Goal: Task Accomplishment & Management: Use online tool/utility

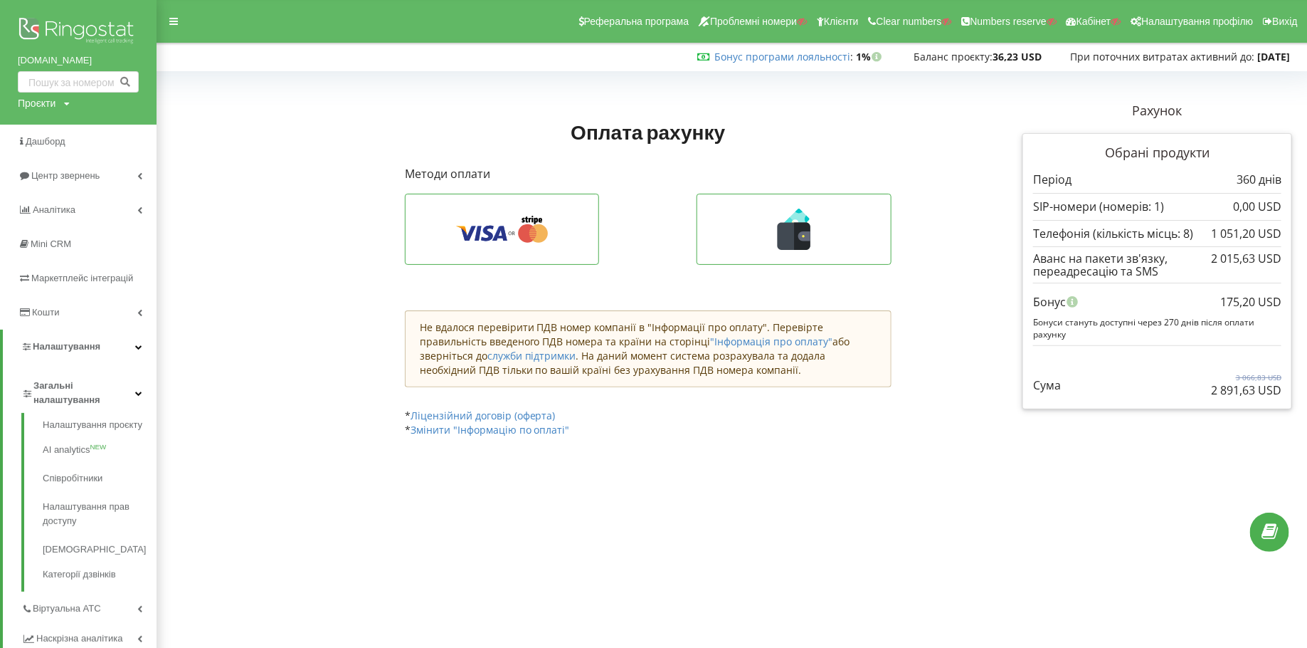
click at [39, 98] on div "Проєкти" at bounding box center [37, 103] width 38 height 14
click at [60, 118] on div "Пошук" at bounding box center [82, 132] width 128 height 45
click at [54, 132] on input "text" at bounding box center [61, 132] width 71 height 21
type input "у"
type input "ecademy.com.ua"
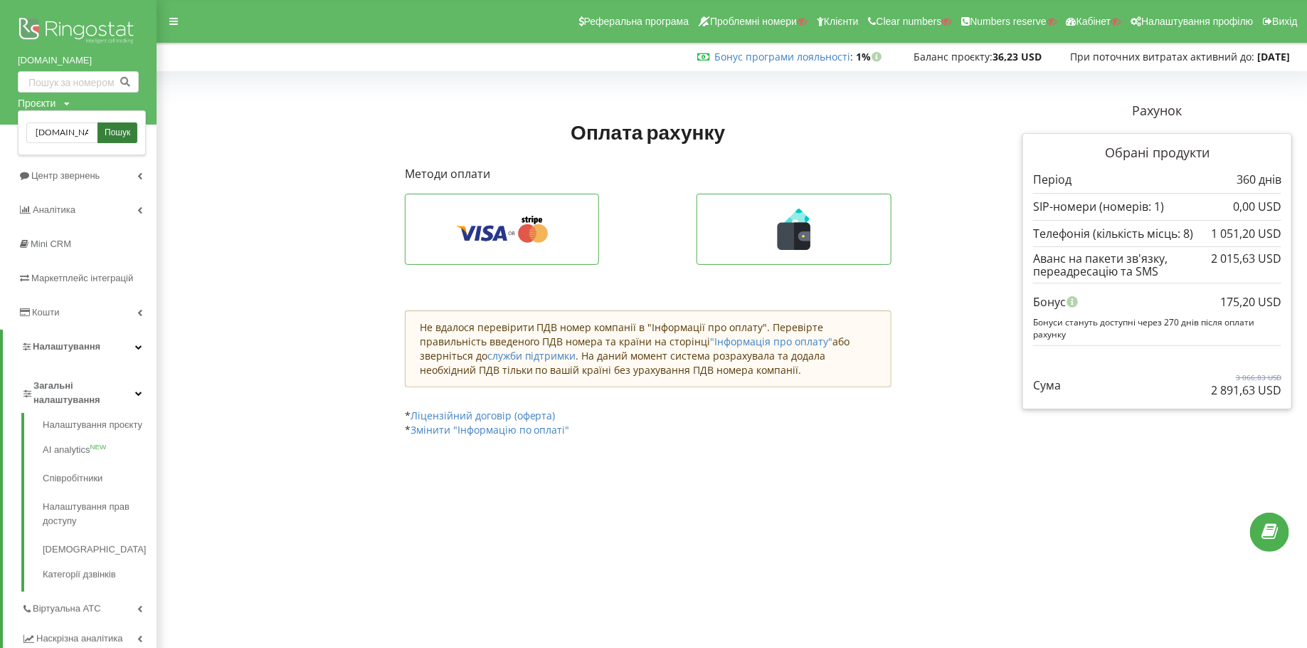
click at [127, 139] on link "Пошук" at bounding box center [117, 132] width 40 height 21
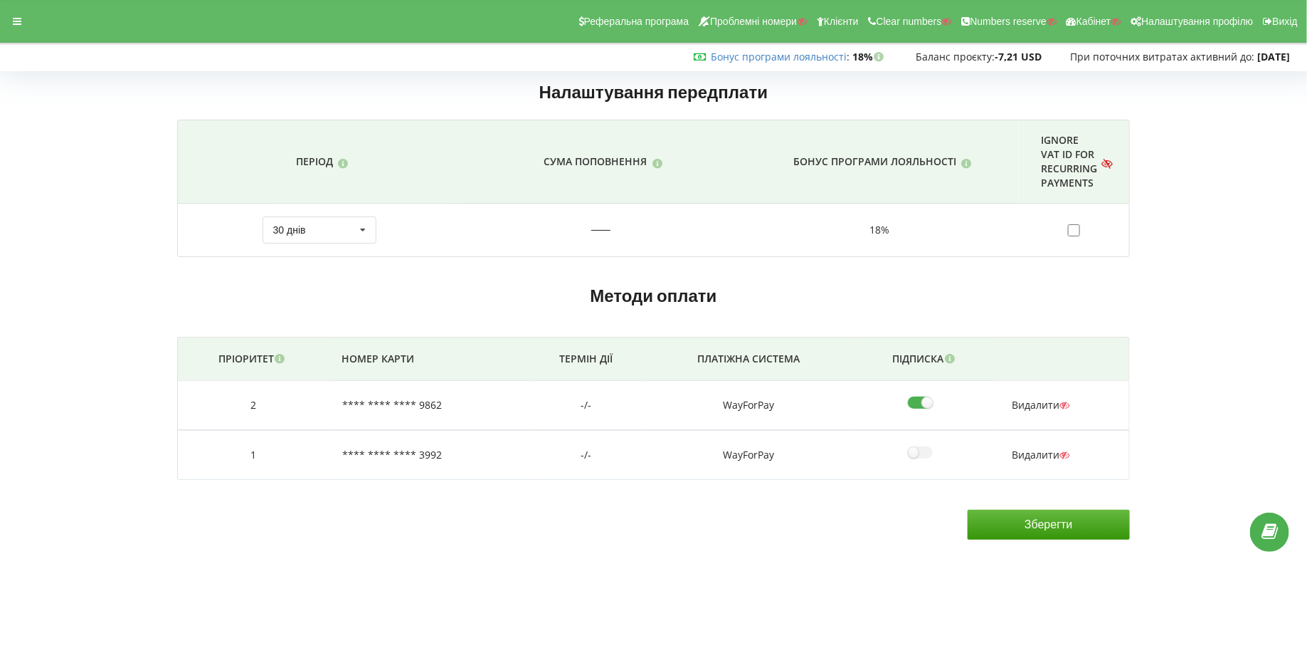
click at [4, 19] on div at bounding box center [17, 21] width 26 height 20
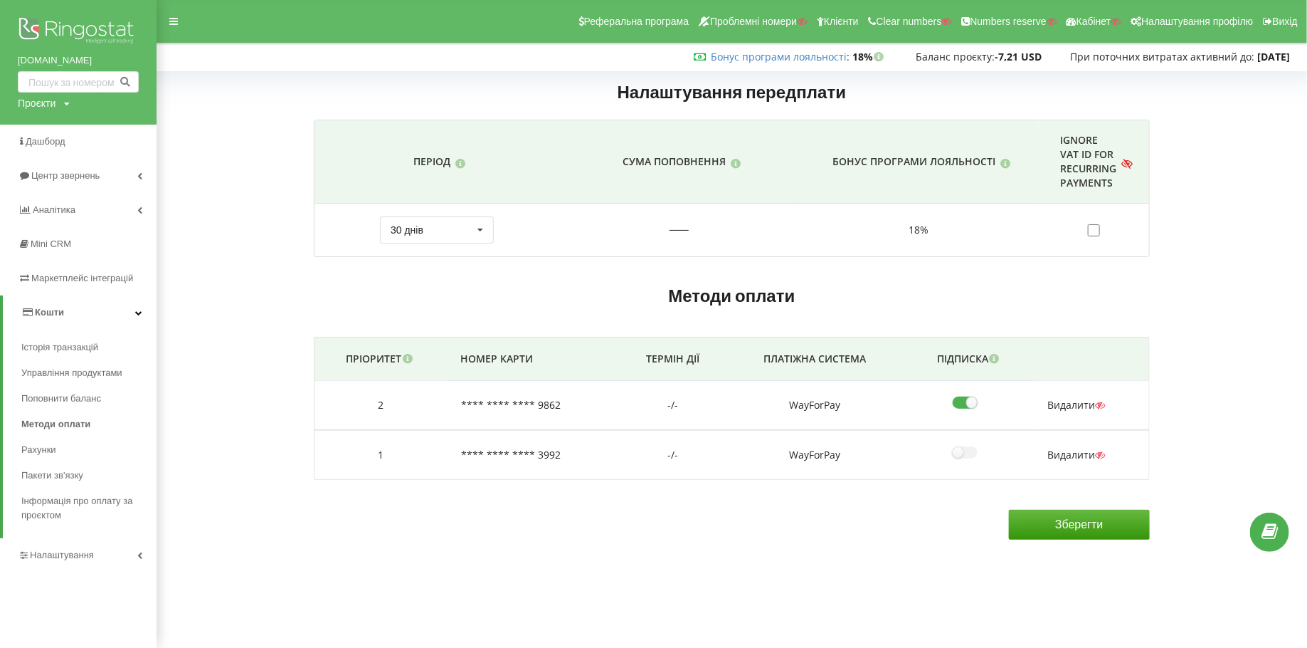
click at [33, 102] on div "Проєкти" at bounding box center [37, 103] width 38 height 14
click at [68, 128] on input "text" at bounding box center [61, 132] width 71 height 21
type input "а"
type input "feodal.online"
click at [118, 139] on link "Пошук" at bounding box center [117, 132] width 40 height 21
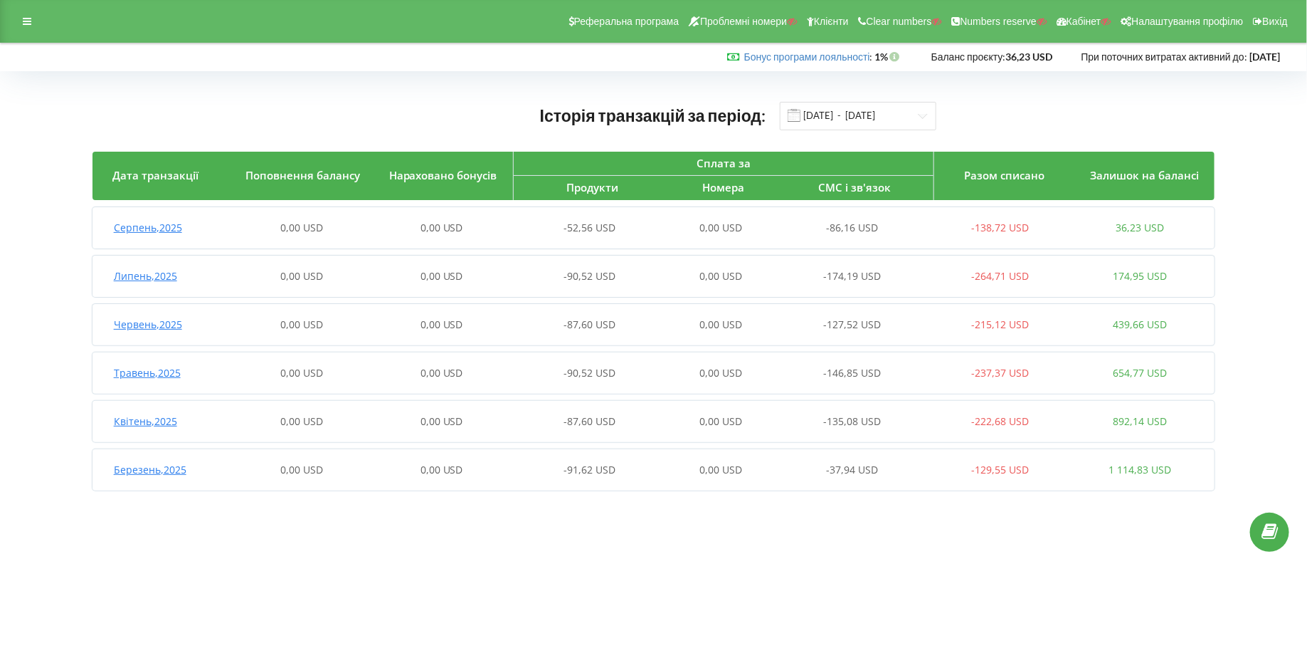
click at [31, 32] on div "Реферальна програма Проблемні номери Клієнти Clear numbers Numbers reserve Кабі…" at bounding box center [653, 21] width 1307 height 43
click at [24, 23] on icon at bounding box center [27, 21] width 9 height 10
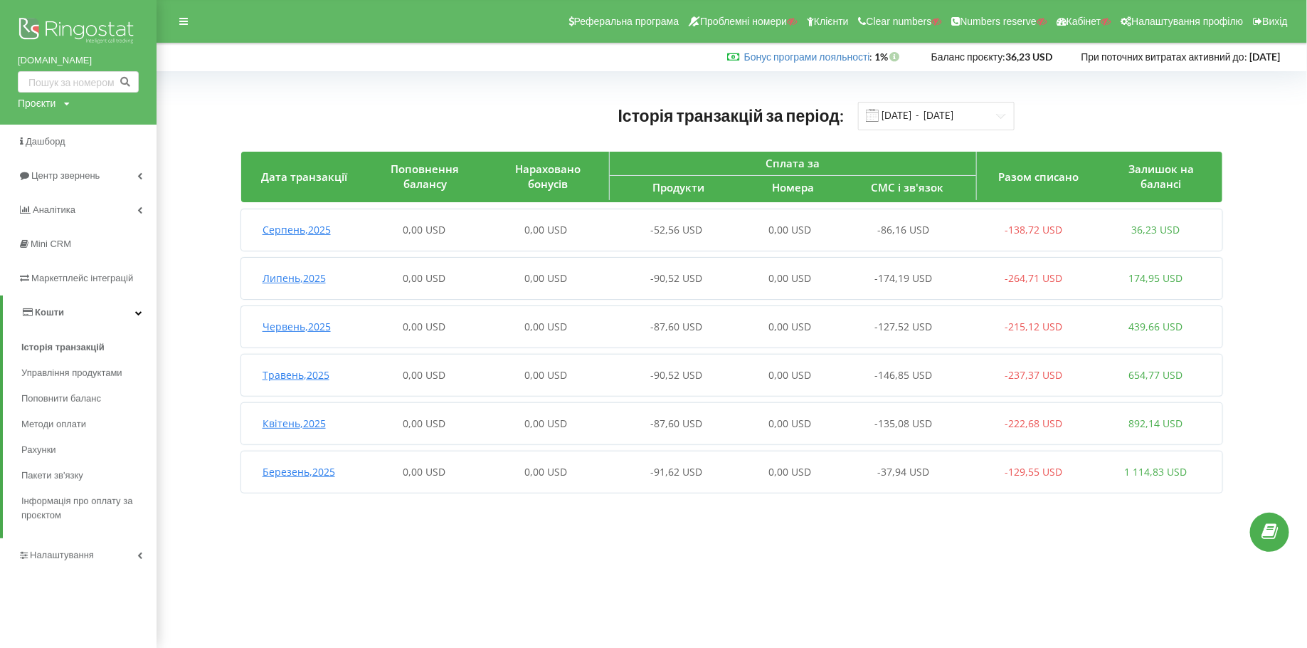
click at [42, 99] on div "Проєкти" at bounding box center [37, 103] width 38 height 14
click at [63, 139] on input "text" at bounding box center [61, 132] width 71 height 21
type input "у"
type input "edrivewatercar.com"
click at [117, 134] on span "Пошук" at bounding box center [118, 133] width 26 height 13
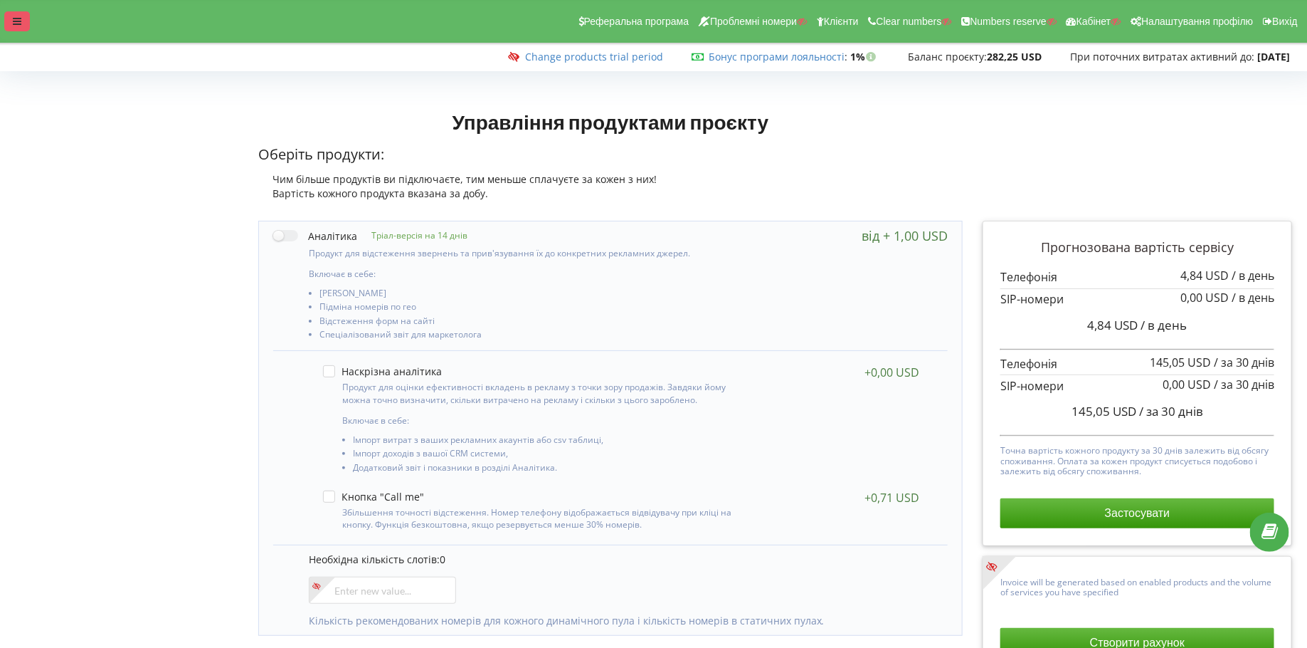
click at [27, 17] on div at bounding box center [17, 21] width 26 height 20
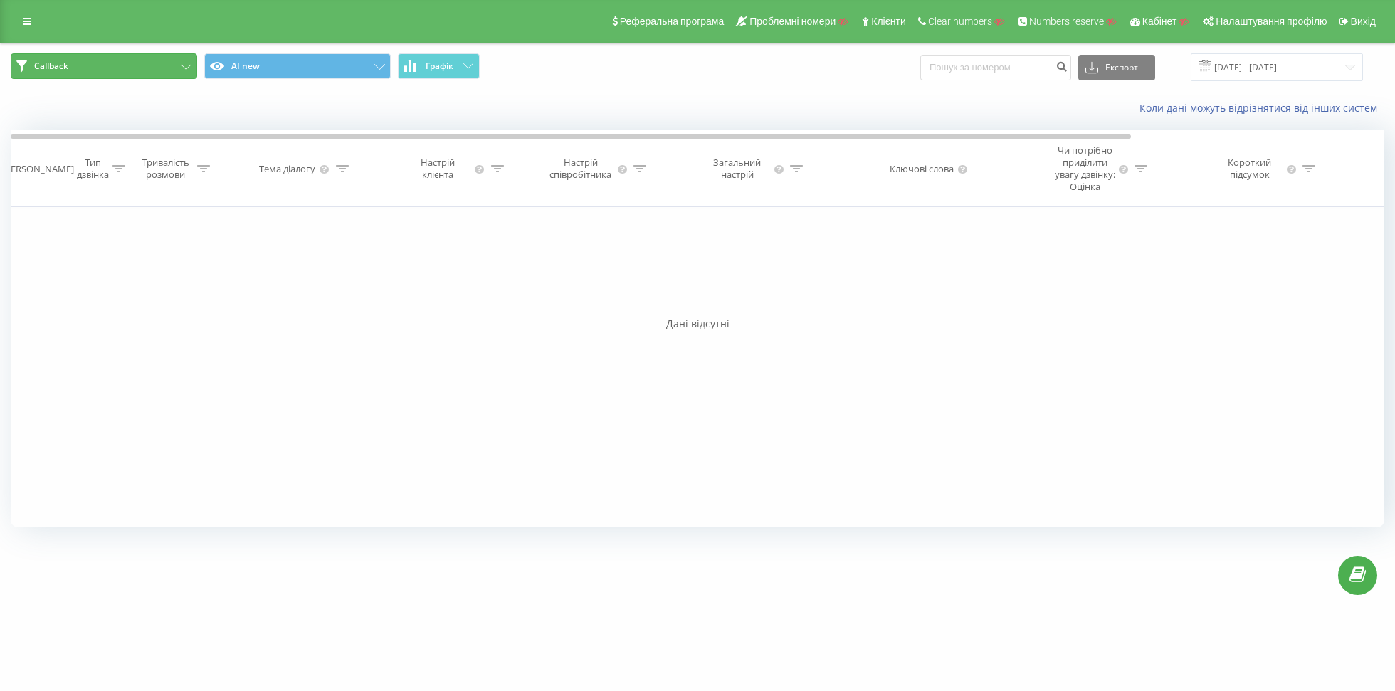
click at [154, 70] on button "Callback" at bounding box center [104, 66] width 186 height 26
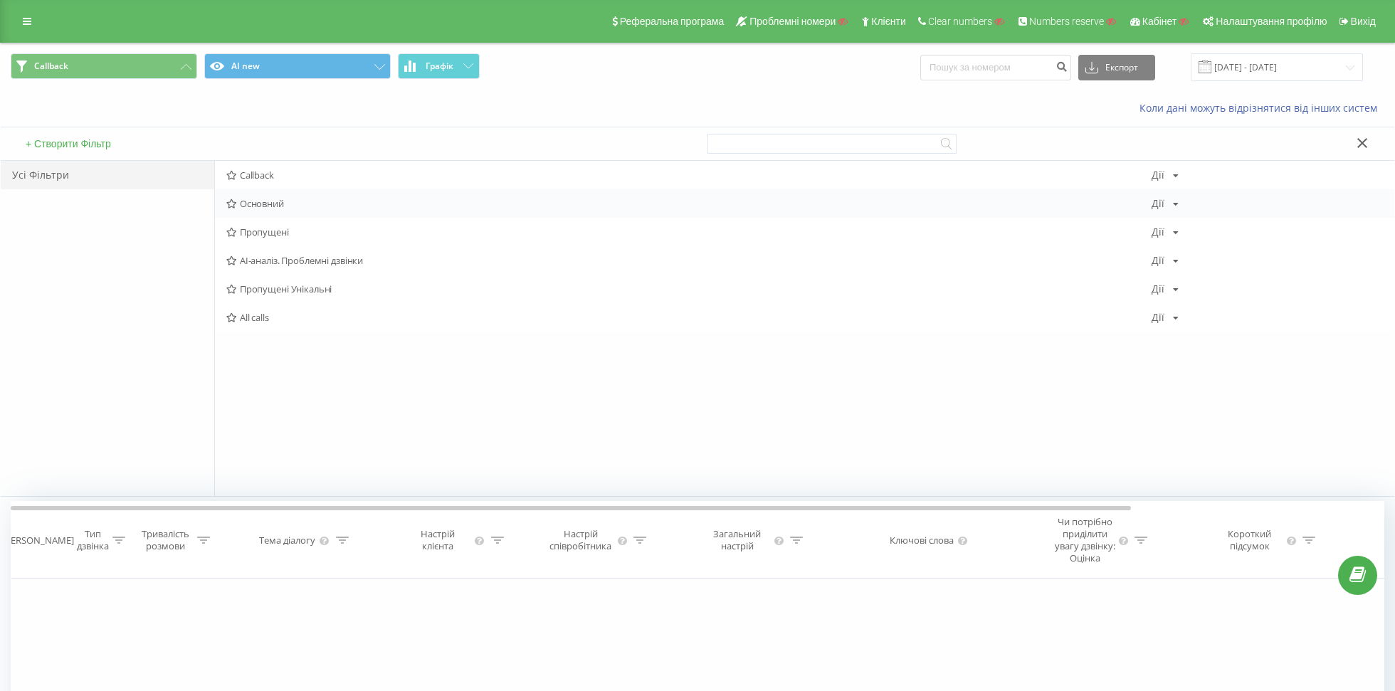
click at [270, 203] on span "Основний" at bounding box center [688, 204] width 925 height 10
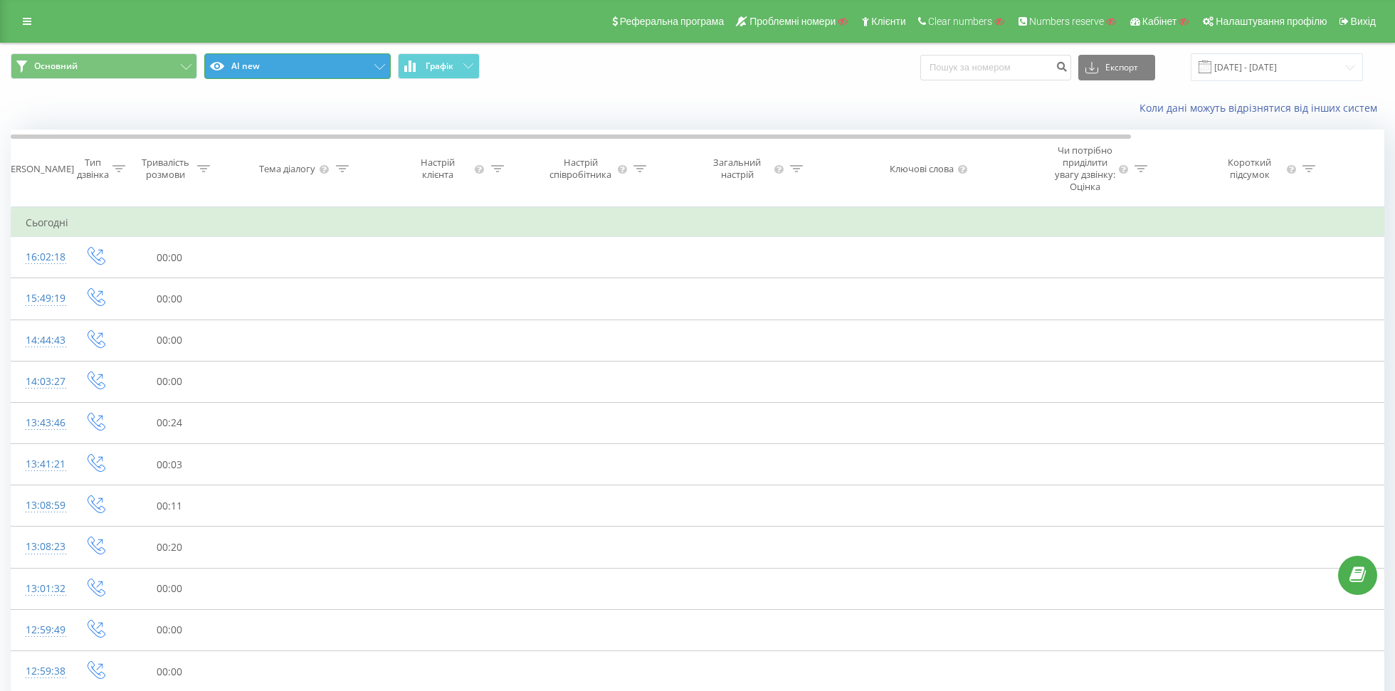
click at [261, 60] on button "AI new" at bounding box center [297, 66] width 186 height 26
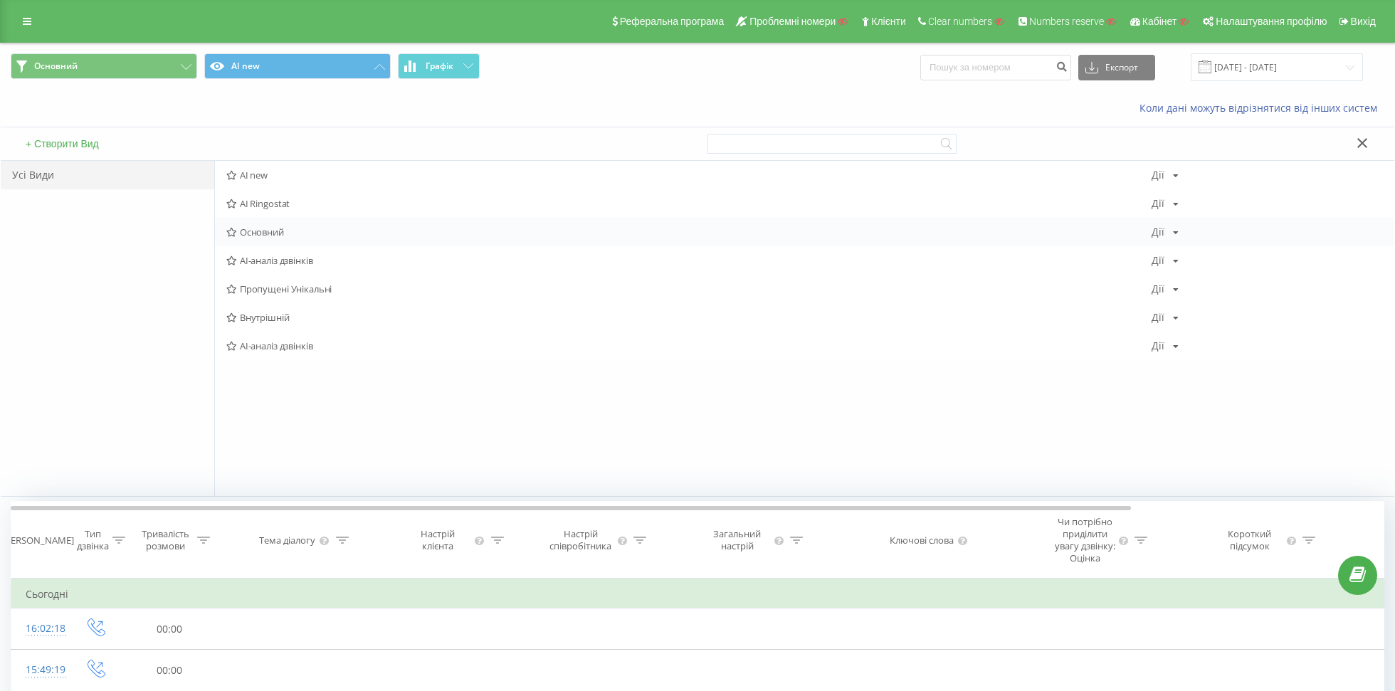
click at [255, 220] on div "Основний Дії Редагувати Копіювати Видалити За замовчуванням Поділитися" at bounding box center [804, 232] width 1179 height 28
click at [258, 233] on span "Основний" at bounding box center [688, 232] width 925 height 10
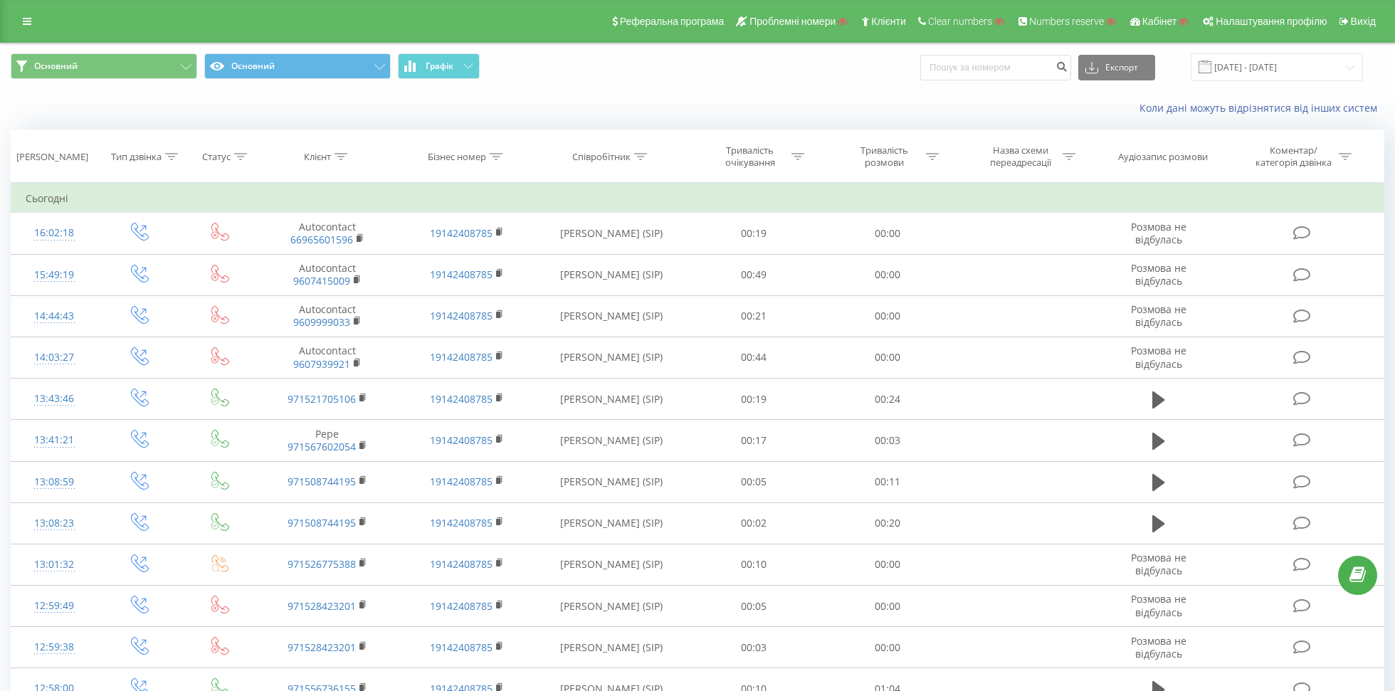
click at [334, 152] on div "Клієнт" at bounding box center [325, 157] width 43 height 12
click at [310, 256] on input "text" at bounding box center [327, 258] width 125 height 25
type input "960"
click at [378, 284] on button "OK" at bounding box center [357, 287] width 60 height 18
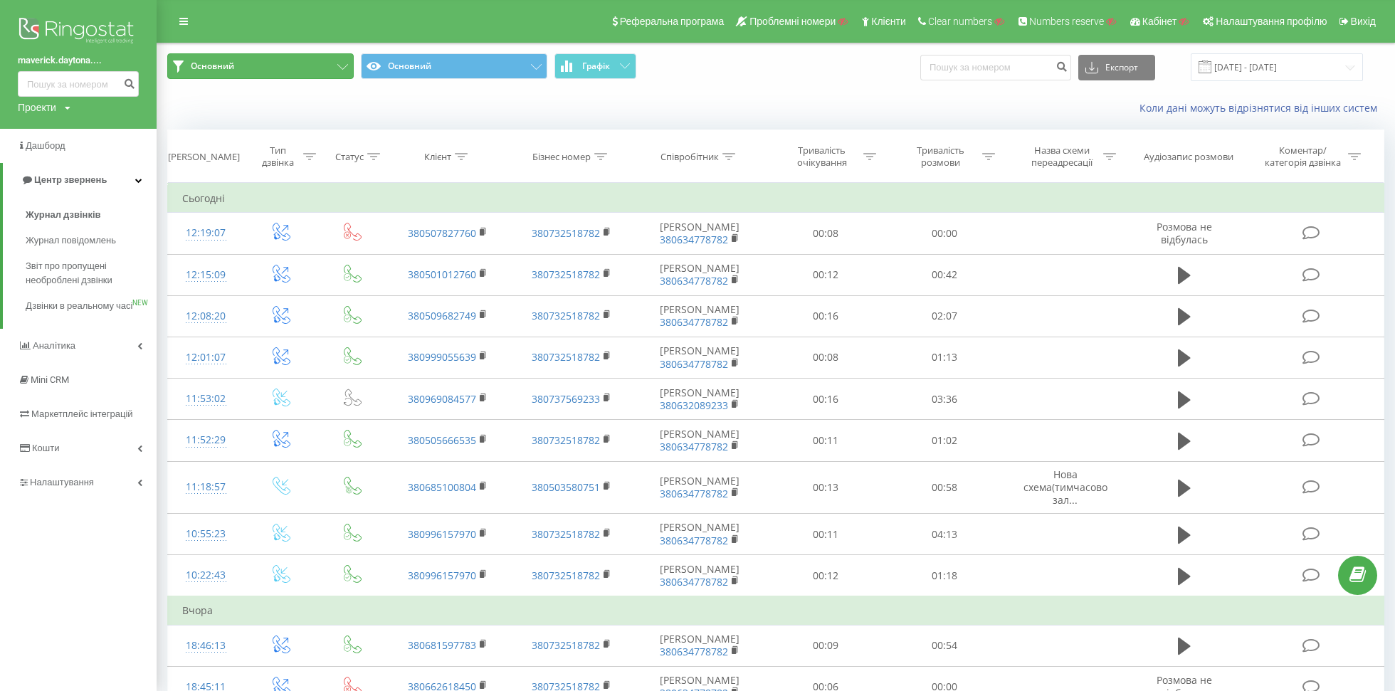
click at [215, 65] on span "Основний" at bounding box center [212, 65] width 43 height 11
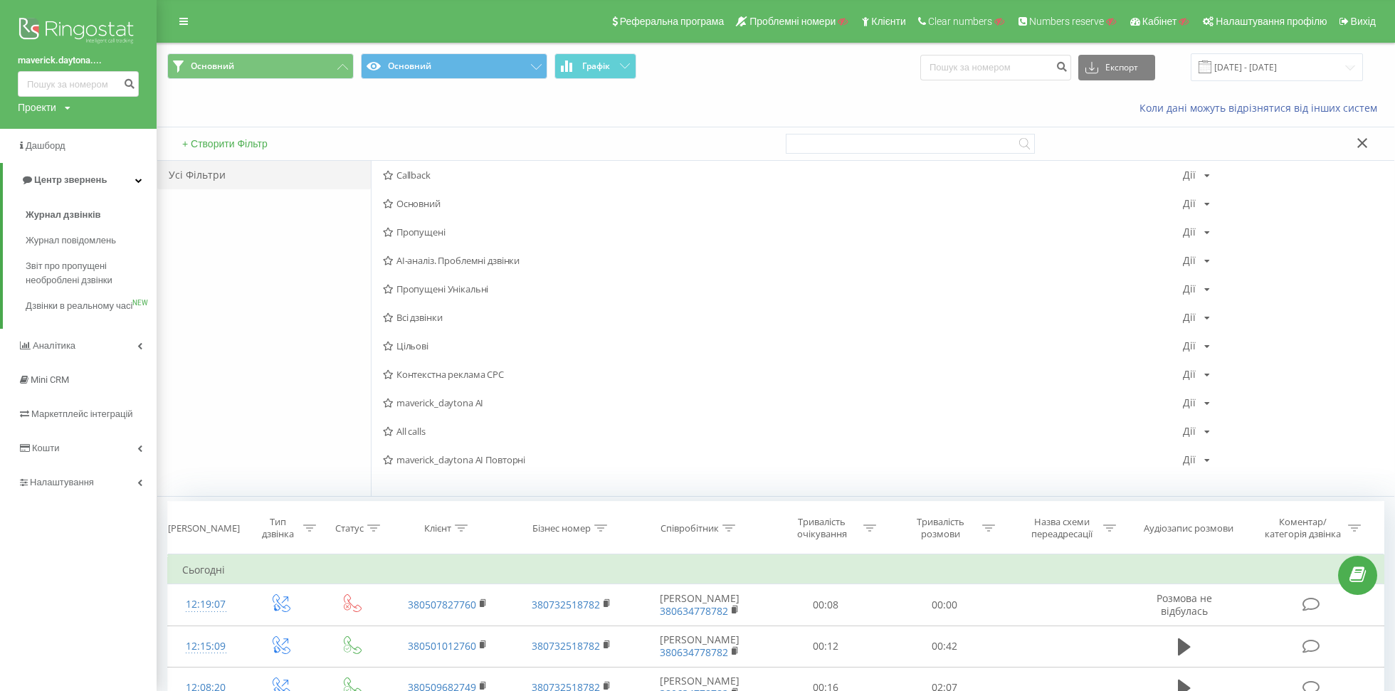
click at [244, 145] on button "+ Створити Фільтр" at bounding box center [225, 143] width 94 height 13
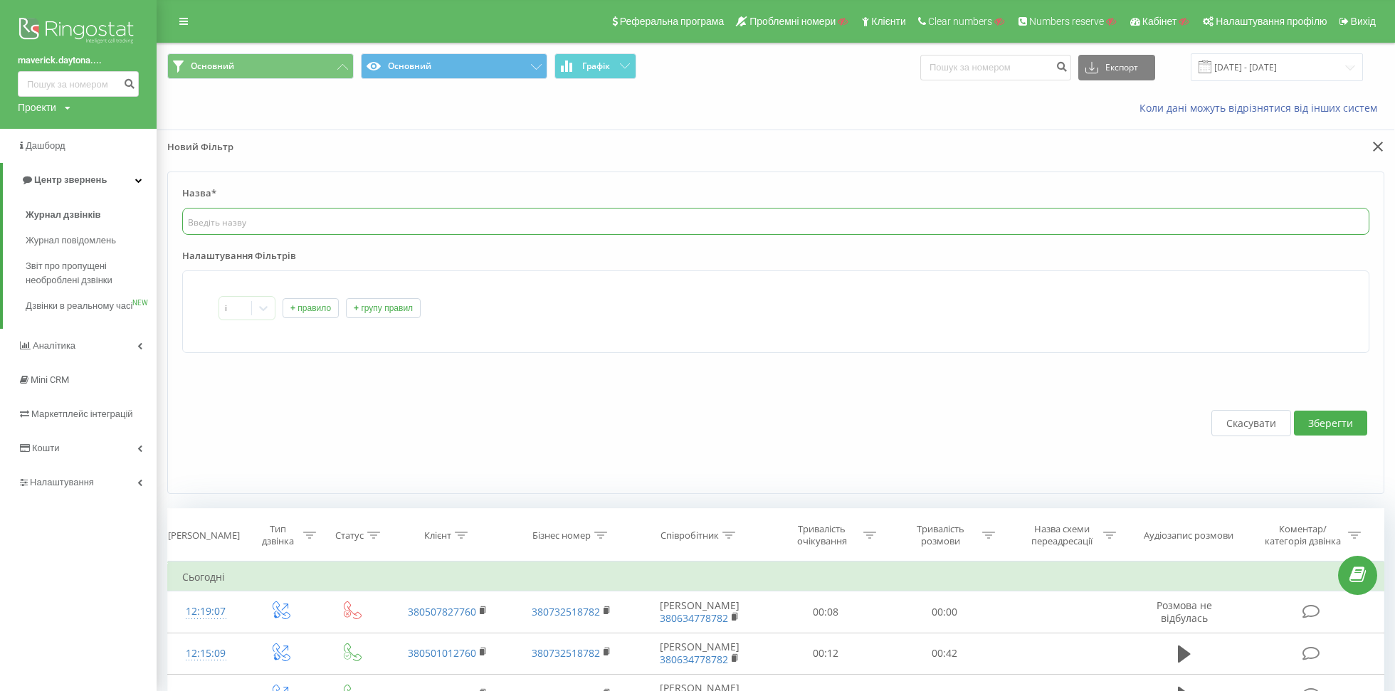
click at [248, 223] on input "text" at bounding box center [775, 221] width 1187 height 27
paste input "maverick.daytona.com.ua AI_Вихідні"
click at [322, 221] on input "maverick.daytona.com.ua AI_Вихідні" at bounding box center [775, 221] width 1187 height 27
click at [231, 221] on input "maverick.daytona.com.ua AI Вихідні" at bounding box center [775, 221] width 1187 height 27
drag, startPoint x: 271, startPoint y: 221, endPoint x: 308, endPoint y: 221, distance: 37.0
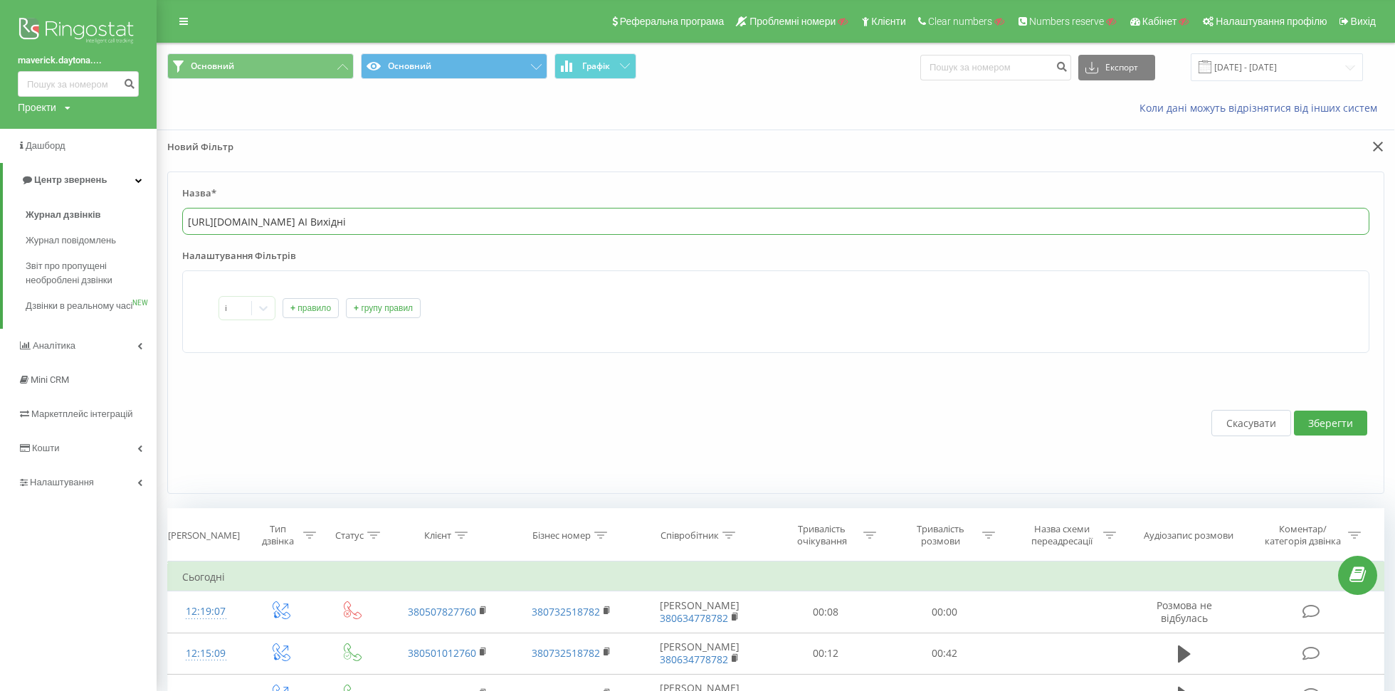
click at [308, 221] on input "maverick_daytona.com.ua AI Вихідні" at bounding box center [775, 221] width 1187 height 27
type input "maverick_daytona AI Вихідні"
click at [311, 298] on button "+ правило" at bounding box center [311, 308] width 56 height 20
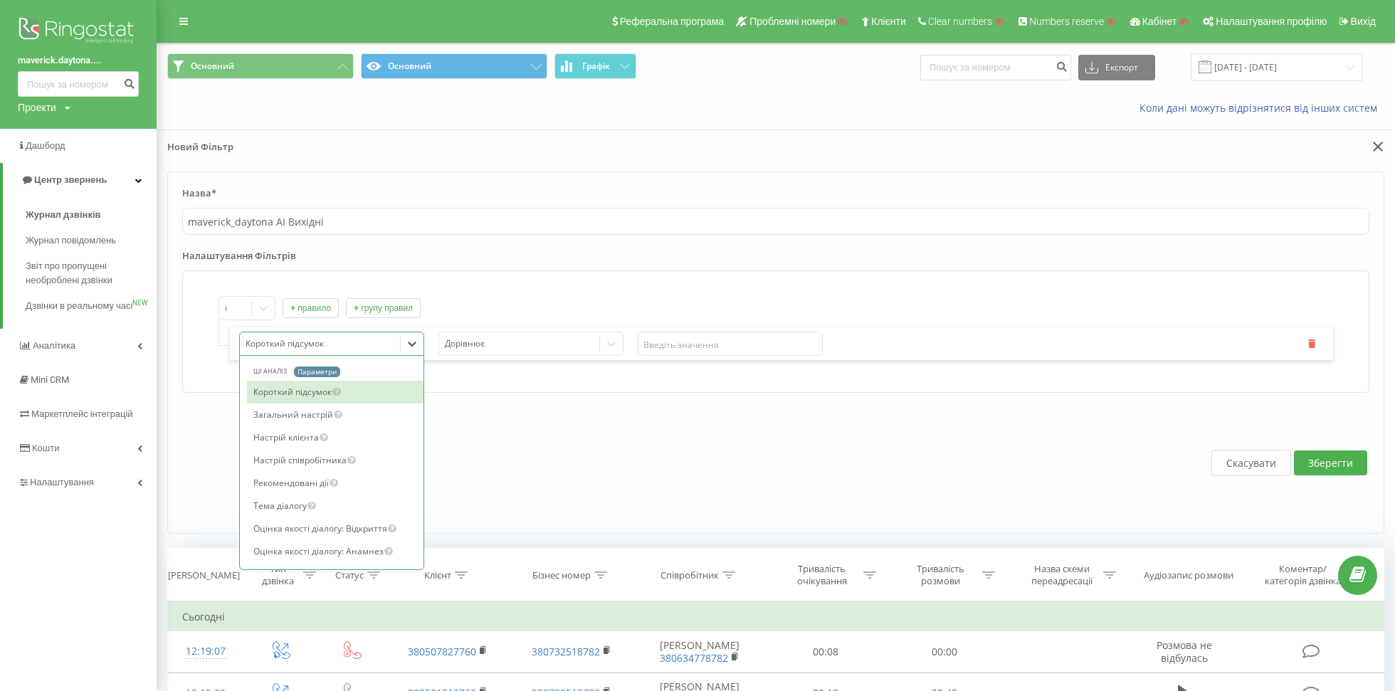
click at [307, 342] on div at bounding box center [320, 344] width 149 height 16
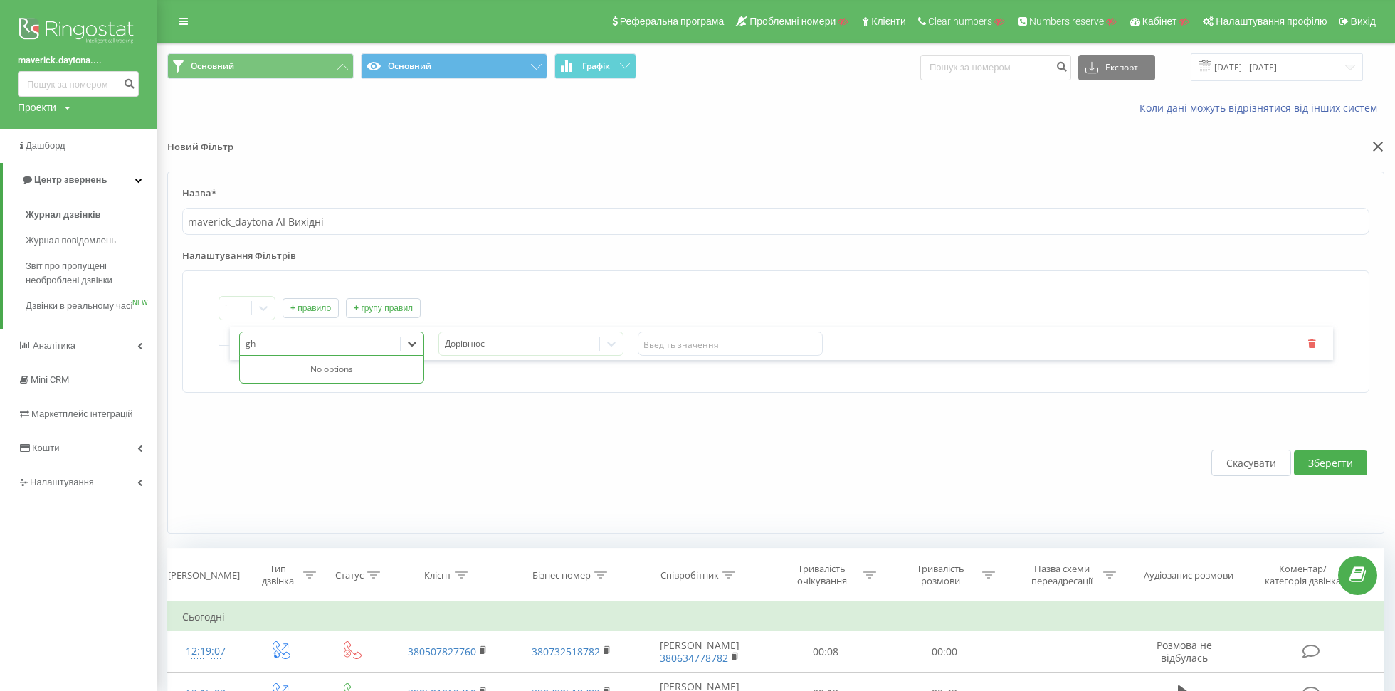
type input "g"
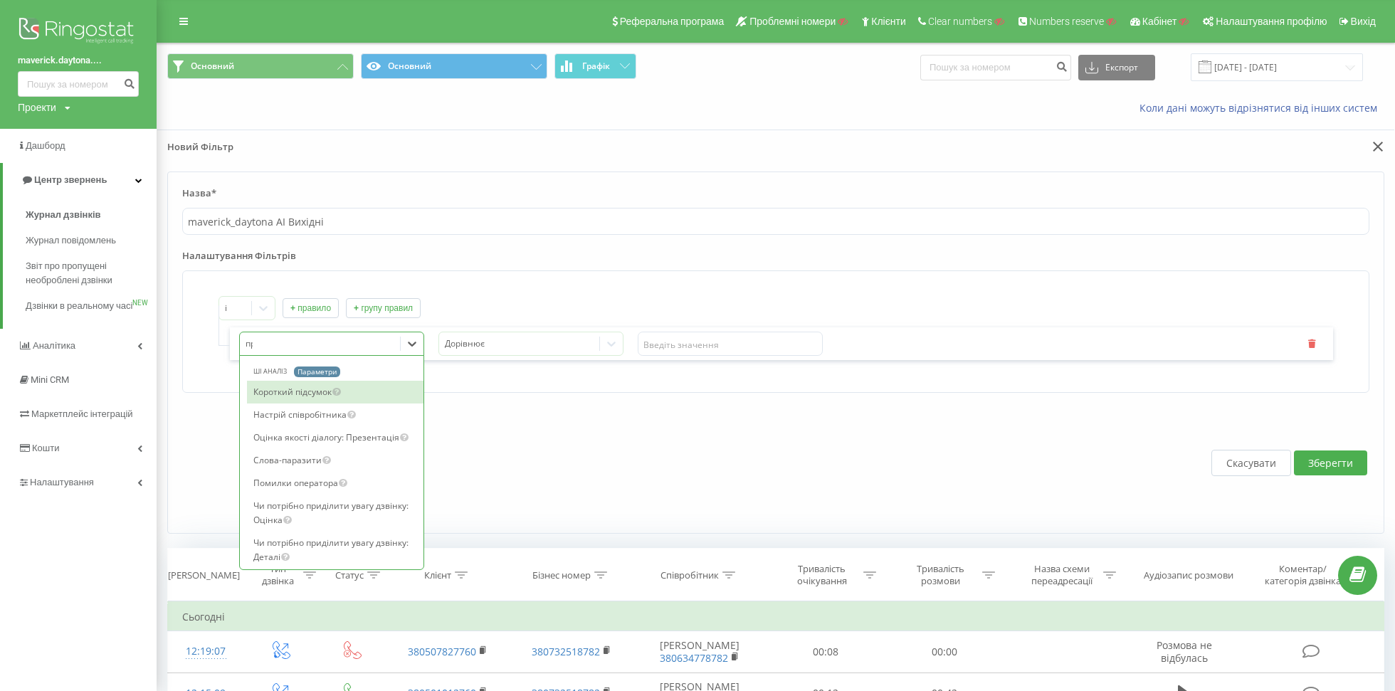
type input "про"
click at [311, 390] on div "Назва профілю" at bounding box center [335, 392] width 176 height 23
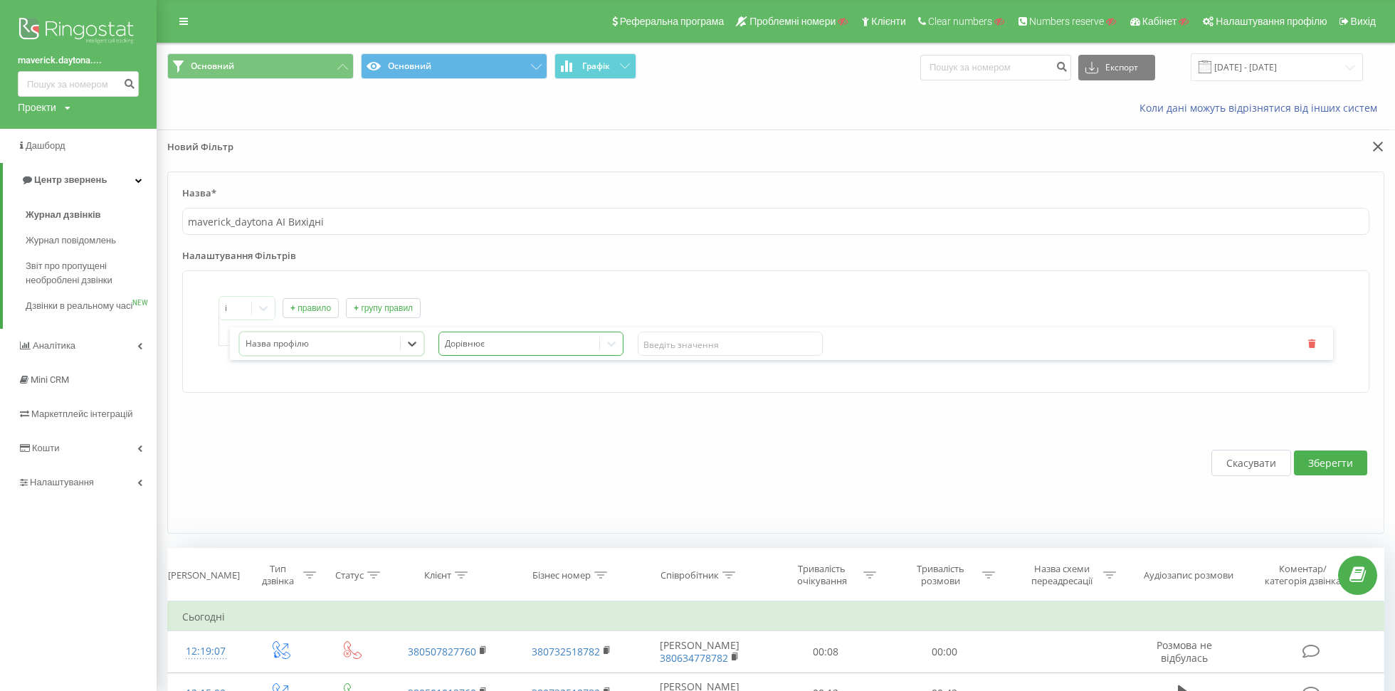
click at [470, 341] on div at bounding box center [519, 344] width 149 height 16
click at [675, 347] on input "text" at bounding box center [730, 344] width 185 height 24
paste input "maverick.daytona.com.ua AI_Вихідні"
type input "maverick.daytona.com.ua AI_Вихідні"
click at [1352, 457] on button "Зберегти" at bounding box center [1330, 462] width 73 height 25
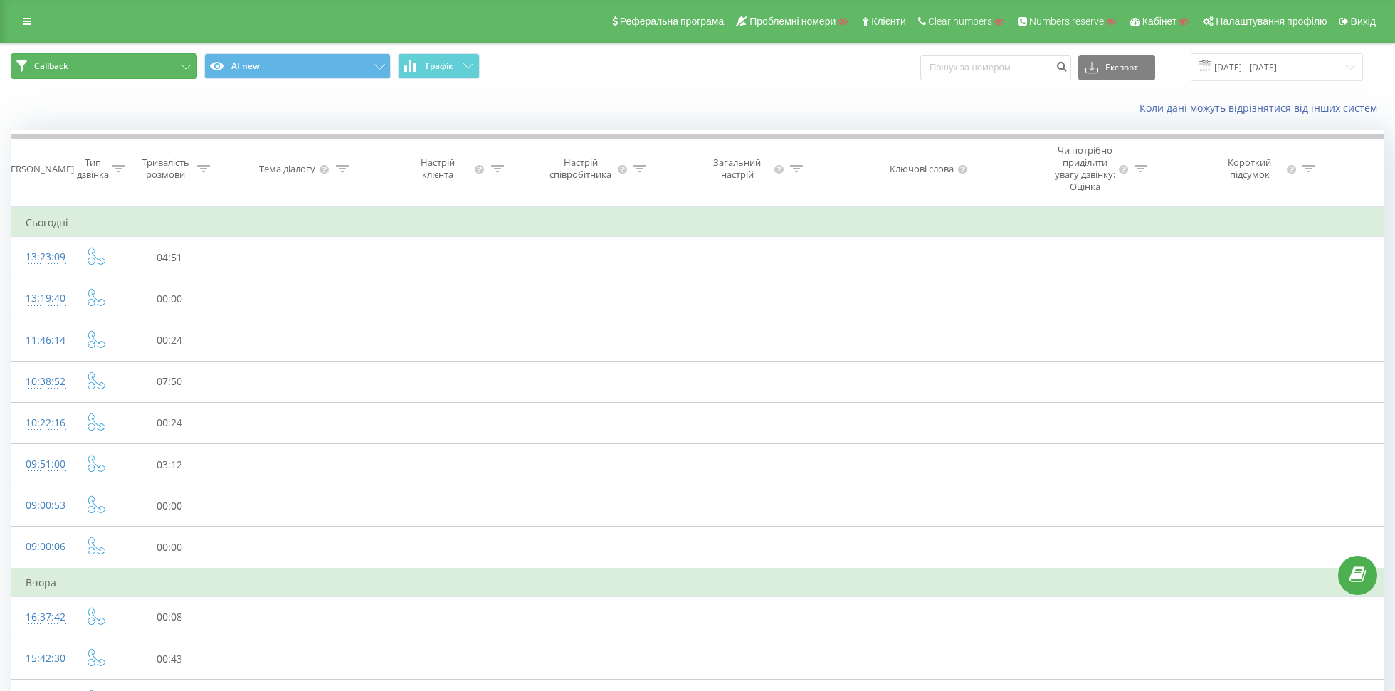
click at [169, 69] on button "Callback" at bounding box center [104, 66] width 186 height 26
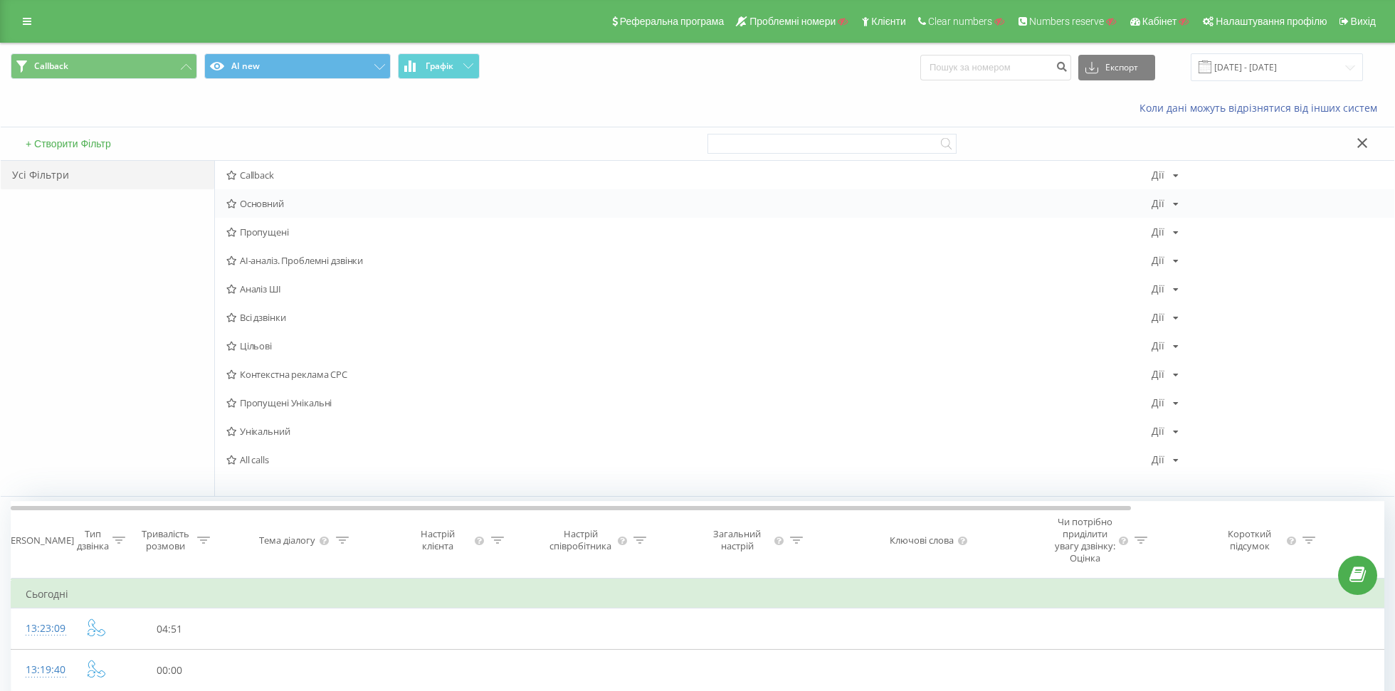
click at [267, 208] on span "Основний" at bounding box center [688, 204] width 925 height 10
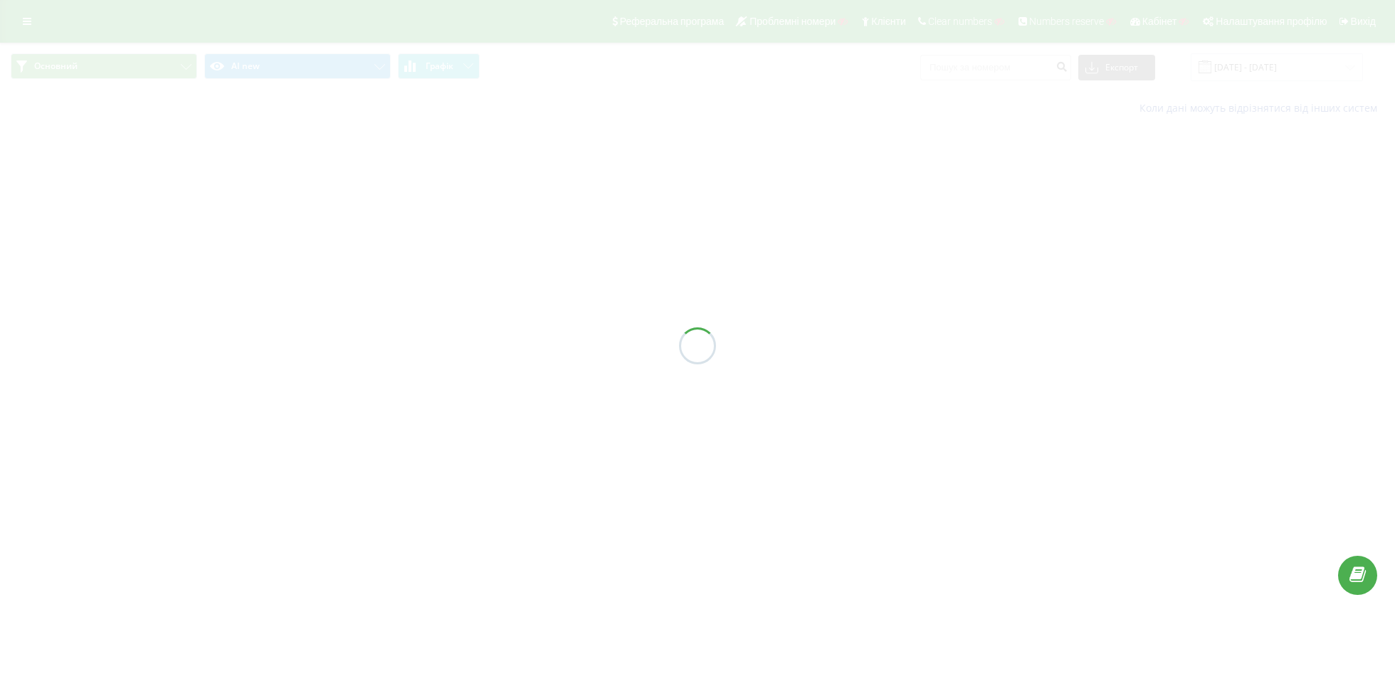
click at [240, 69] on div "Основний AI new Графік Експорт .csv .xls .xlsx [DATE] - [DATE] Коли дані можуть…" at bounding box center [697, 84] width 1395 height 83
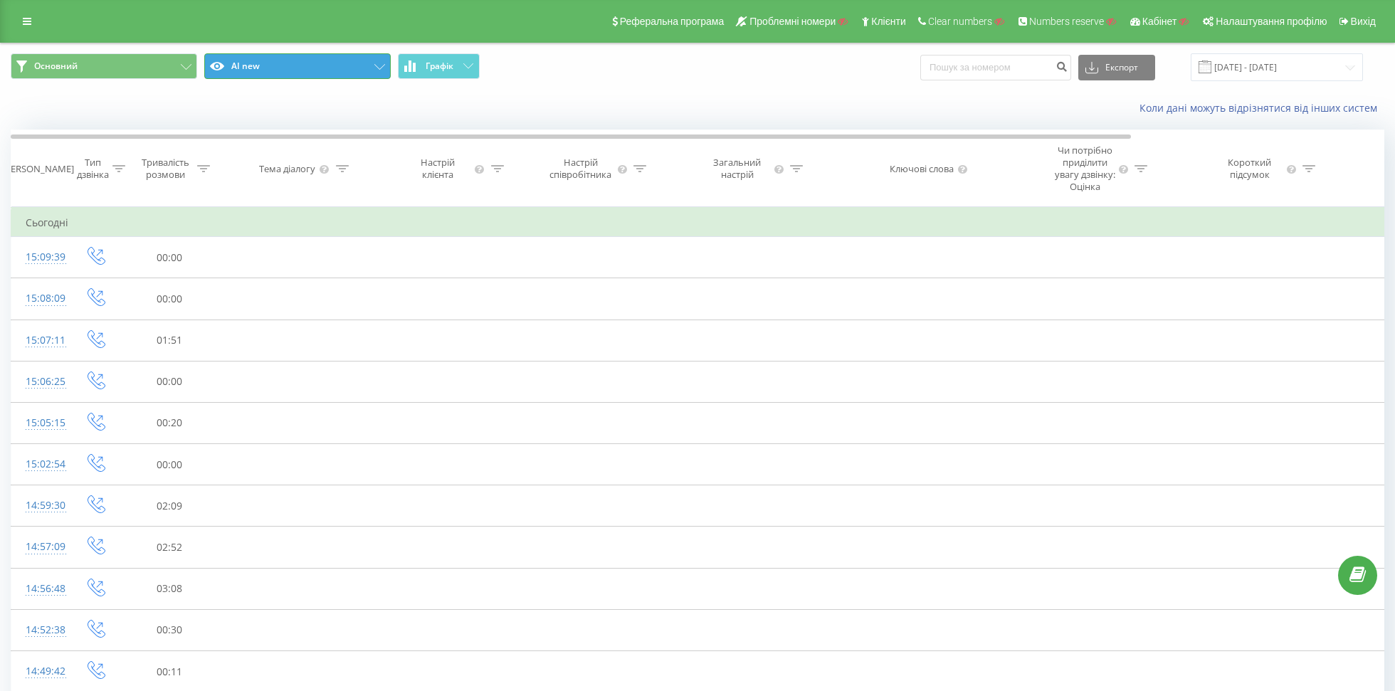
click at [240, 69] on button "AI new" at bounding box center [297, 66] width 186 height 26
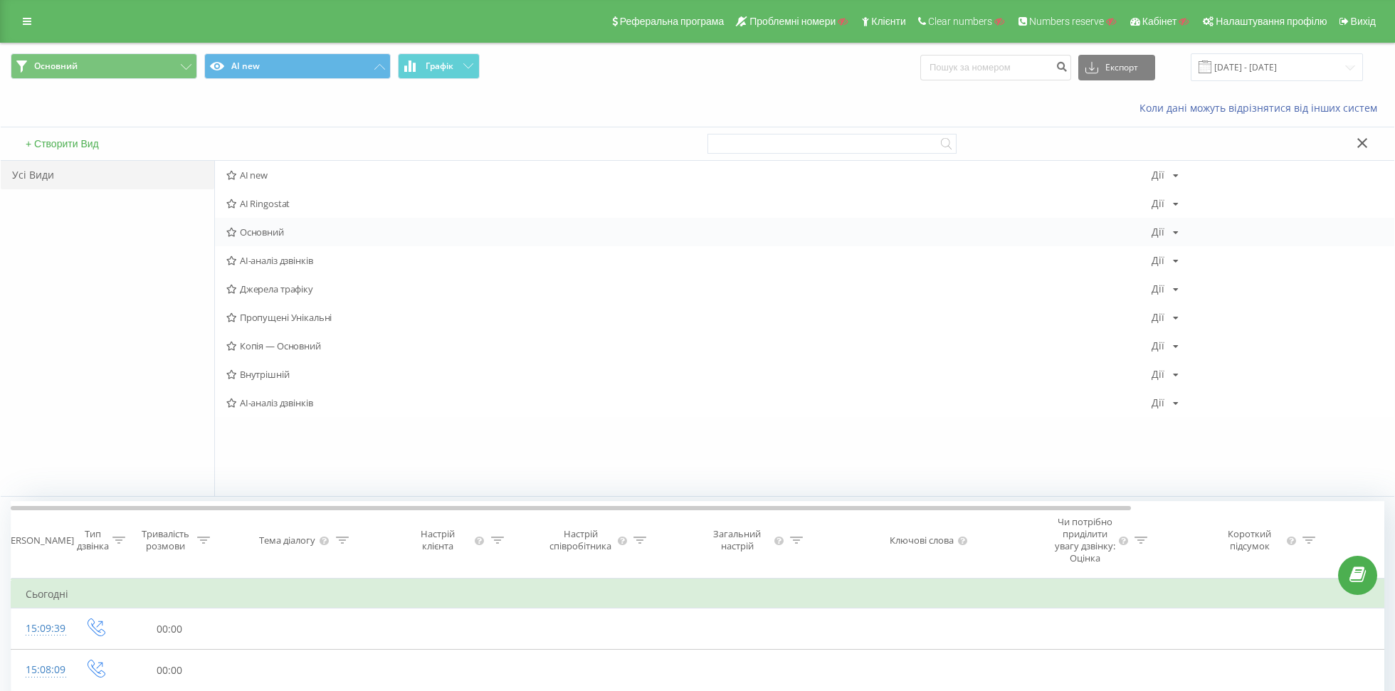
click at [265, 235] on span "Основний" at bounding box center [688, 232] width 925 height 10
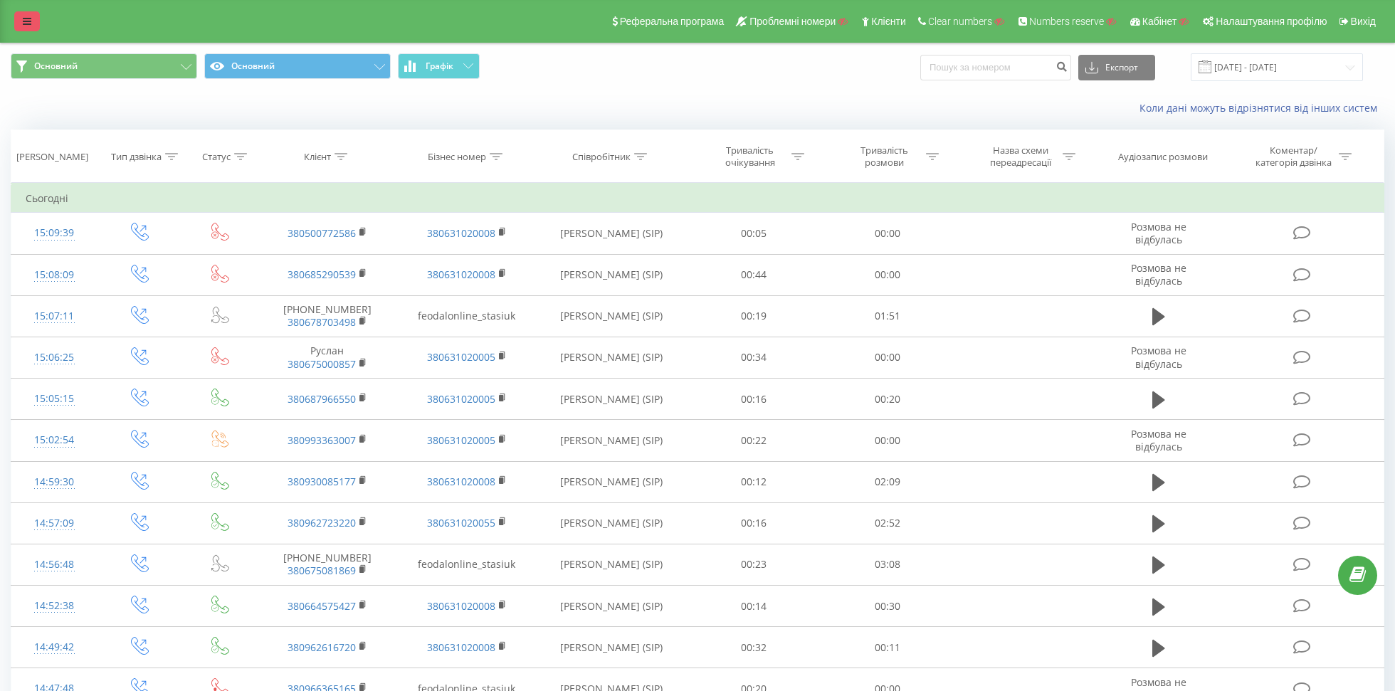
click at [18, 20] on link at bounding box center [27, 21] width 26 height 20
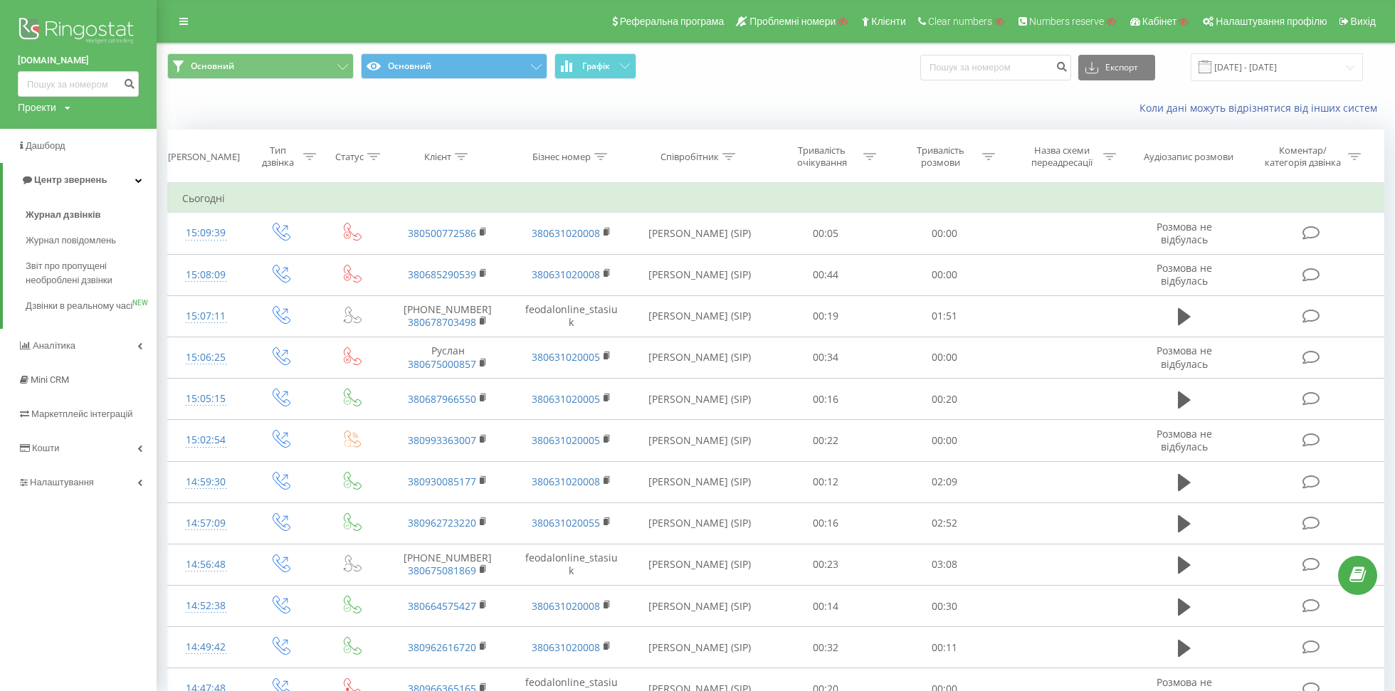
click at [163, 26] on div "Реферальна програма Проблемні номери Клієнти Clear numbers Numbers reserve Кабі…" at bounding box center [697, 21] width 1395 height 43
click at [173, 26] on link at bounding box center [184, 21] width 26 height 20
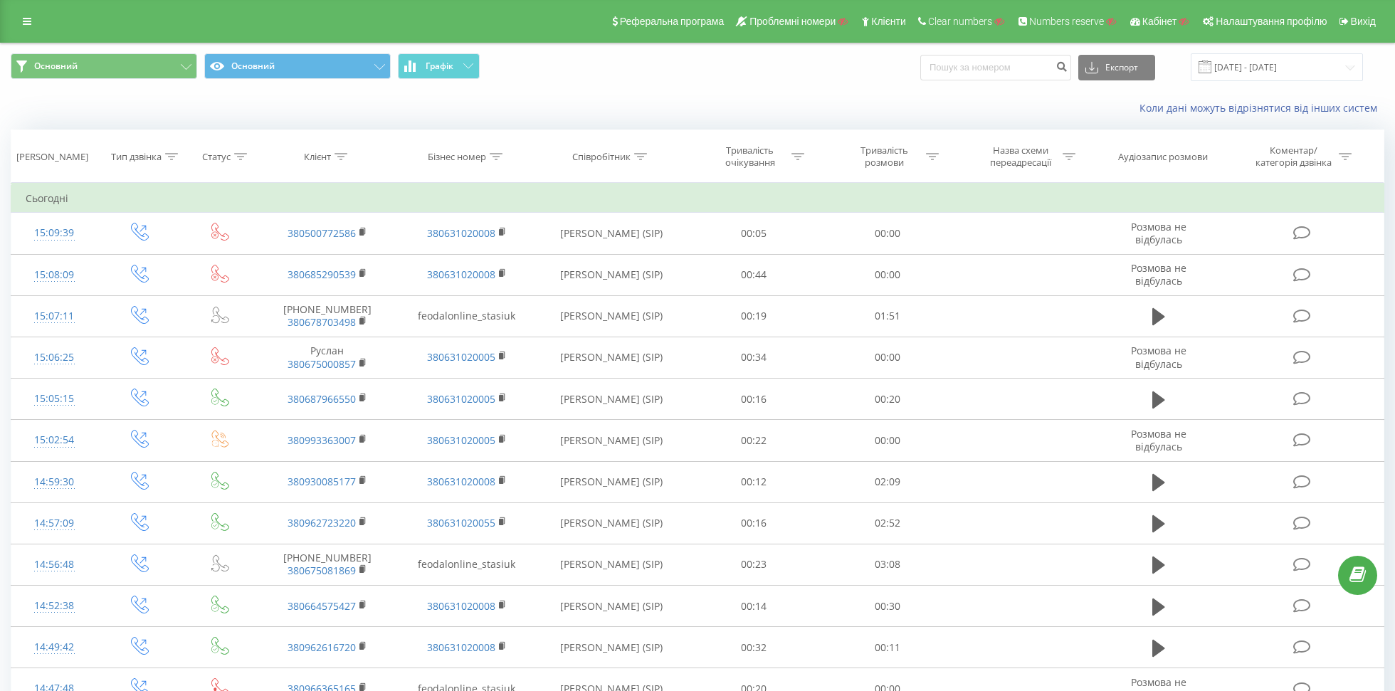
click at [343, 156] on icon at bounding box center [340, 156] width 13 height 7
click at [307, 247] on input "text" at bounding box center [327, 258] width 125 height 25
type input "м"
paste input "380967320534"
type input "380967320534"
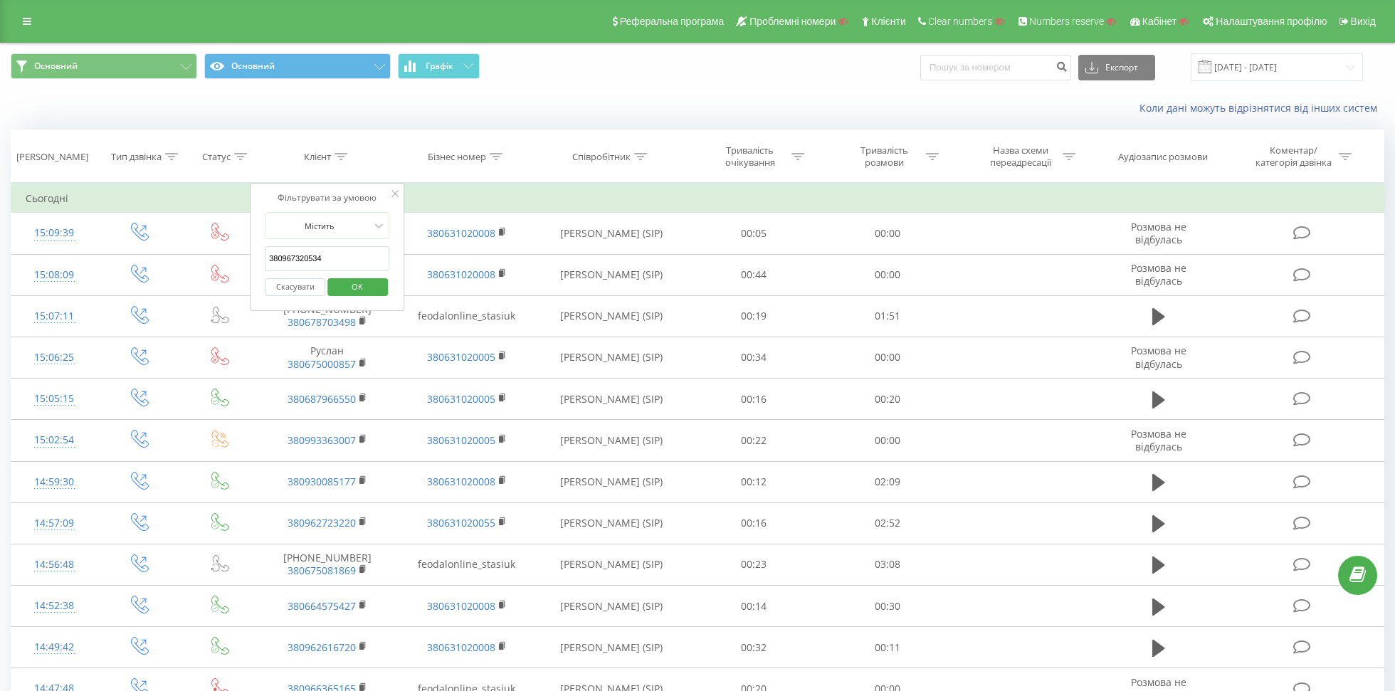
click at [371, 287] on span "OK" at bounding box center [357, 286] width 40 height 22
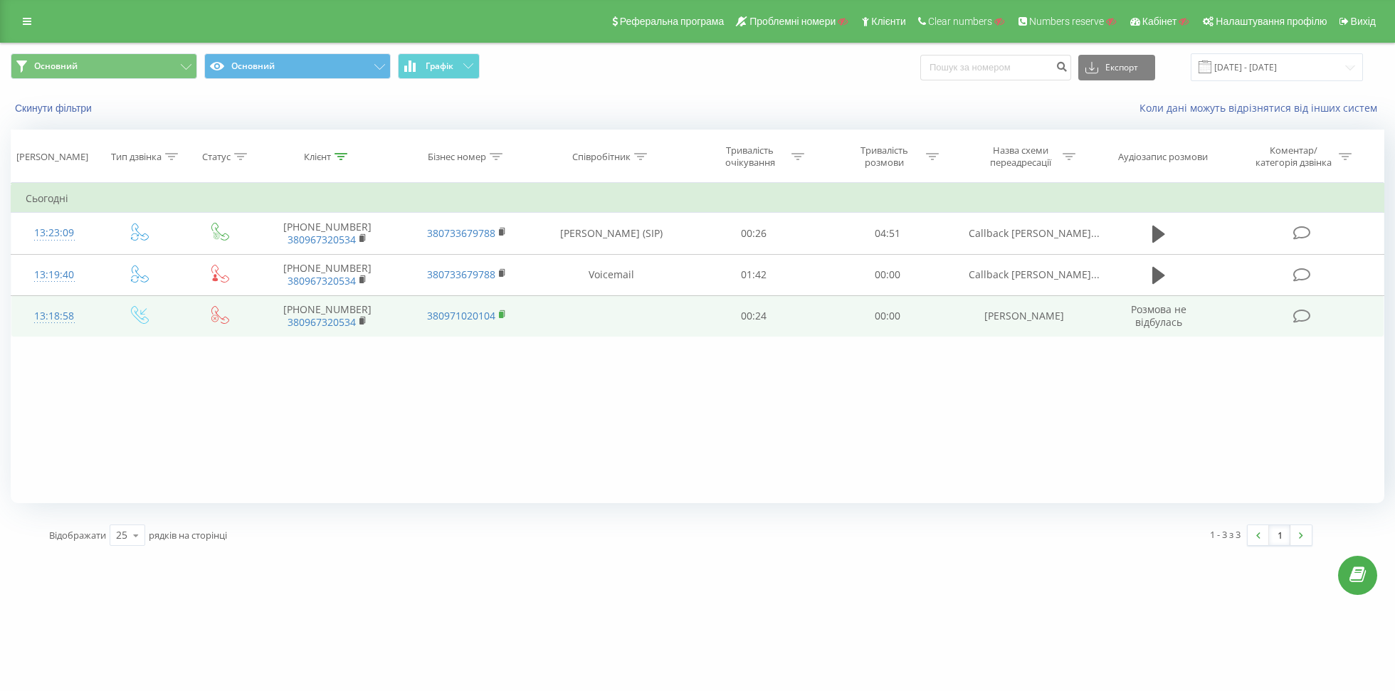
click at [502, 310] on icon at bounding box center [502, 313] width 5 height 6
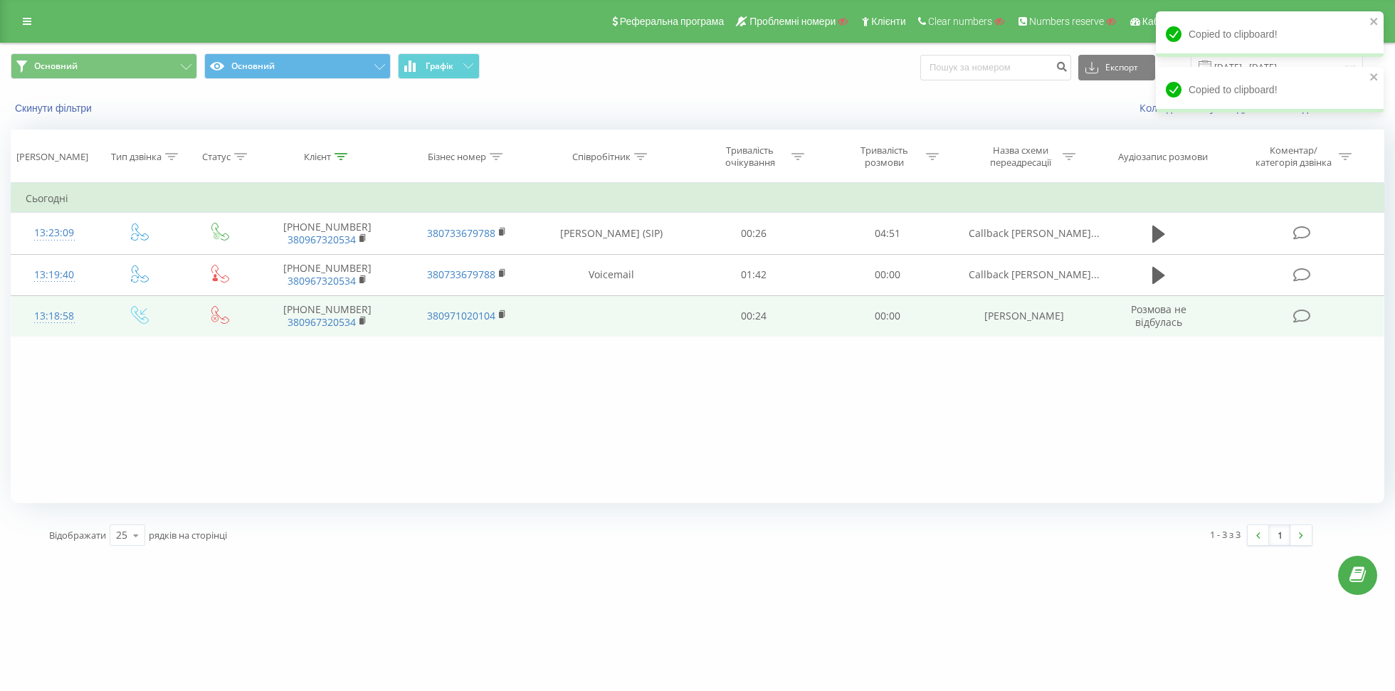
drag, startPoint x: 964, startPoint y: 317, endPoint x: 1079, endPoint y: 317, distance: 114.6
click at [1079, 317] on td "Томаш Діана Сергіївна" at bounding box center [1023, 315] width 139 height 41
copy td "Томаш Діана Сергіївна"
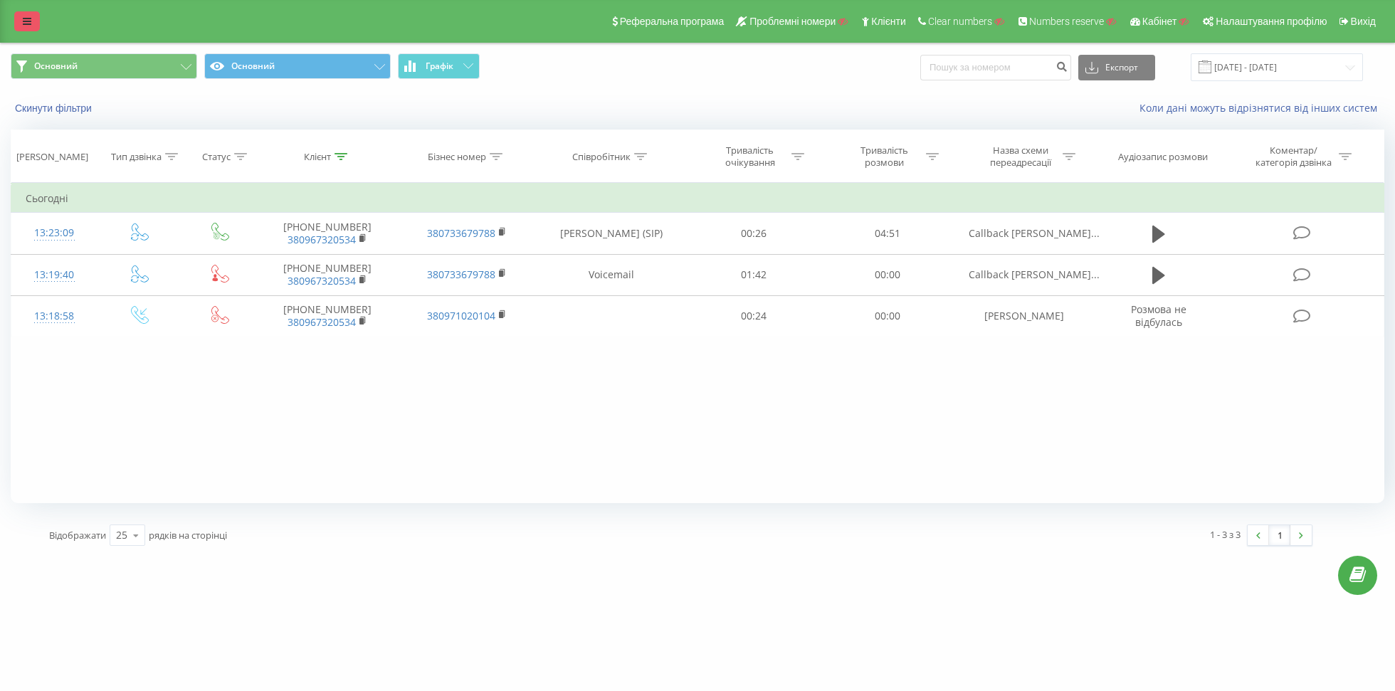
click at [28, 23] on icon at bounding box center [27, 21] width 9 height 10
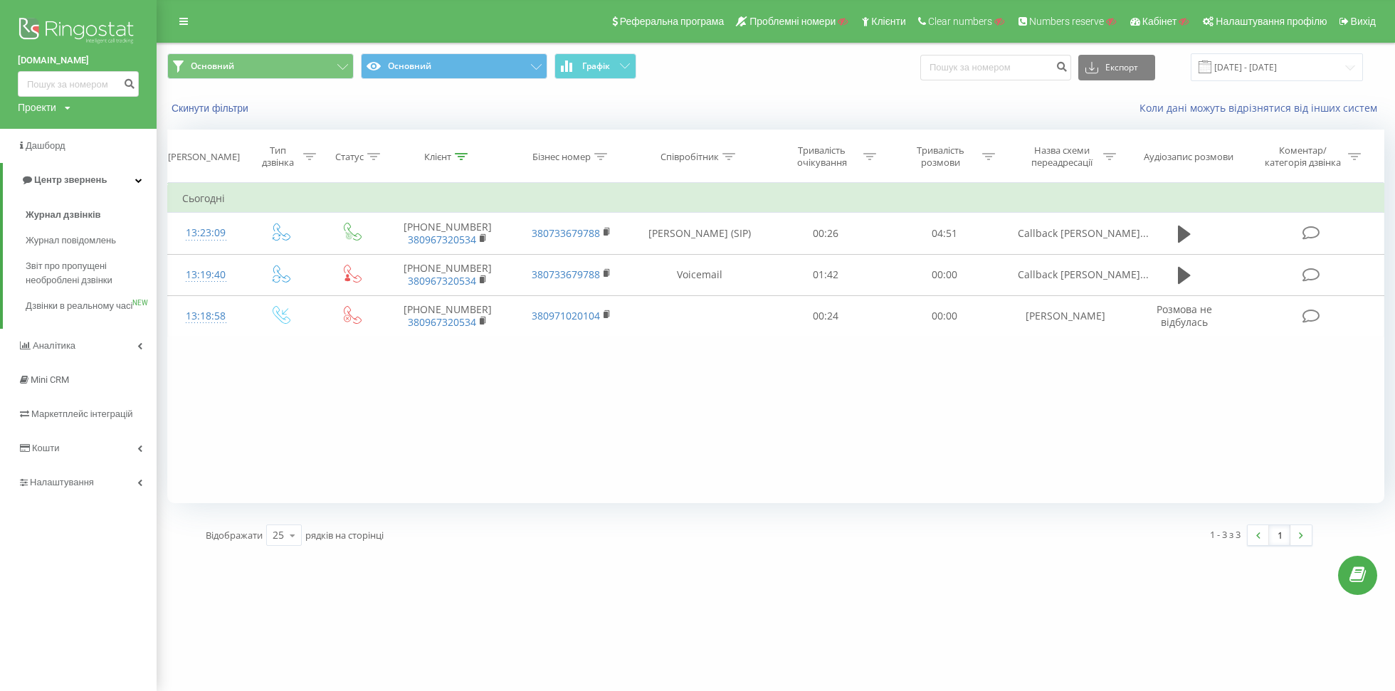
click at [297, 372] on div "Фільтрувати за умовою Дорівнює Введіть значення Скасувати OK Фільтрувати за умо…" at bounding box center [775, 343] width 1217 height 320
click at [56, 112] on div "Проекти" at bounding box center [37, 107] width 38 height 14
click at [49, 130] on input "text" at bounding box center [57, 129] width 71 height 21
paste input "baranovmaksymv.com"
type input "baranovmaksymv.com"
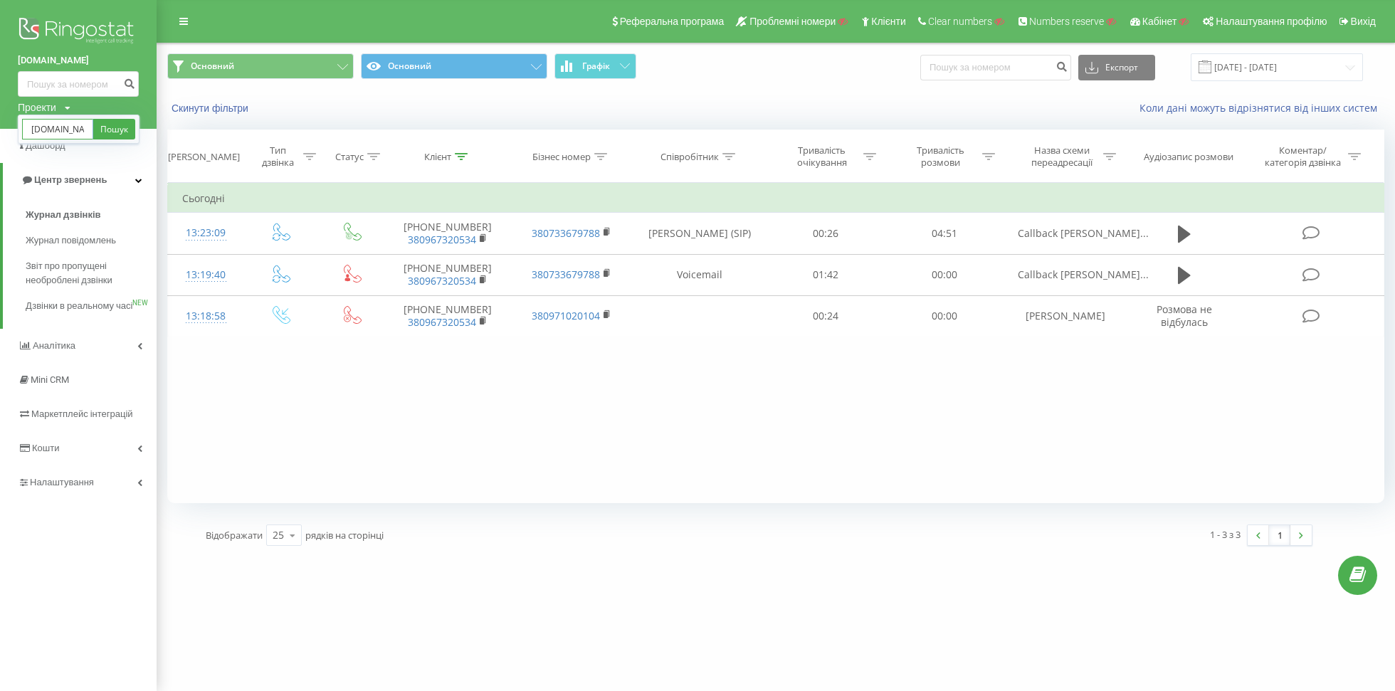
scroll to position [0, 36]
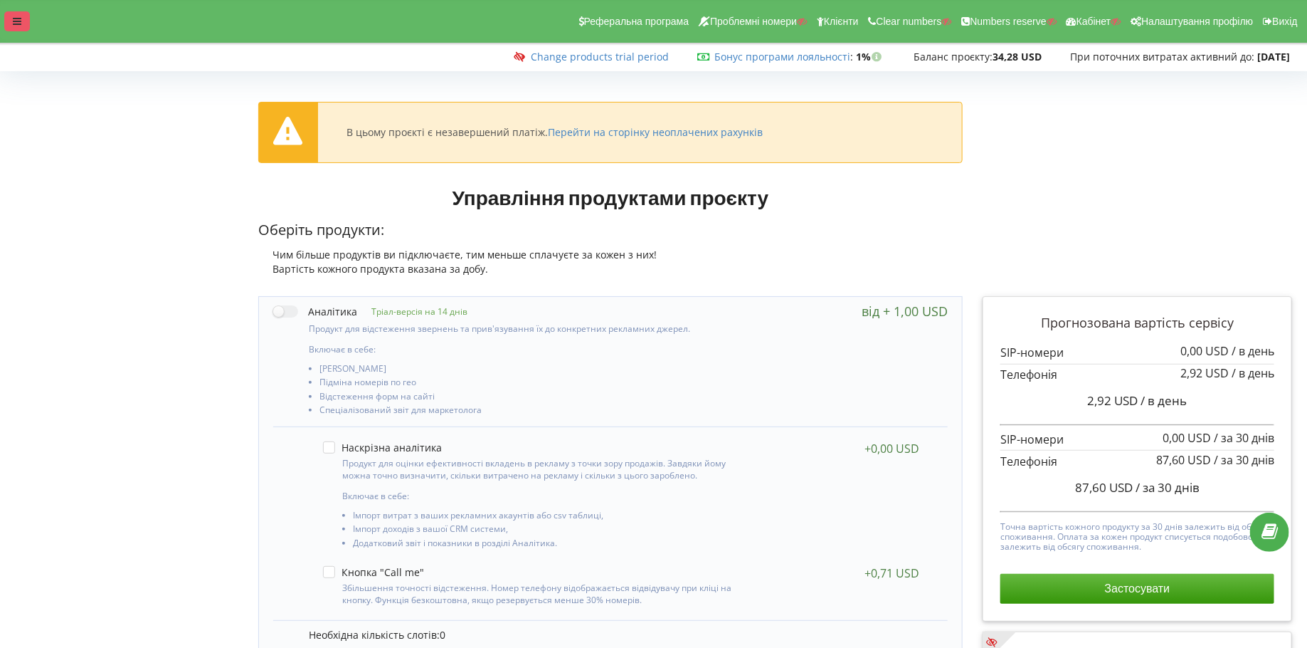
click at [19, 21] on icon at bounding box center [17, 21] width 9 height 10
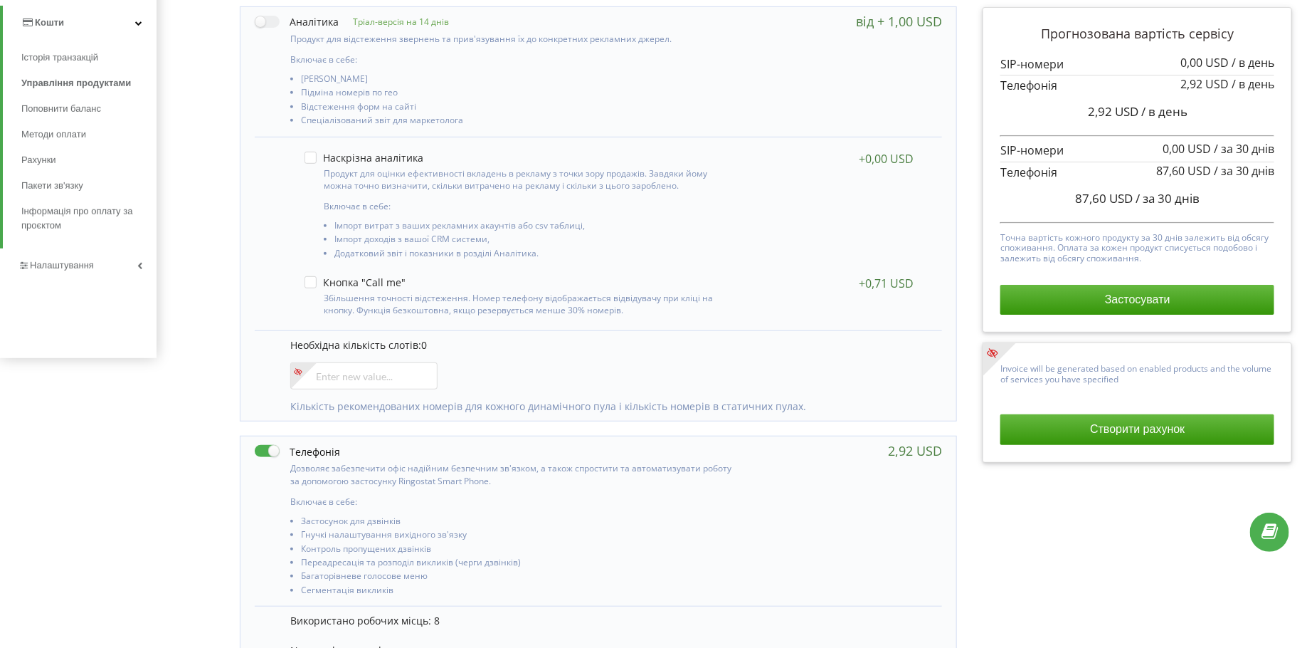
scroll to position [431, 0]
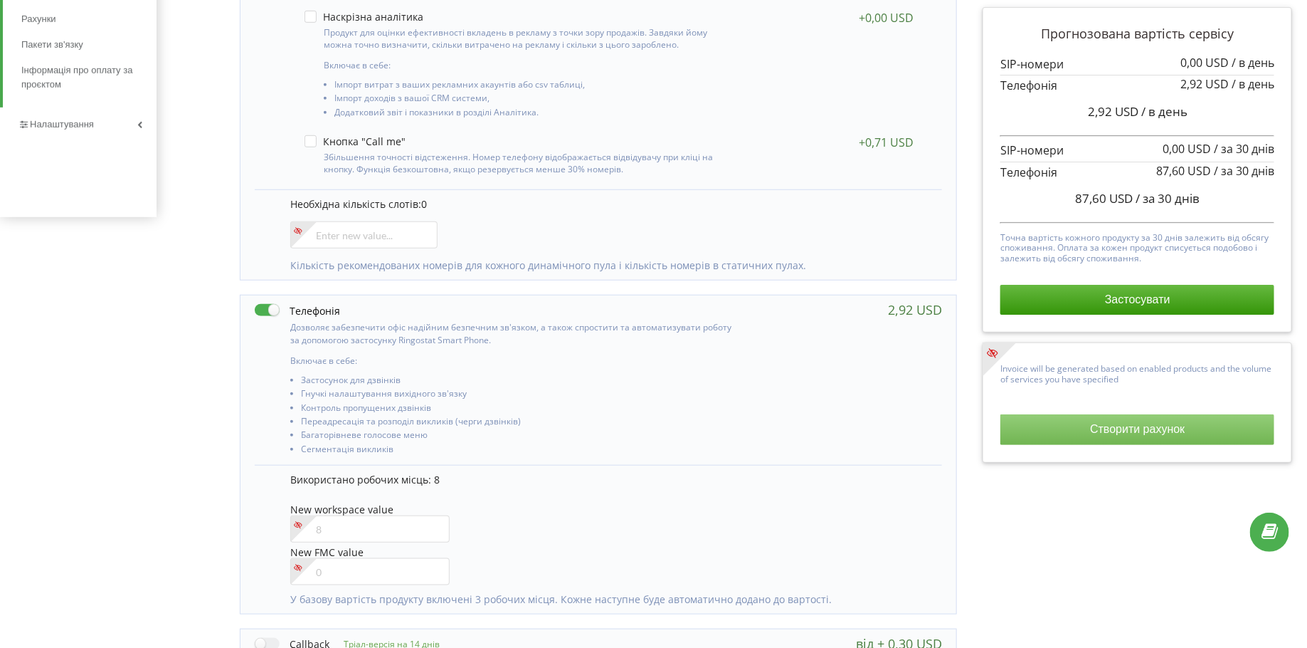
click at [1111, 421] on button "Створити рахунок" at bounding box center [1138, 429] width 274 height 30
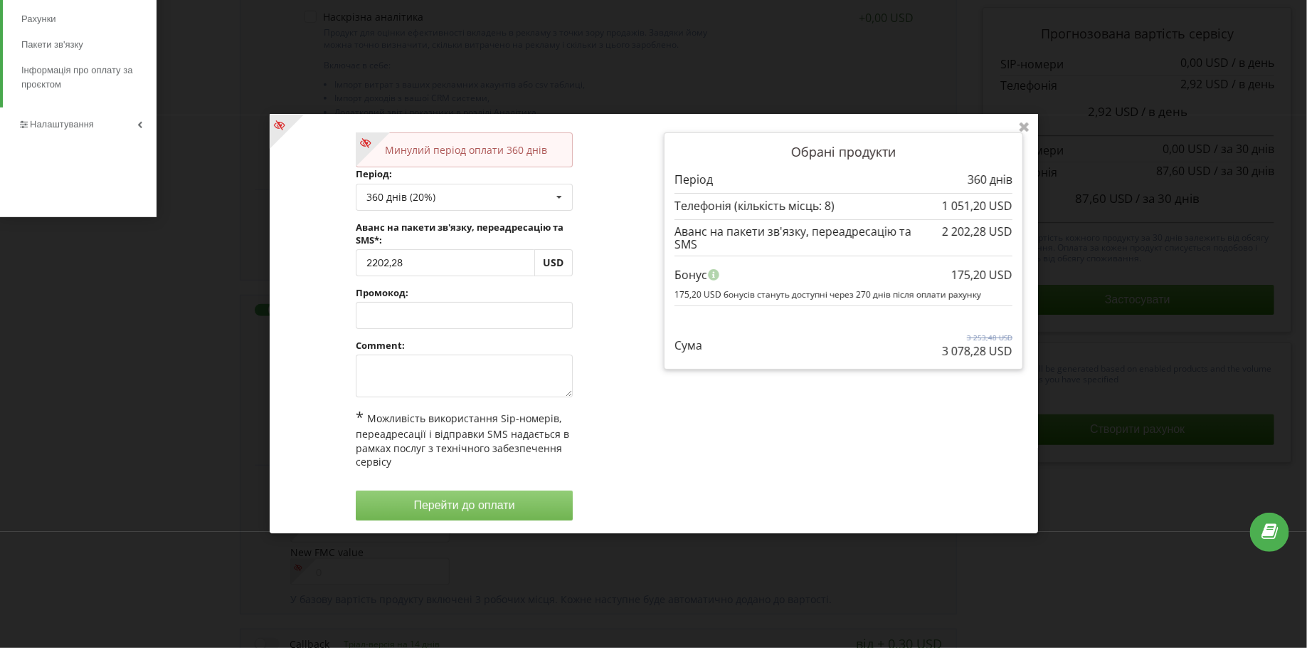
scroll to position [0, 0]
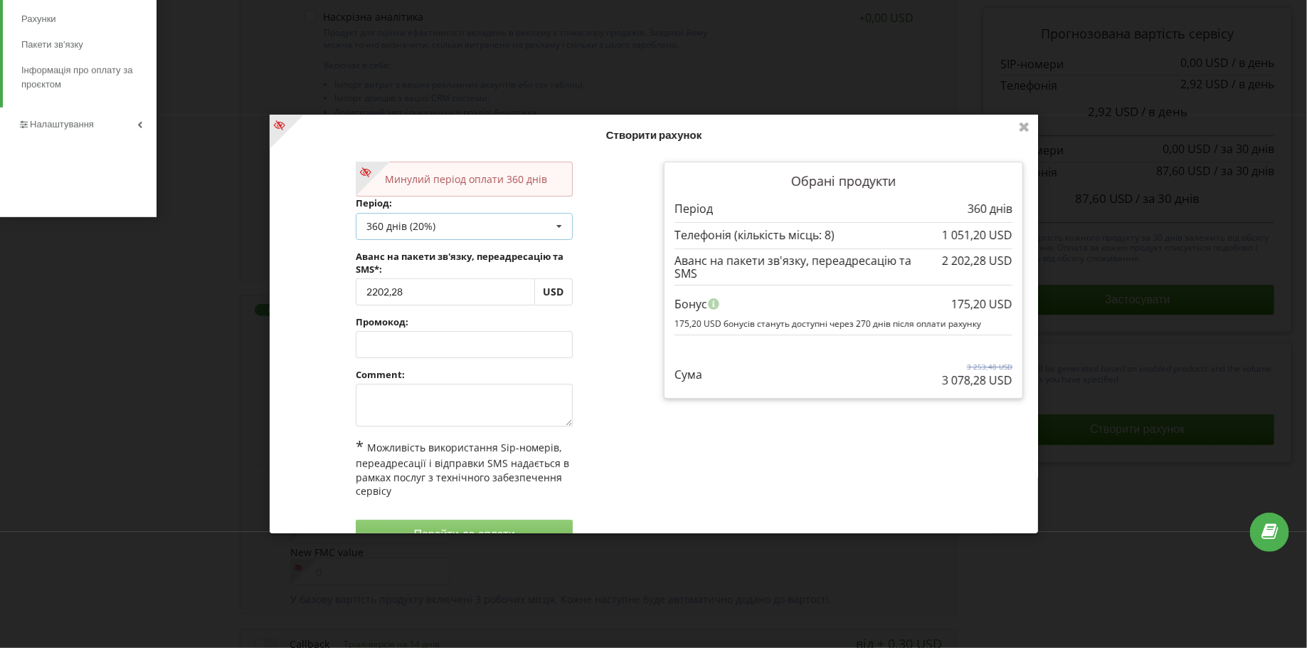
click at [402, 221] on div "360 днів (20%)" at bounding box center [400, 226] width 69 height 10
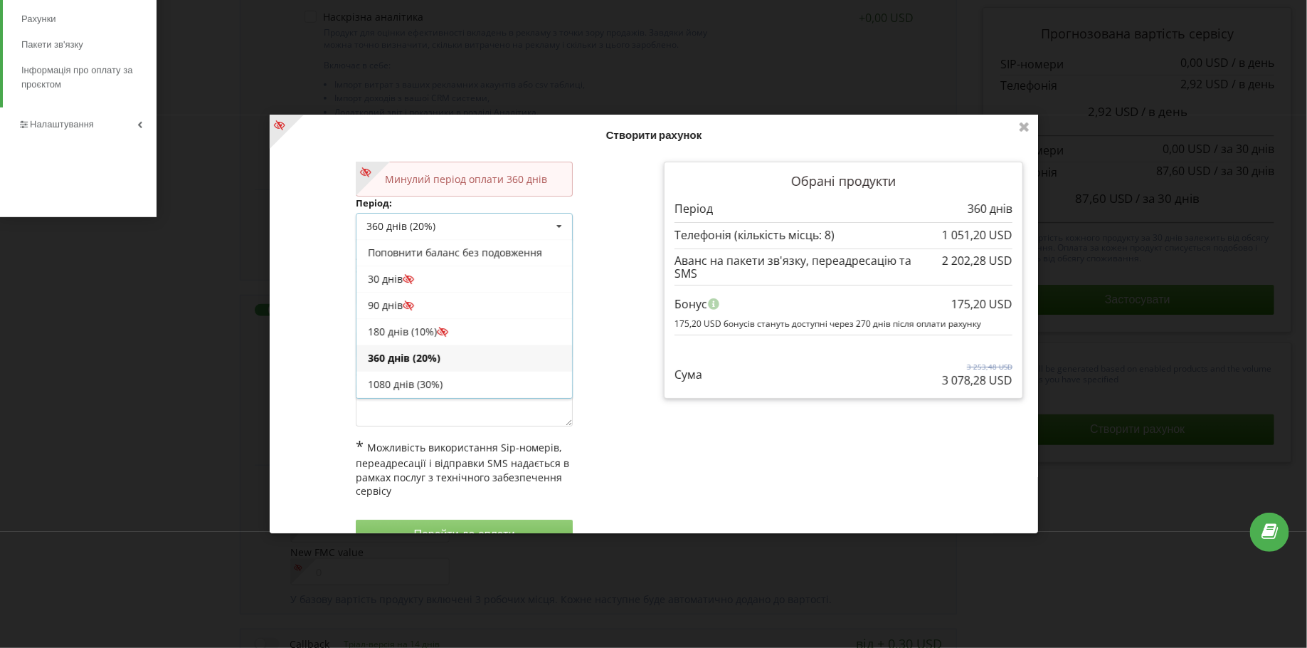
scroll to position [23, 0]
click at [391, 260] on div "30 днів" at bounding box center [464, 256] width 216 height 26
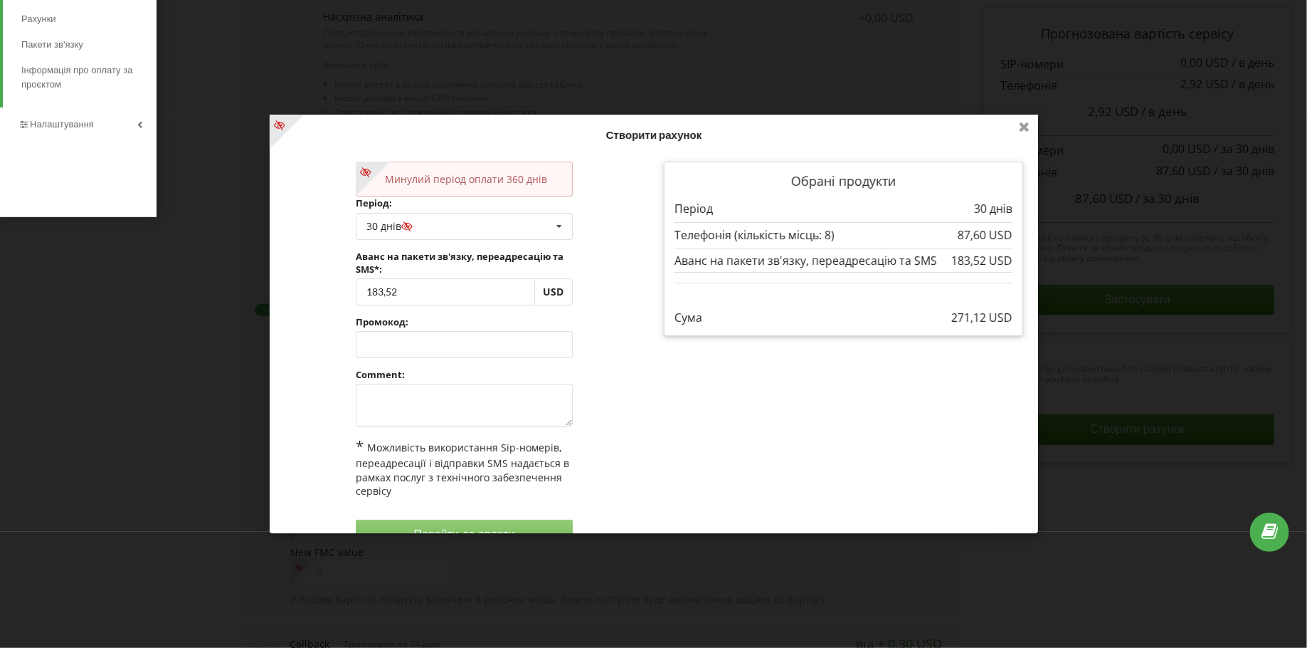
click at [1025, 127] on icon at bounding box center [1024, 126] width 23 height 23
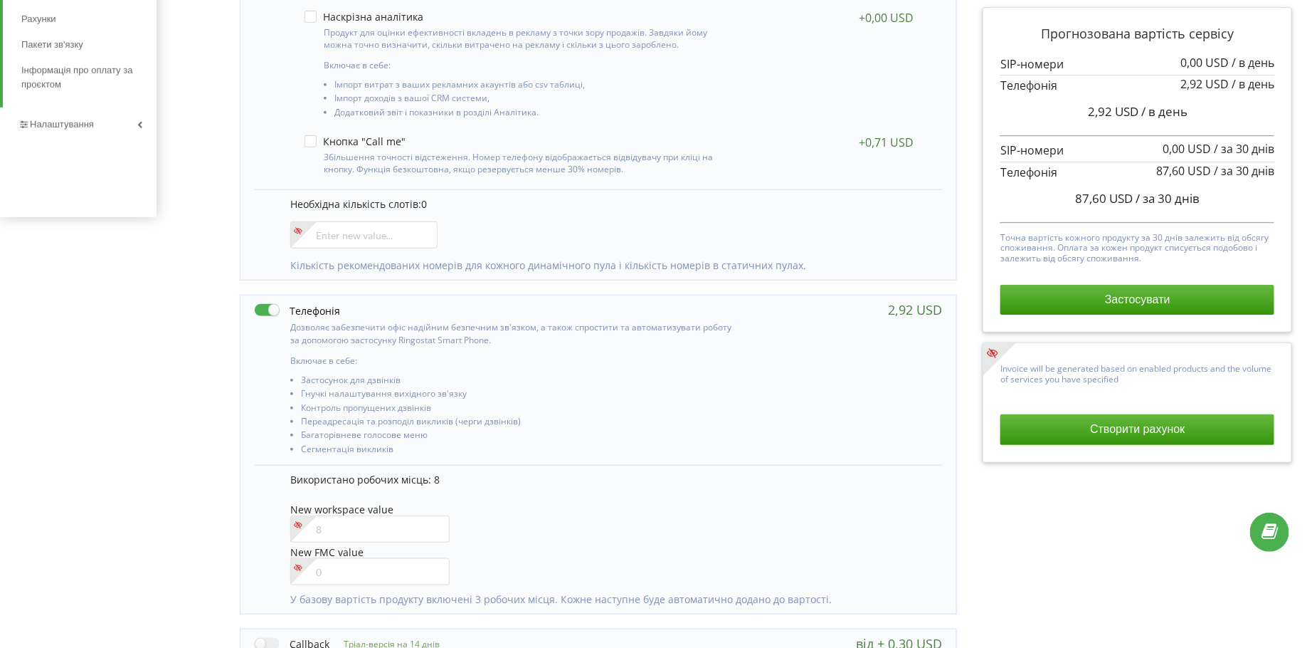
scroll to position [0, 0]
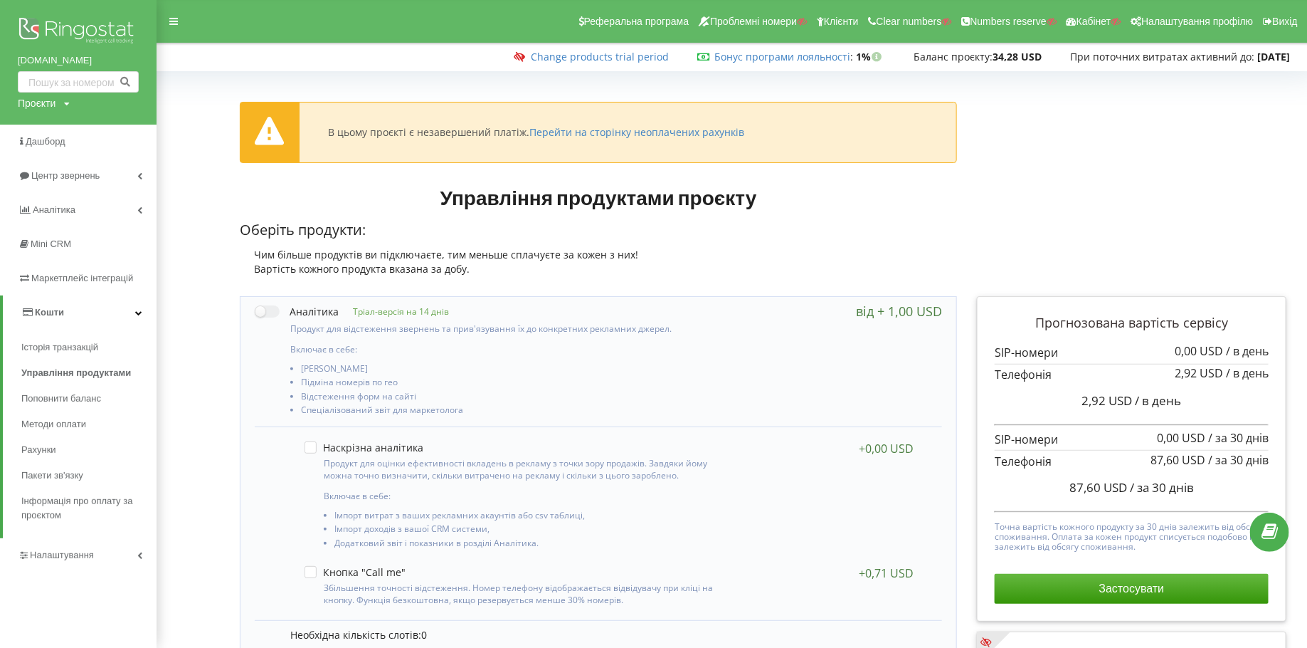
click at [60, 312] on span "Кошти" at bounding box center [49, 312] width 29 height 11
click at [44, 352] on span "Налаштування" at bounding box center [64, 346] width 68 height 11
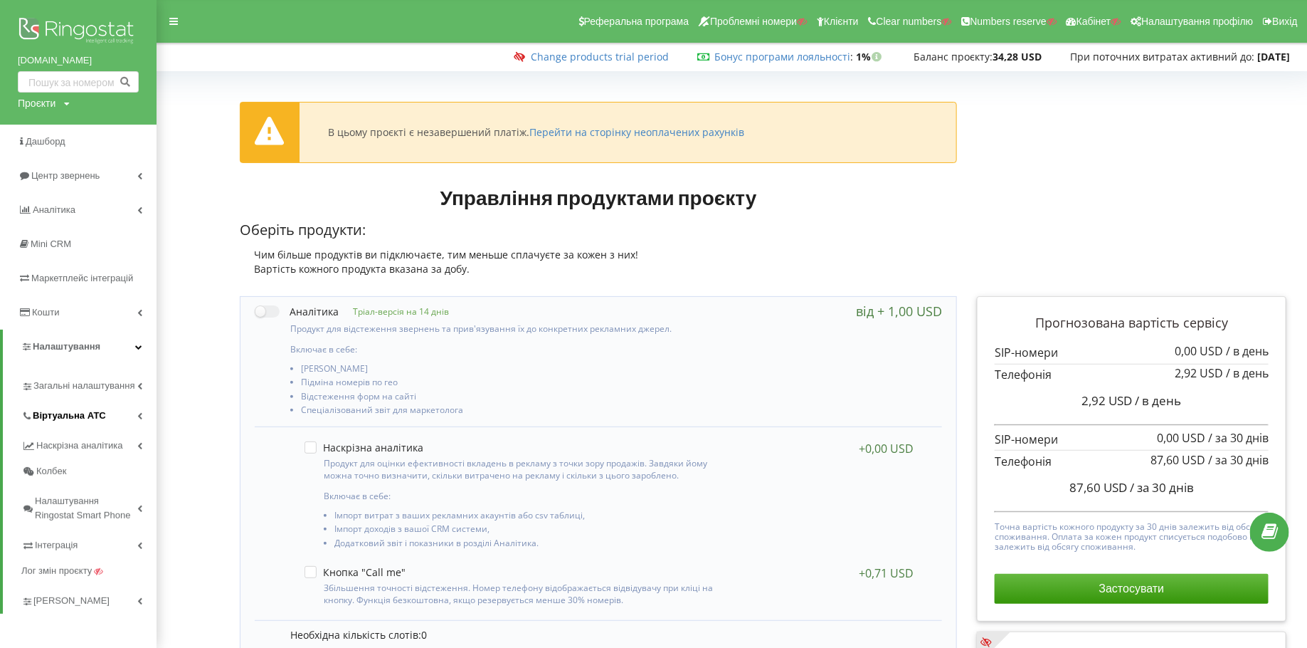
click at [53, 418] on span "Віртуальна АТС" at bounding box center [69, 415] width 73 height 14
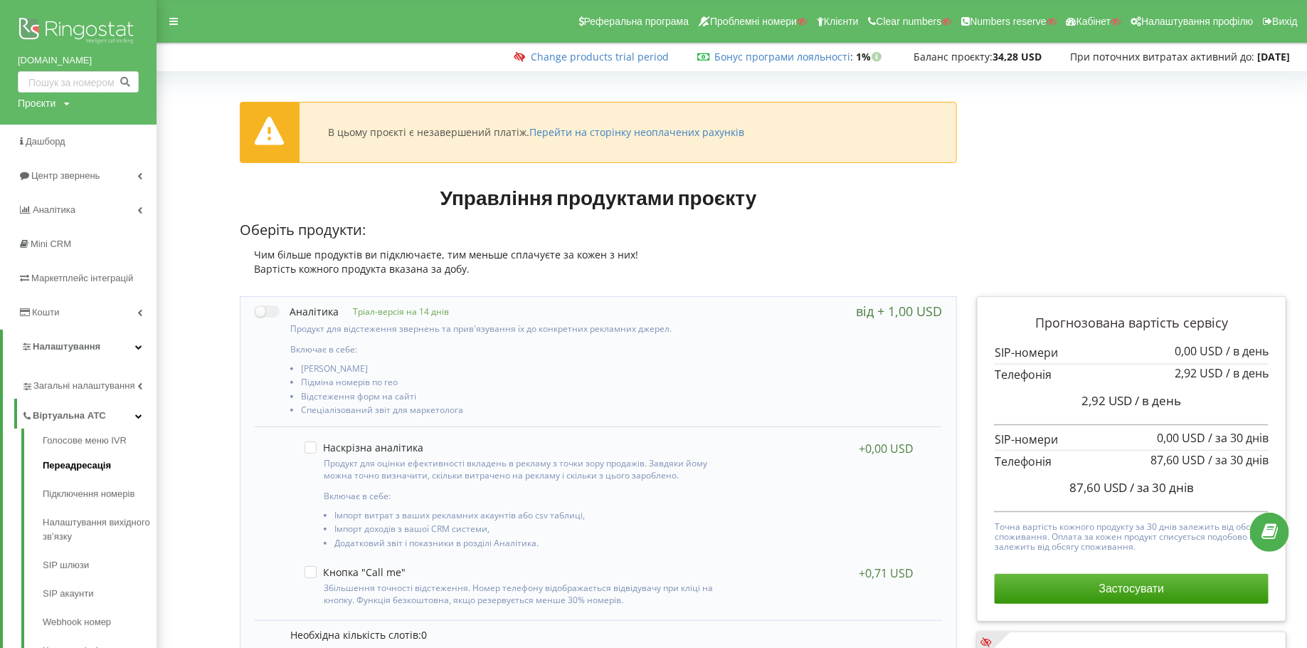
click at [62, 459] on link "Переадресація" at bounding box center [100, 465] width 114 height 28
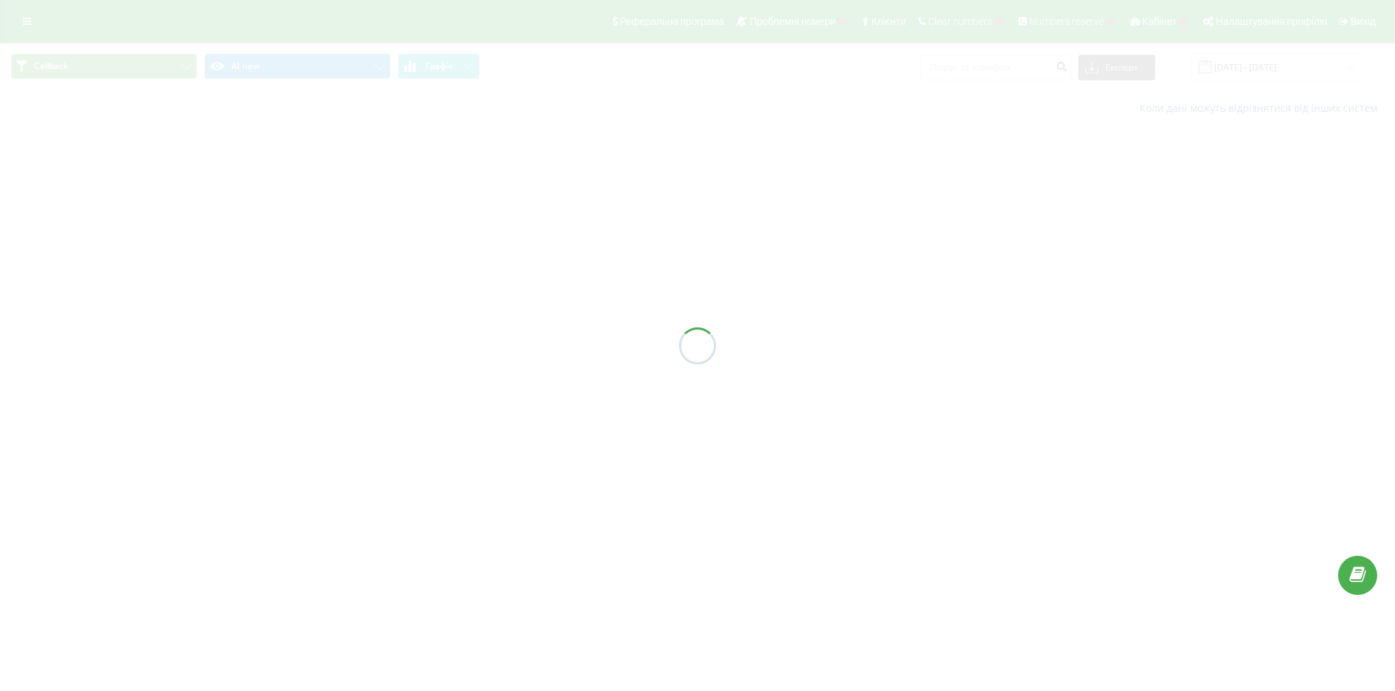
click at [90, 67] on div at bounding box center [697, 345] width 1395 height 691
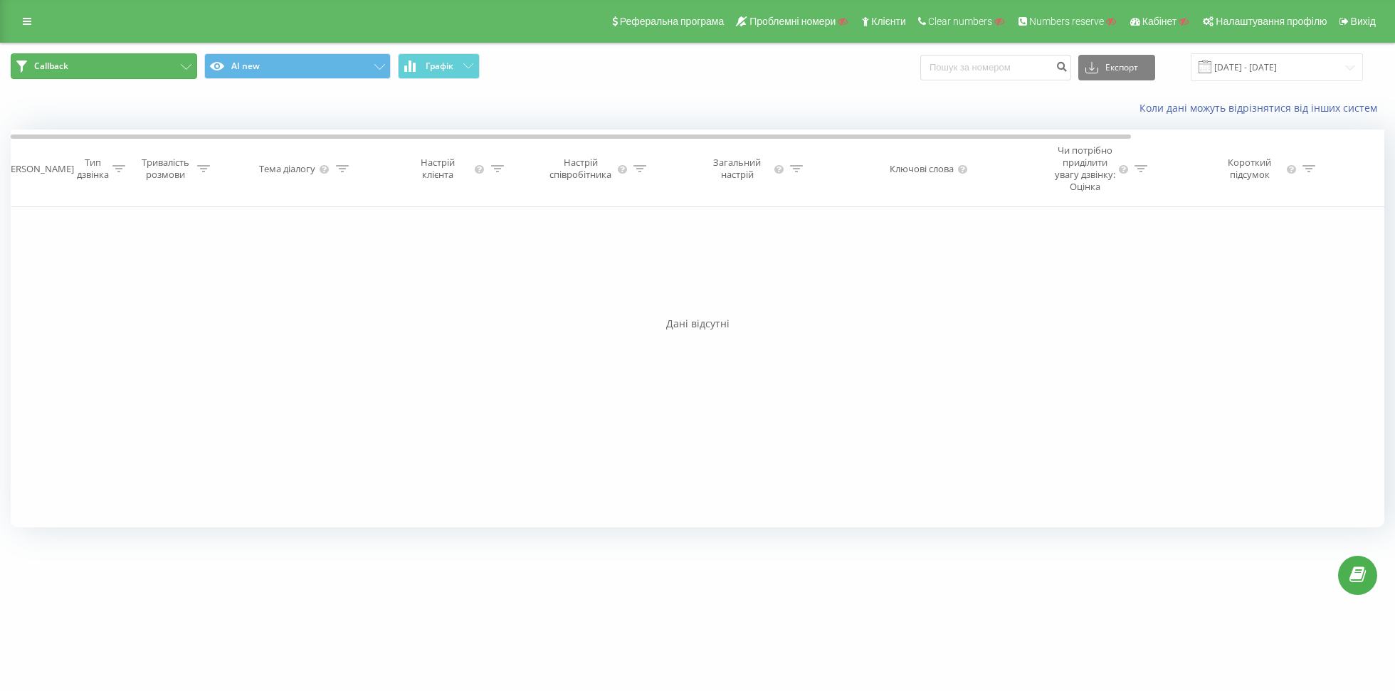
click at [90, 67] on button "Callback" at bounding box center [104, 66] width 186 height 26
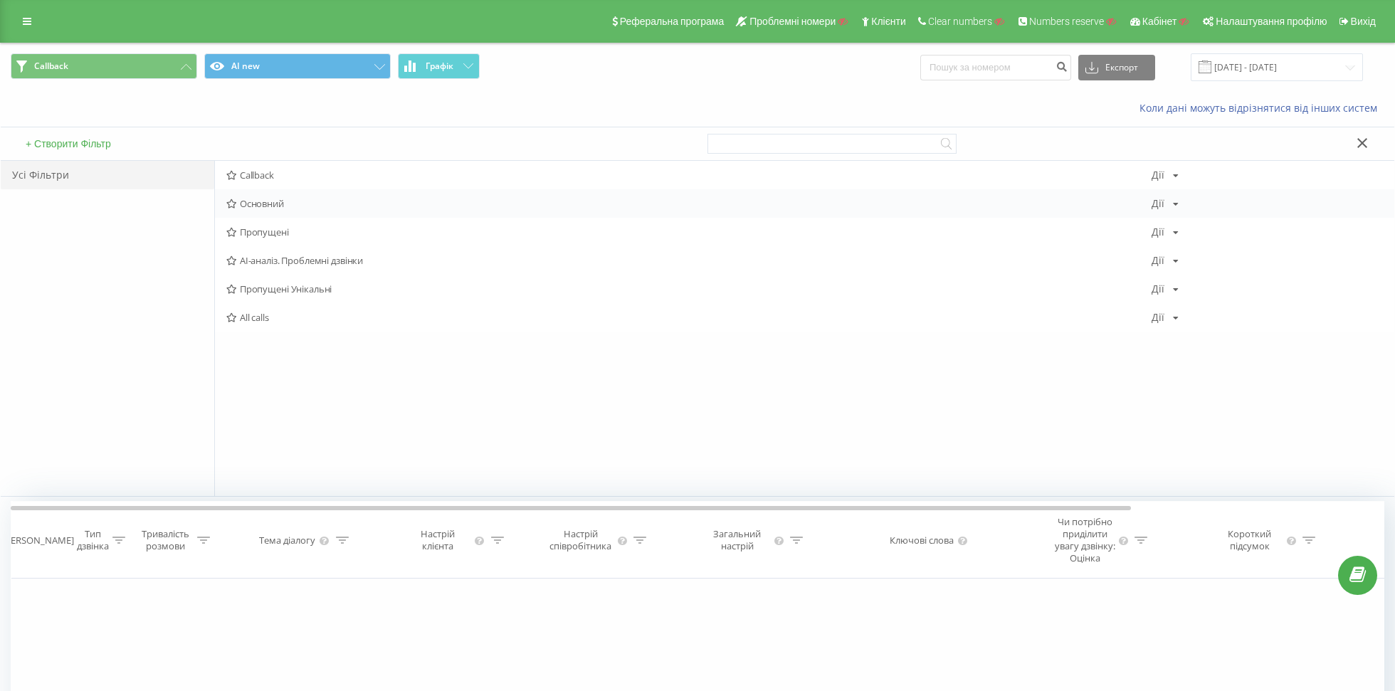
click at [262, 206] on span "Основний" at bounding box center [688, 204] width 925 height 10
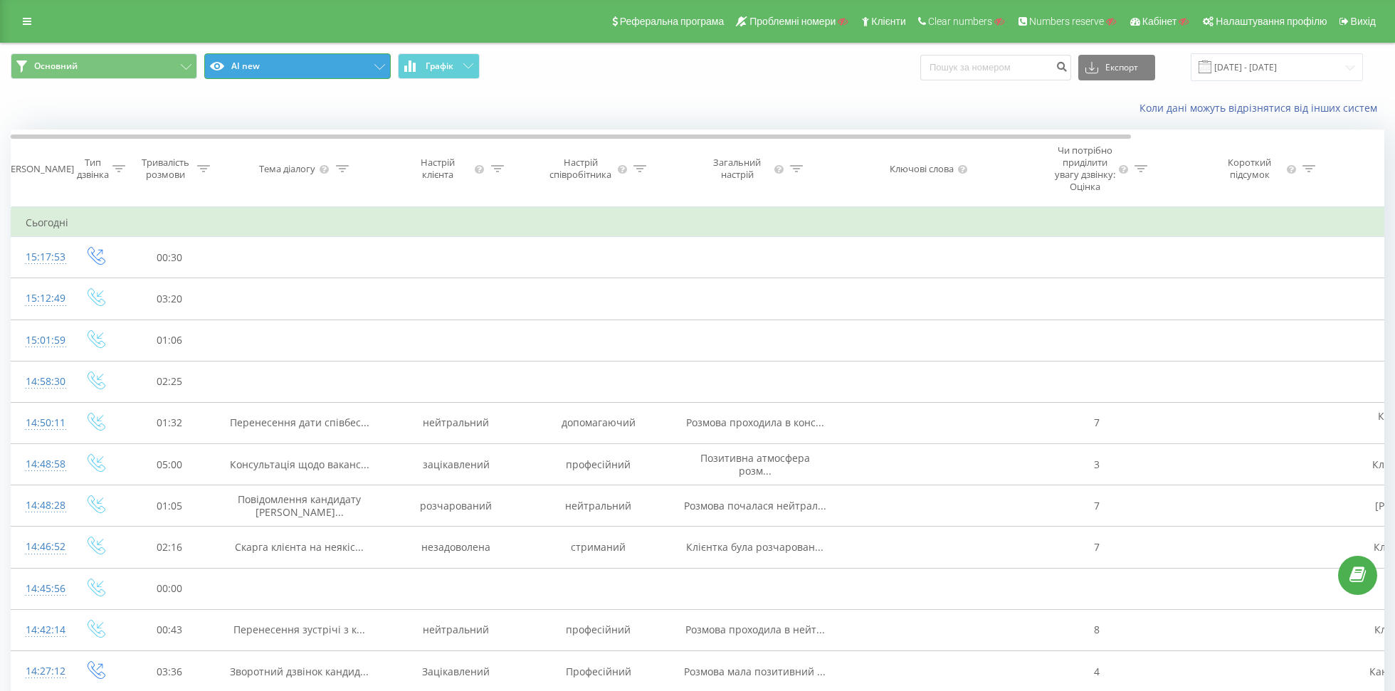
click at [270, 67] on button "AI new" at bounding box center [297, 66] width 186 height 26
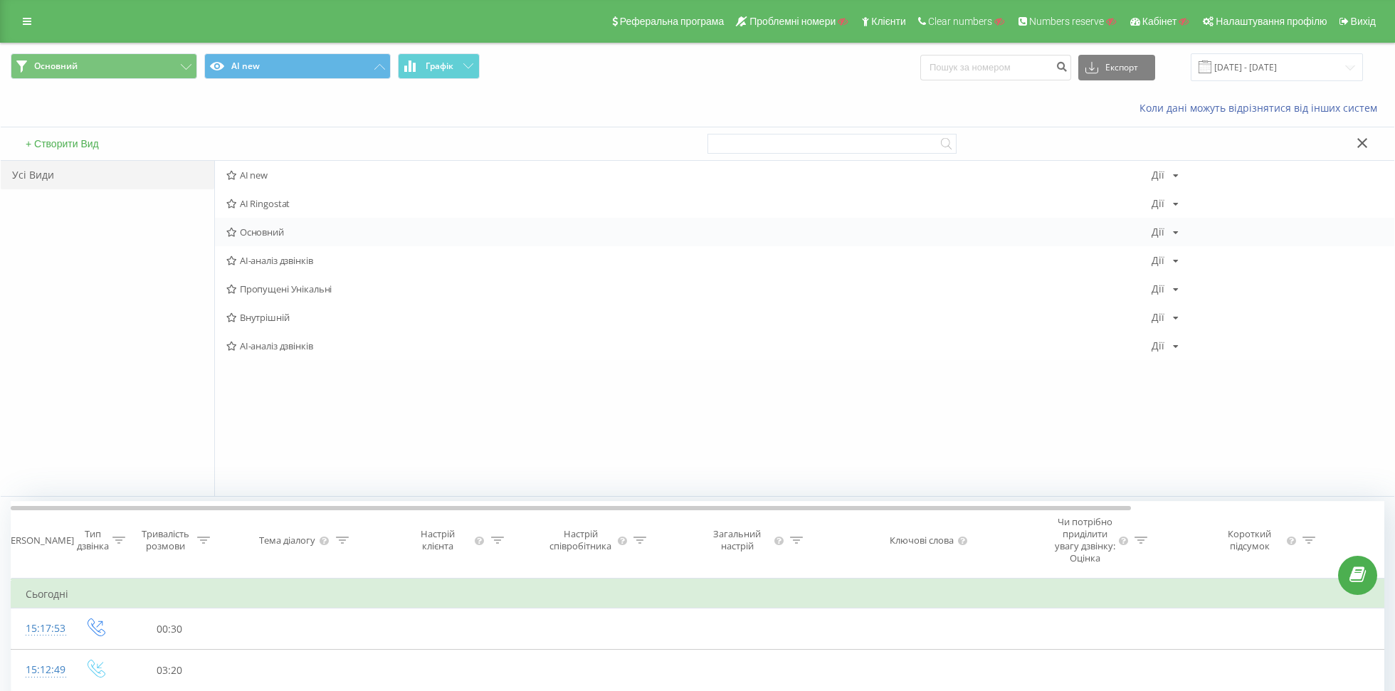
click at [270, 232] on span "Основний" at bounding box center [688, 232] width 925 height 10
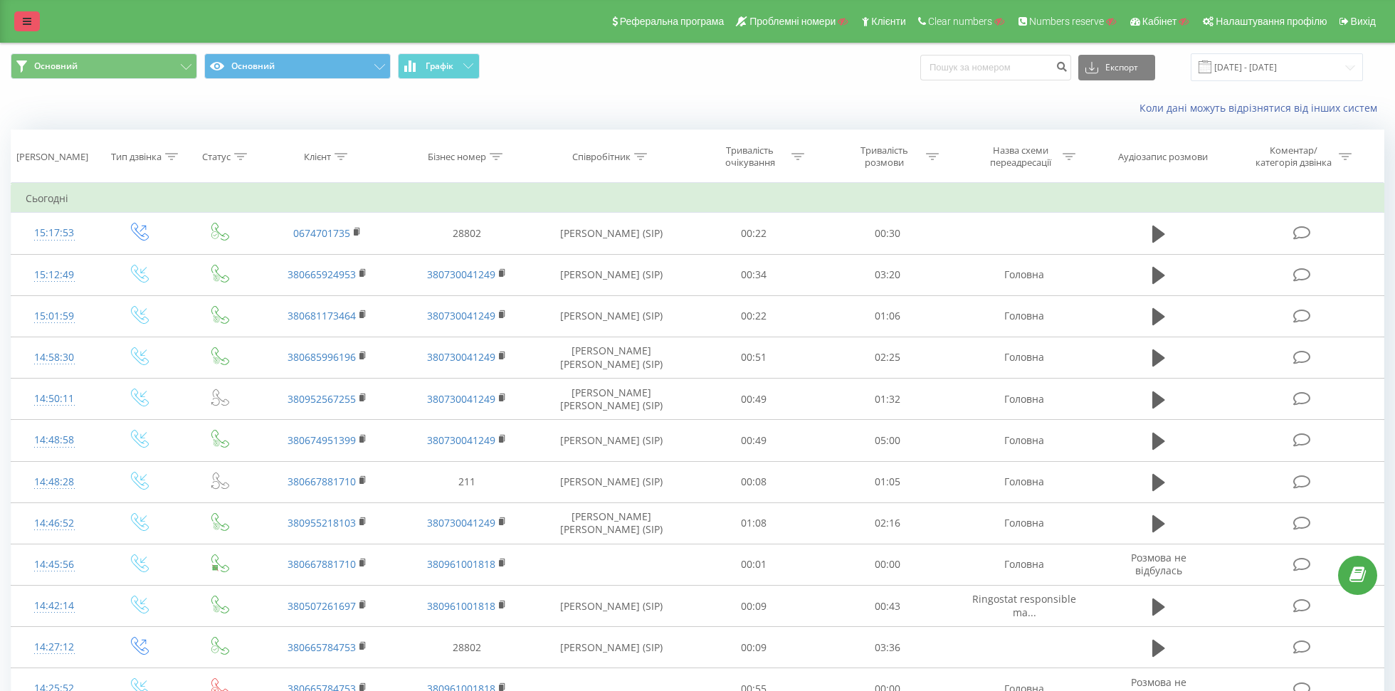
click at [31, 17] on icon at bounding box center [27, 21] width 9 height 10
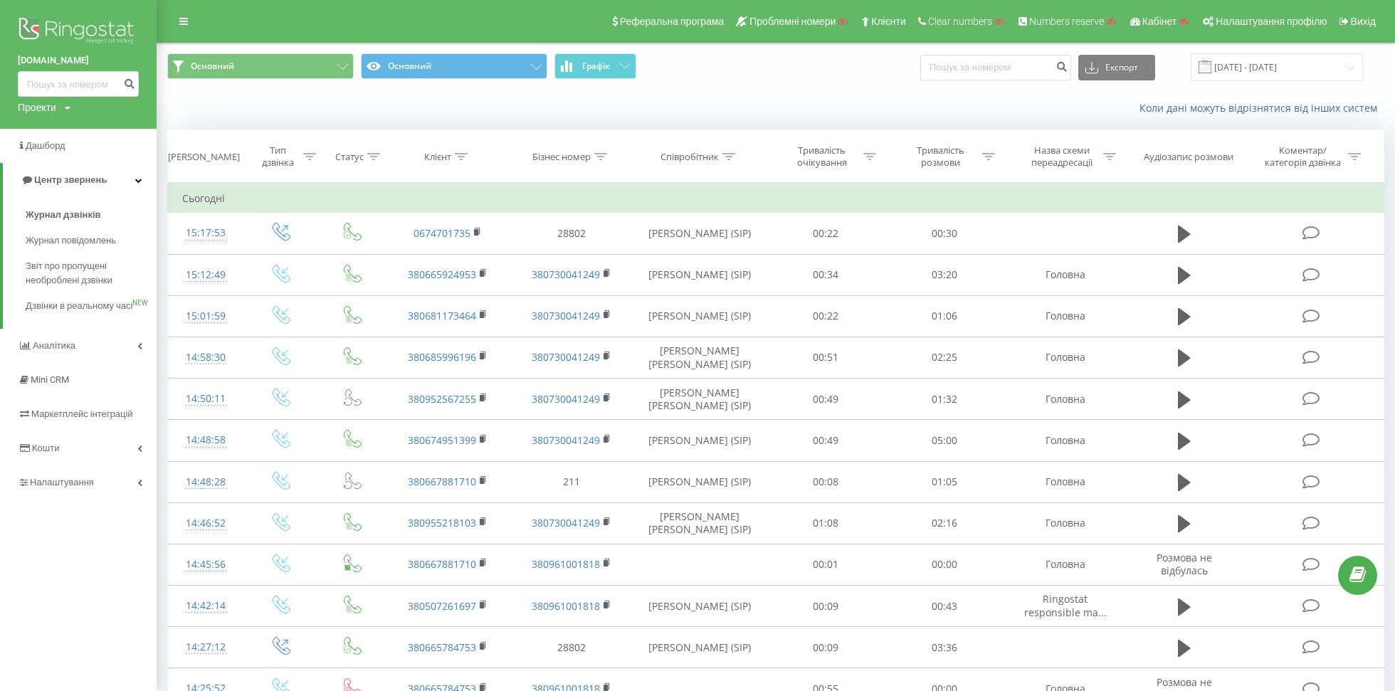
click at [19, 109] on div "Проекти" at bounding box center [37, 107] width 38 height 14
click at [36, 124] on input "text" at bounding box center [57, 129] width 71 height 21
type input "steplo.com.ua"
click at [125, 133] on link "Пошук" at bounding box center [114, 129] width 42 height 21
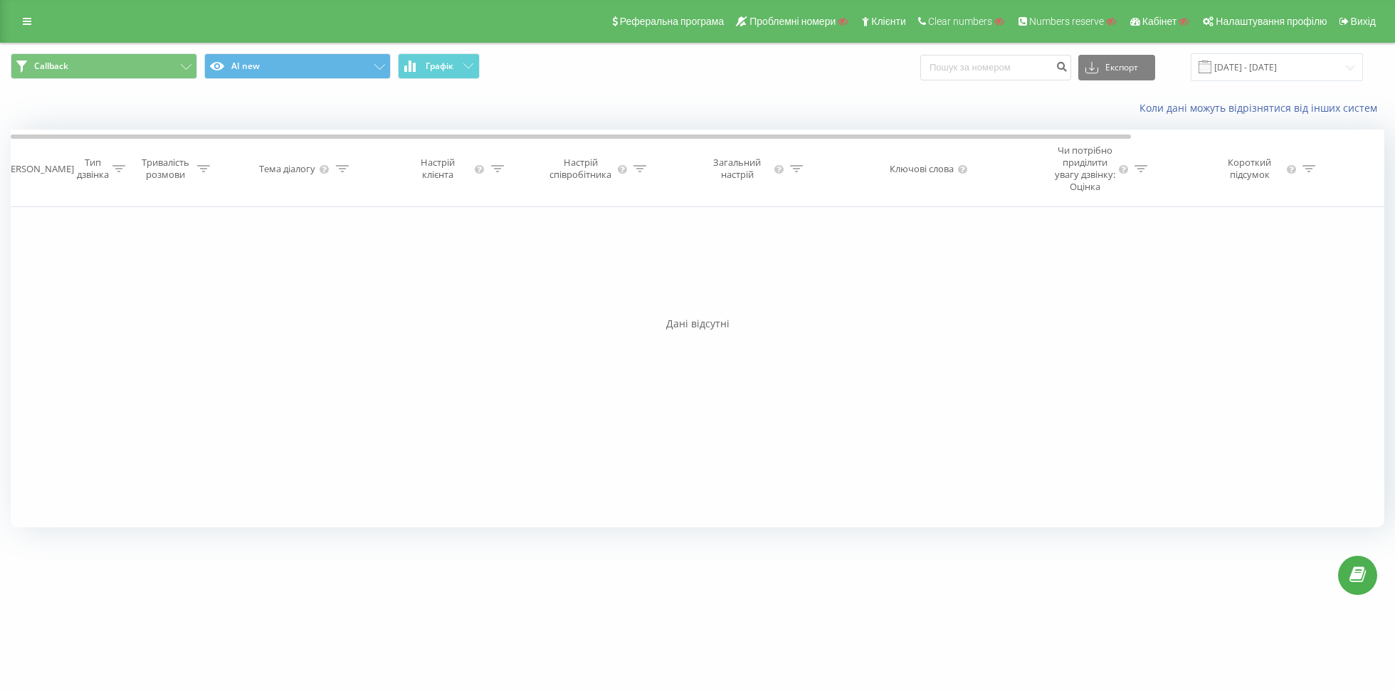
click at [43, 19] on div "Реферальна програма Проблемні номери Клієнти Clear numbers Numbers reserve Кабі…" at bounding box center [697, 21] width 1395 height 43
click at [134, 74] on button "Callback" at bounding box center [104, 66] width 186 height 26
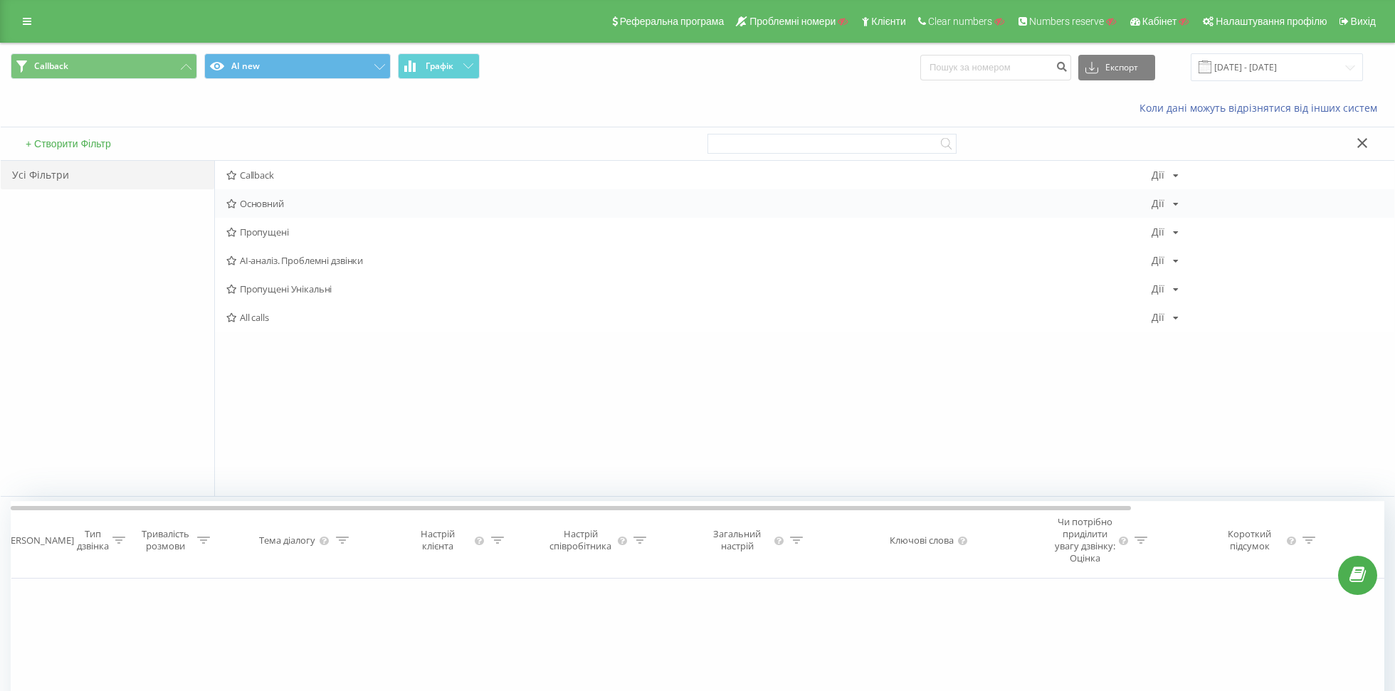
click at [265, 199] on span "Основний" at bounding box center [688, 204] width 925 height 10
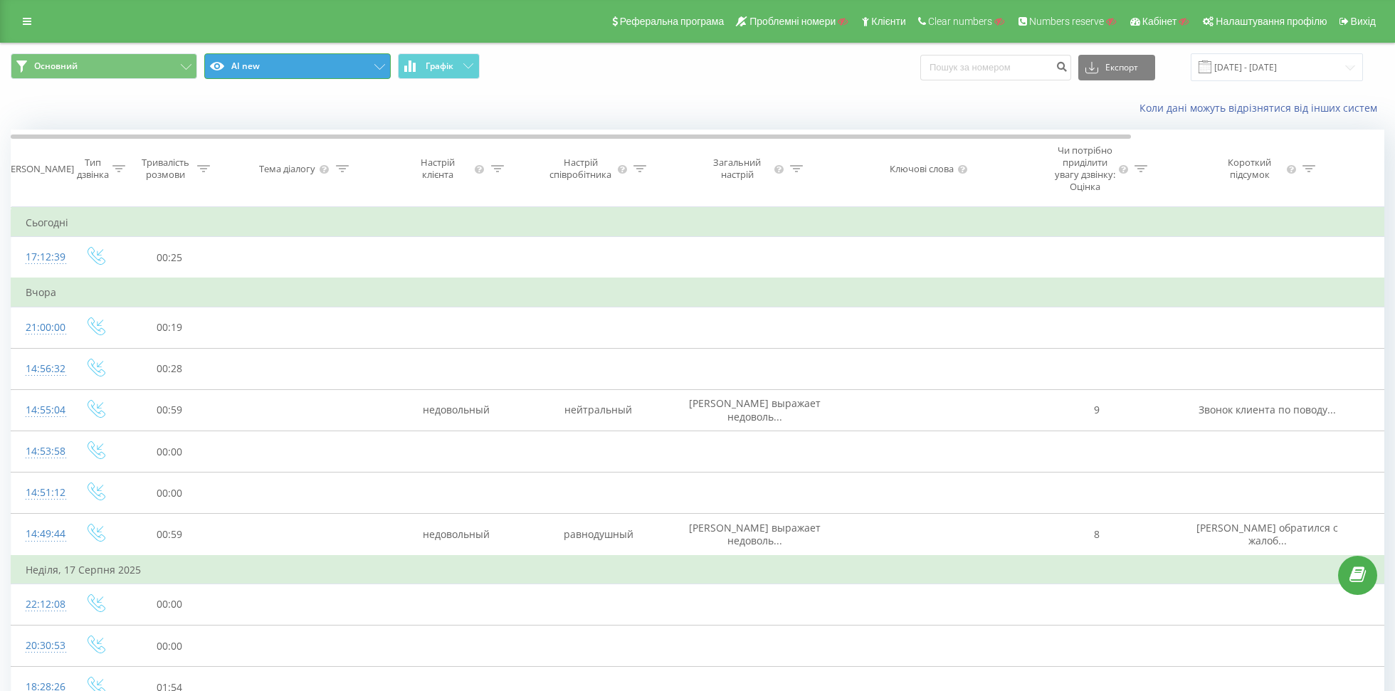
click at [257, 68] on button "AI new" at bounding box center [297, 66] width 186 height 26
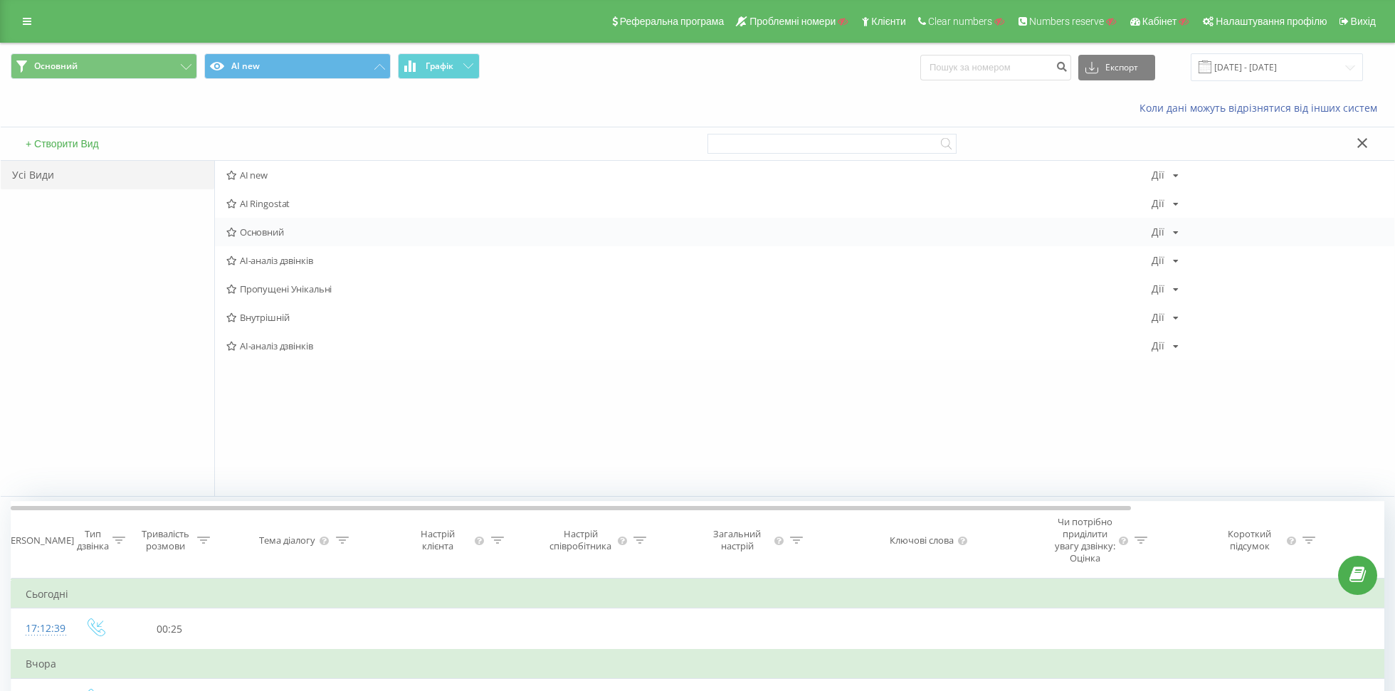
click at [255, 234] on span "Основний" at bounding box center [688, 232] width 925 height 10
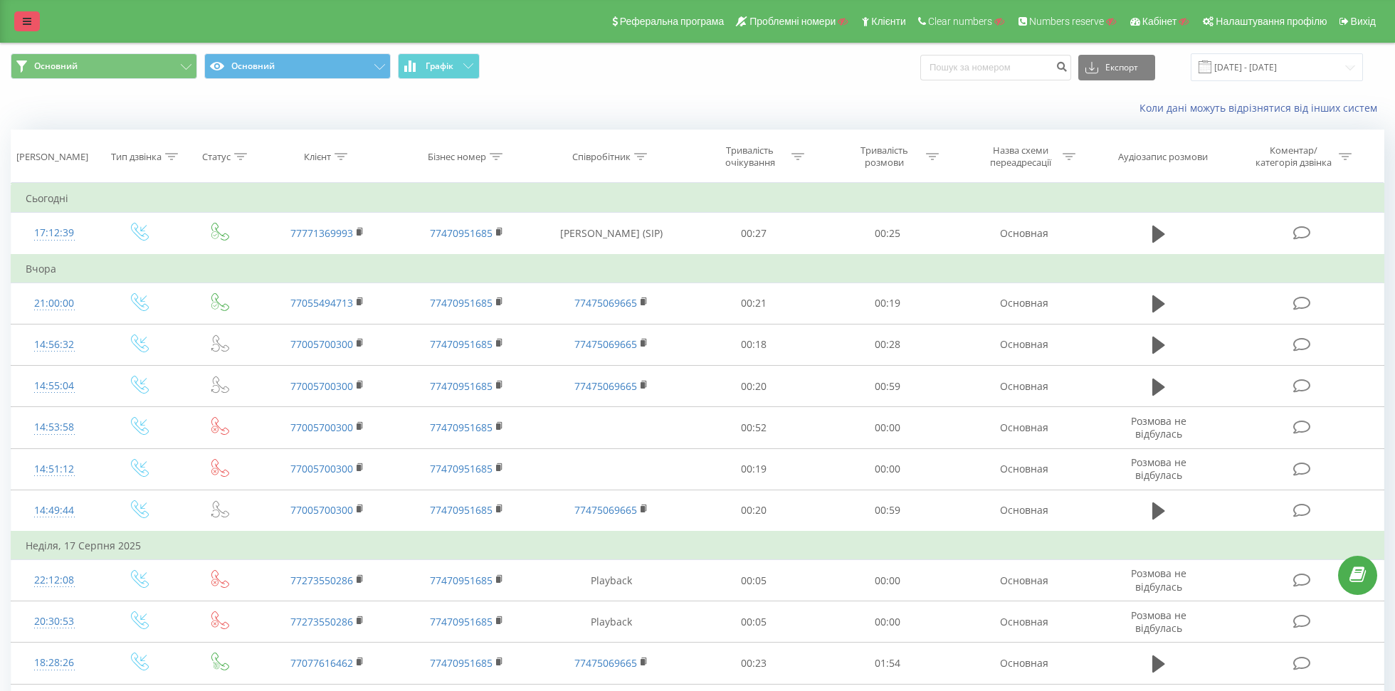
click at [36, 13] on link at bounding box center [27, 21] width 26 height 20
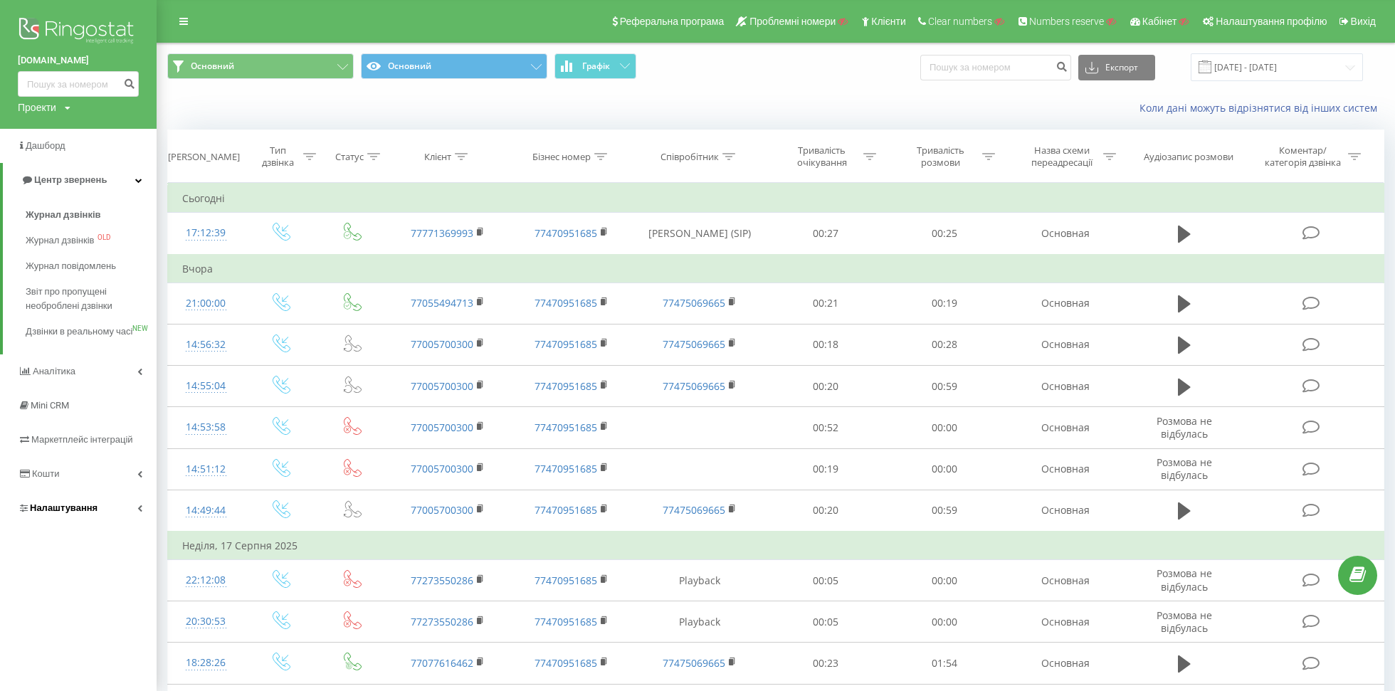
click at [49, 513] on span "Налаштування" at bounding box center [64, 507] width 68 height 11
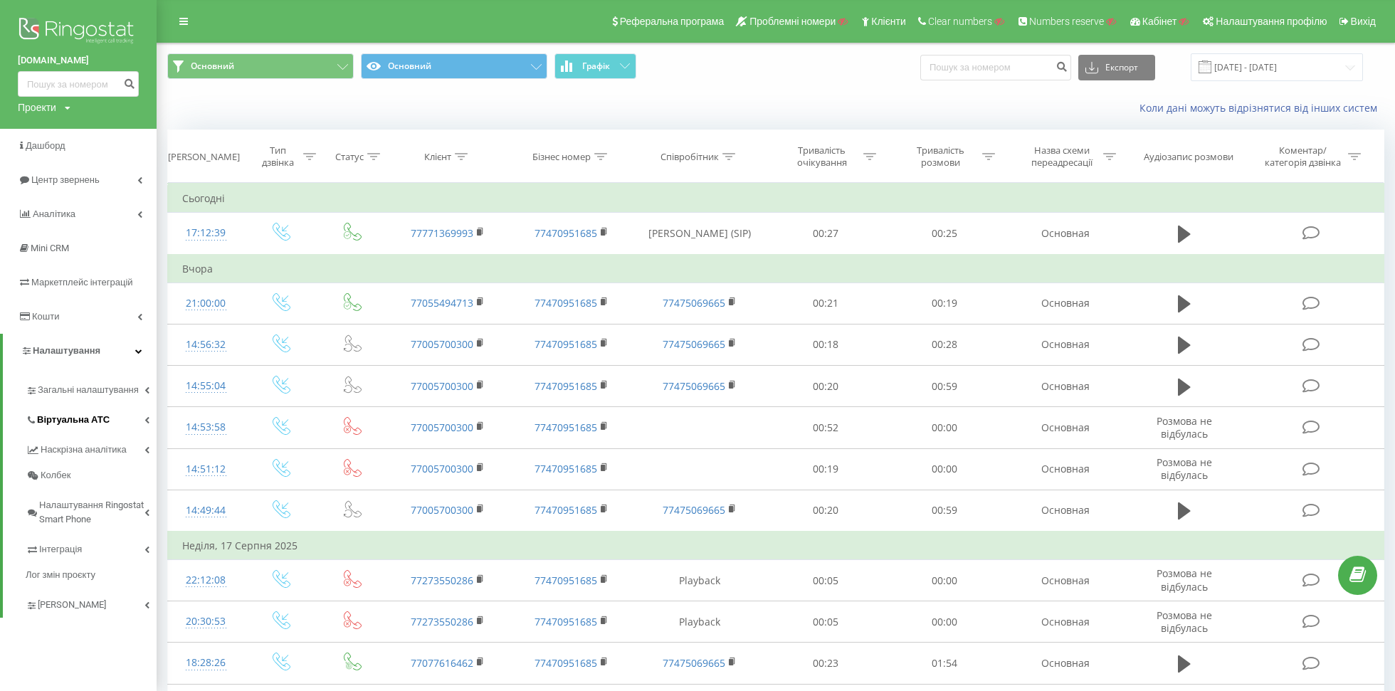
click at [47, 417] on span "Віртуальна АТС" at bounding box center [73, 420] width 73 height 14
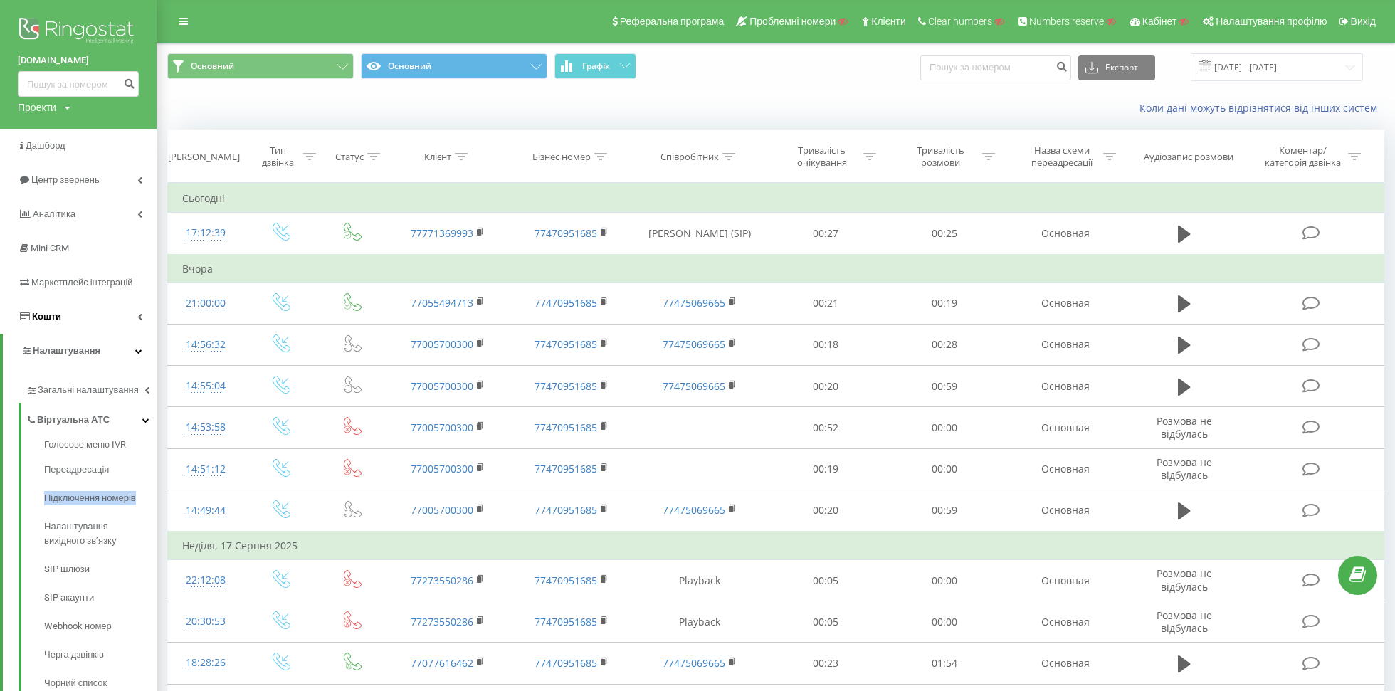
click at [55, 321] on span "Кошти" at bounding box center [46, 316] width 29 height 11
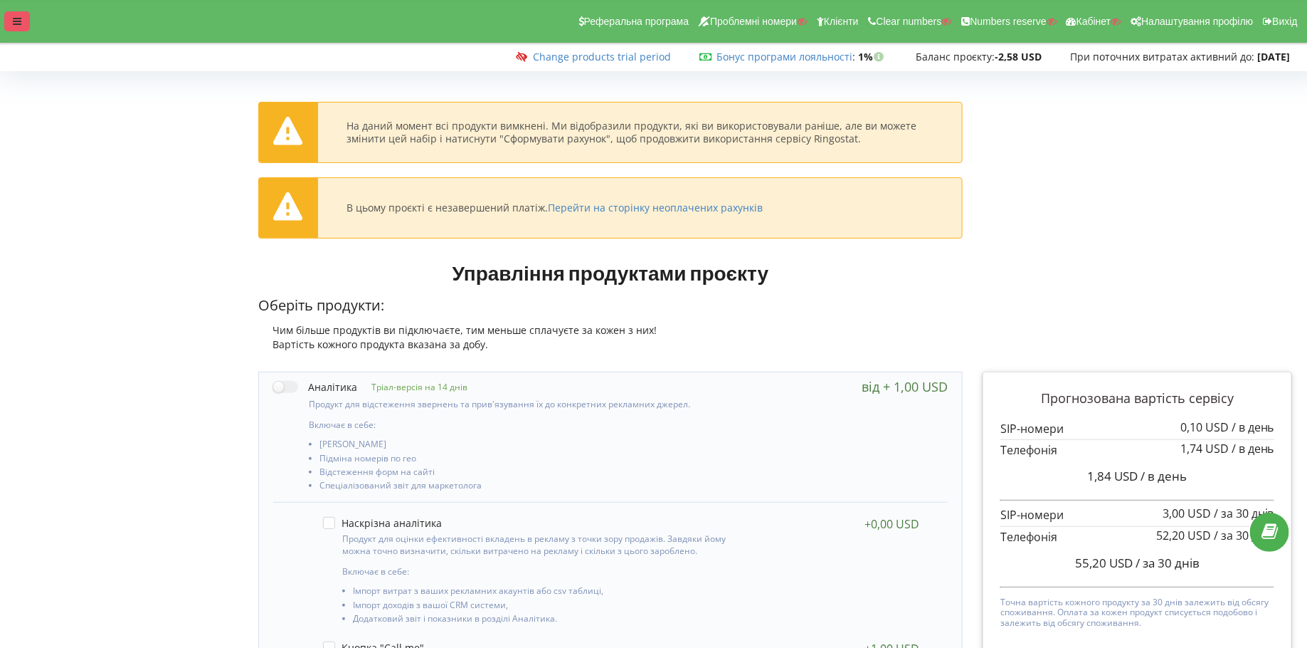
click at [20, 19] on icon at bounding box center [17, 21] width 9 height 10
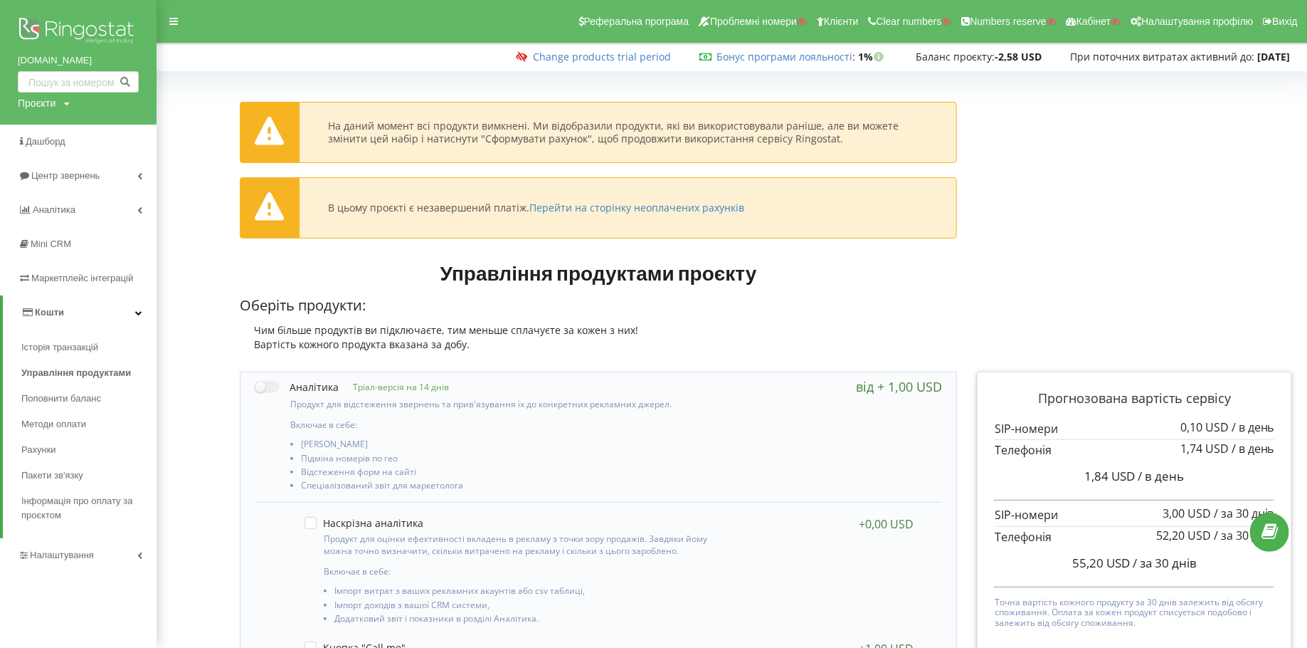
click at [46, 105] on div "Проєкти" at bounding box center [37, 103] width 38 height 14
click at [38, 135] on input "text" at bounding box center [61, 132] width 71 height 21
type input "[DOMAIN_NAME]"
click at [115, 134] on span "Пошук" at bounding box center [118, 133] width 26 height 13
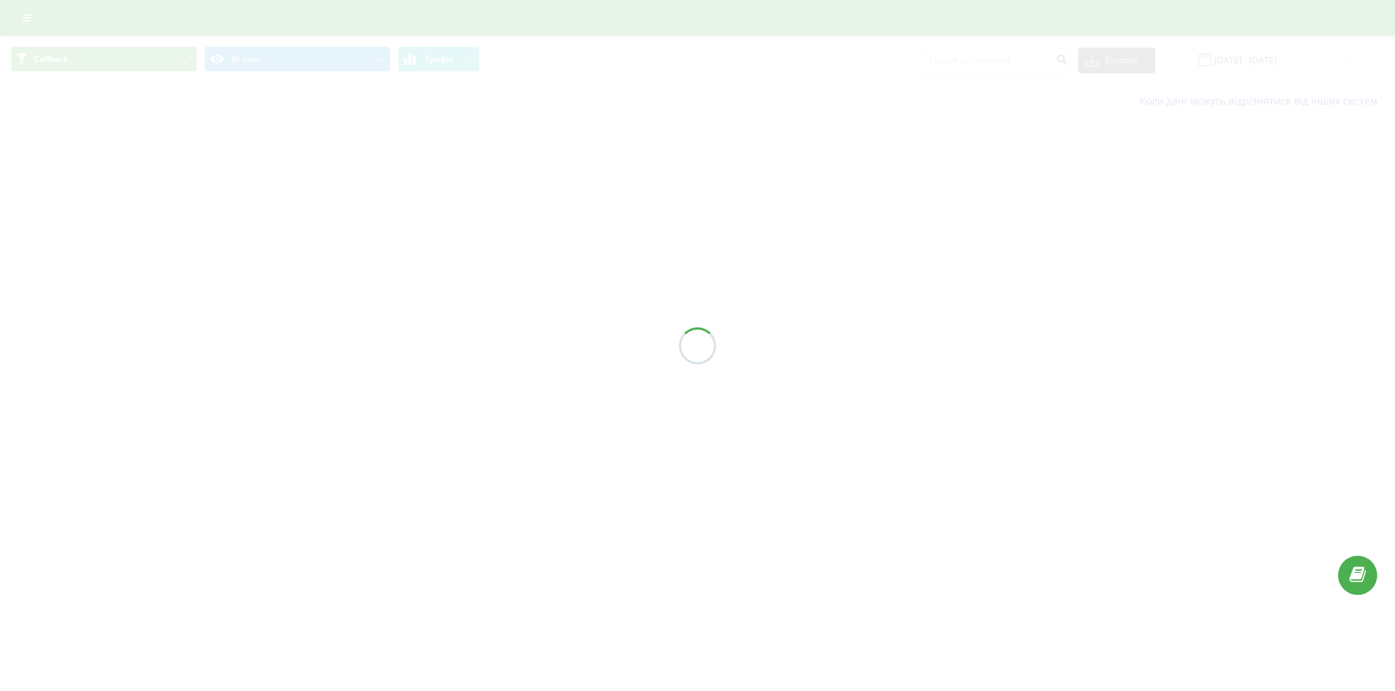
click at [99, 65] on div "Callback AI new Графік Експорт .csv .xls .xlsx 19.07.2025 - 19.08.2025 Коли дан…" at bounding box center [697, 77] width 1395 height 83
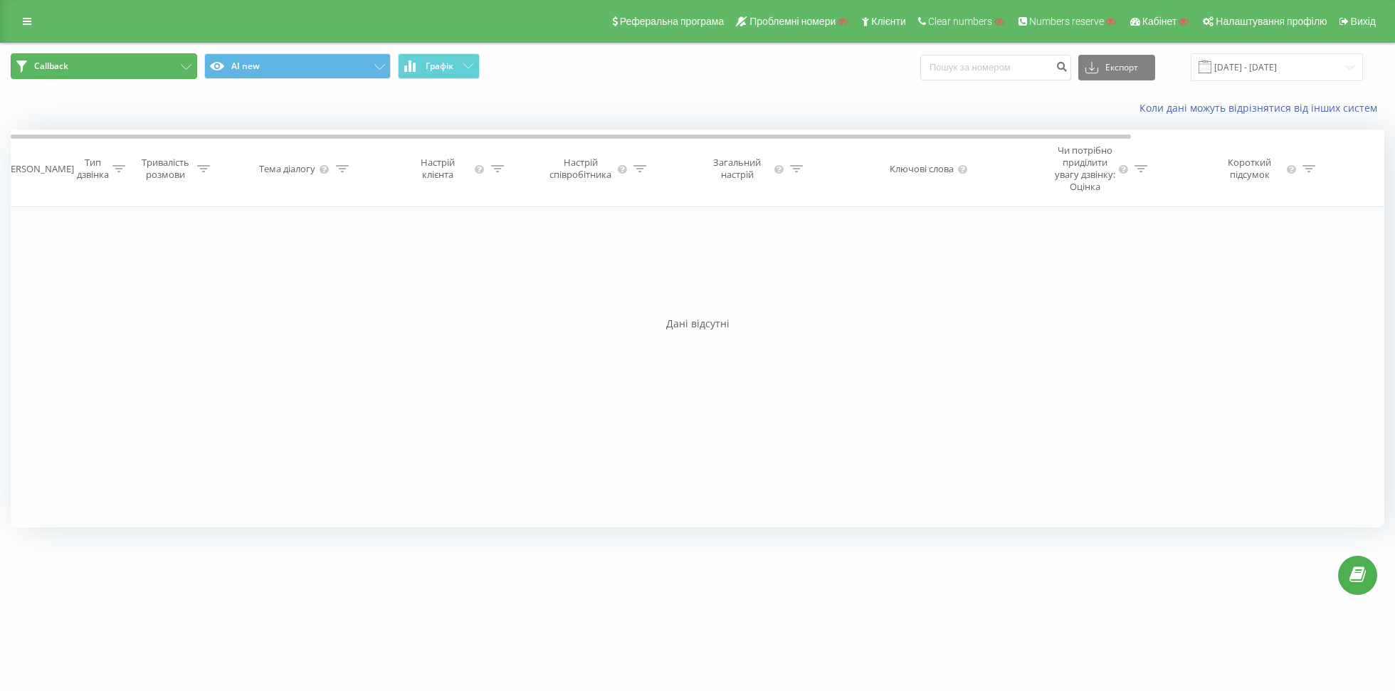
click at [99, 65] on button "Callback" at bounding box center [104, 66] width 186 height 26
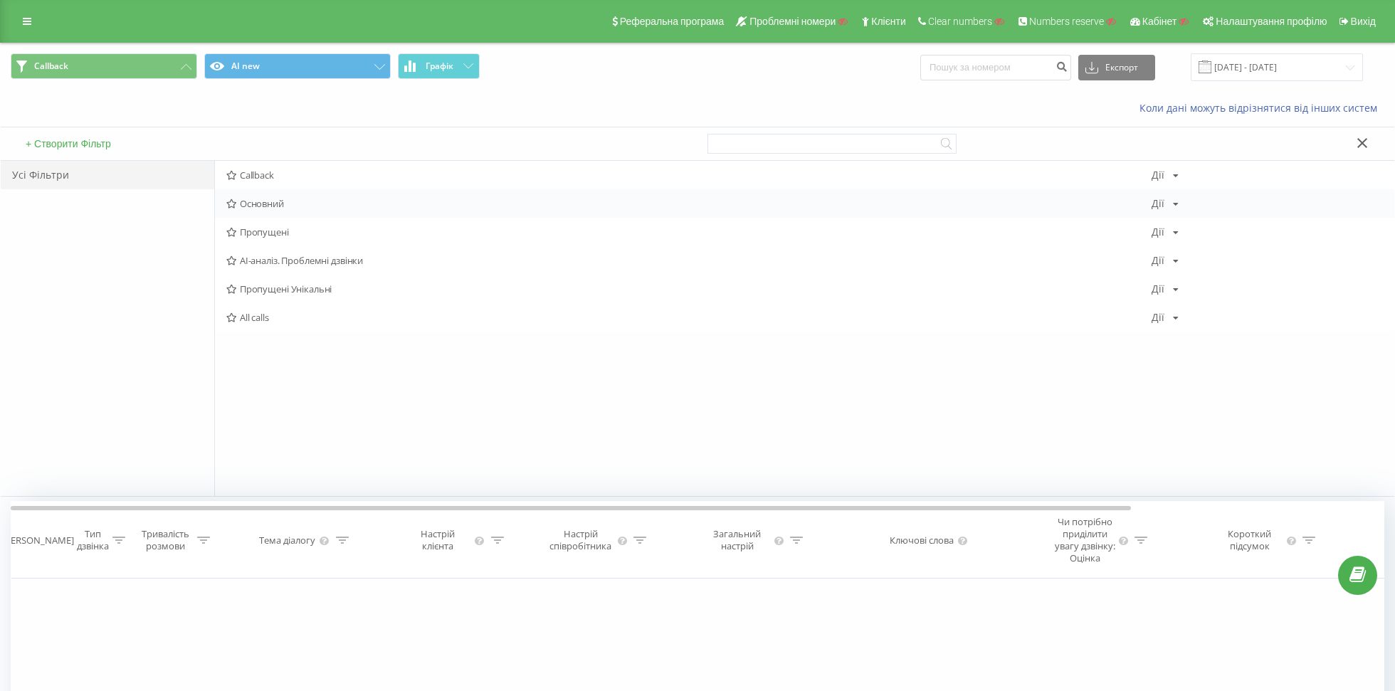
click at [247, 194] on div "Основний Дії Редагувати Копіювати Видалити За замовчуванням Поділитися" at bounding box center [804, 203] width 1179 height 28
click at [273, 199] on span "Основний" at bounding box center [688, 204] width 925 height 10
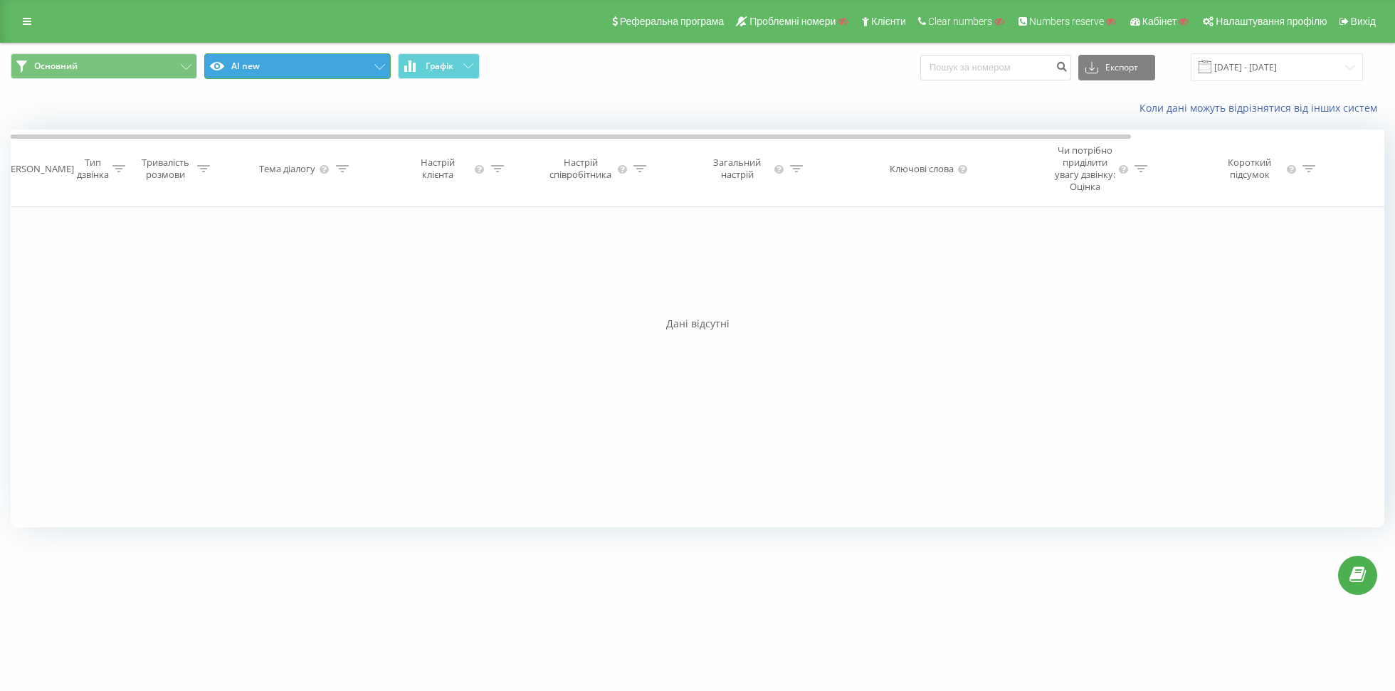
click at [263, 65] on button "AI new" at bounding box center [297, 66] width 186 height 26
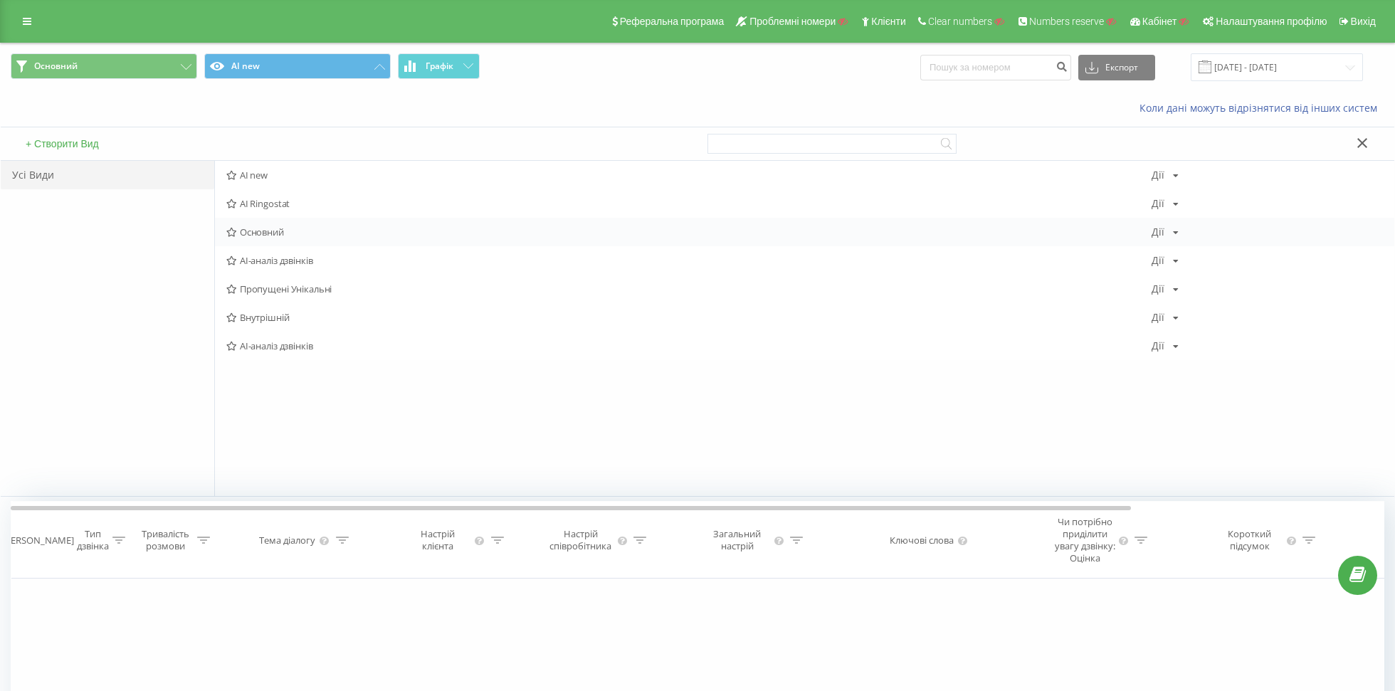
click at [252, 238] on div "Основний Дії Редагувати Копіювати Видалити За замовчуванням Поділитися" at bounding box center [804, 232] width 1179 height 28
click at [307, 227] on span "Основний" at bounding box center [688, 232] width 925 height 10
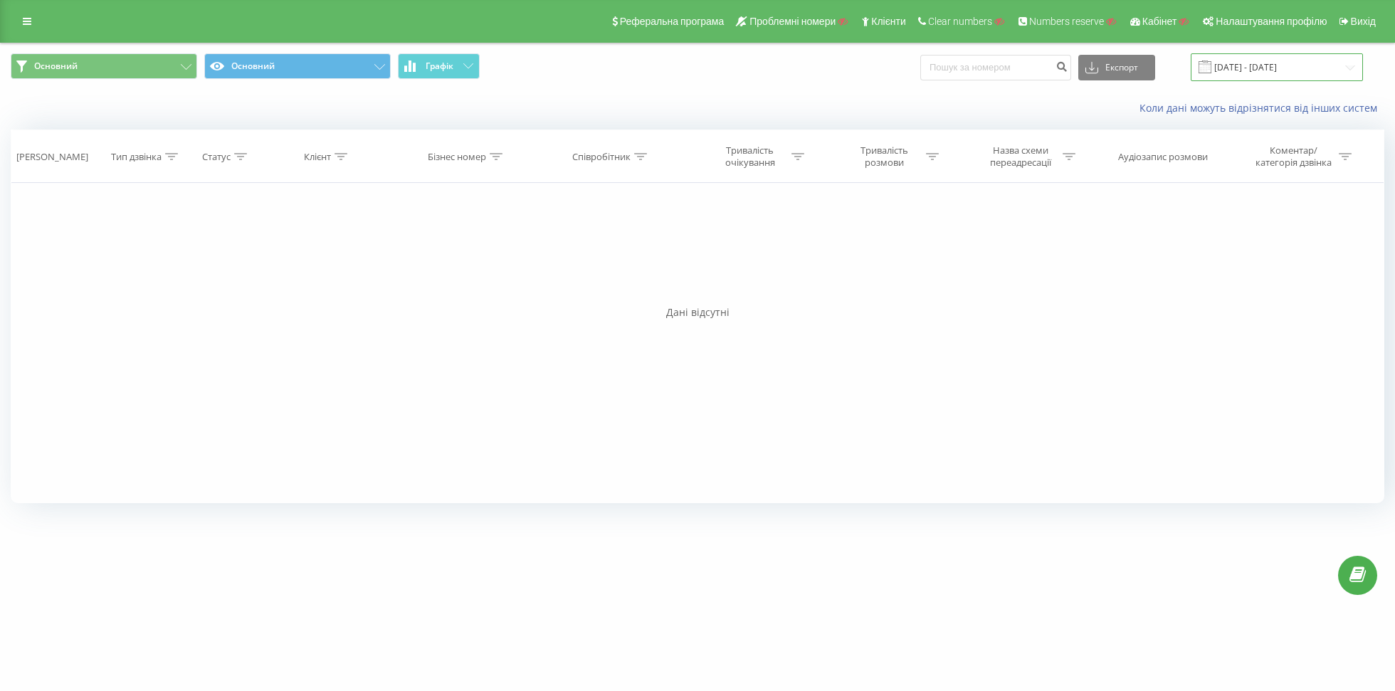
click at [1249, 66] on input "[DATE] - [DATE]" at bounding box center [1277, 67] width 172 height 28
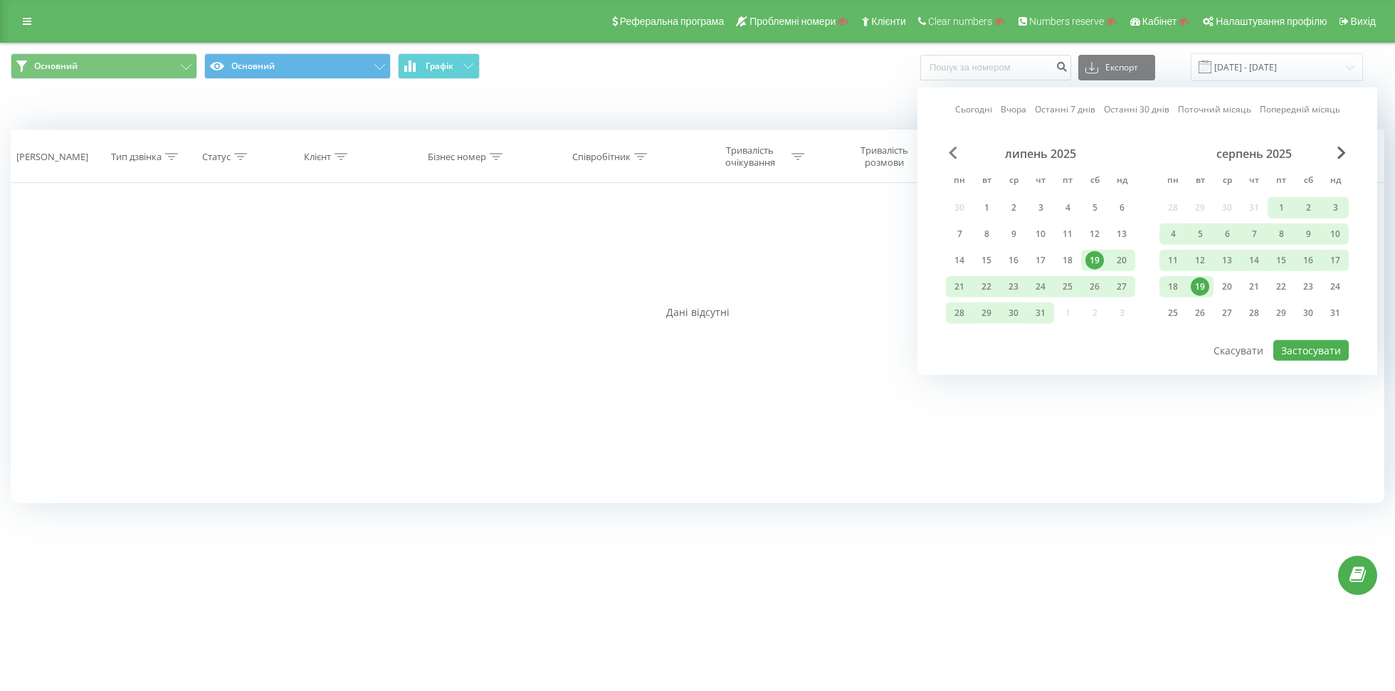
click at [949, 151] on span "Previous Month" at bounding box center [953, 153] width 9 height 13
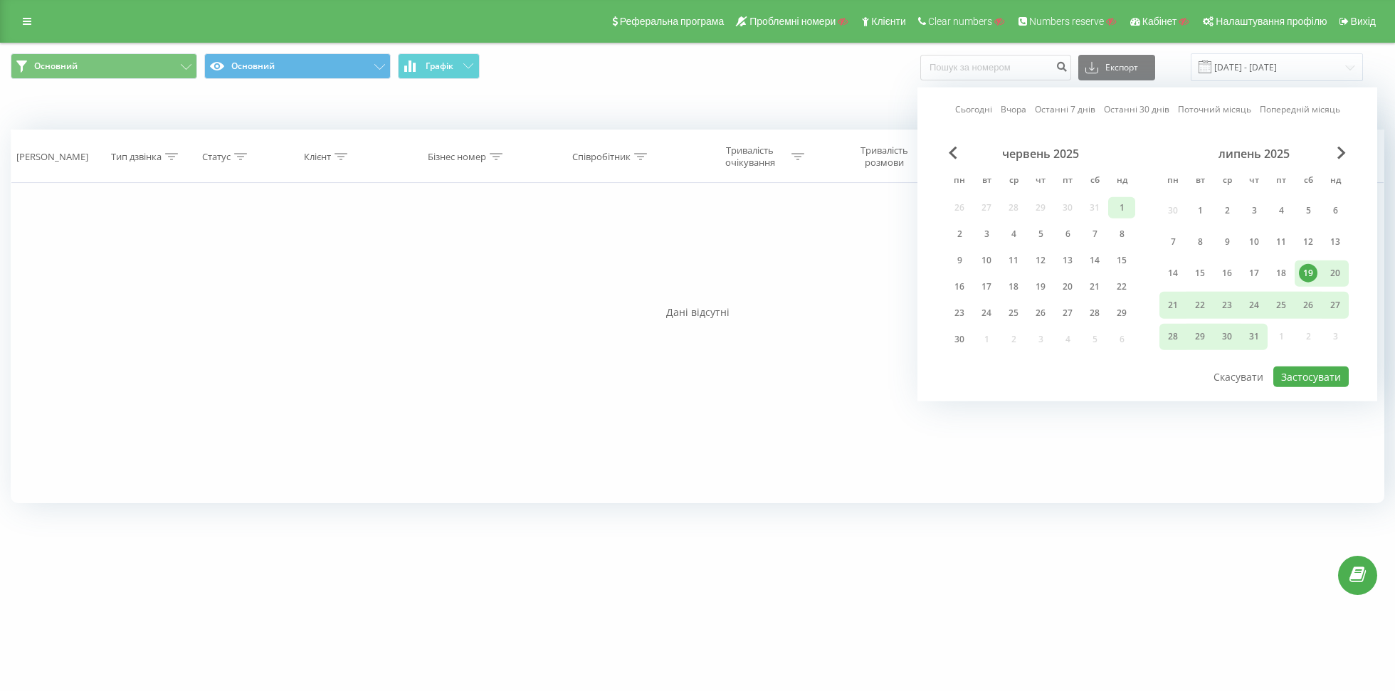
click at [1116, 208] on div "1" at bounding box center [1121, 208] width 19 height 19
click at [965, 335] on div "30" at bounding box center [959, 339] width 19 height 19
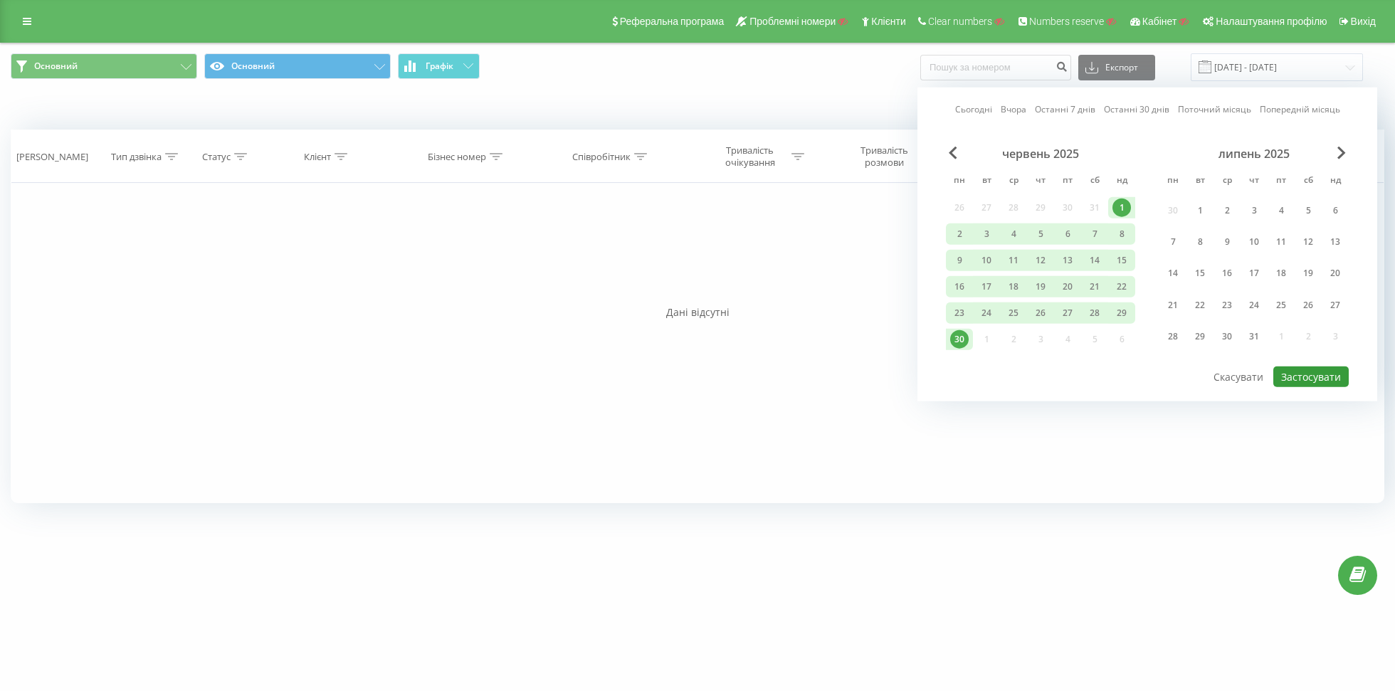
click at [1299, 371] on button "Застосувати" at bounding box center [1310, 376] width 75 height 21
type input "01.06.2025 - 30.06.2025"
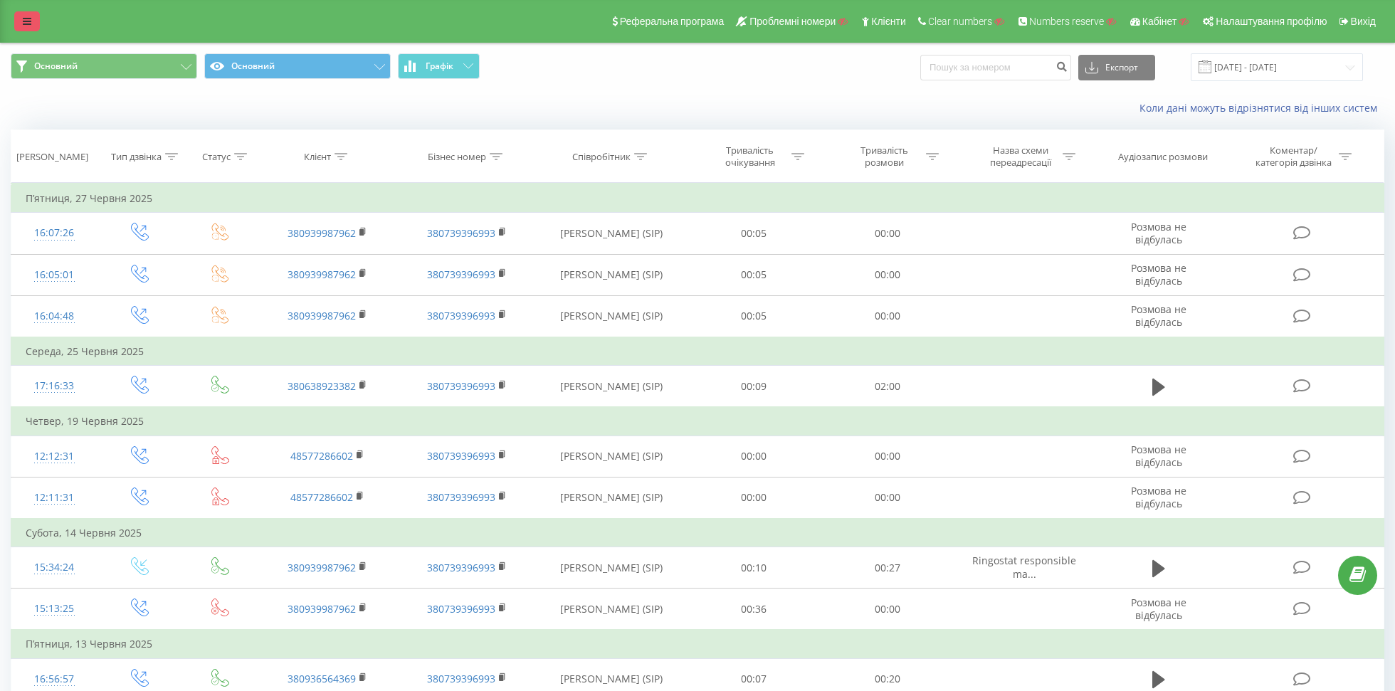
click at [23, 17] on icon at bounding box center [27, 21] width 9 height 10
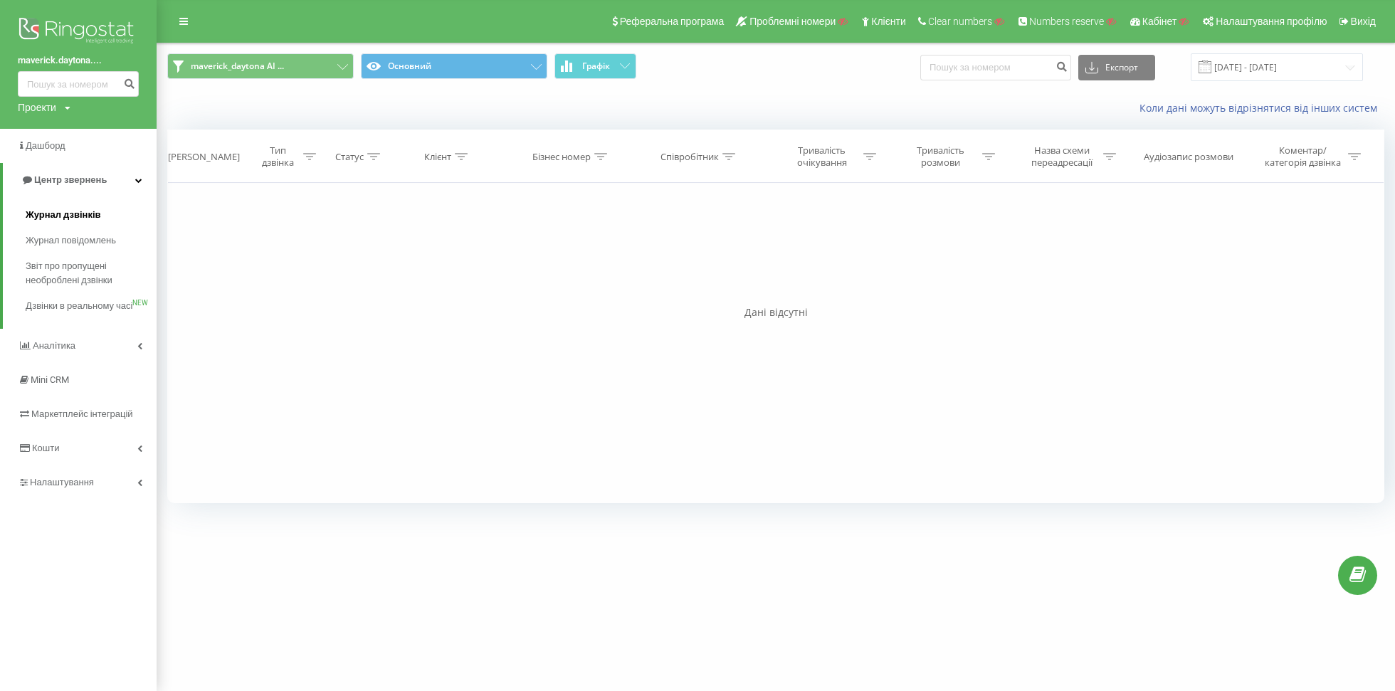
click at [69, 210] on span "Журнал дзвінків" at bounding box center [63, 215] width 75 height 14
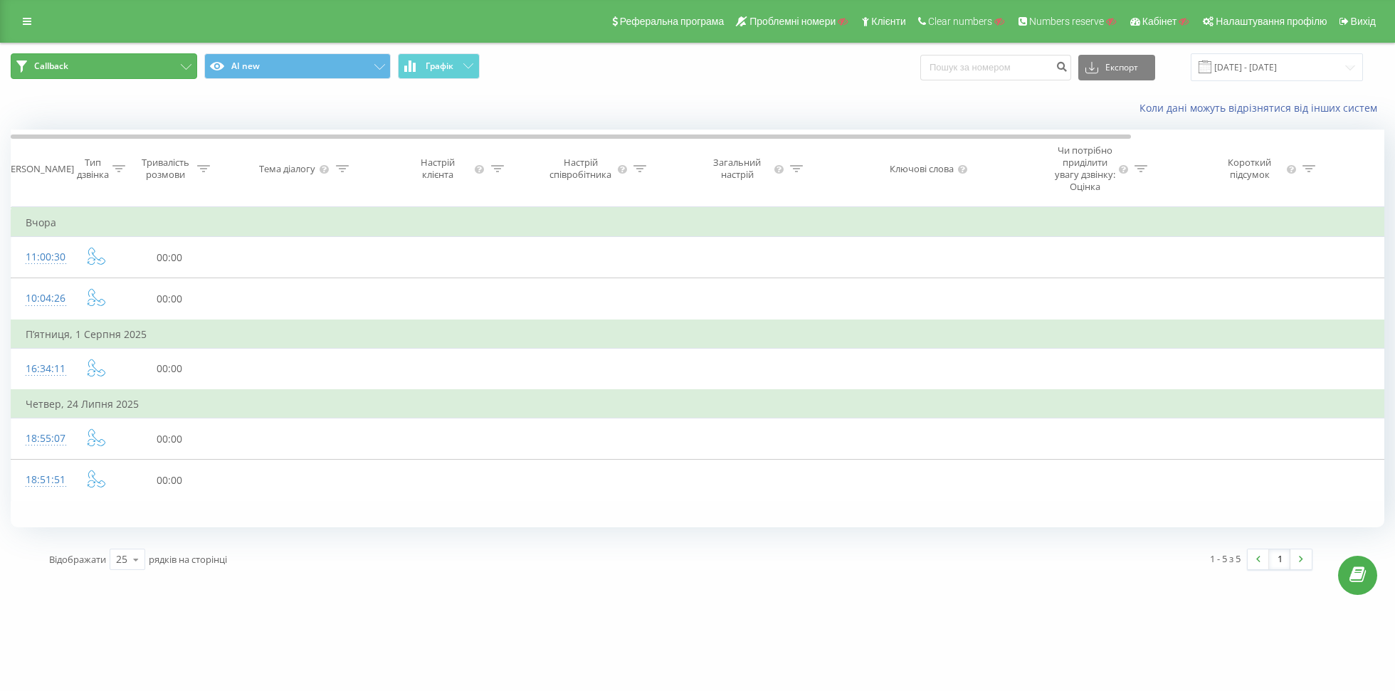
click at [117, 61] on button "Callback" at bounding box center [104, 66] width 186 height 26
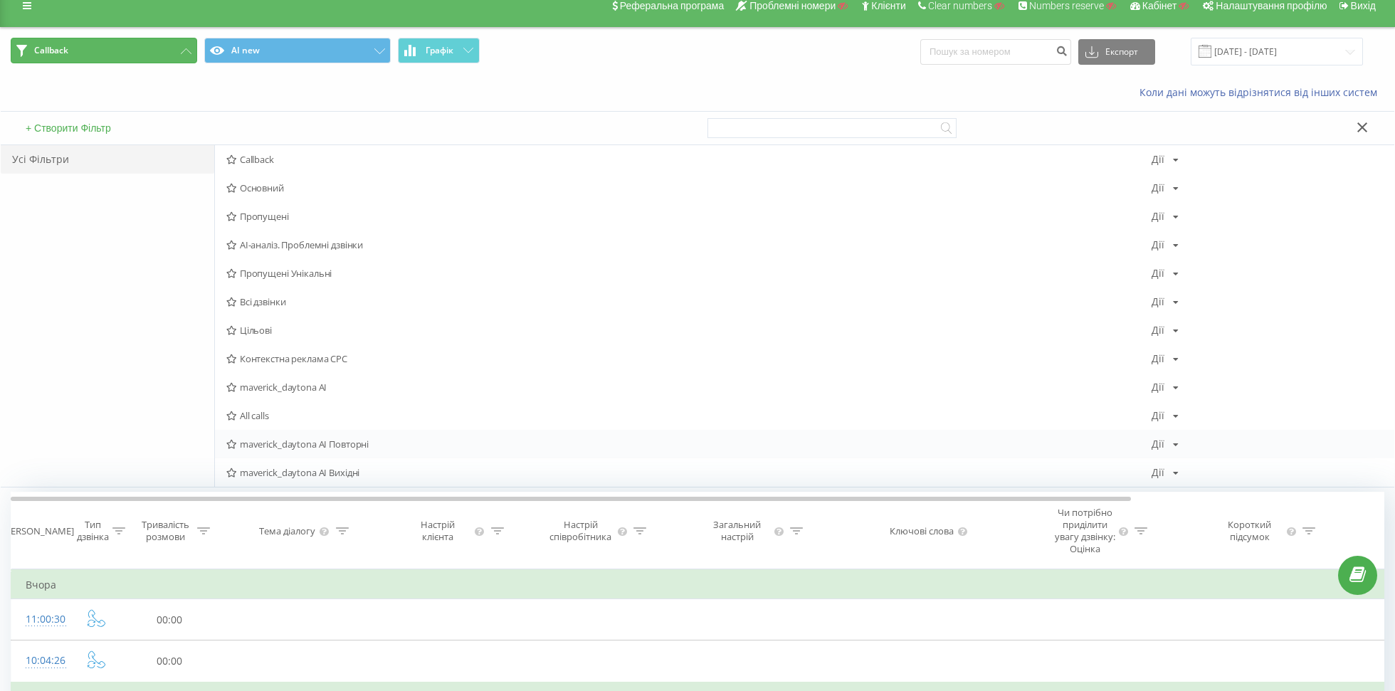
scroll to position [17, 0]
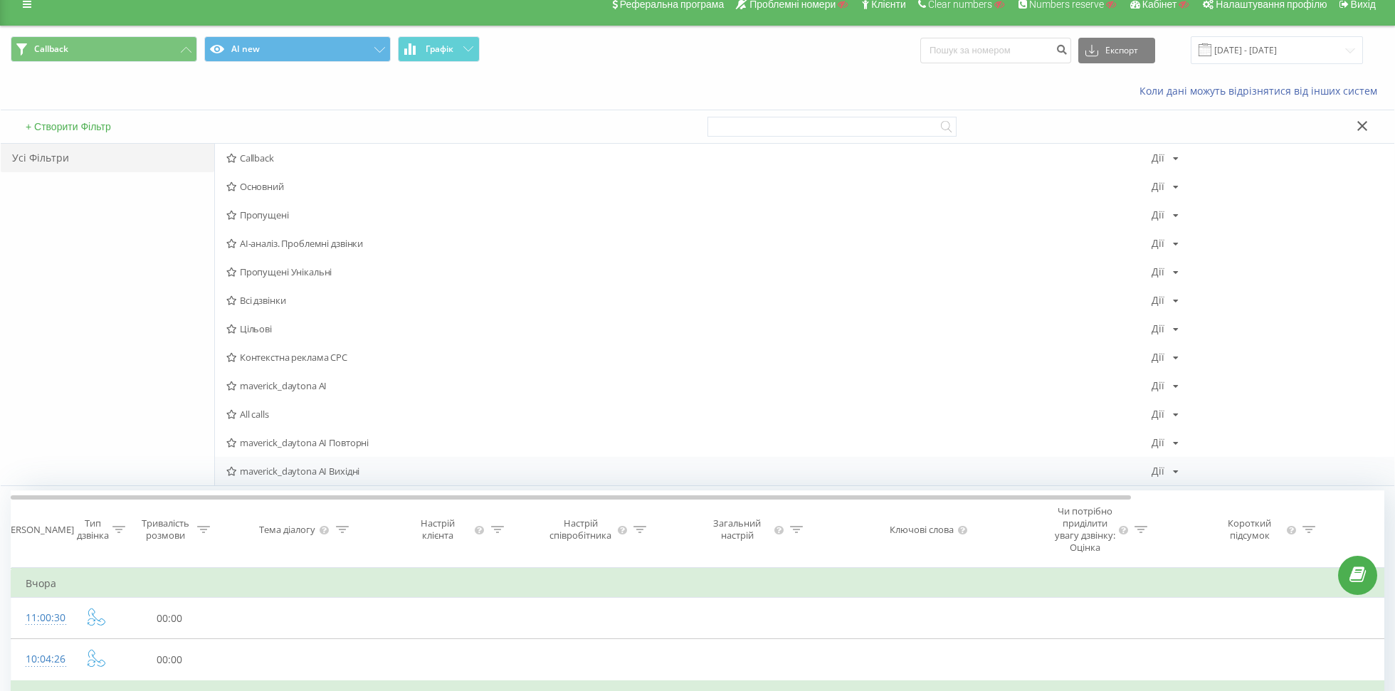
click at [290, 472] on span "maverick_daytona AI Вихідні" at bounding box center [688, 471] width 925 height 10
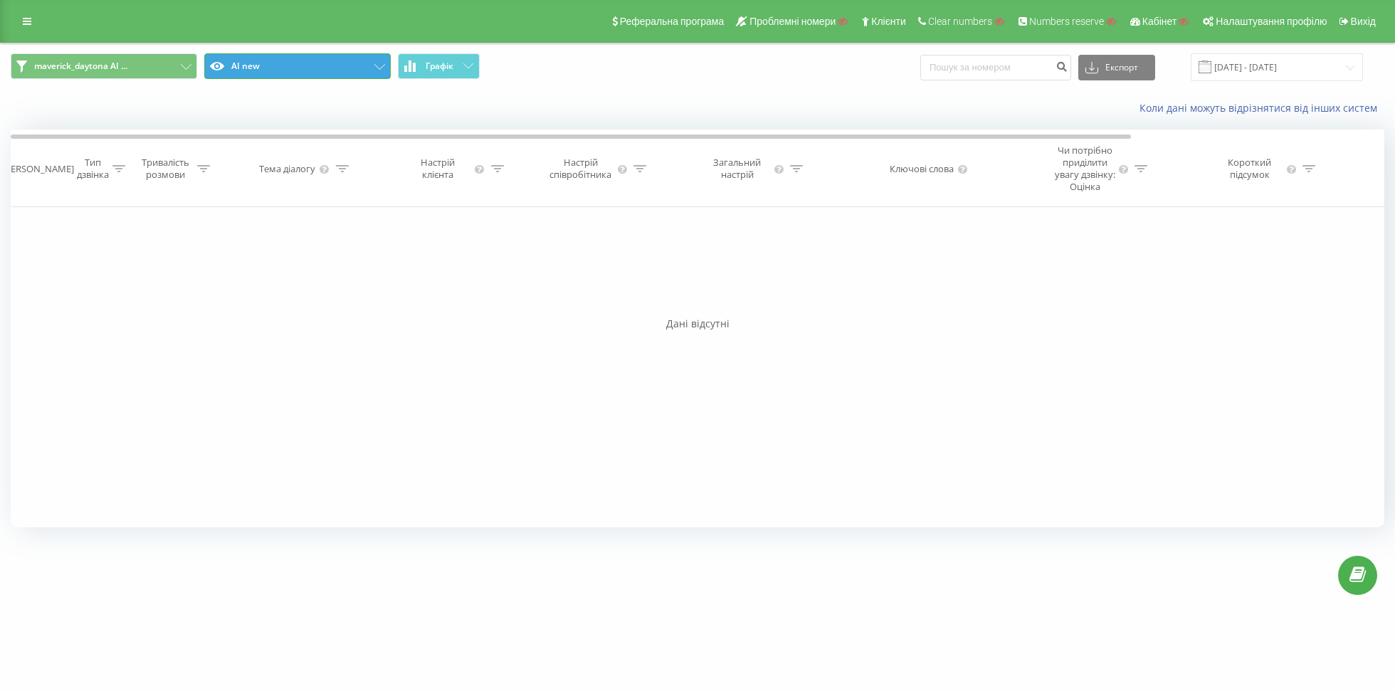
click at [270, 70] on button "AI new" at bounding box center [297, 66] width 186 height 26
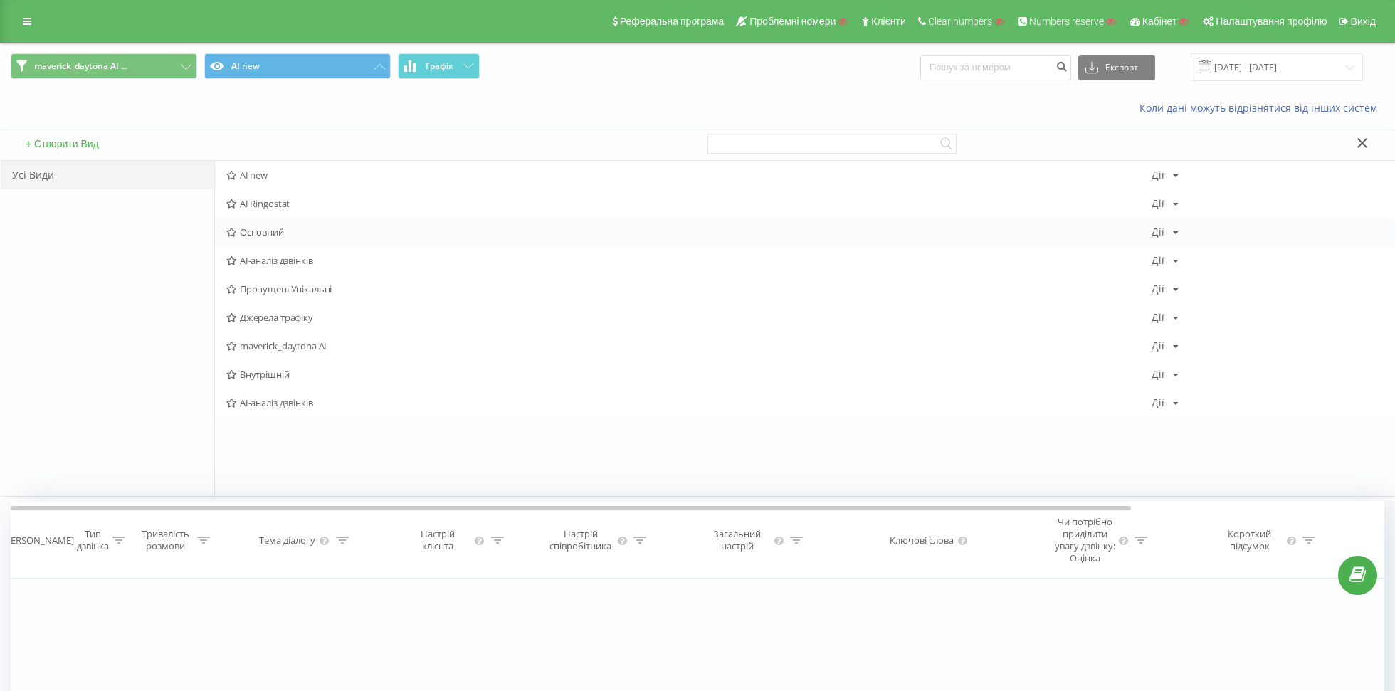
click at [273, 231] on span "Основний" at bounding box center [688, 232] width 925 height 10
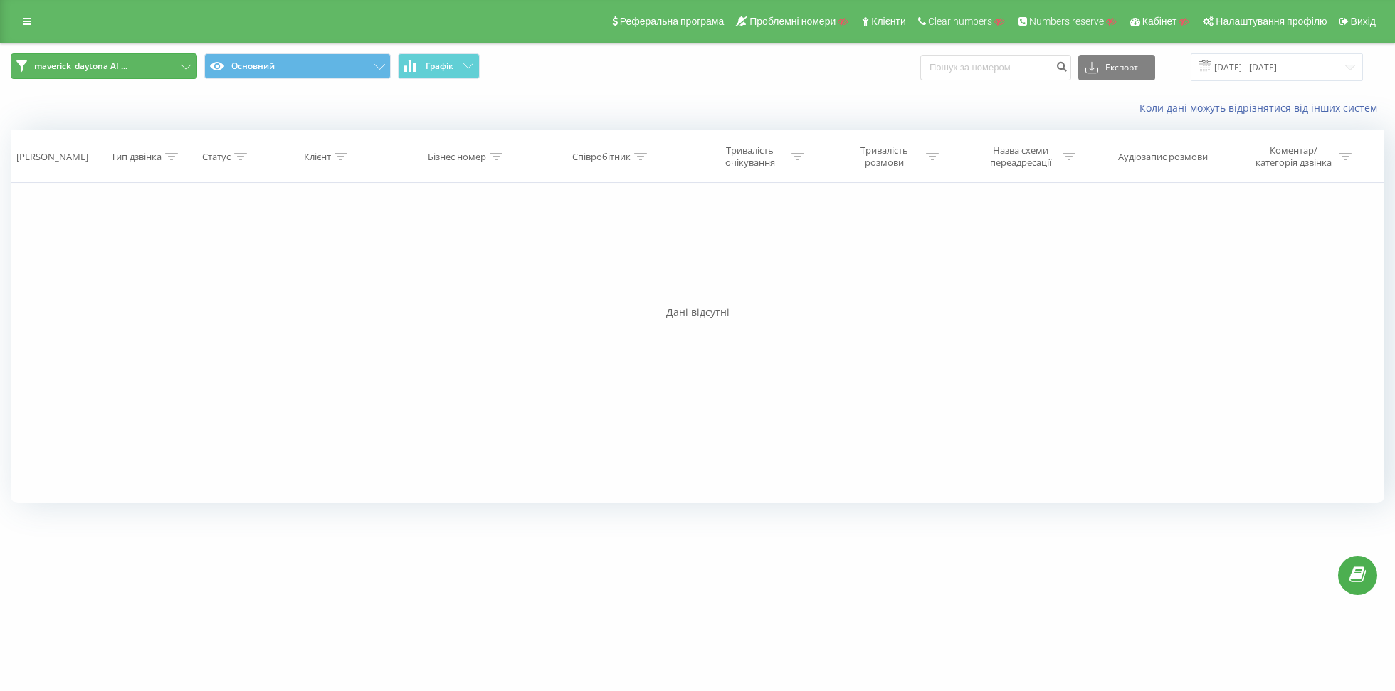
click at [90, 54] on button "maverick_daytona AI ..." at bounding box center [104, 66] width 186 height 26
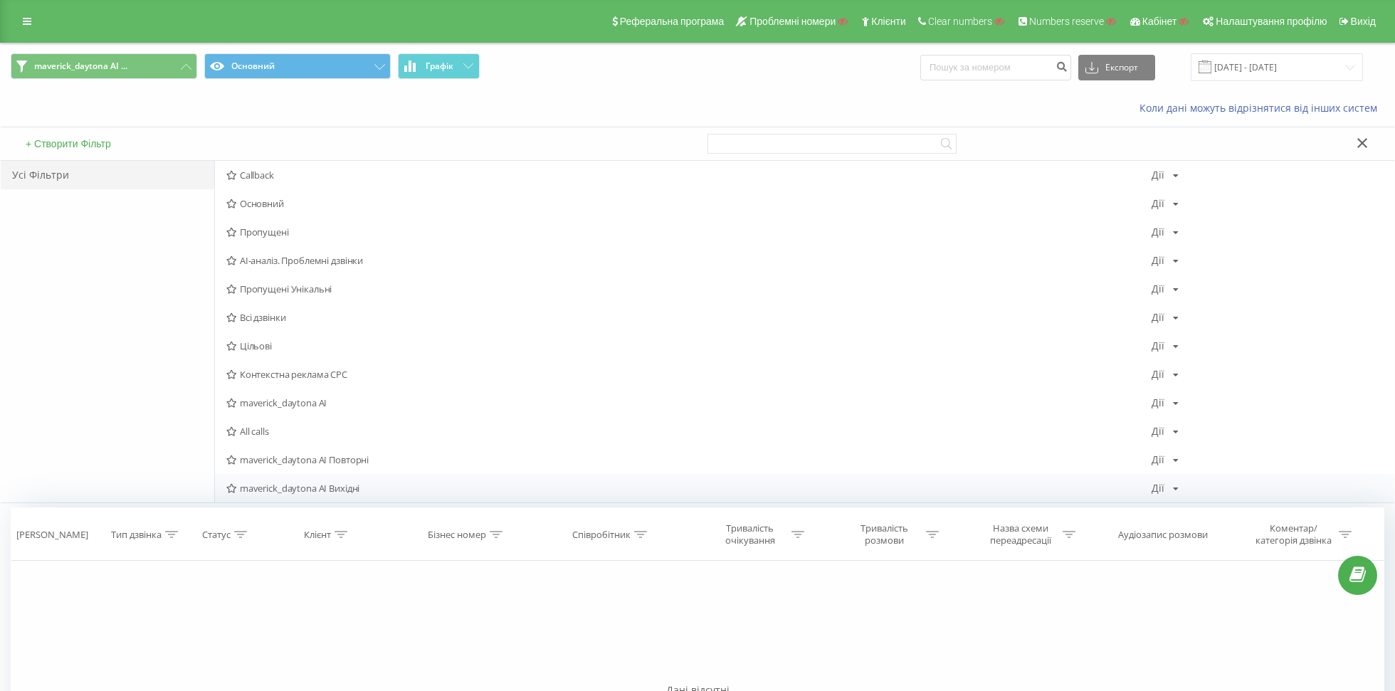
click at [323, 487] on span "maverick_daytona AI Вихідні" at bounding box center [688, 488] width 925 height 10
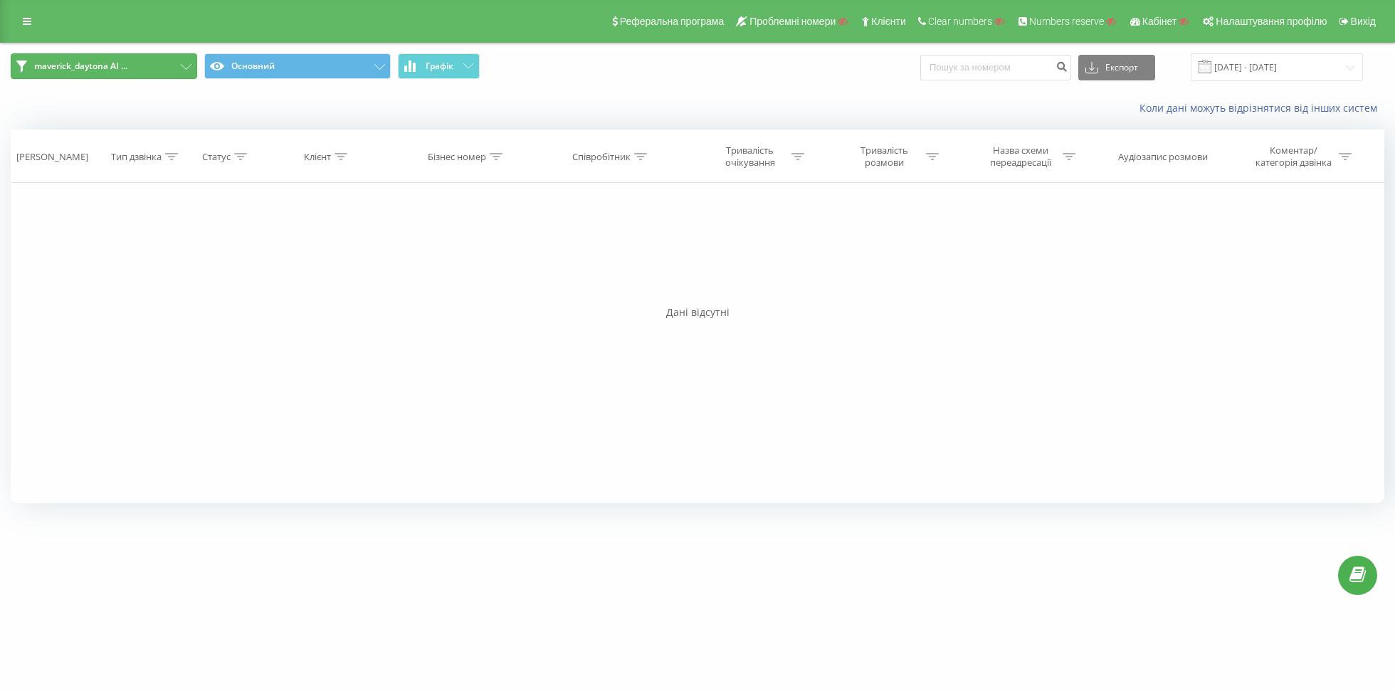
click at [142, 70] on button "maverick_daytona AI ..." at bounding box center [104, 66] width 186 height 26
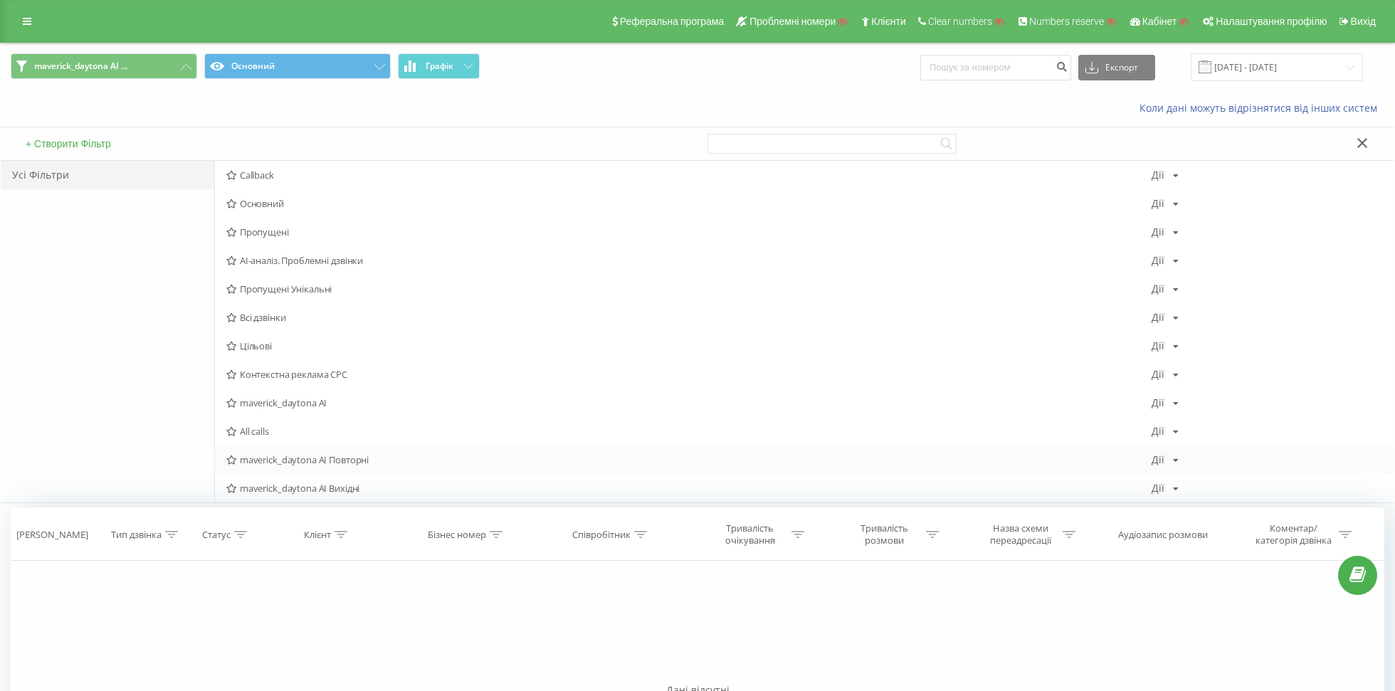
click at [308, 464] on span "maverick_daytona AI Повторні" at bounding box center [688, 460] width 925 height 10
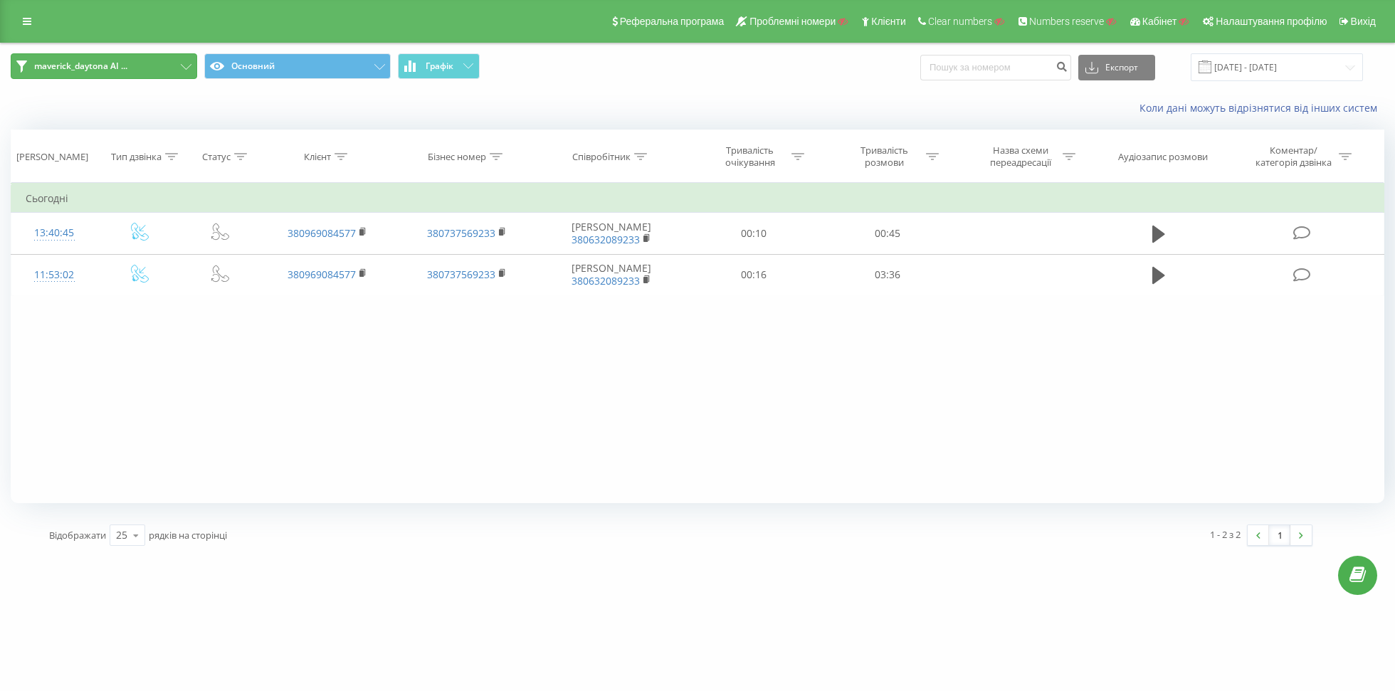
click at [161, 70] on button "maverick_daytona AI ..." at bounding box center [104, 66] width 186 height 26
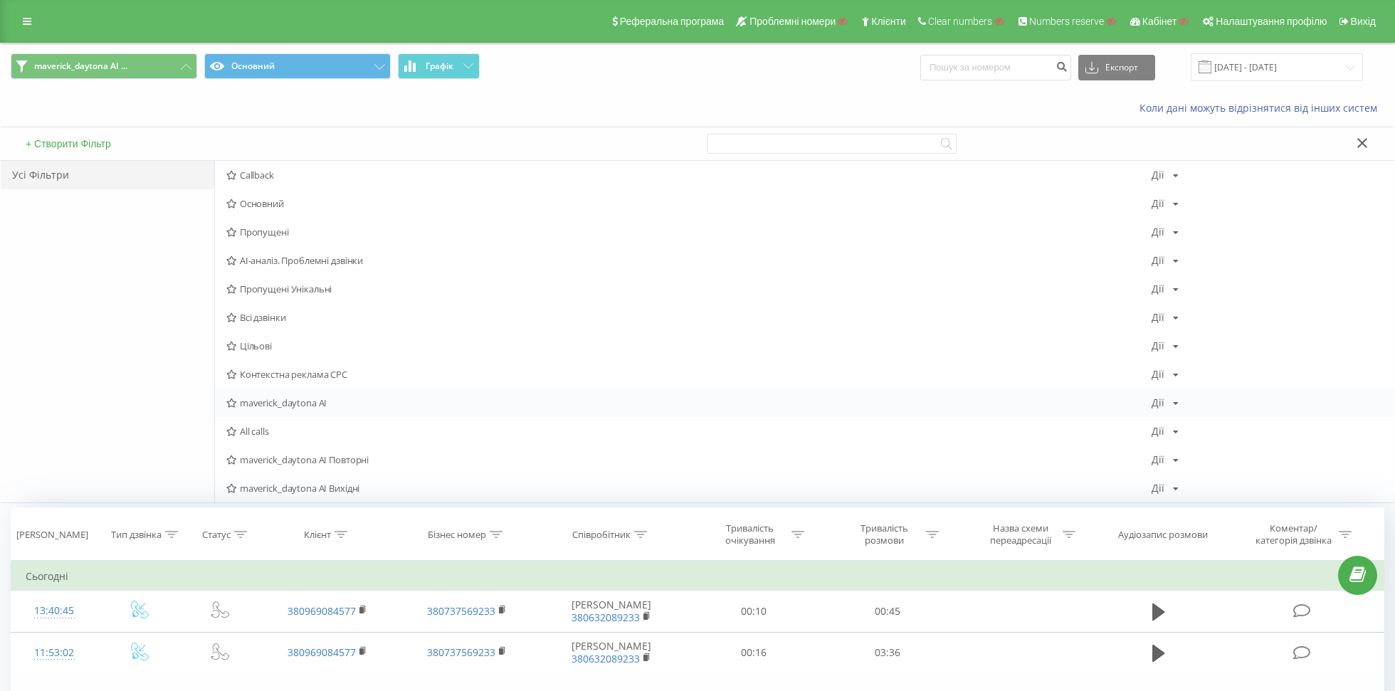
click at [298, 403] on span "maverick_daytona AI" at bounding box center [688, 403] width 925 height 10
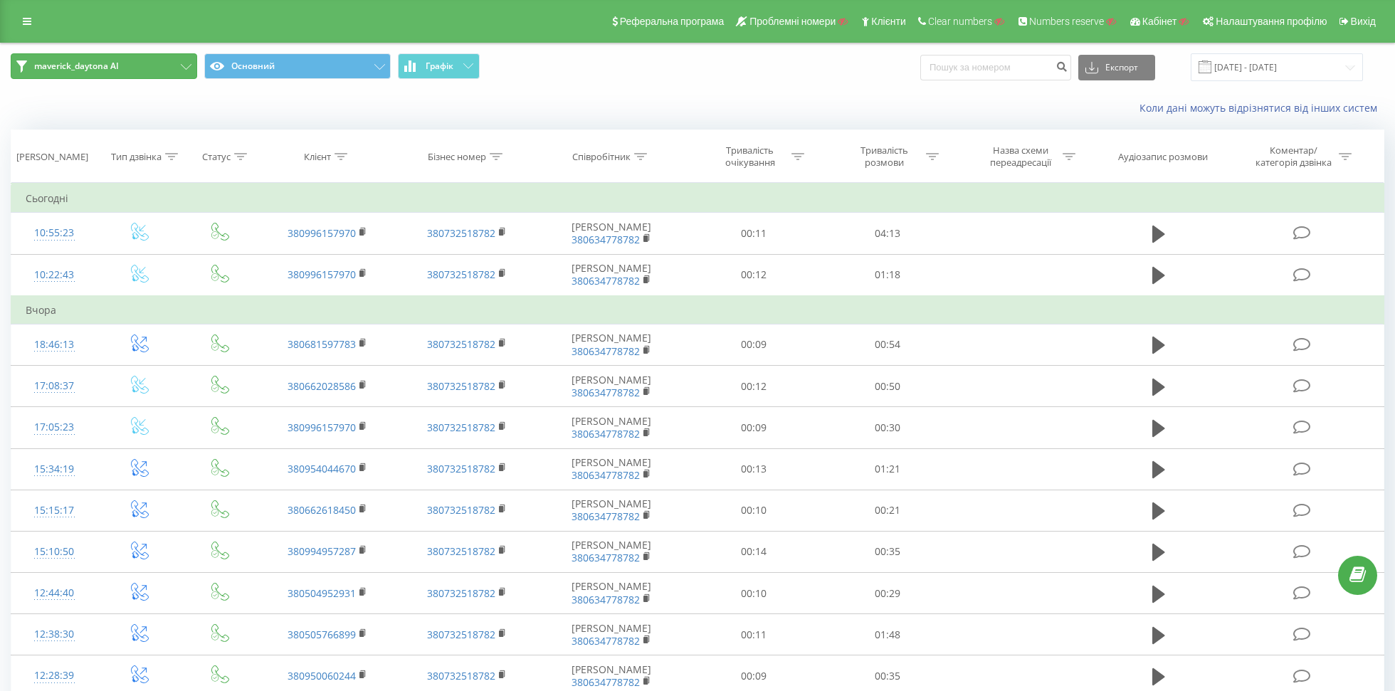
click at [162, 64] on button "maverick_daytona AI" at bounding box center [104, 66] width 186 height 26
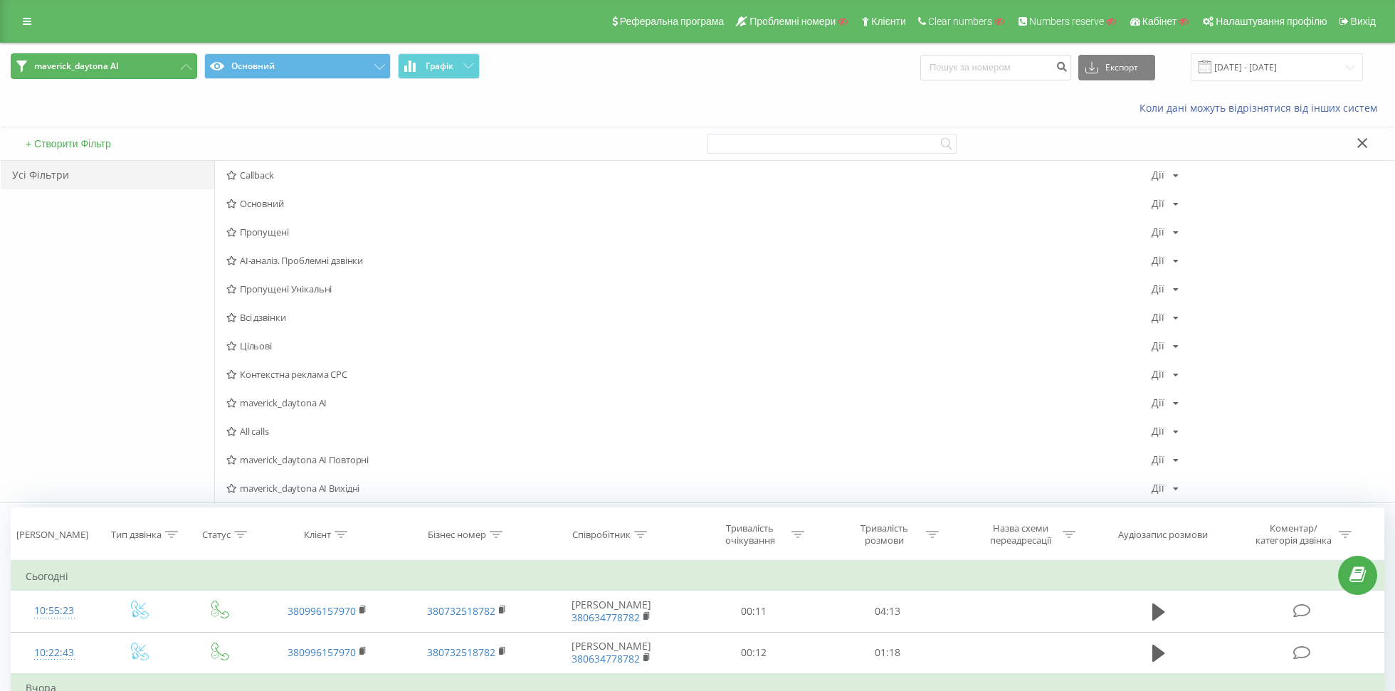
click at [140, 73] on button "maverick_daytona AI" at bounding box center [104, 66] width 186 height 26
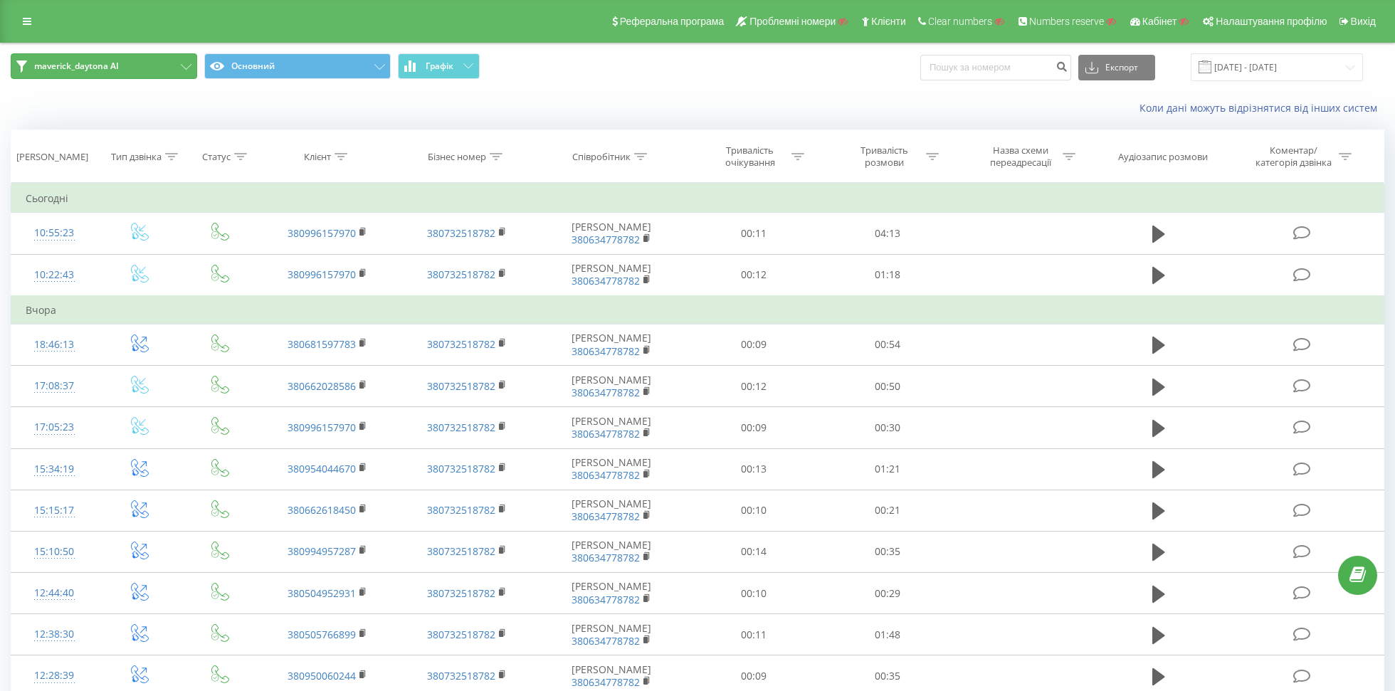
click at [140, 73] on button "maverick_daytona AI" at bounding box center [104, 66] width 186 height 26
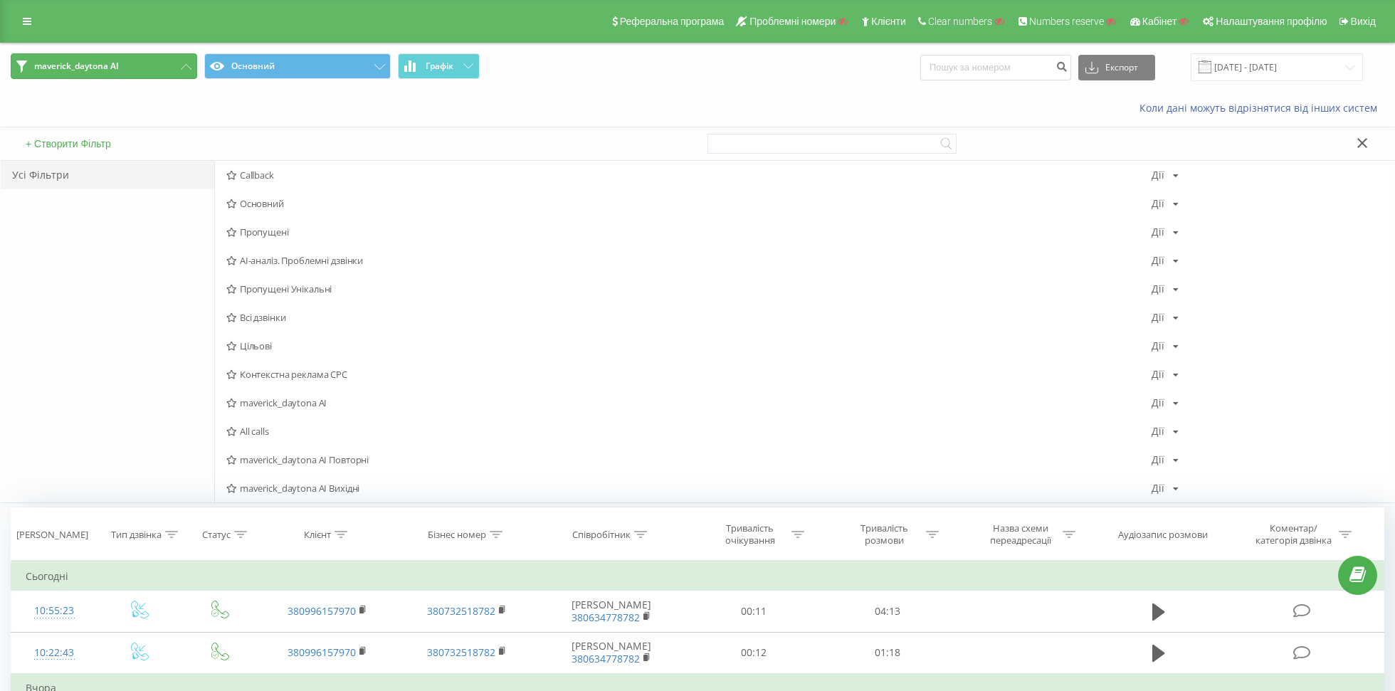
click at [140, 73] on button "maverick_daytona AI" at bounding box center [104, 66] width 186 height 26
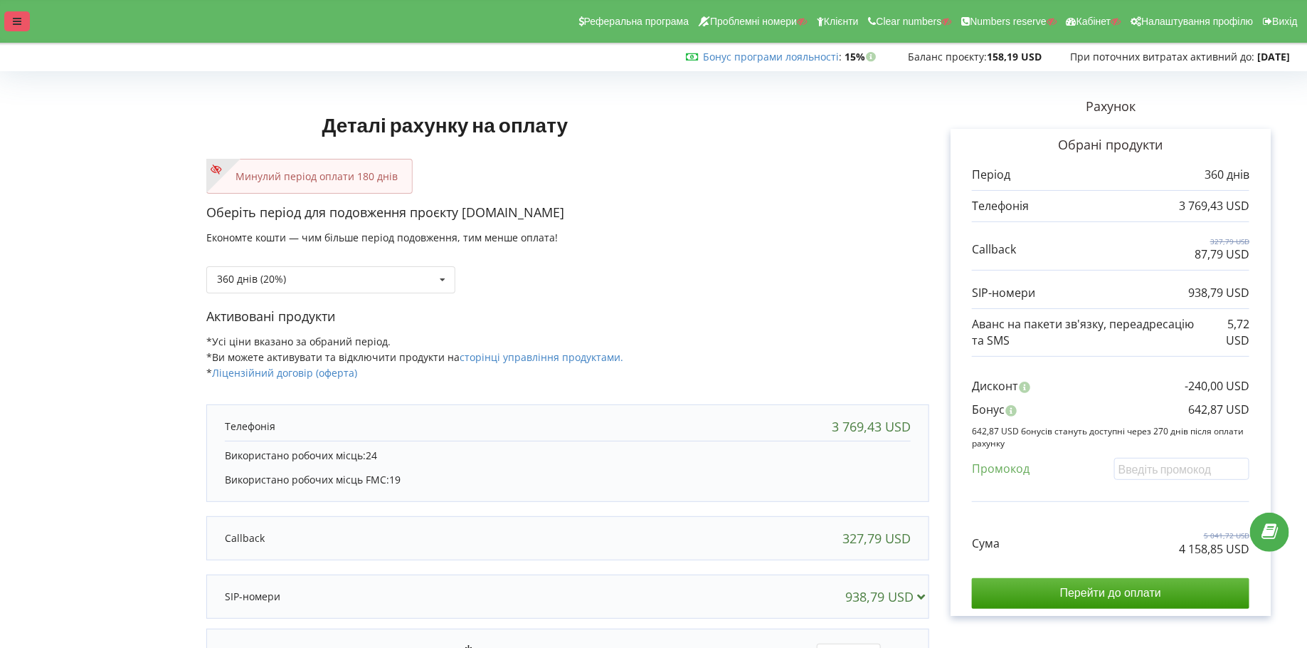
click at [9, 15] on div at bounding box center [17, 21] width 26 height 20
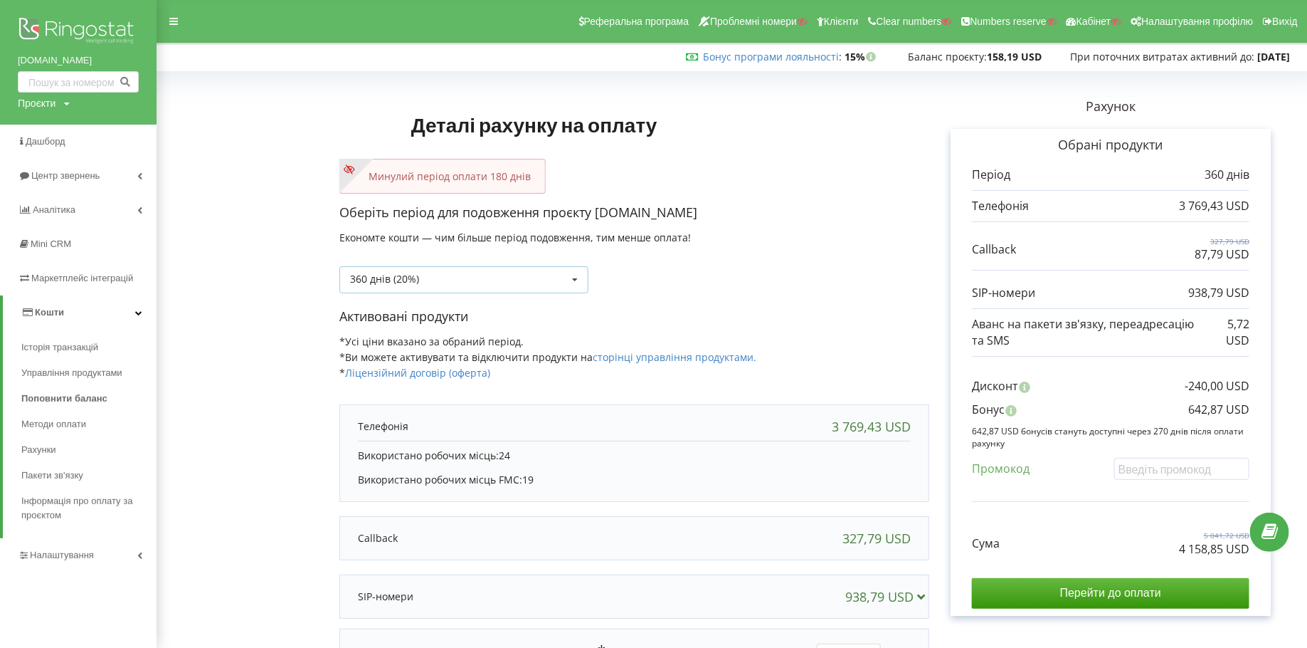
click at [401, 281] on div "360 днів (20%)" at bounding box center [384, 279] width 69 height 10
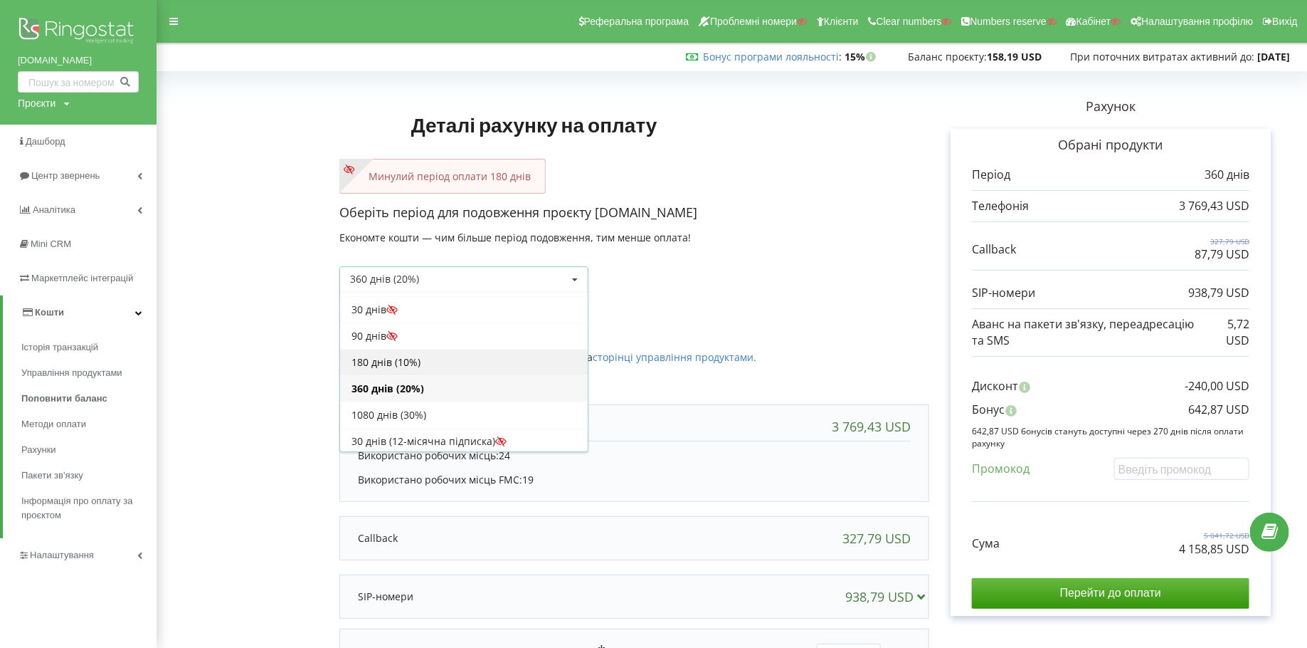
click at [392, 357] on div "180 днів (10%)" at bounding box center [464, 362] width 248 height 26
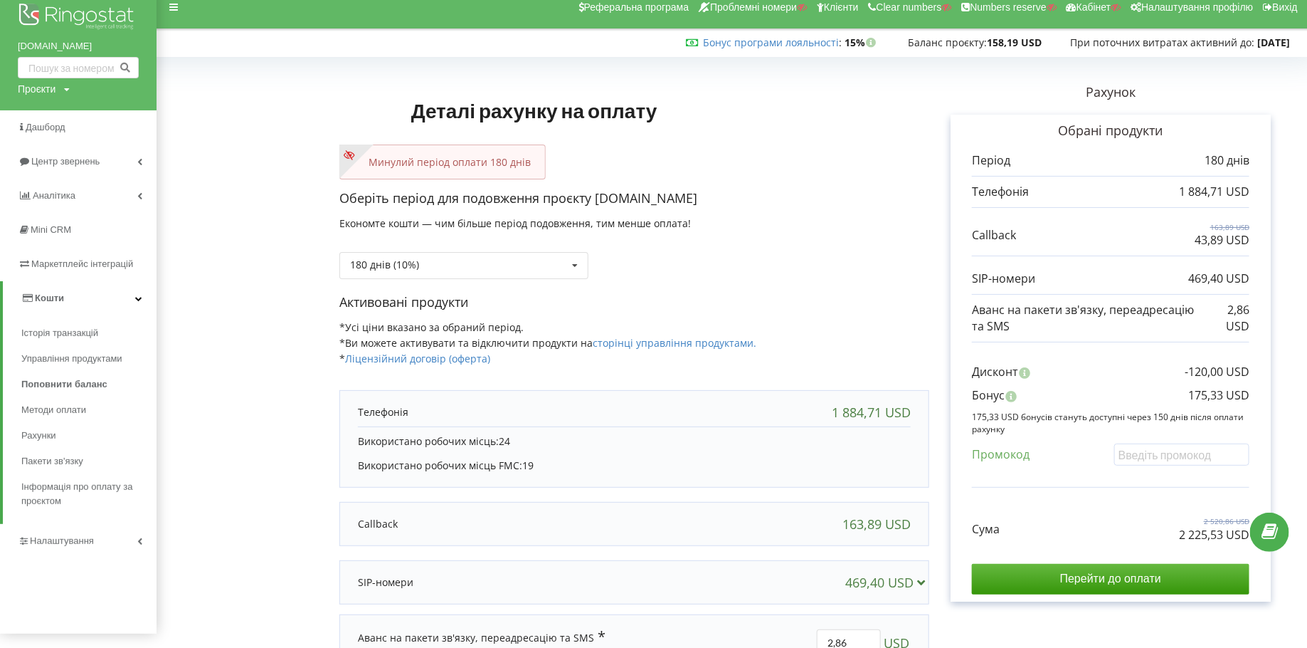
scroll to position [0, 0]
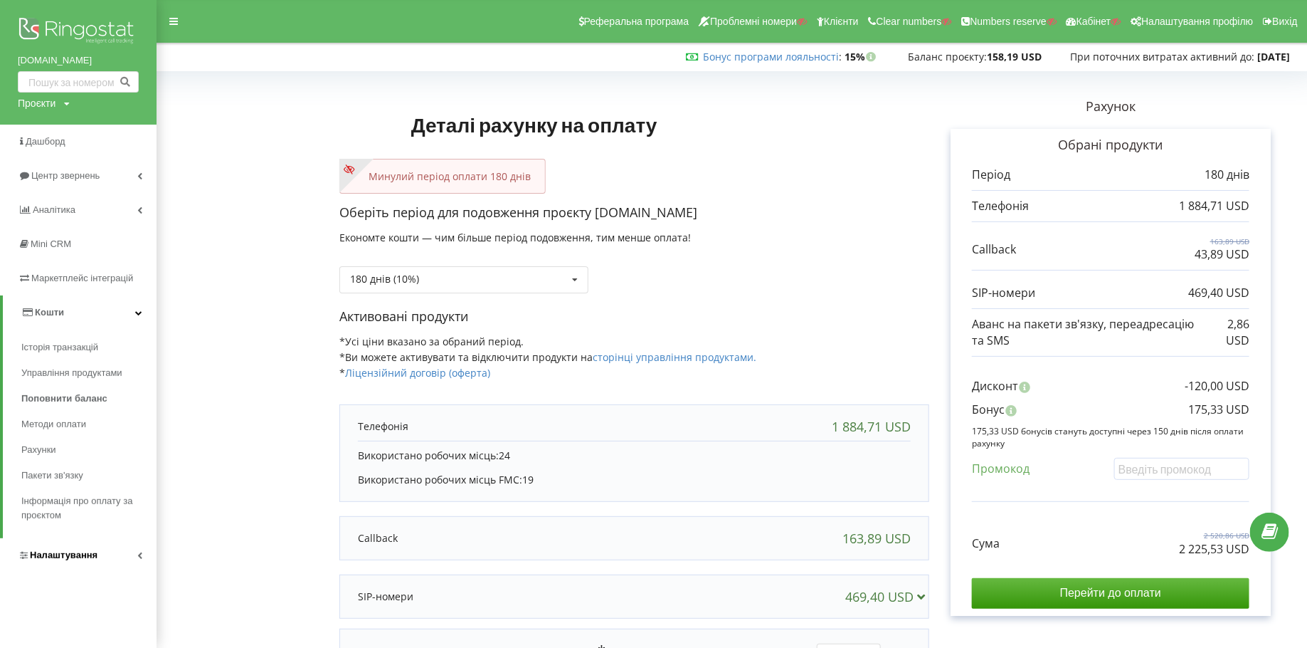
click at [49, 549] on span "Налаштування" at bounding box center [64, 554] width 68 height 11
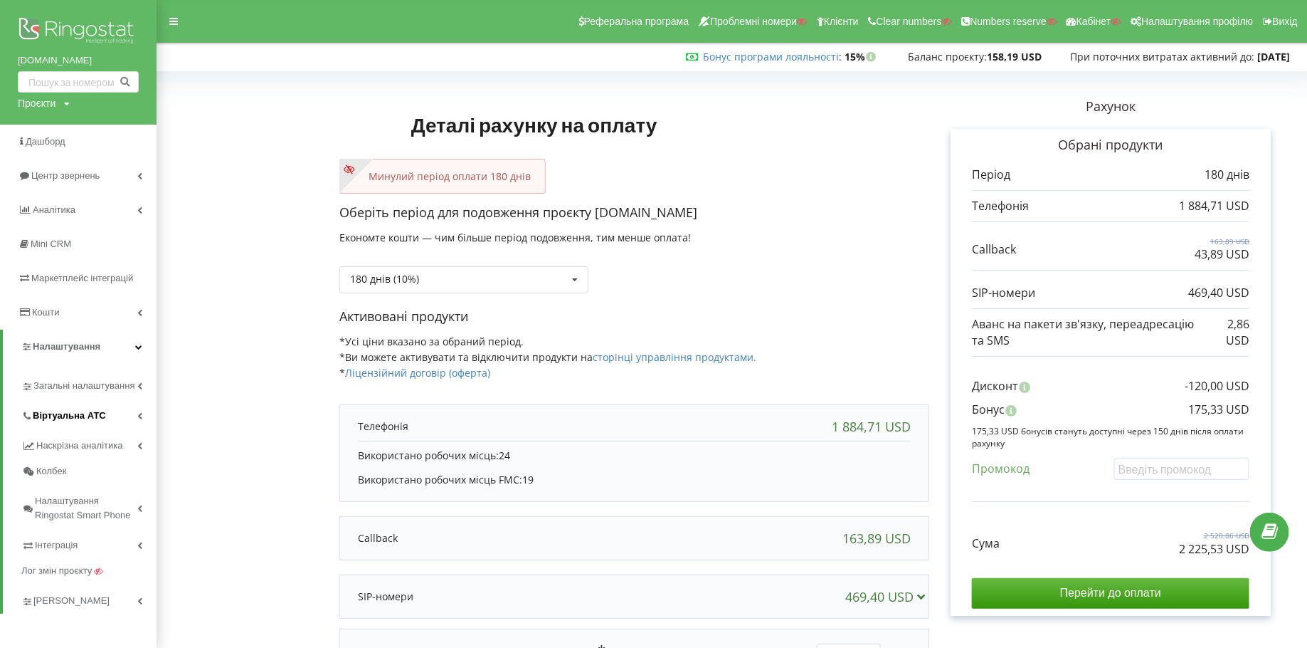
click at [37, 421] on span "Віртуальна АТС" at bounding box center [69, 415] width 73 height 14
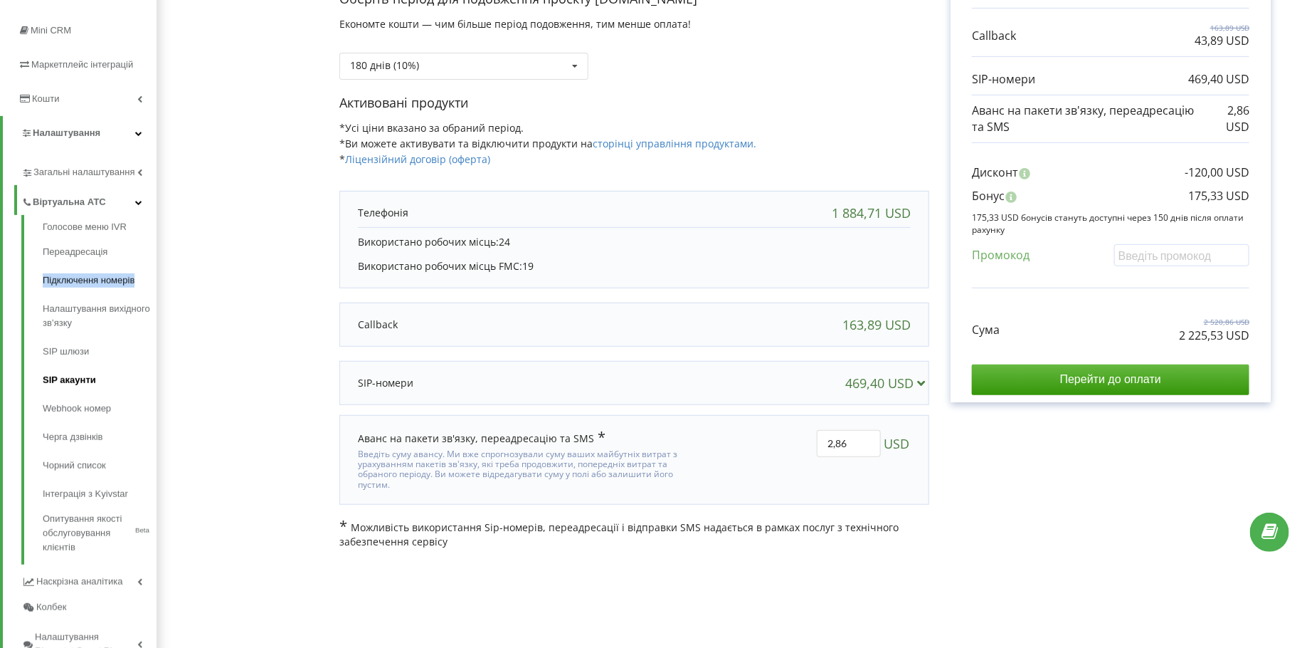
scroll to position [216, 0]
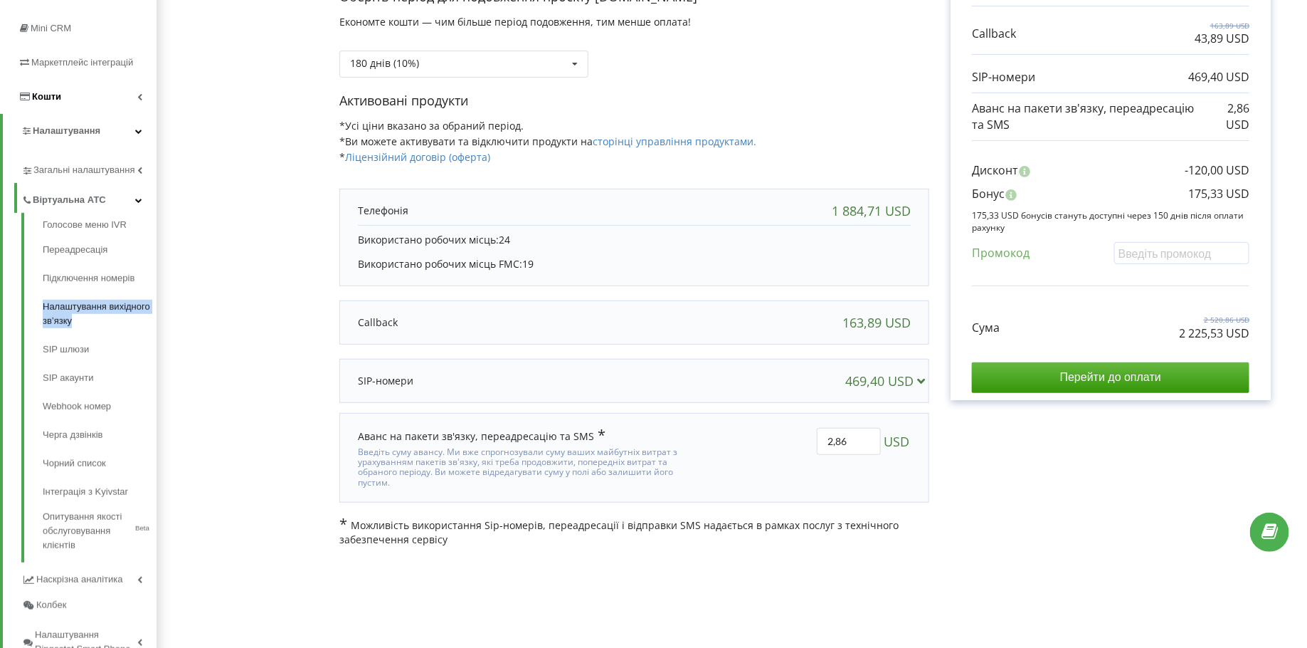
click at [97, 81] on link "Кошти" at bounding box center [78, 97] width 157 height 34
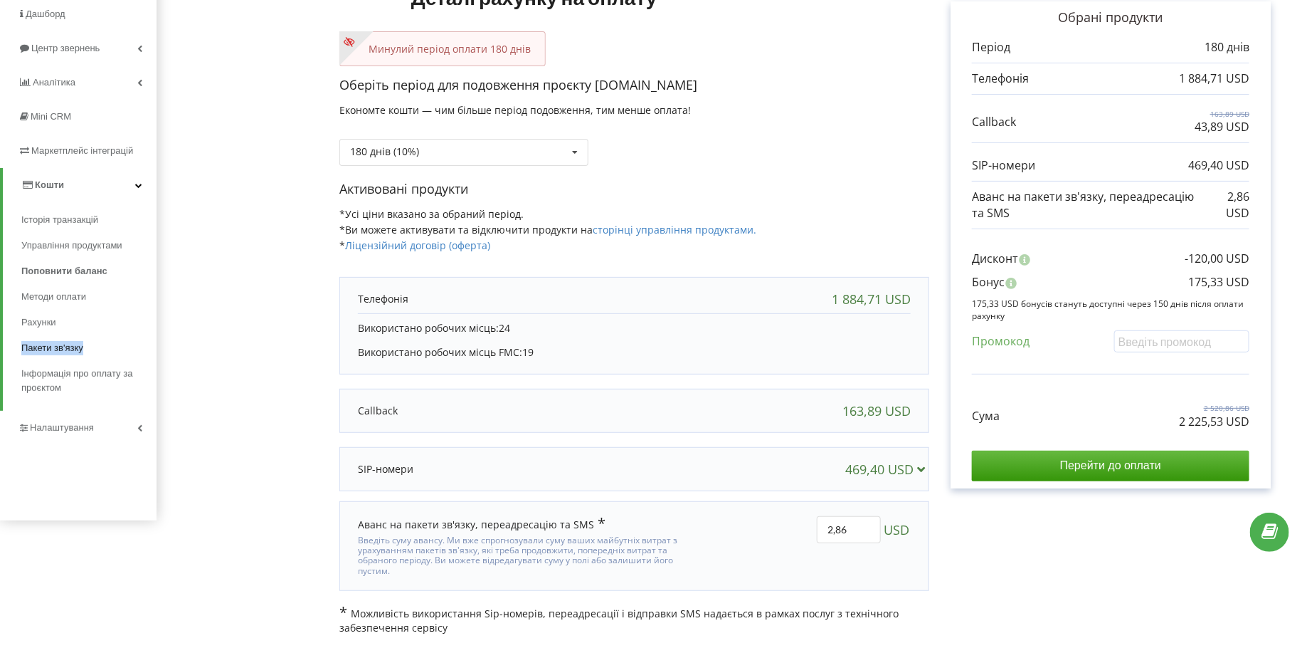
scroll to position [0, 0]
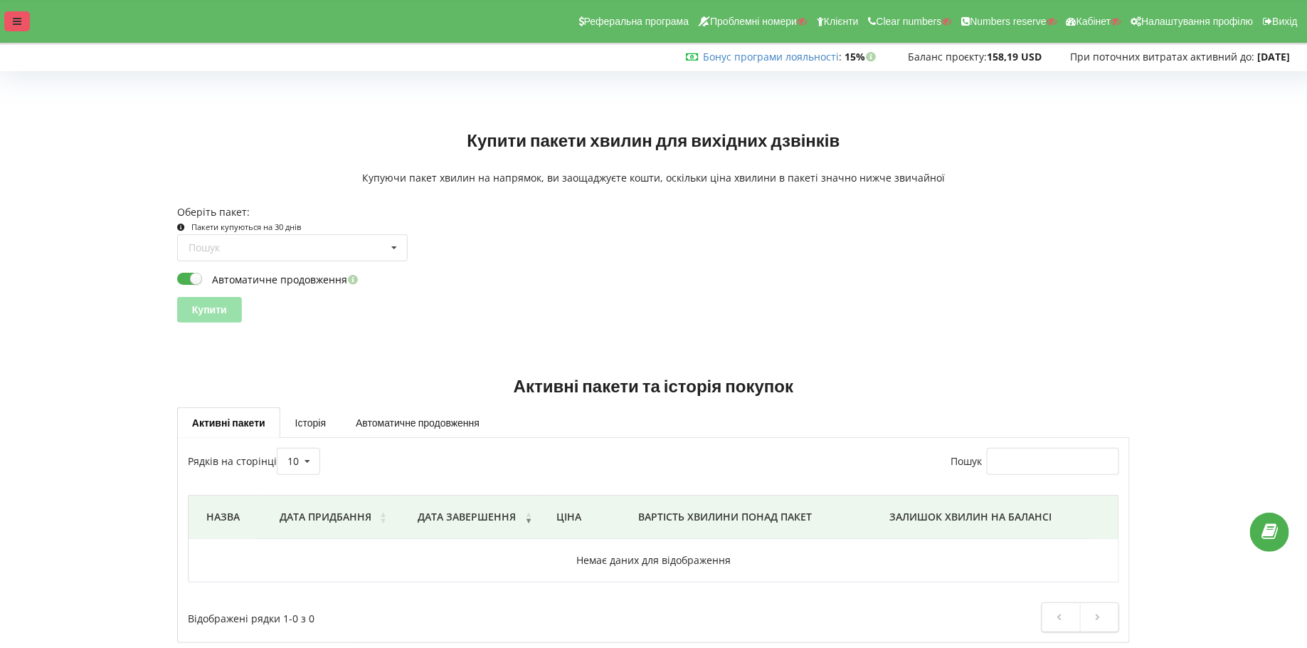
click at [19, 23] on icon at bounding box center [17, 21] width 9 height 10
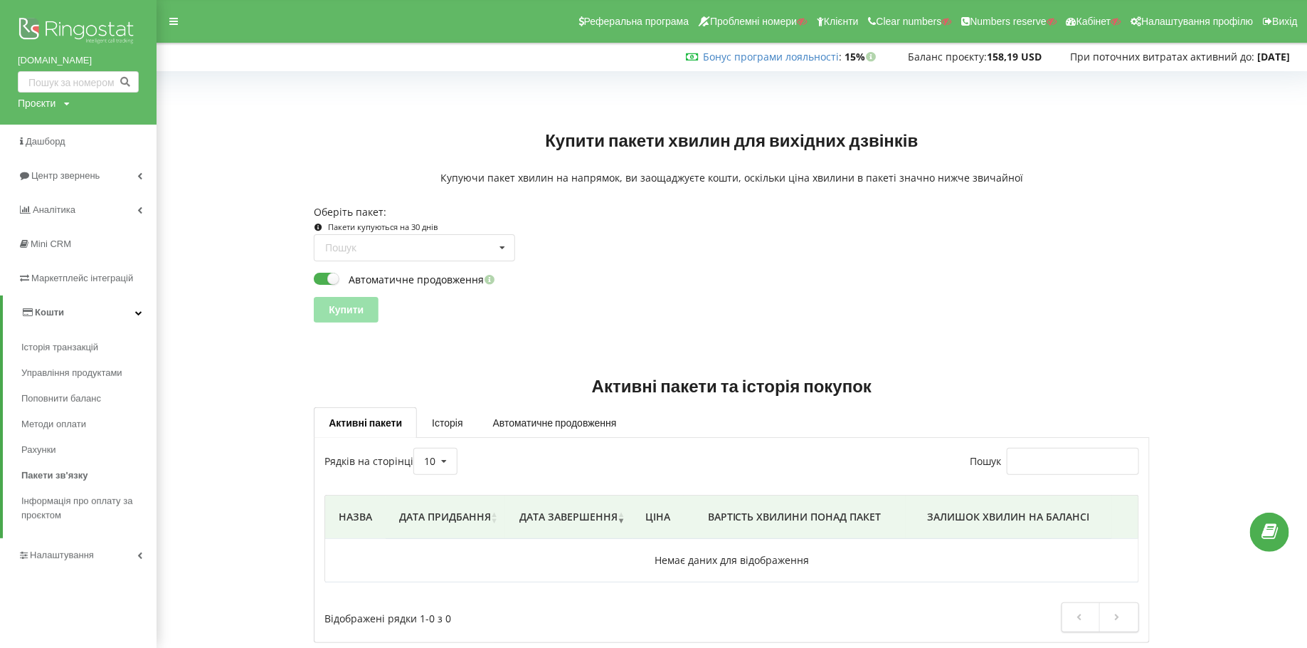
click at [40, 104] on div "Проєкти" at bounding box center [37, 103] width 38 height 14
click at [50, 122] on div "Пошук" at bounding box center [82, 132] width 128 height 45
click at [50, 128] on input "text" at bounding box center [61, 132] width 71 height 21
type input "kremendom.com"
click at [128, 127] on span "Пошук" at bounding box center [118, 133] width 26 height 13
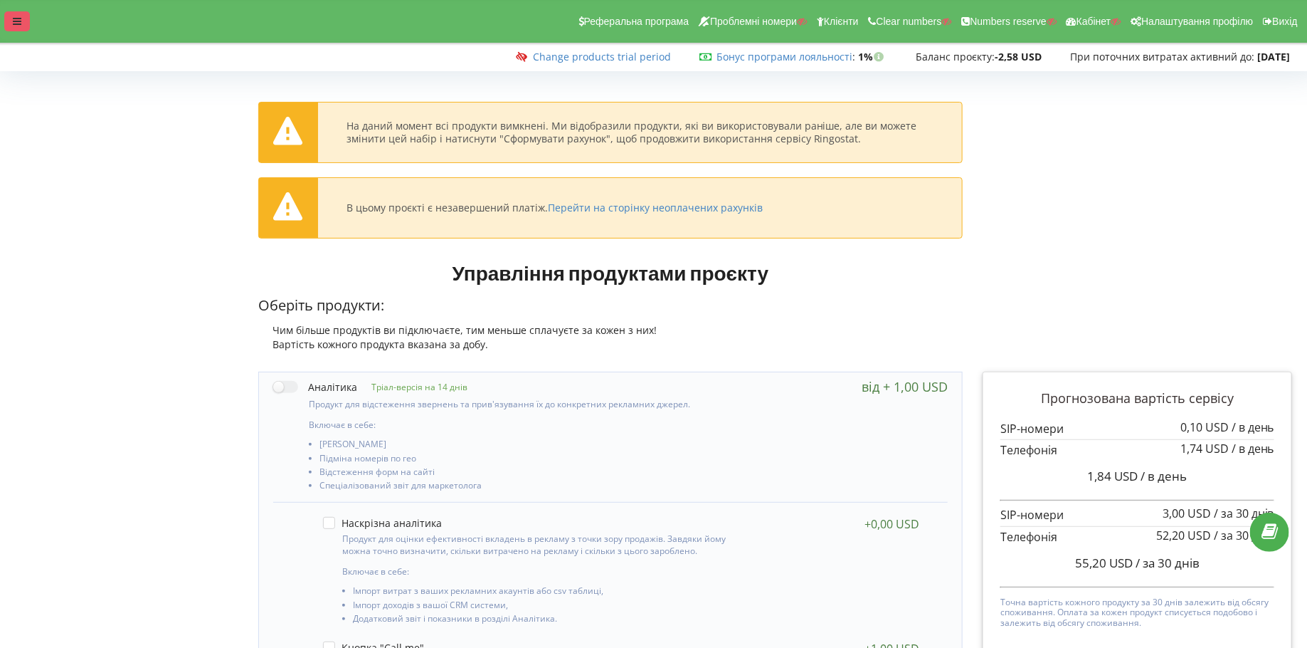
click at [16, 25] on icon at bounding box center [17, 21] width 9 height 10
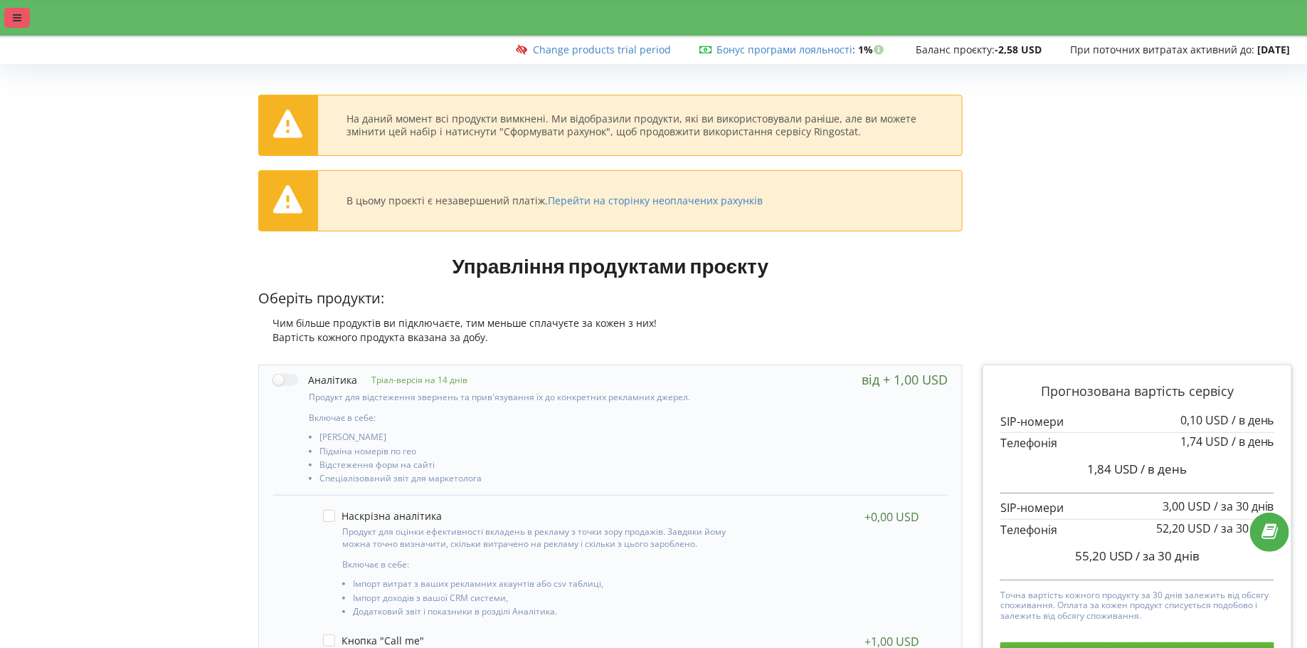
click at [28, 11] on div at bounding box center [17, 18] width 26 height 20
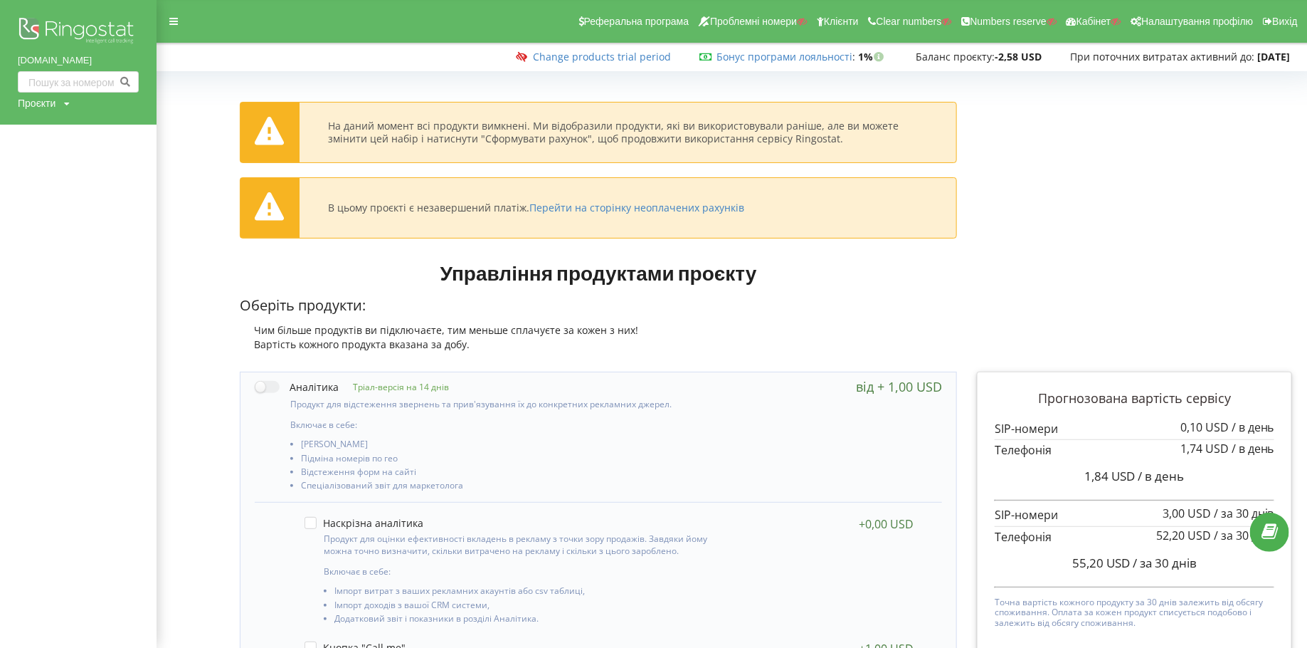
click at [33, 102] on div "Проєкти" at bounding box center [37, 103] width 38 height 14
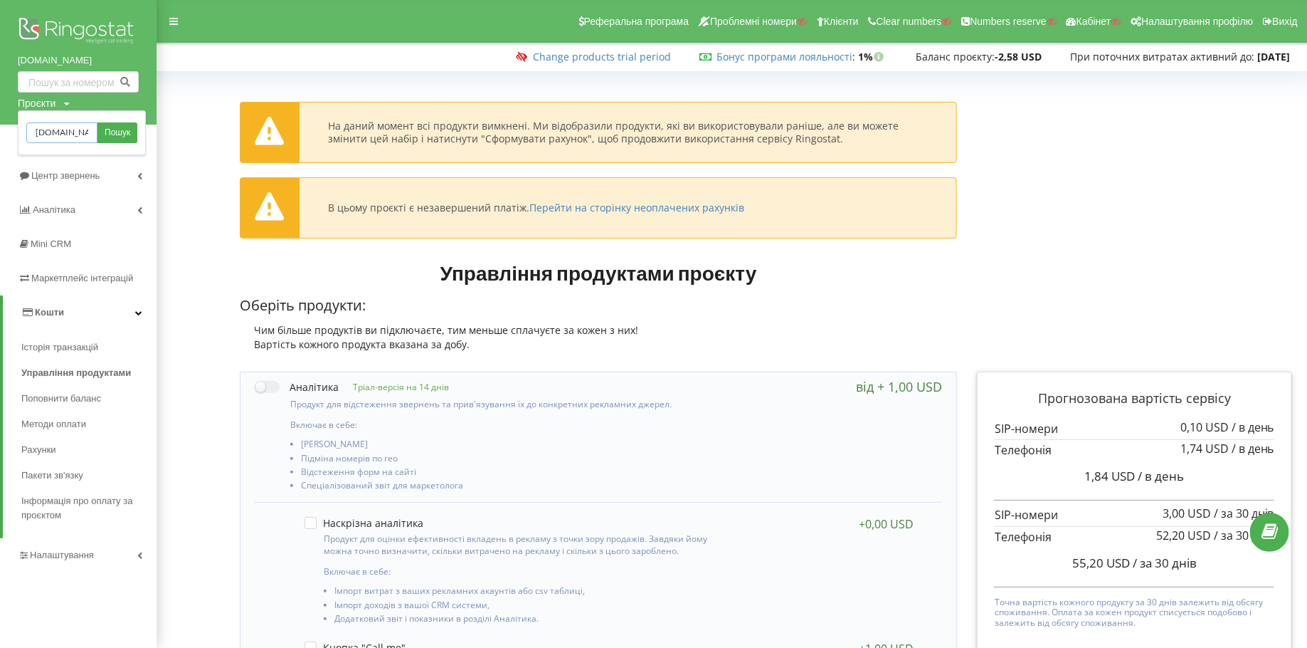
click at [48, 127] on input "ddaudio.com.ua" at bounding box center [61, 132] width 71 height 21
type input "ecademy.com.ua"
click at [112, 139] on link "Пошук" at bounding box center [117, 132] width 40 height 21
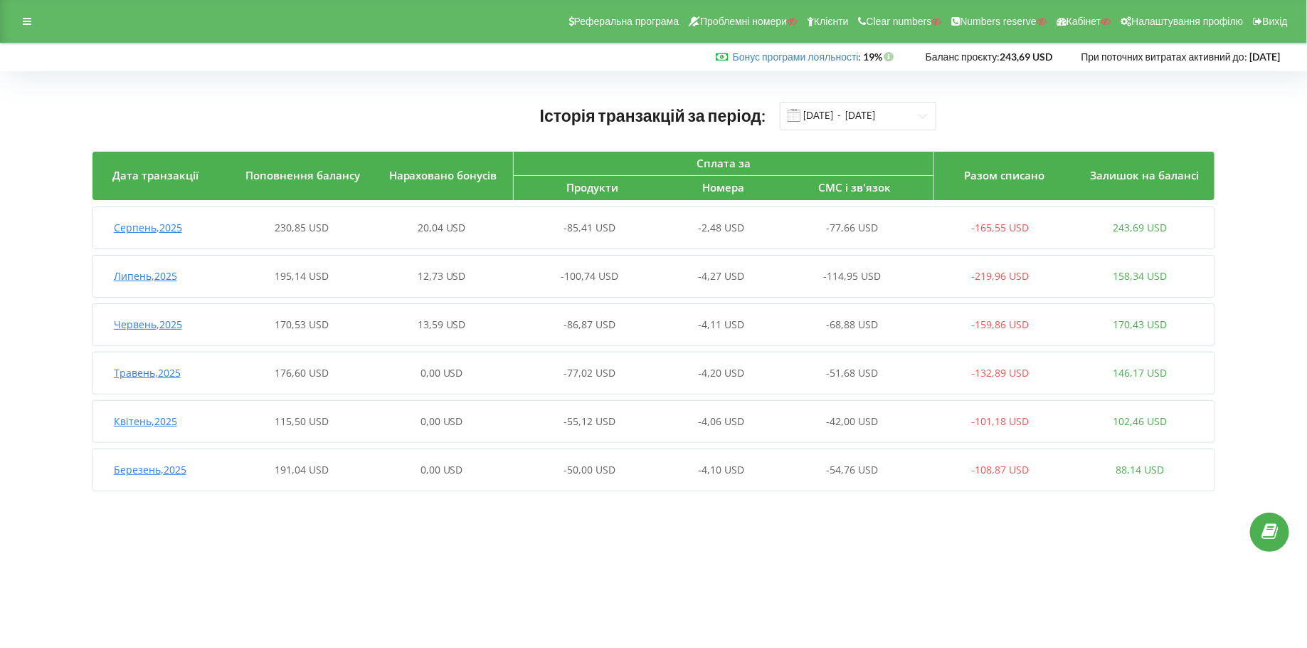
click at [142, 223] on span "Серпень , 2025" at bounding box center [148, 228] width 68 height 14
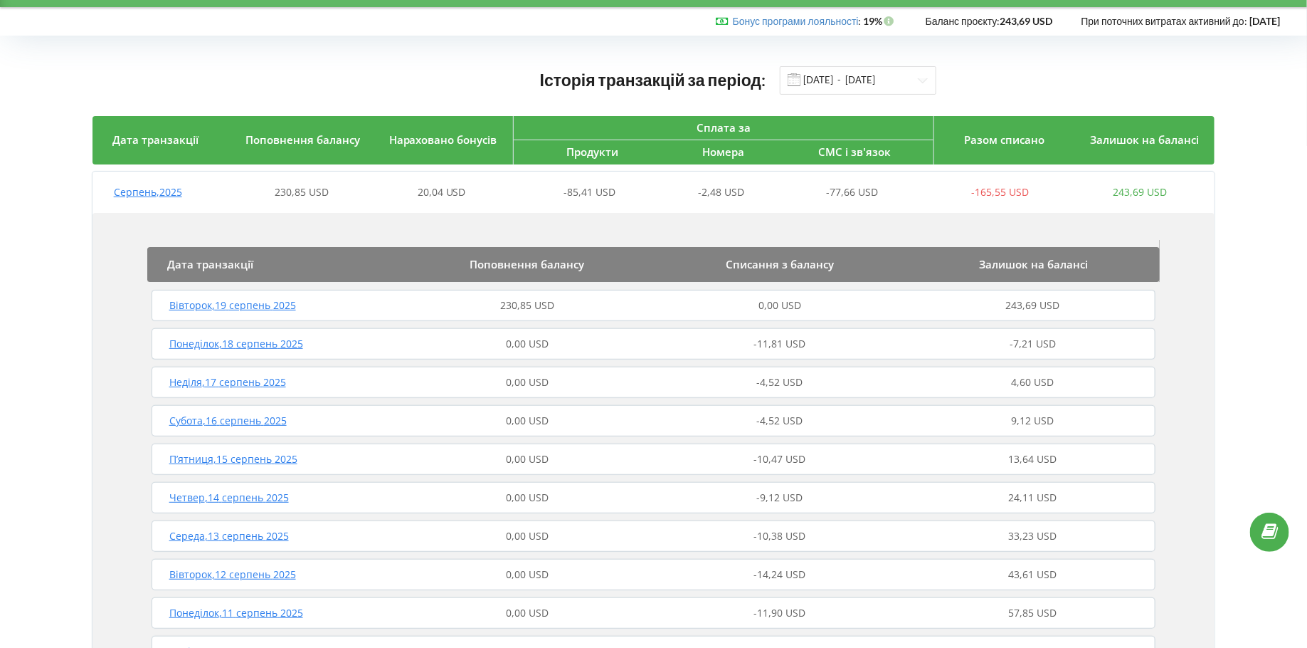
scroll to position [34, 0]
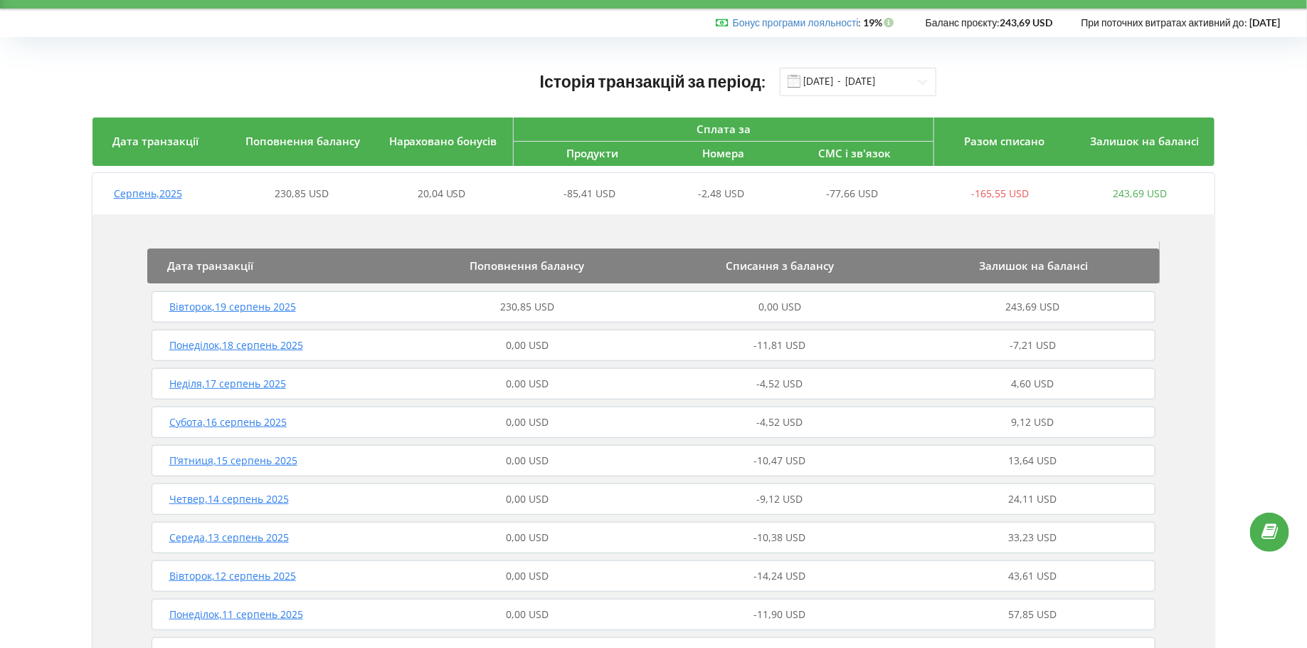
click at [137, 192] on span "Серпень , 2025" at bounding box center [148, 193] width 68 height 14
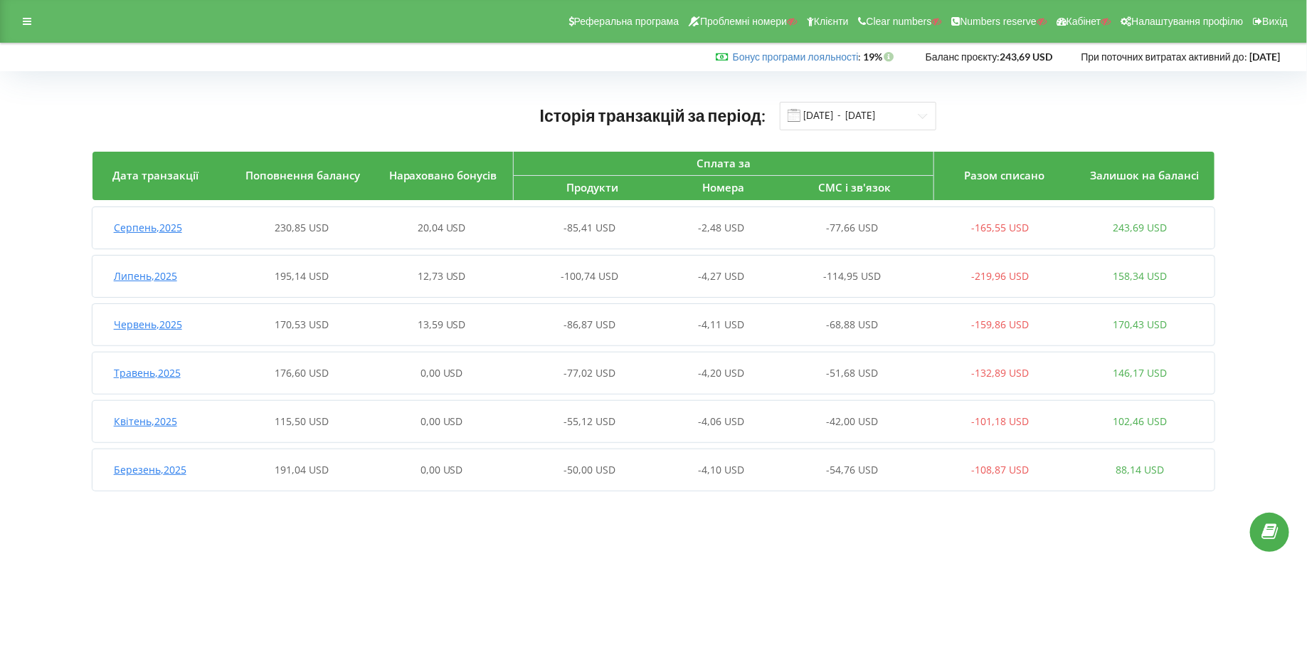
scroll to position [0, 0]
click at [23, 14] on div at bounding box center [27, 21] width 26 height 20
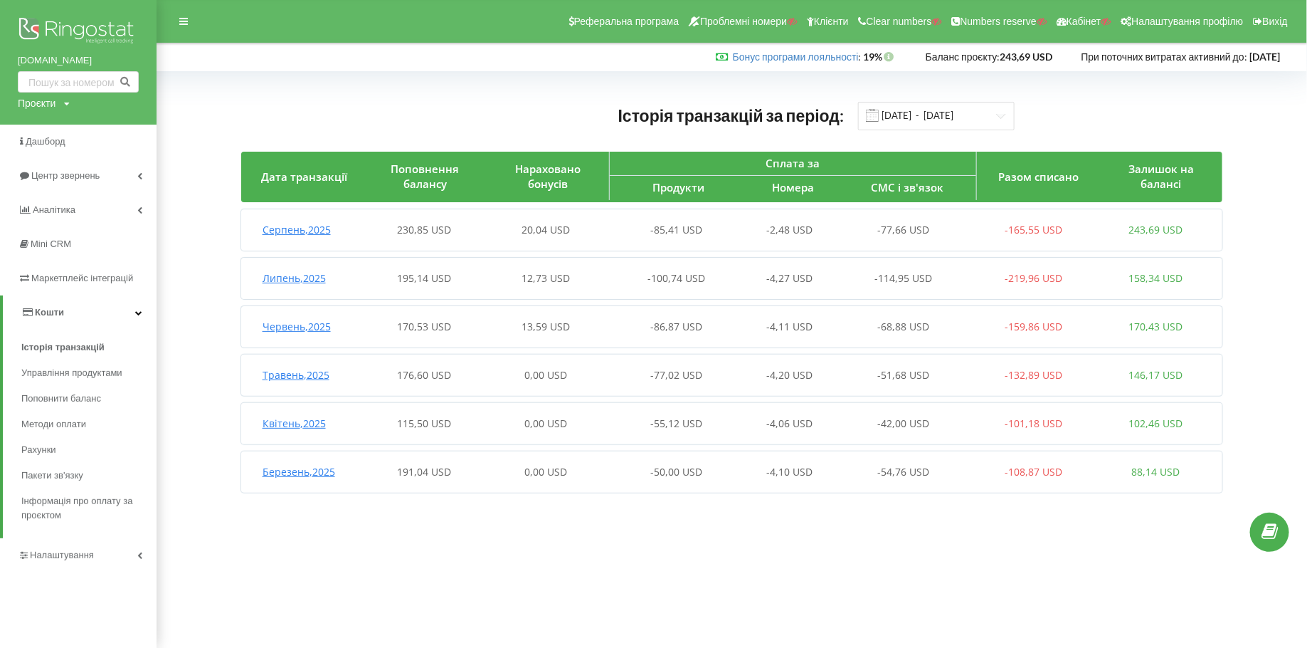
drag, startPoint x: 13, startPoint y: 67, endPoint x: 122, endPoint y: 66, distance: 109.6
click at [123, 66] on div "ecademy.com.ua Проєкти Пошук" at bounding box center [78, 62] width 157 height 125
copy link "[DOMAIN_NAME]"
click at [465, 110] on div "Історія транзакцій за період: 01.03.2025 - 19.08.2025" at bounding box center [732, 115] width 982 height 29
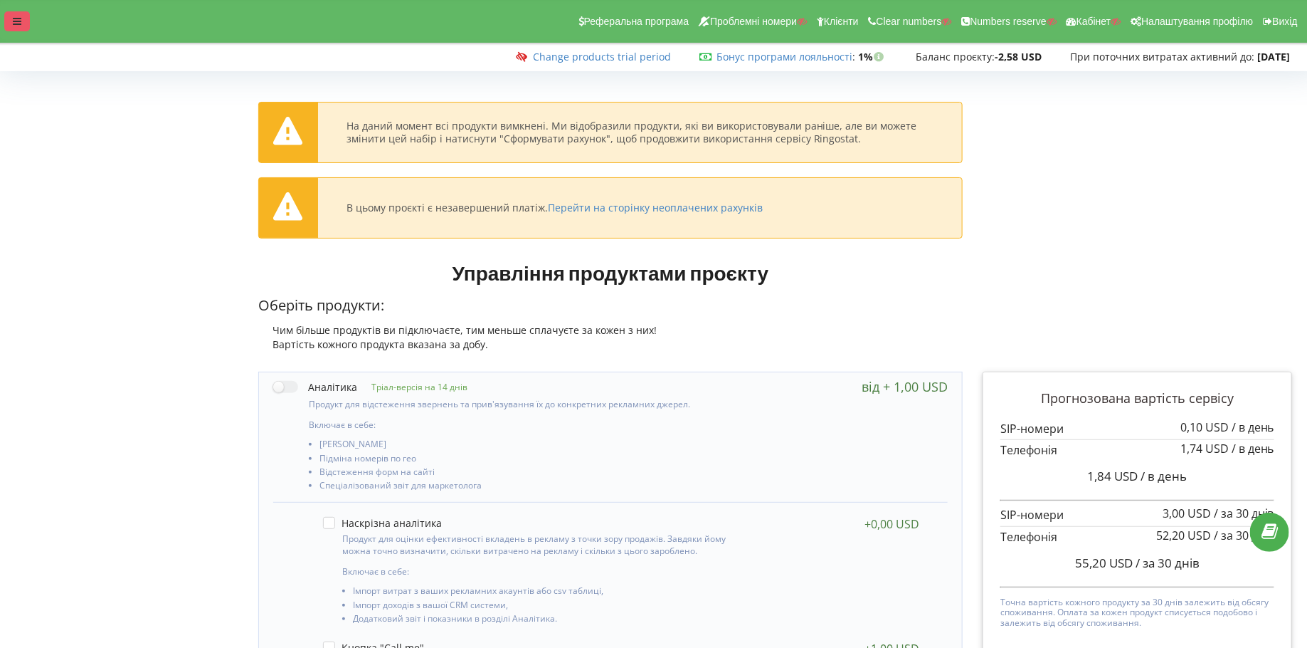
click at [13, 23] on icon at bounding box center [17, 21] width 9 height 10
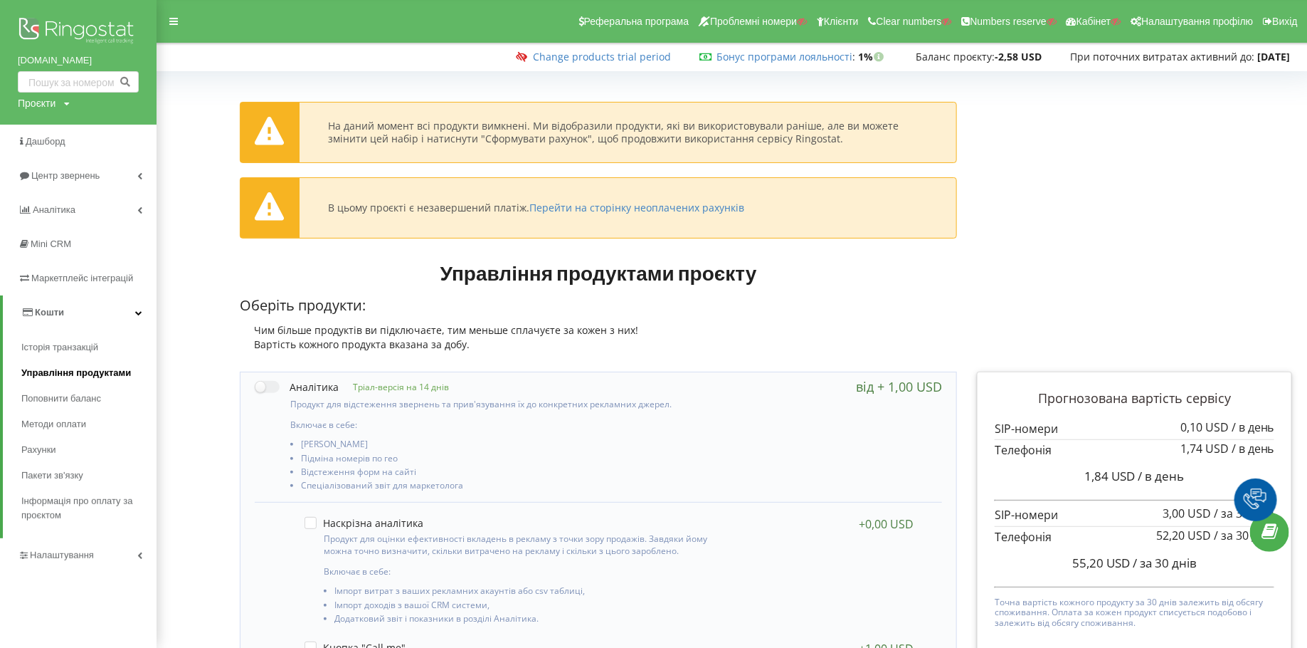
click at [59, 376] on span "Управління продуктами" at bounding box center [76, 373] width 110 height 14
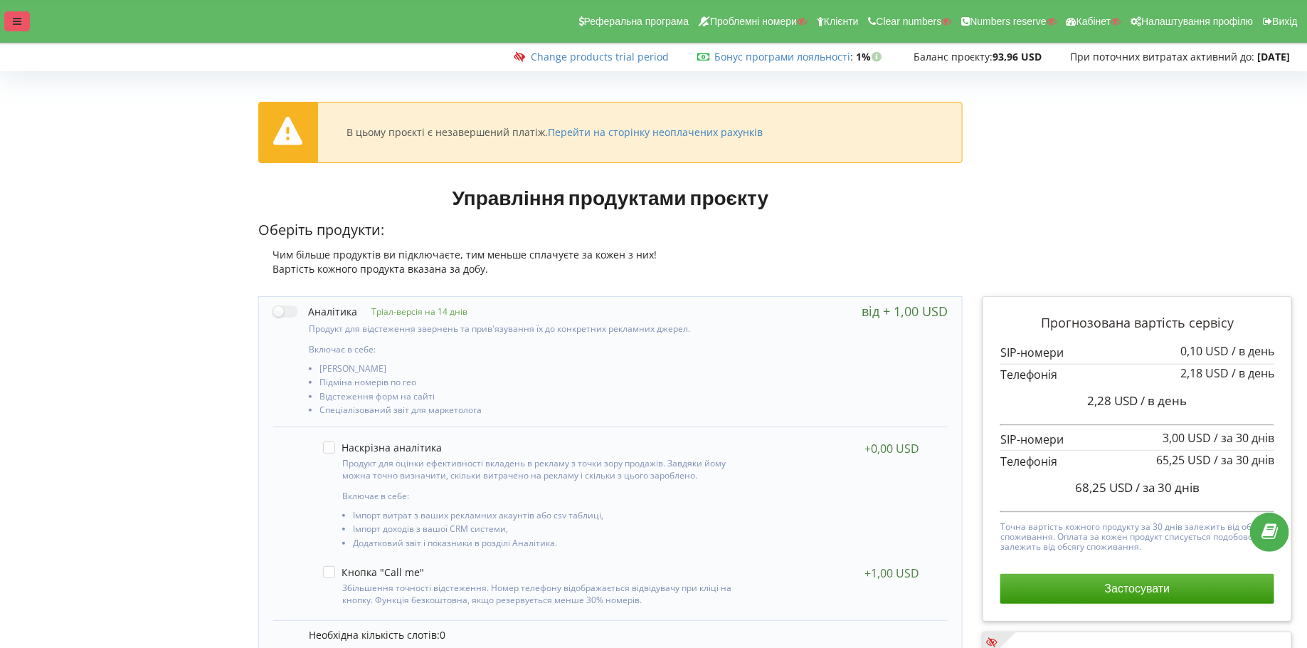
click at [19, 21] on icon at bounding box center [17, 21] width 9 height 10
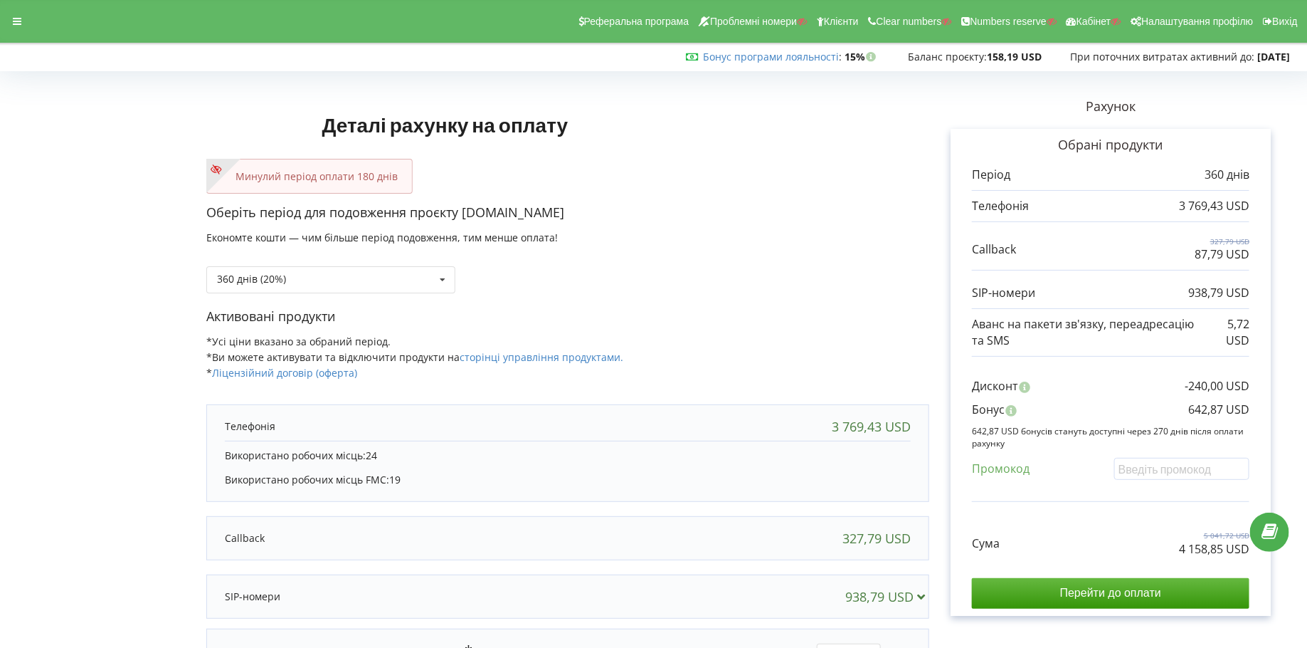
scroll to position [103, 0]
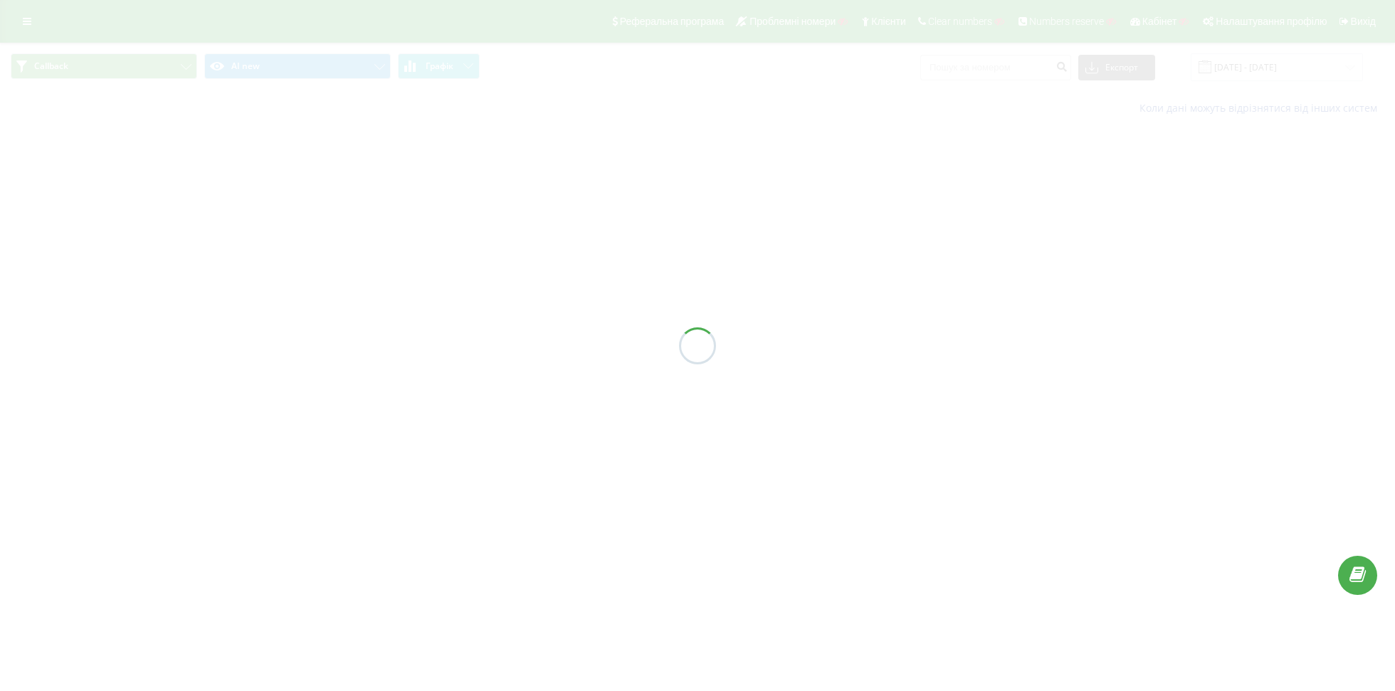
click at [131, 72] on div at bounding box center [697, 345] width 1395 height 691
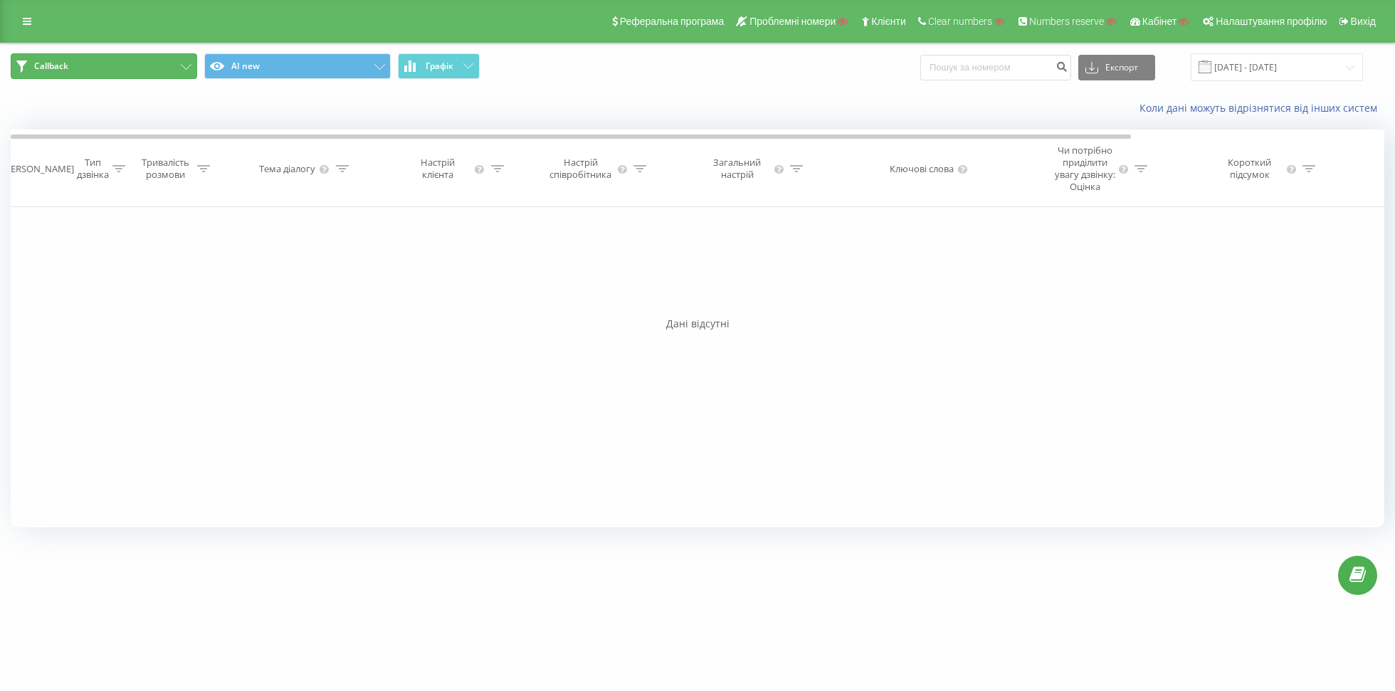
click at [131, 72] on button "Callback" at bounding box center [104, 66] width 186 height 26
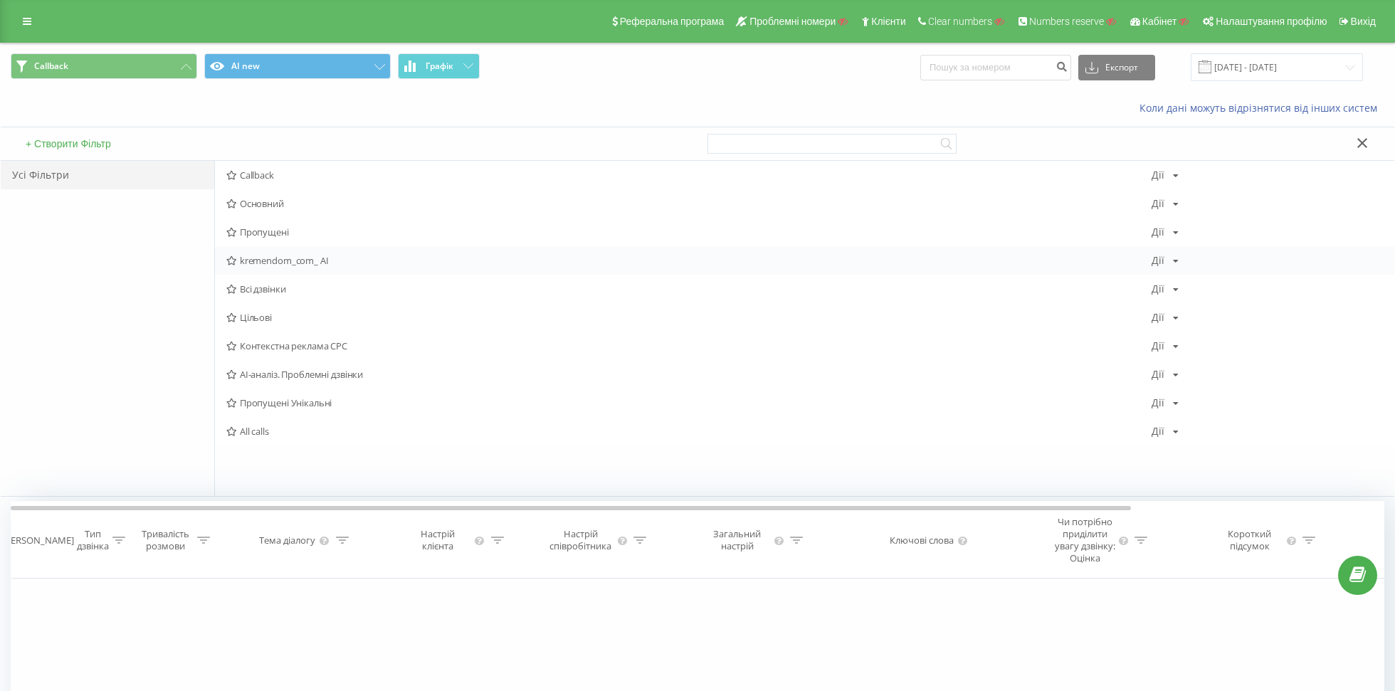
click at [285, 257] on span "kremendom_com_ AI" at bounding box center [688, 260] width 925 height 10
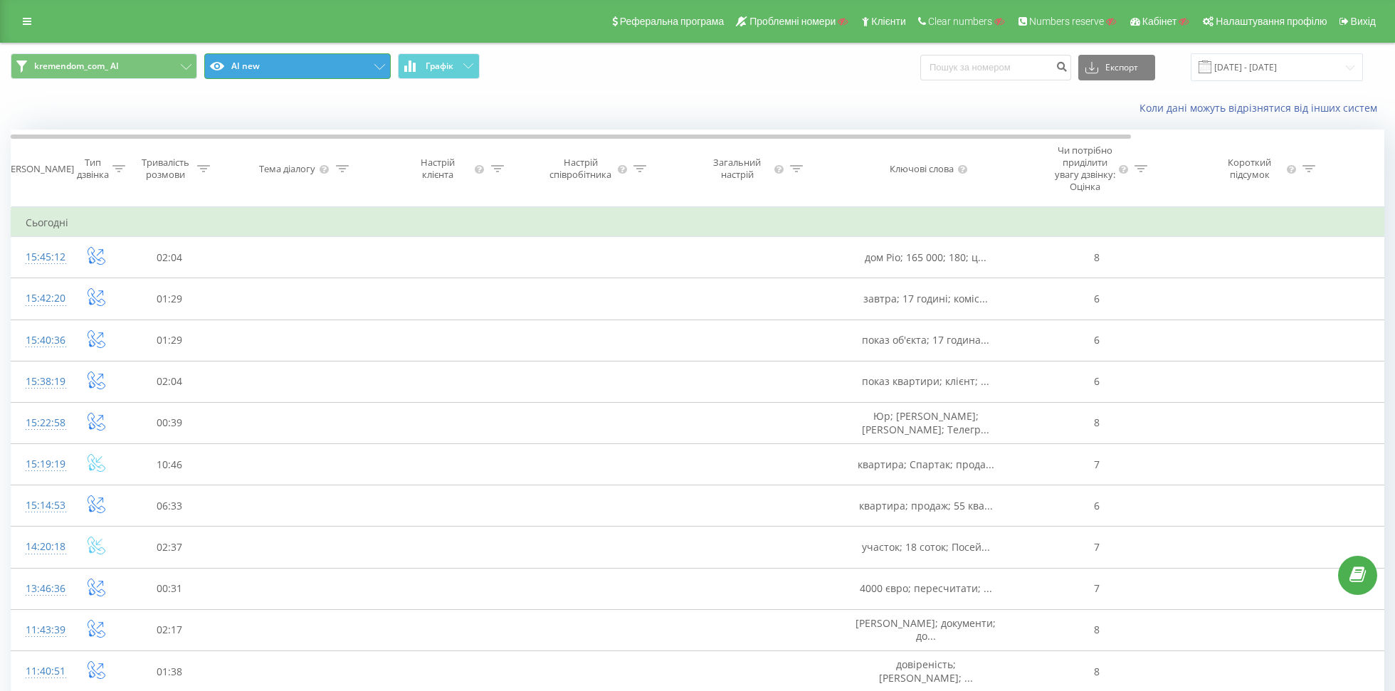
click at [265, 54] on button "AI new" at bounding box center [297, 66] width 186 height 26
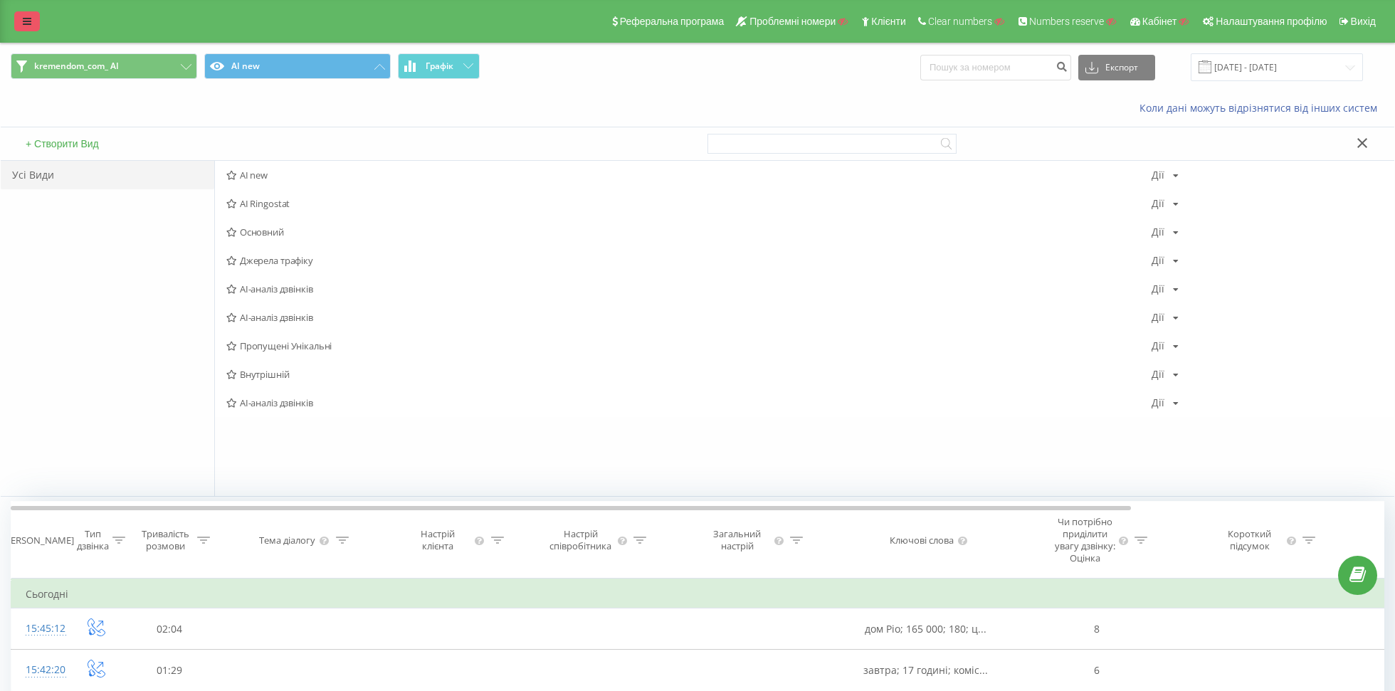
click at [19, 16] on link at bounding box center [27, 21] width 26 height 20
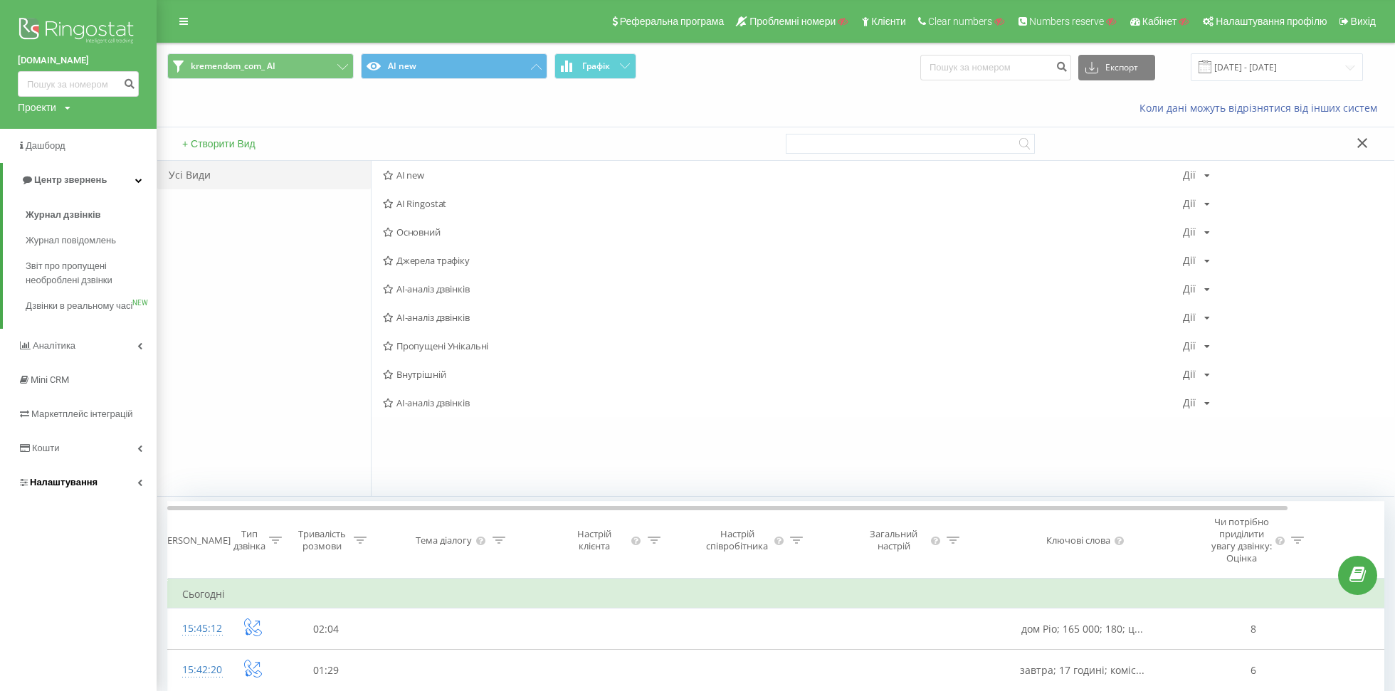
click at [56, 486] on link "Налаштування" at bounding box center [78, 482] width 157 height 34
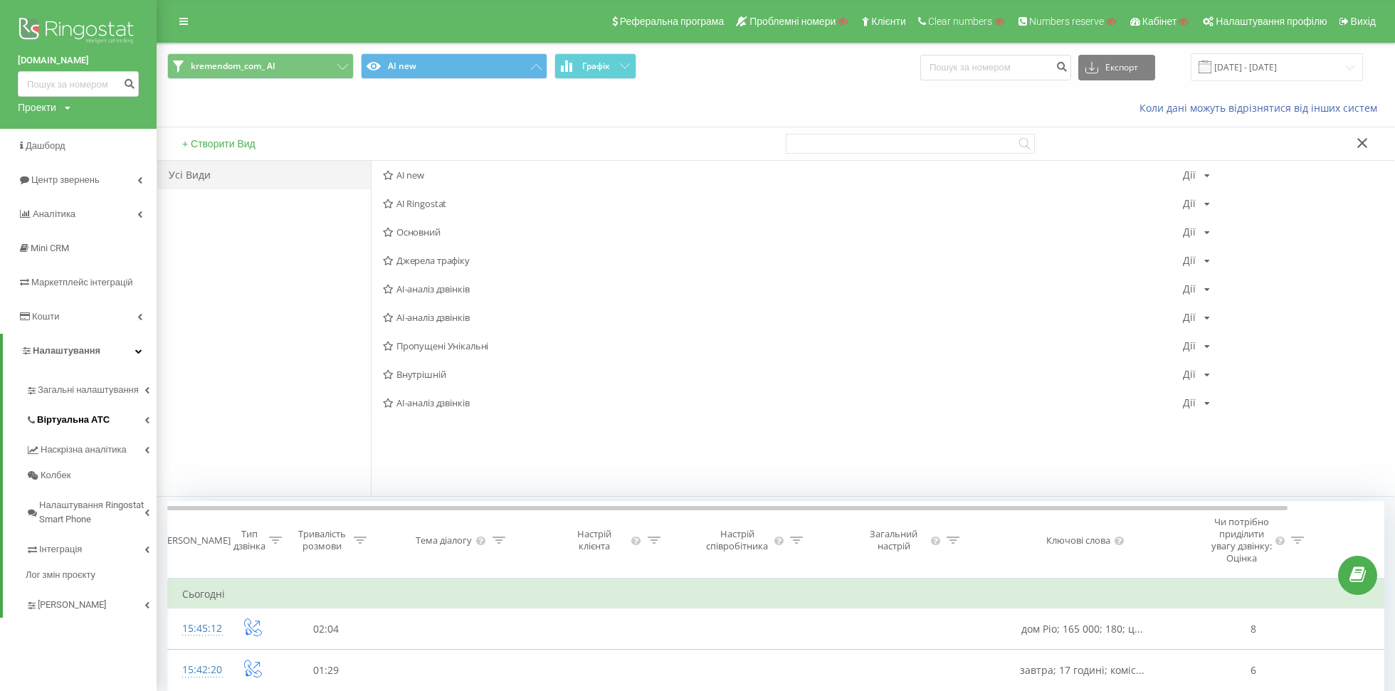
click at [56, 405] on link "Віртуальна АТС" at bounding box center [91, 418] width 131 height 30
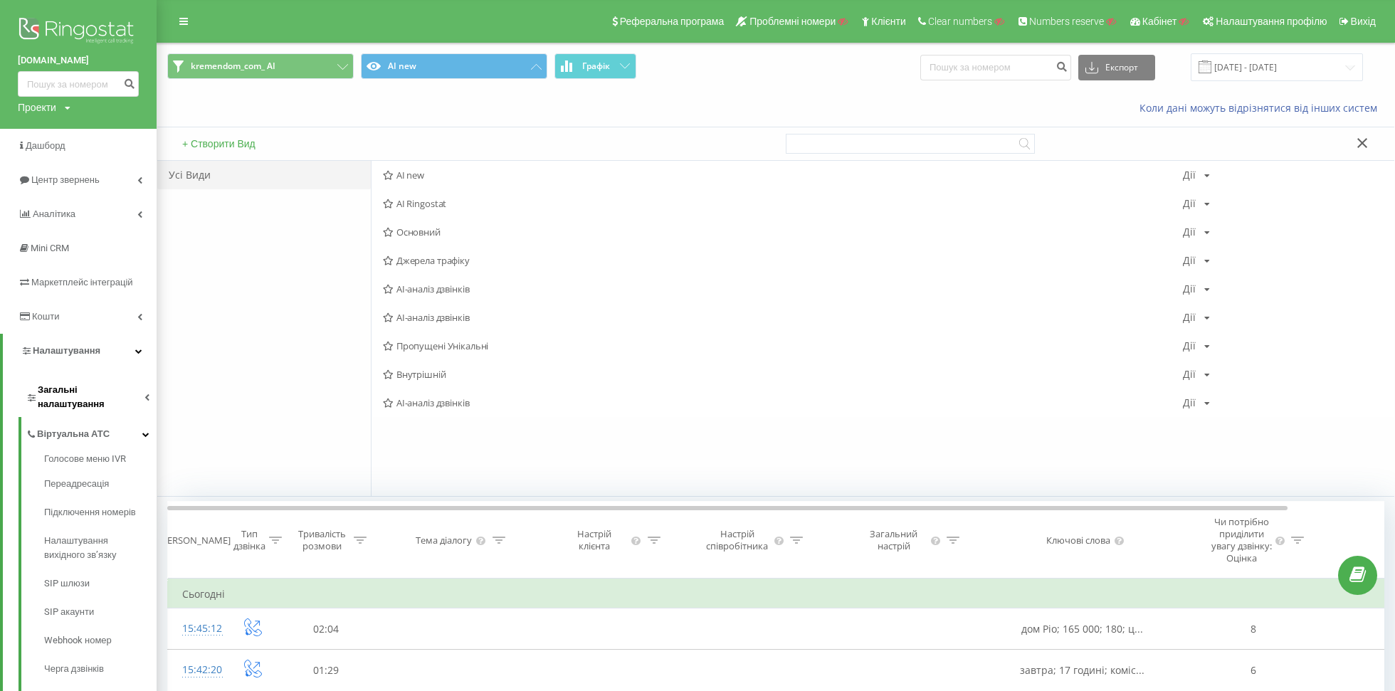
click at [56, 383] on span "Загальні налаштування" at bounding box center [91, 397] width 107 height 28
click at [206, 144] on button "+ Створити Вид" at bounding box center [219, 143] width 82 height 13
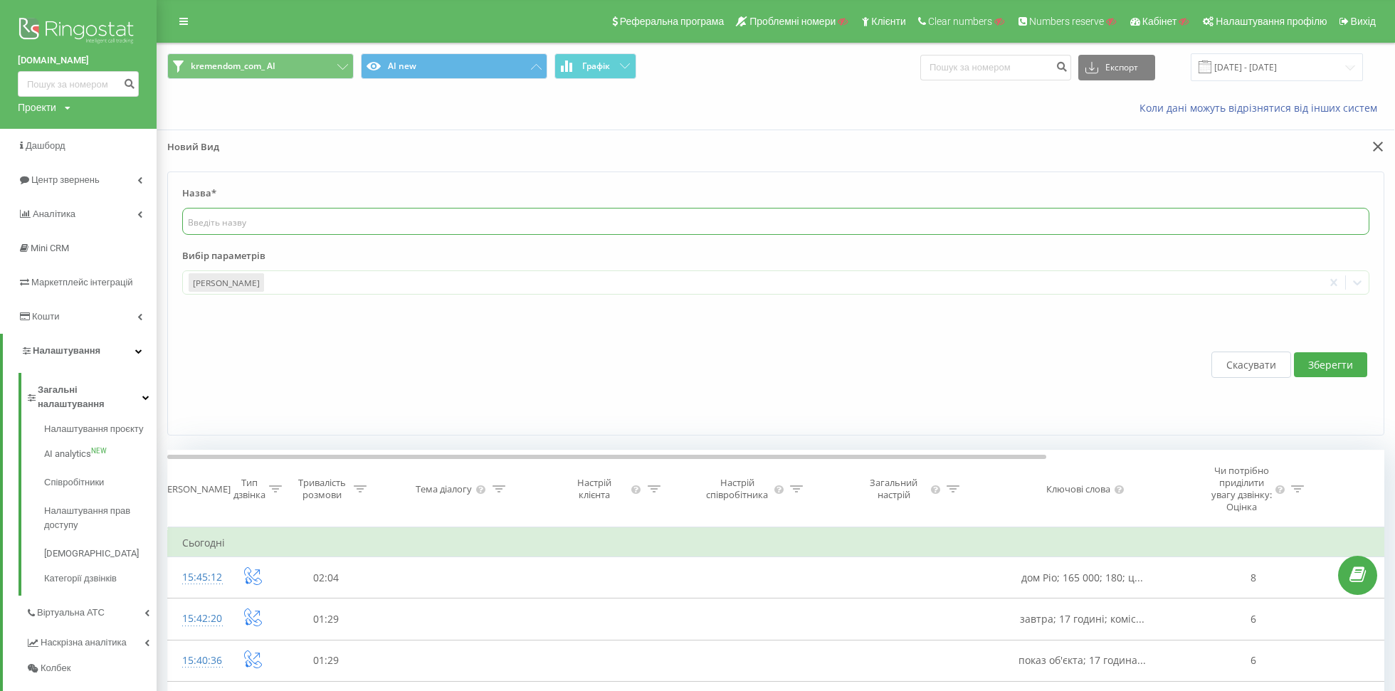
click at [257, 230] on input "text" at bounding box center [775, 221] width 1187 height 27
paste input "kremendom.com"
type input "kremendom.com AI"
click at [362, 278] on div at bounding box center [791, 283] width 1051 height 16
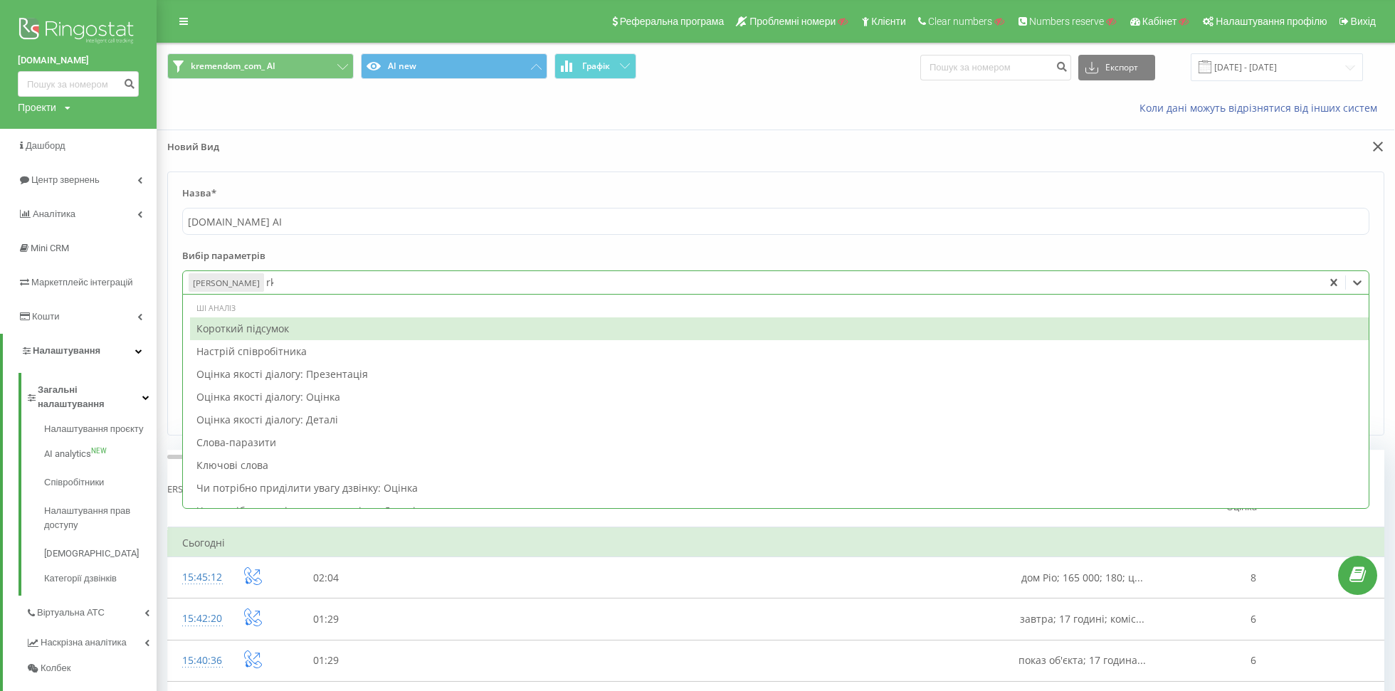
type input "rk."
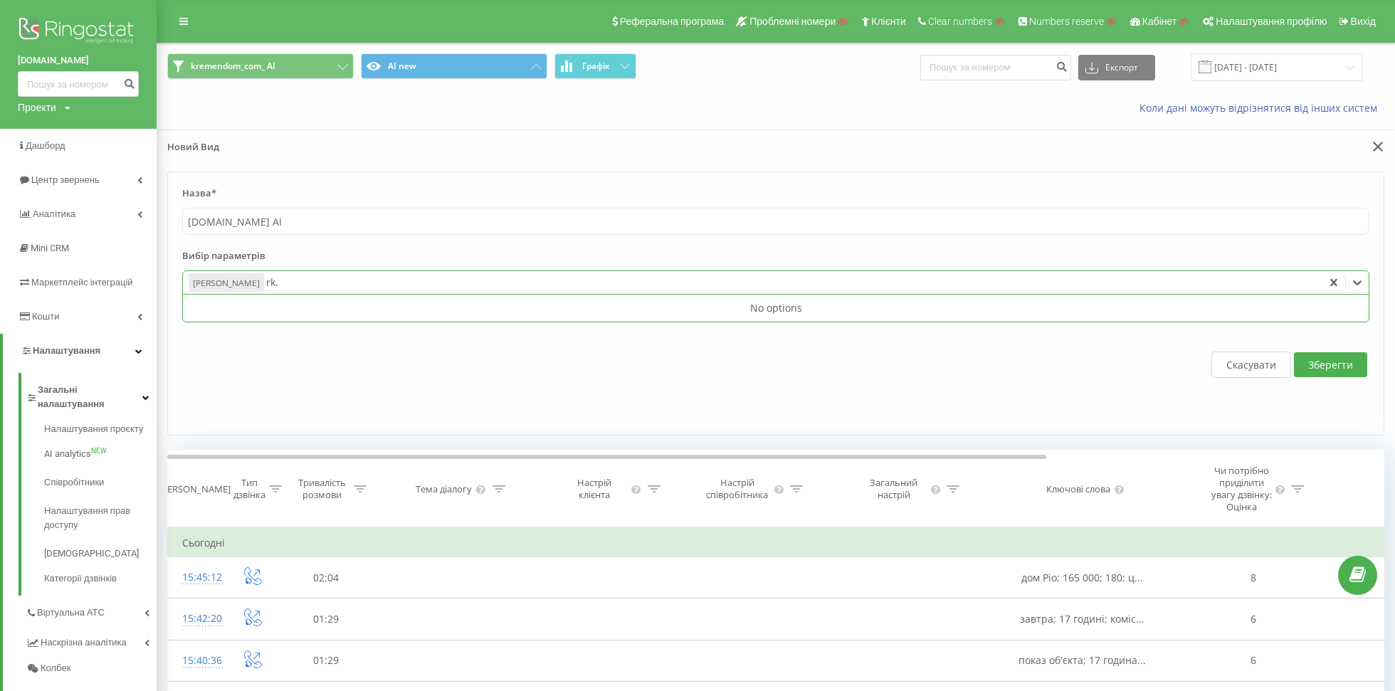
click at [511, 281] on div "rk." at bounding box center [791, 283] width 1051 height 16
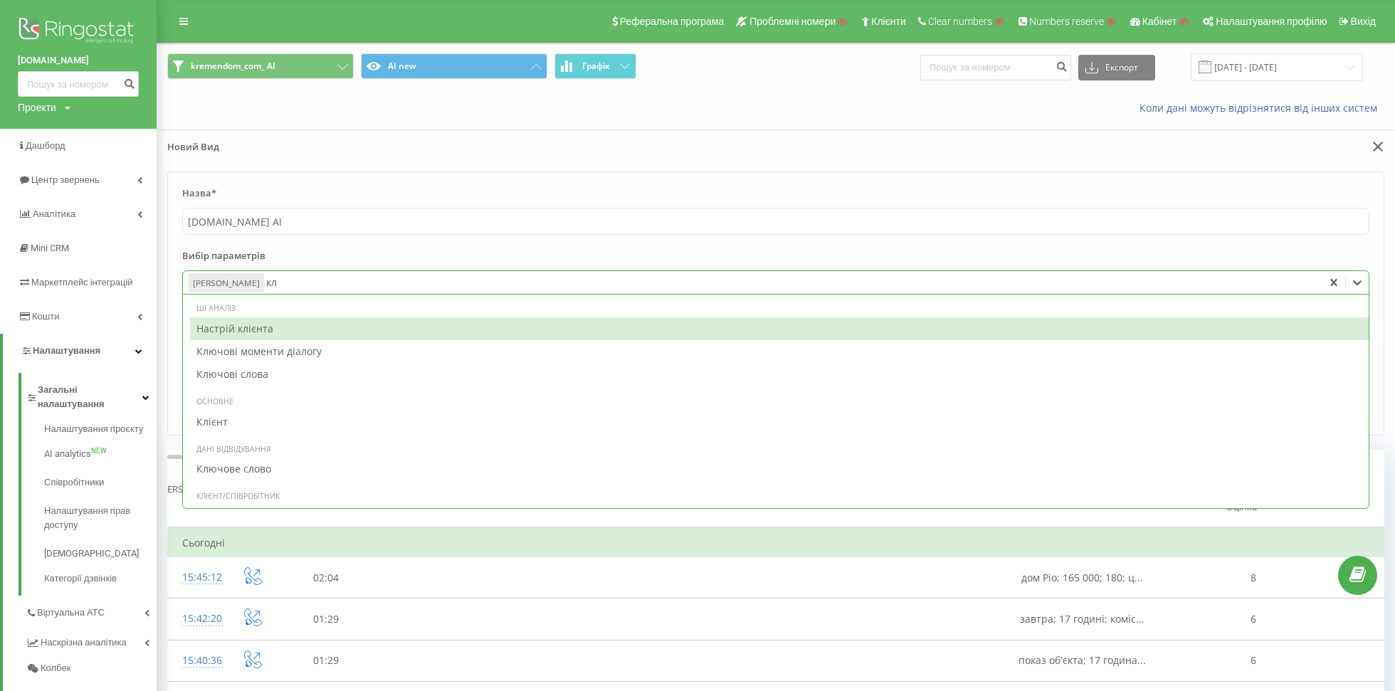
type input "клю"
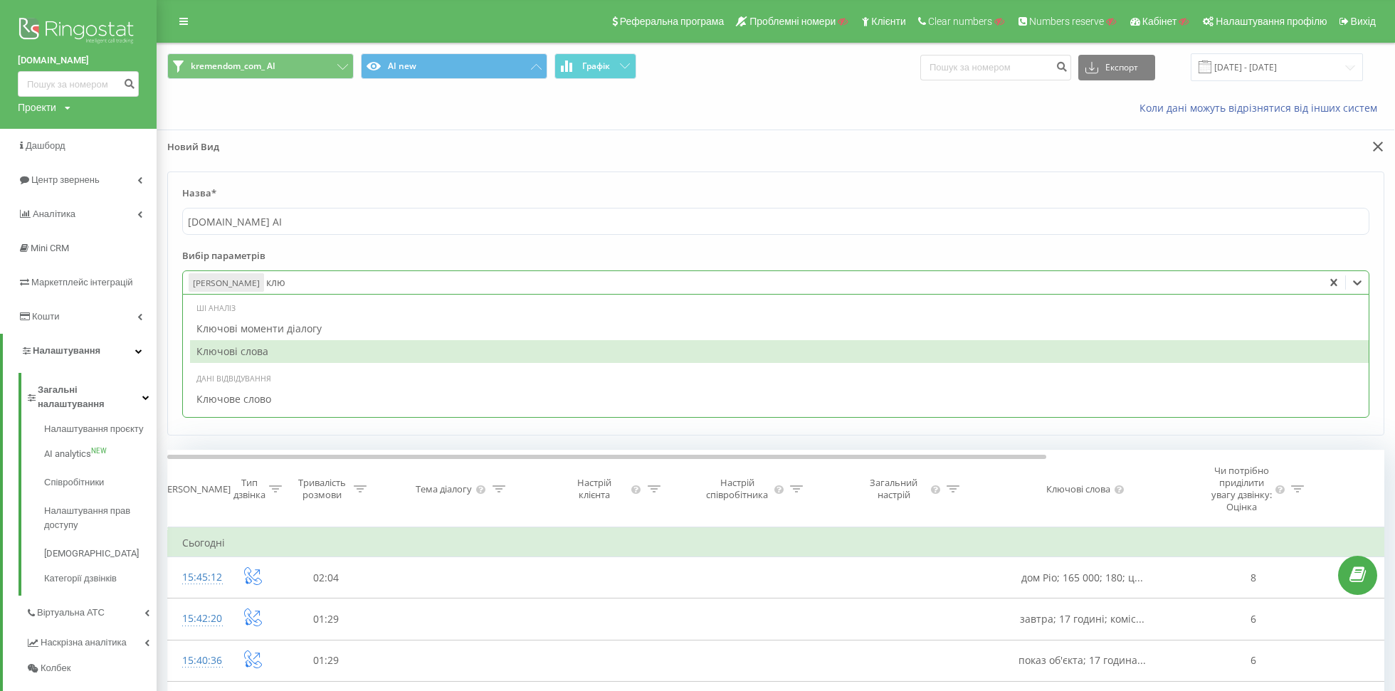
click at [358, 350] on div "Ключові слова" at bounding box center [779, 351] width 1178 height 23
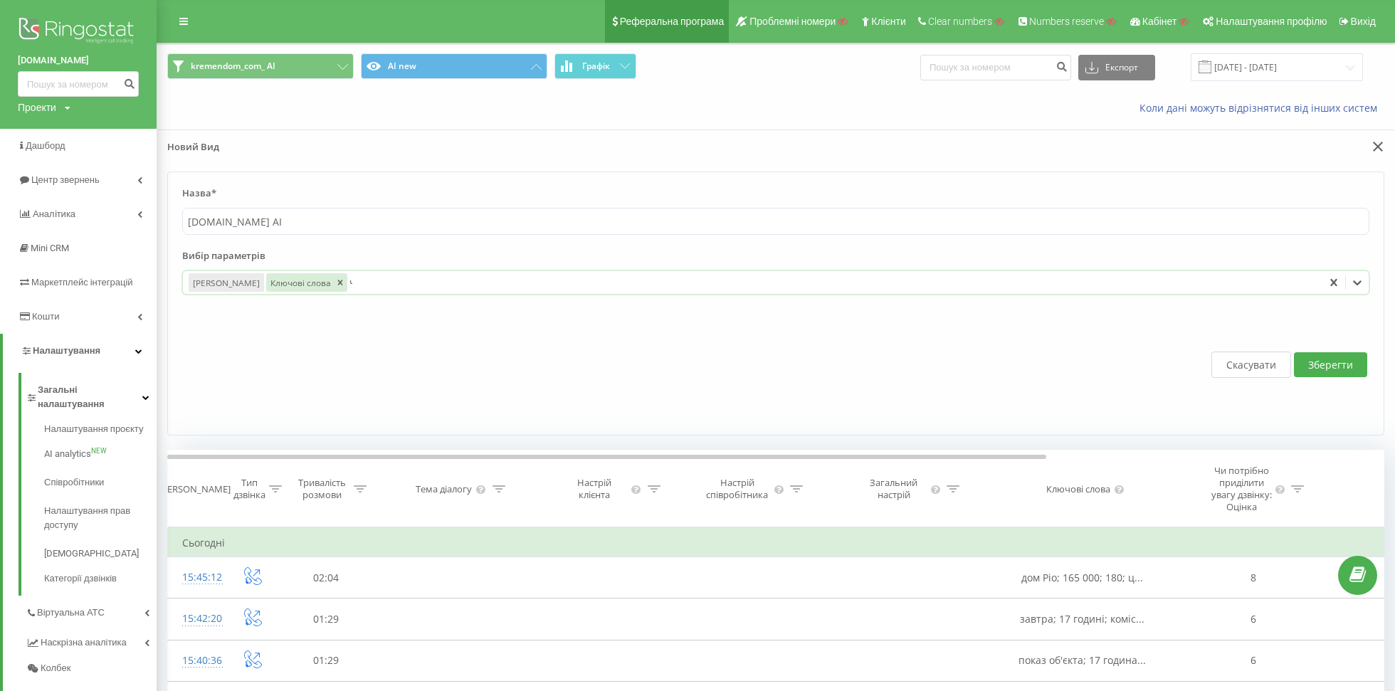
type input "чи"
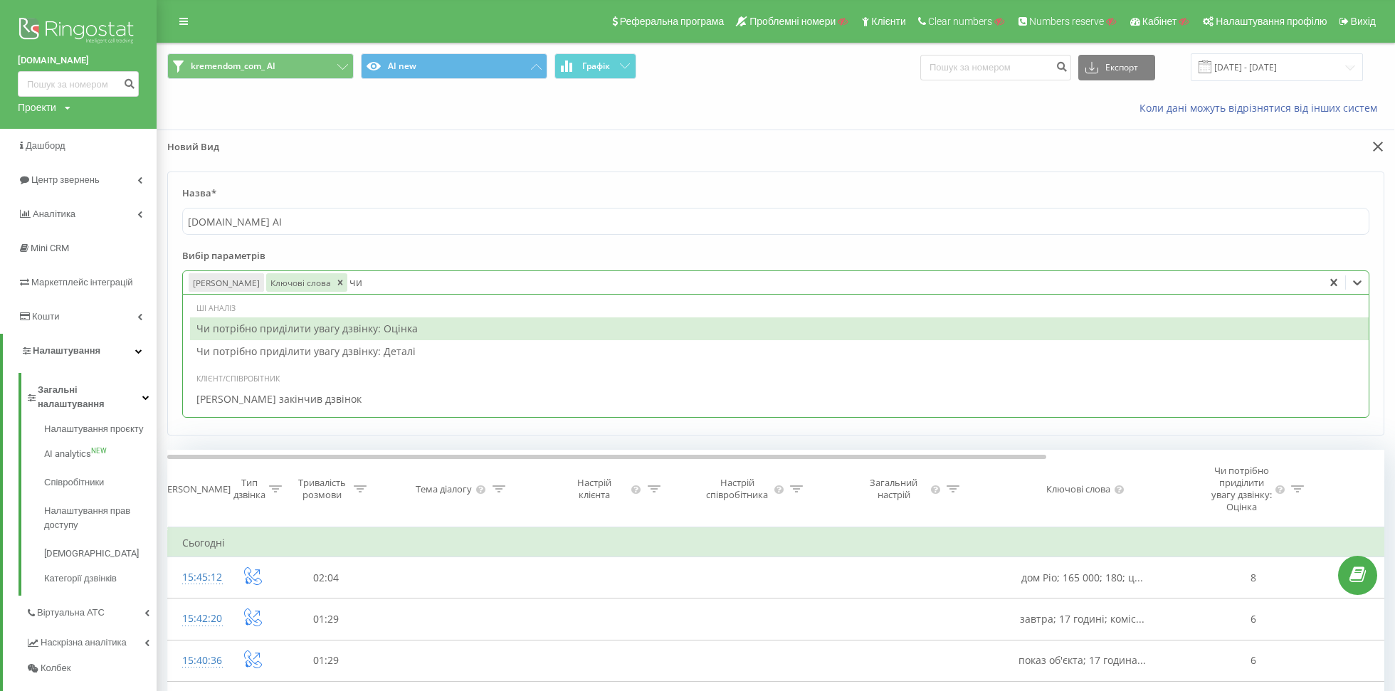
click at [408, 327] on div "Чи потрібно приділити увагу дзвінку: Оцінка" at bounding box center [779, 328] width 1178 height 23
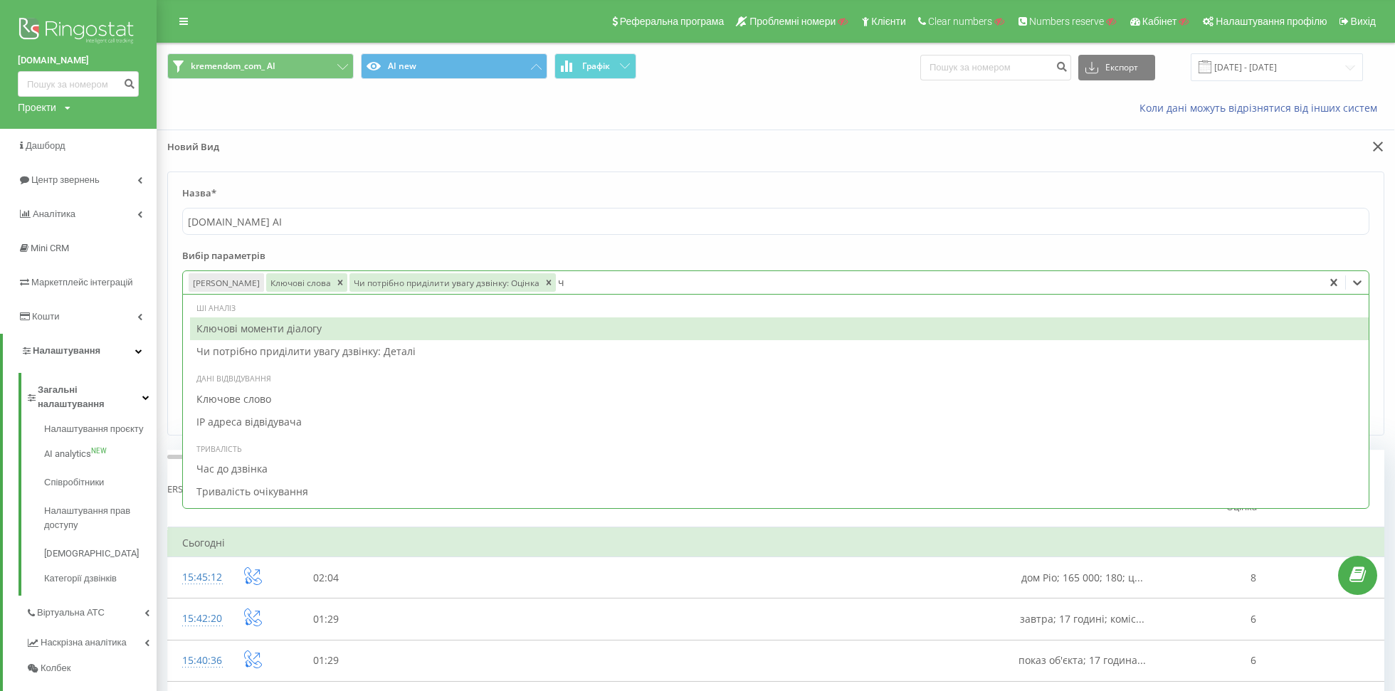
type input "чи"
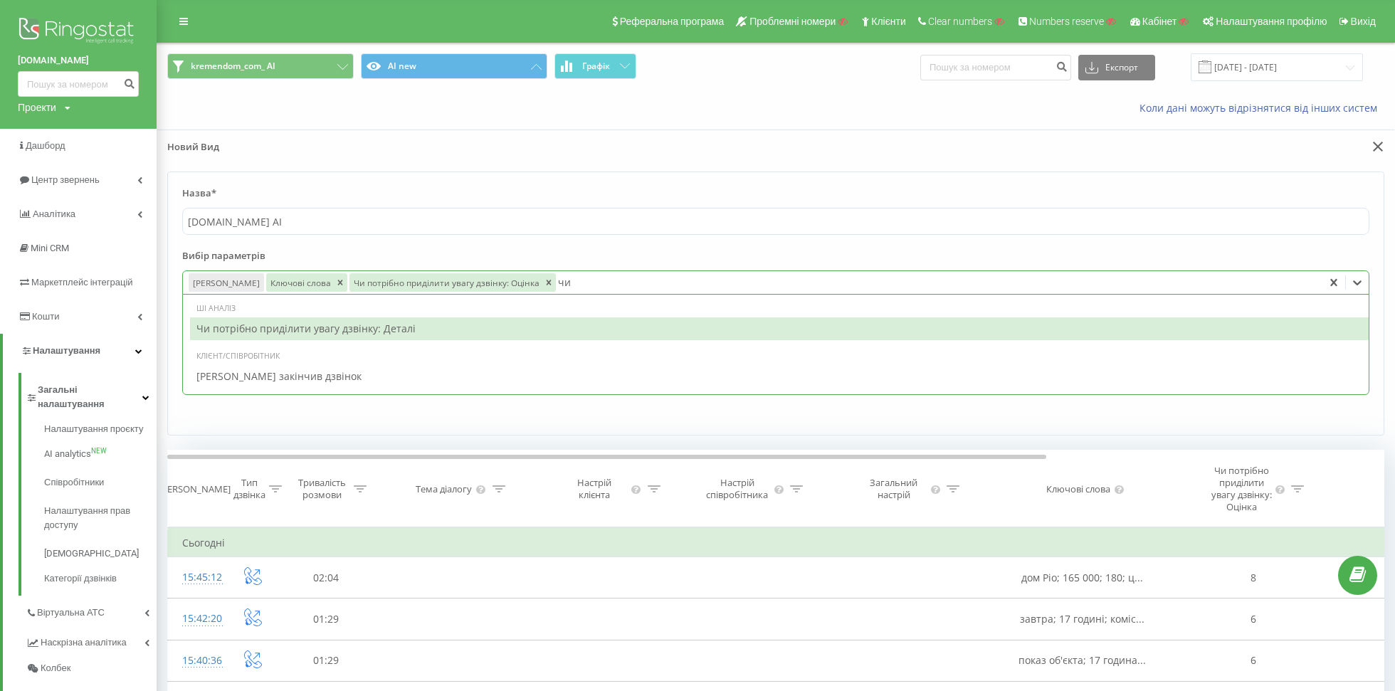
click at [381, 317] on div "Чи потрібно приділити увагу дзвінку: Деталі" at bounding box center [779, 328] width 1178 height 23
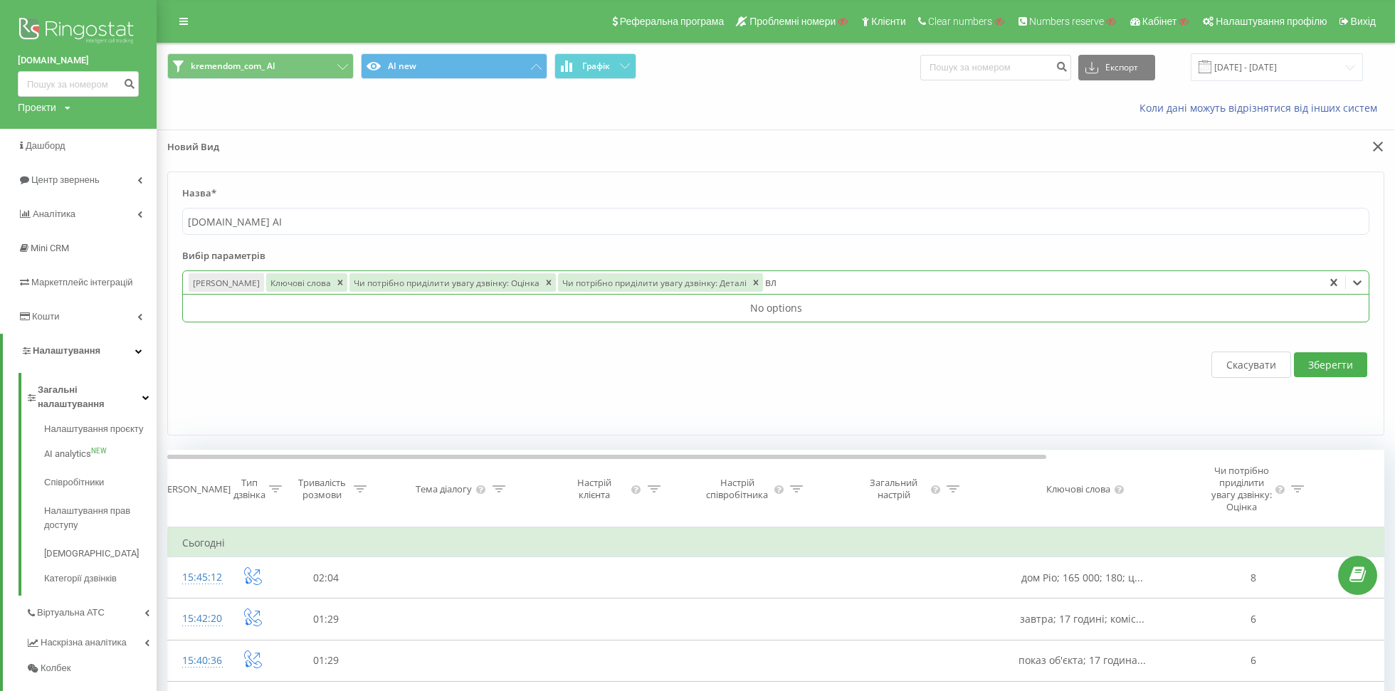
type input "в"
type input "с"
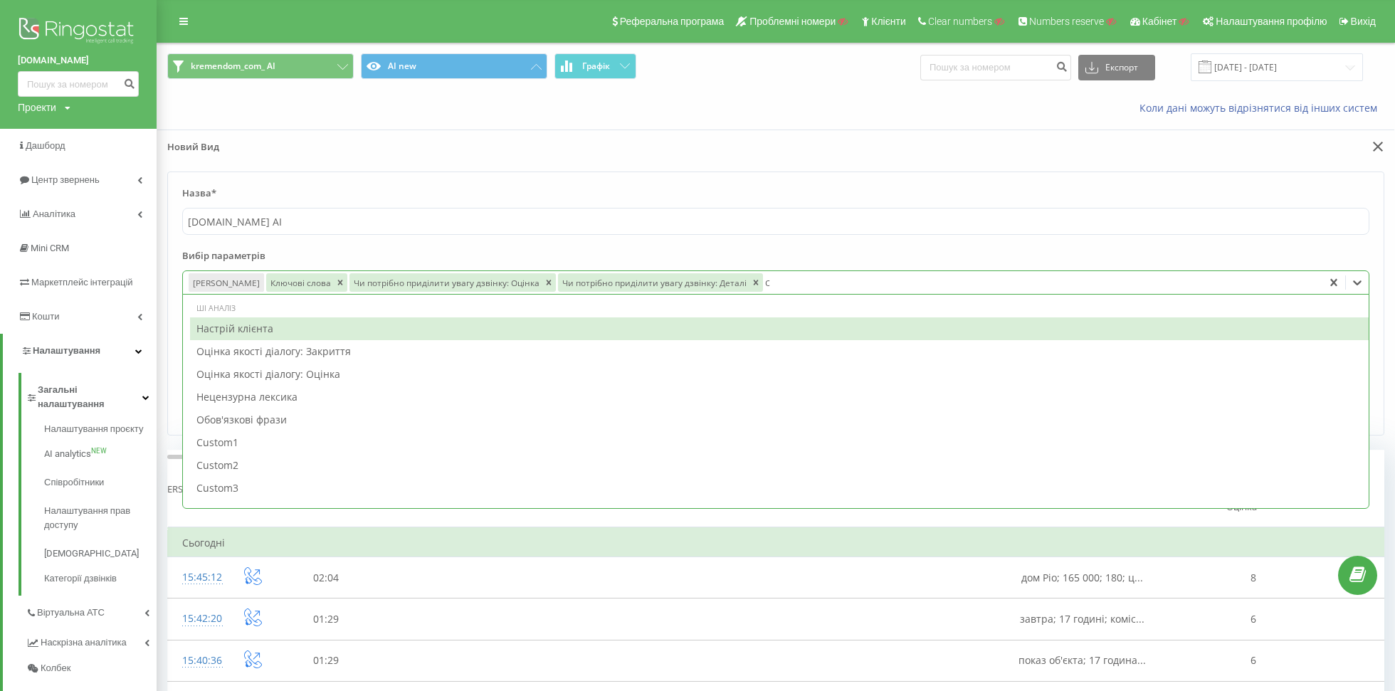
type input "cu"
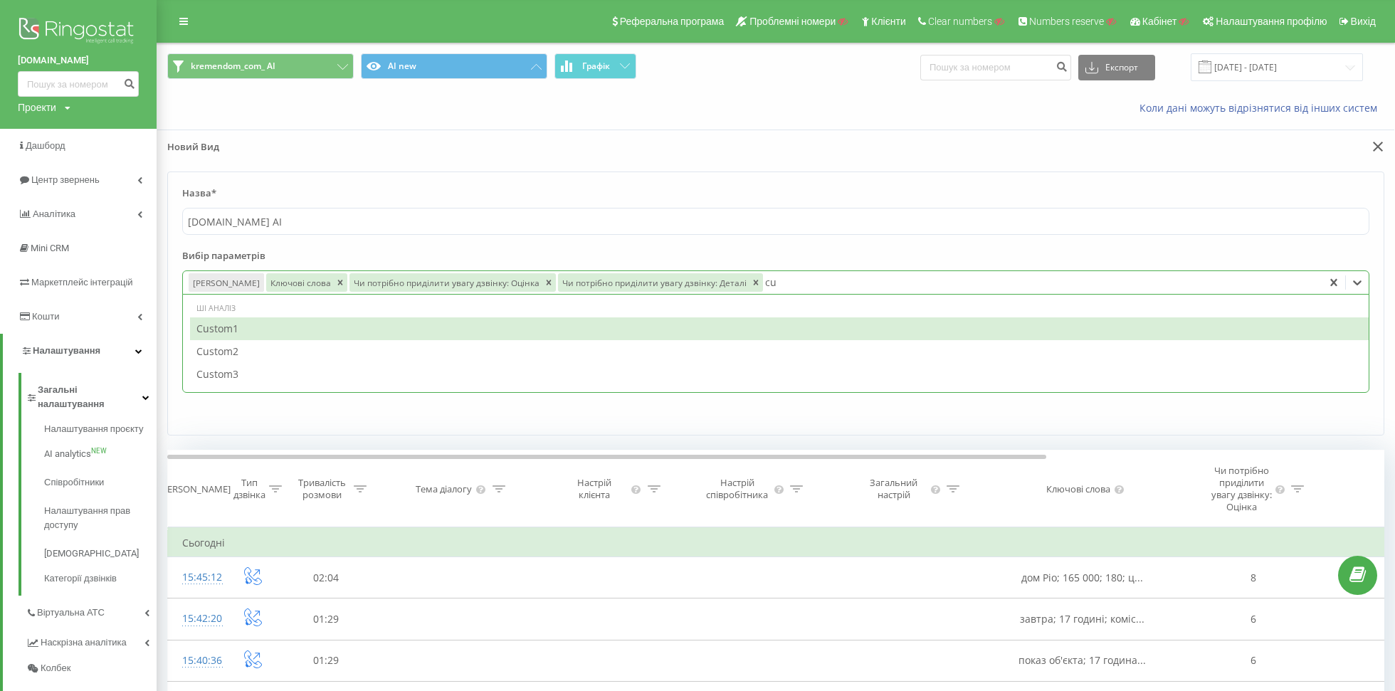
click at [571, 323] on div "Custom1" at bounding box center [779, 328] width 1178 height 23
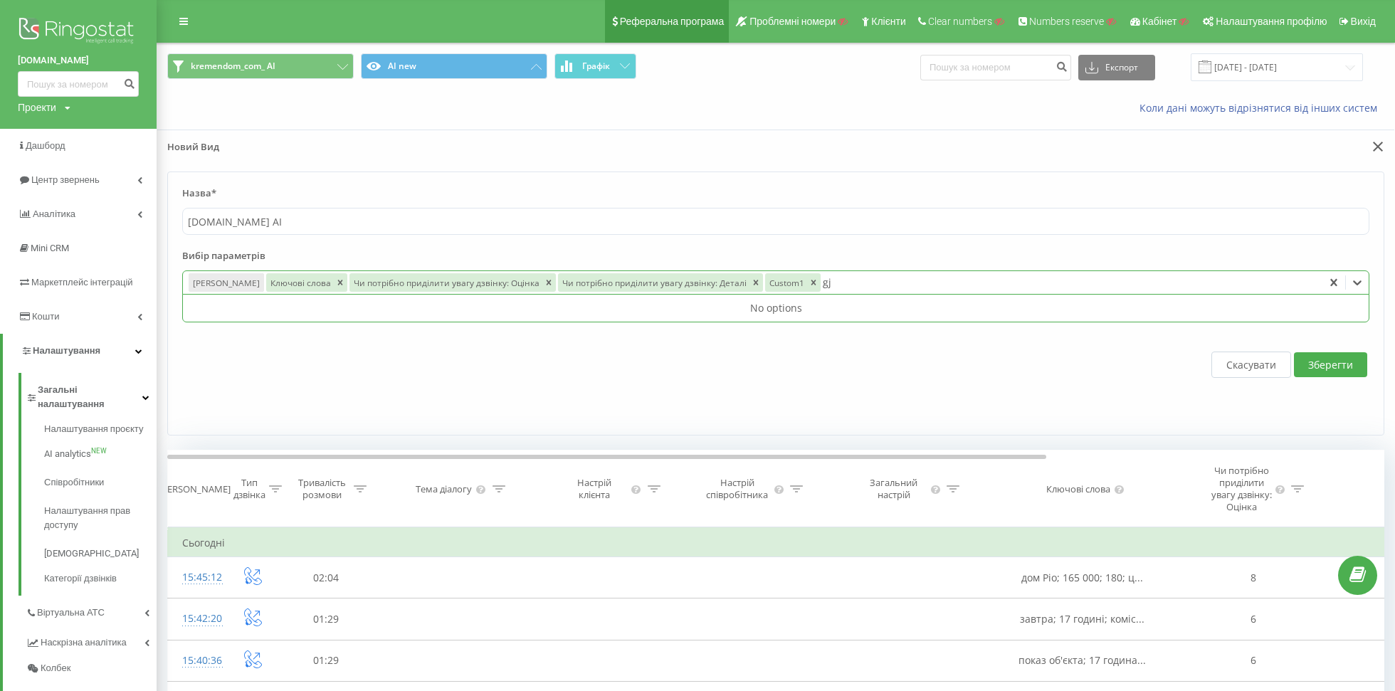
type input "g"
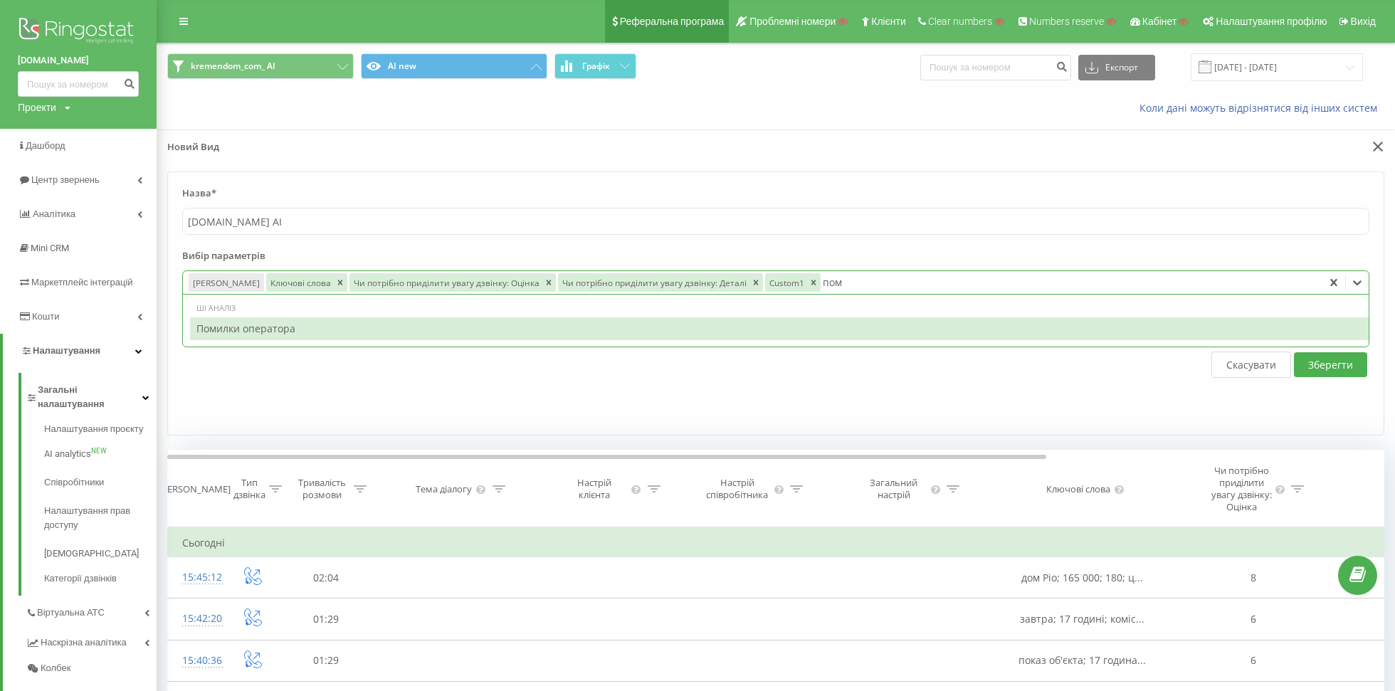
type input "поми"
click at [418, 332] on div "Помилки оператора" at bounding box center [779, 328] width 1178 height 23
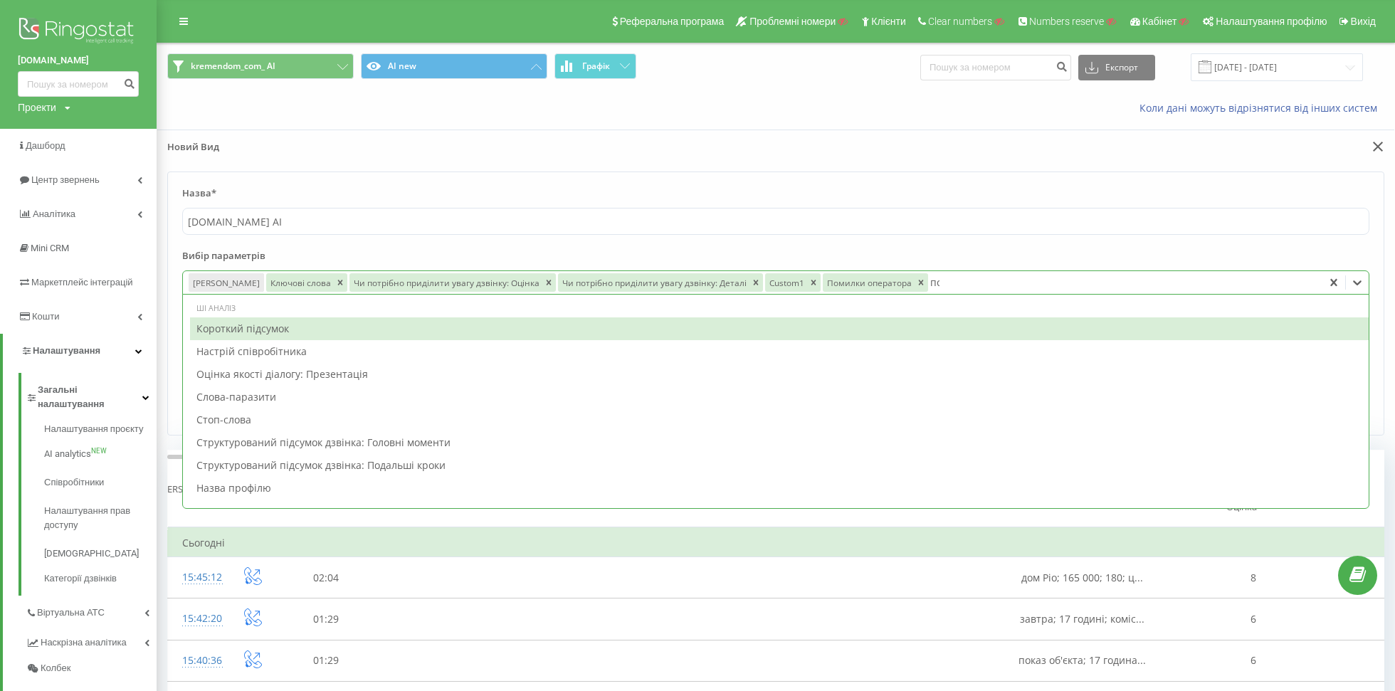
type input "под"
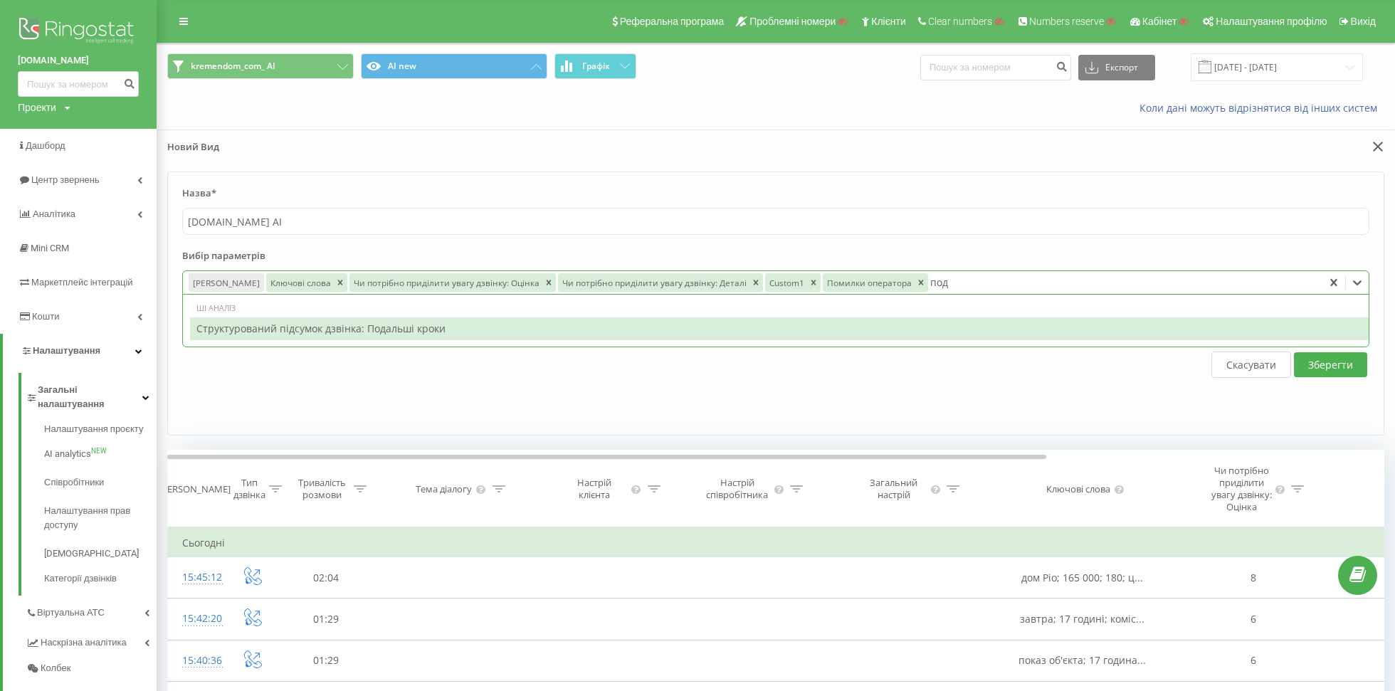
click at [603, 332] on div "Структурований підсумок дзвінка: Подальші кроки" at bounding box center [779, 328] width 1178 height 23
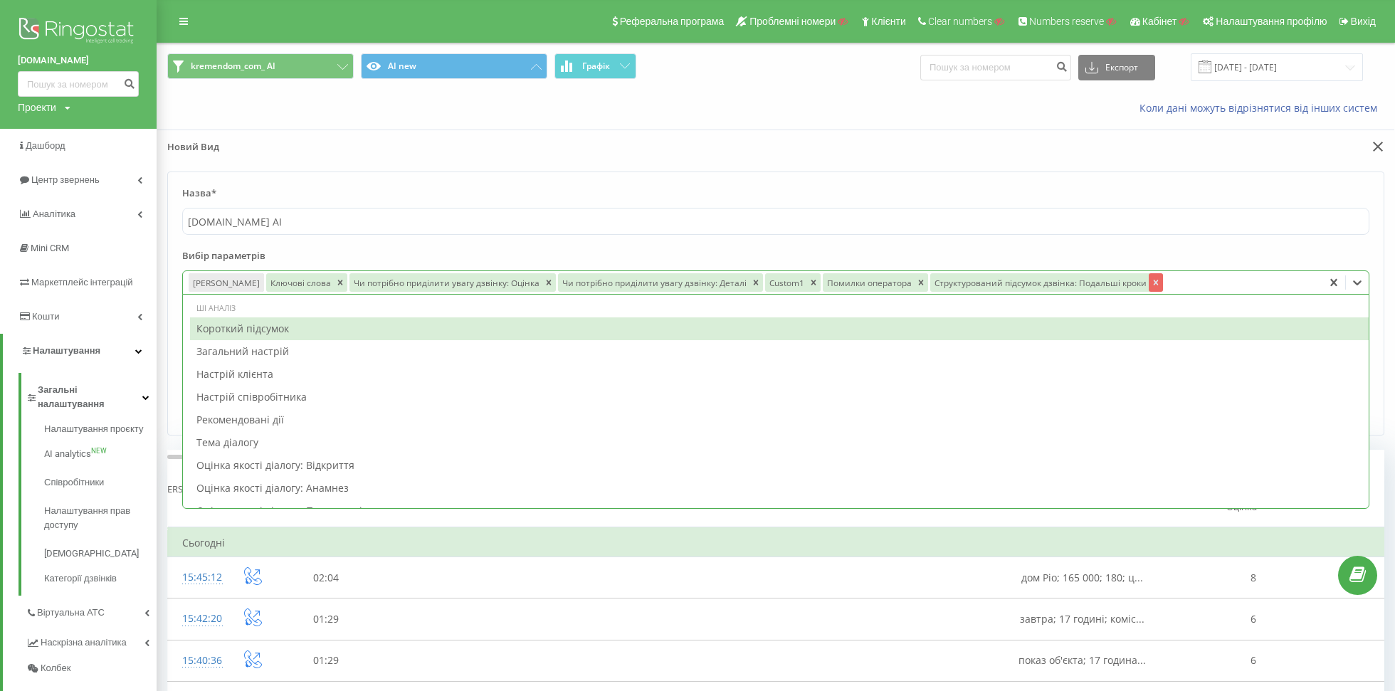
click at [1151, 278] on icon "Remove Структурований підсумок дзвінка: Подальші кроки" at bounding box center [1156, 283] width 10 height 10
type input "рек"
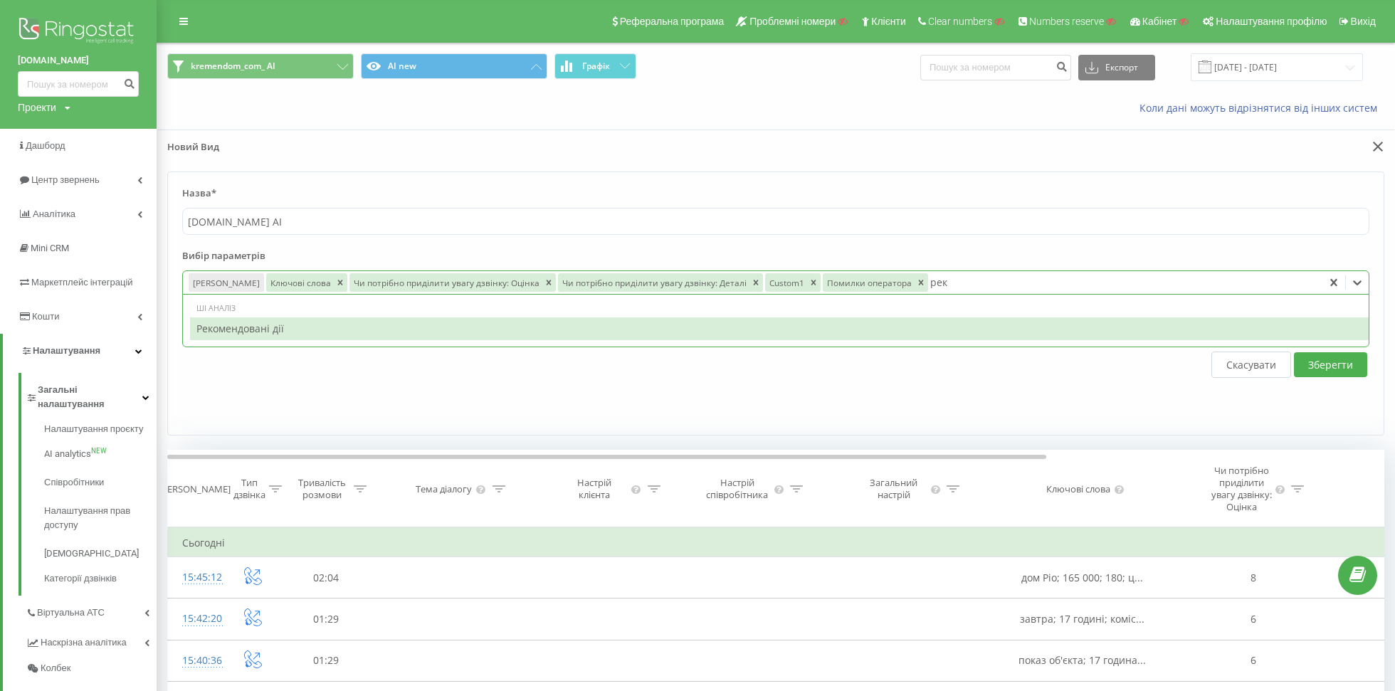
click at [857, 327] on div "Рекомендовані дії" at bounding box center [779, 328] width 1178 height 23
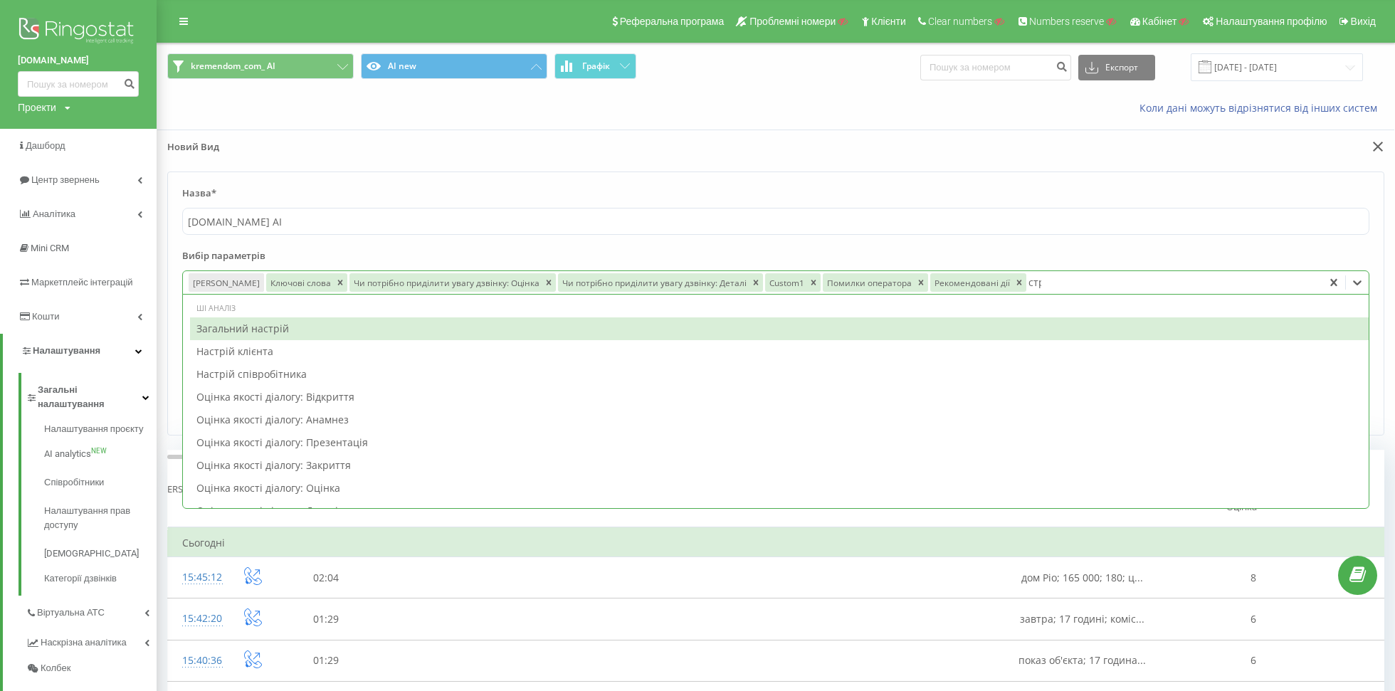
type input "стру"
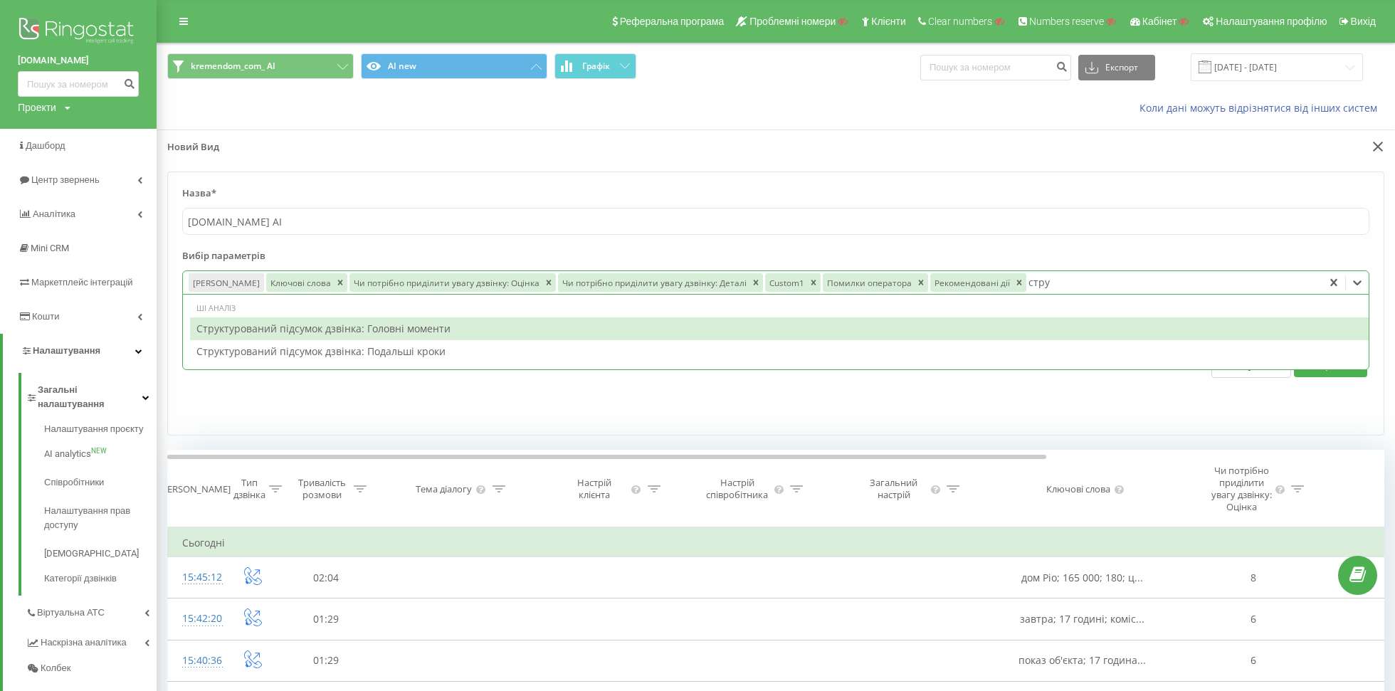
click at [694, 327] on div "Структурований підсумок дзвінка: Головні моменти" at bounding box center [779, 328] width 1178 height 23
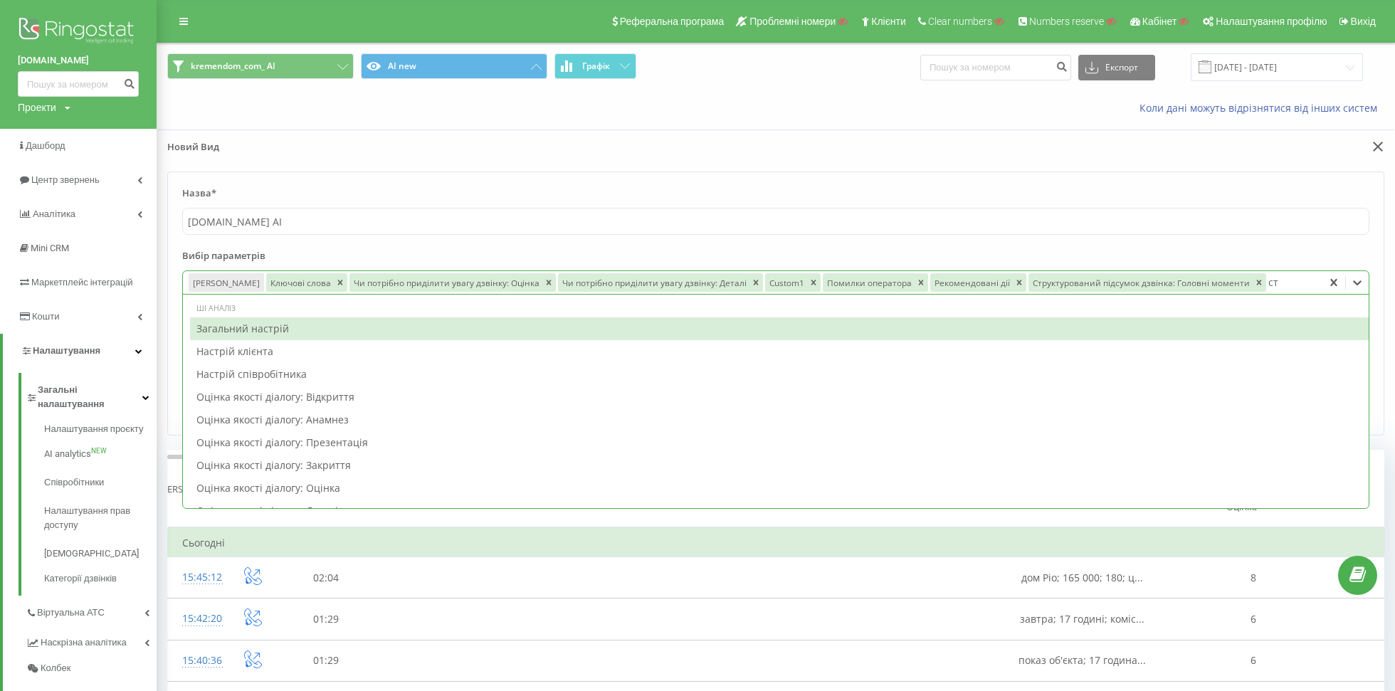
type input "стр"
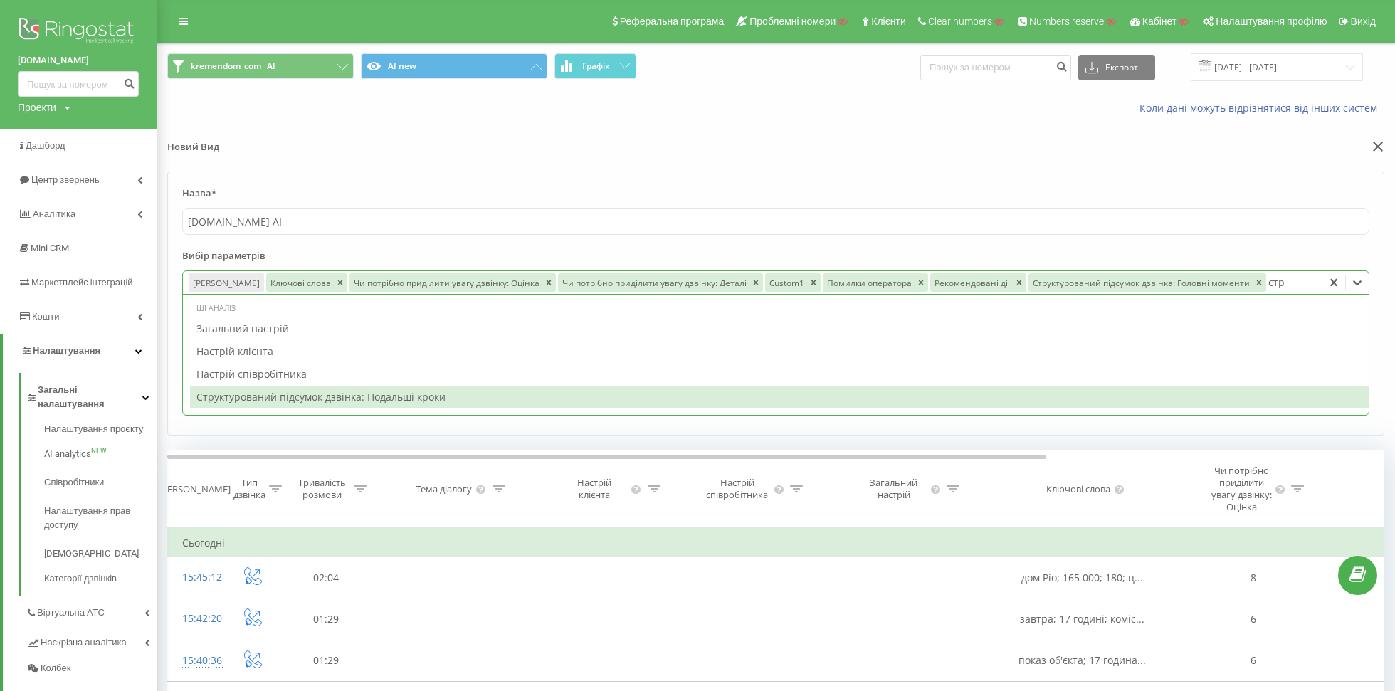
click at [507, 394] on div "Структурований підсумок дзвінка: Подальші кроки" at bounding box center [779, 397] width 1178 height 23
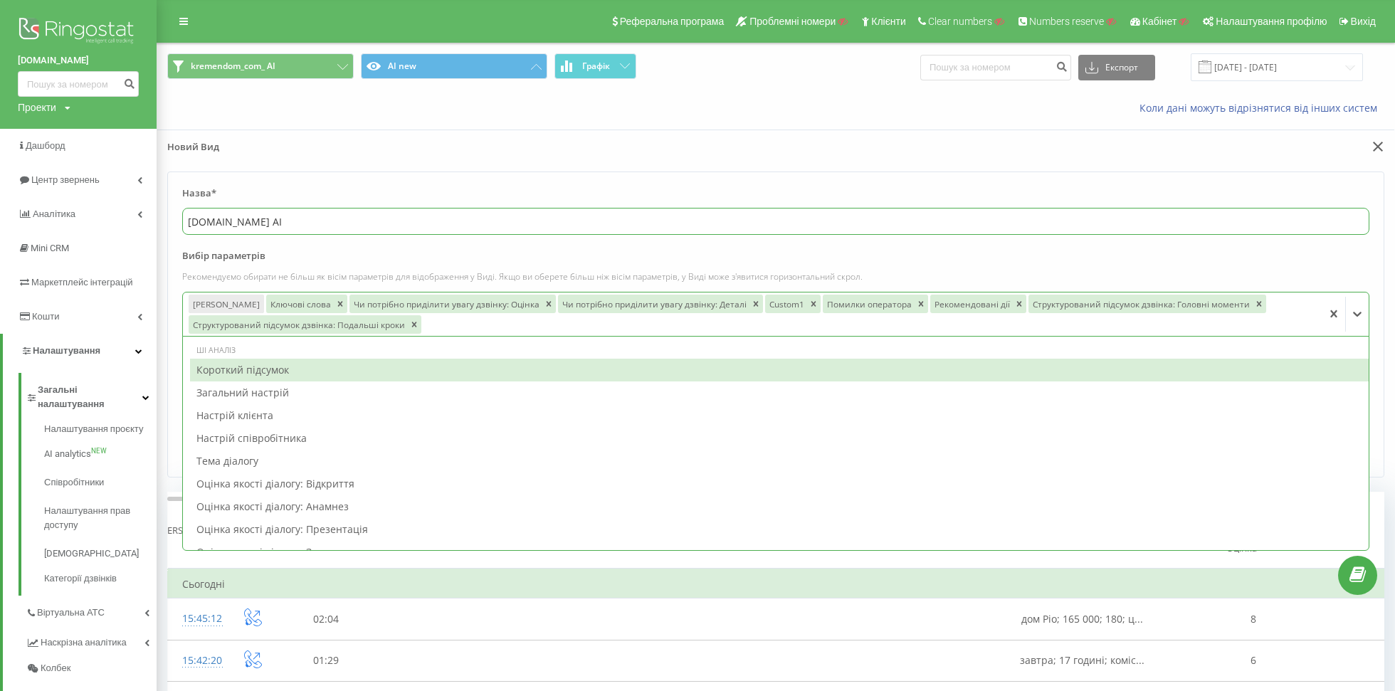
click at [959, 214] on input "kremendom.com AI" at bounding box center [775, 221] width 1187 height 27
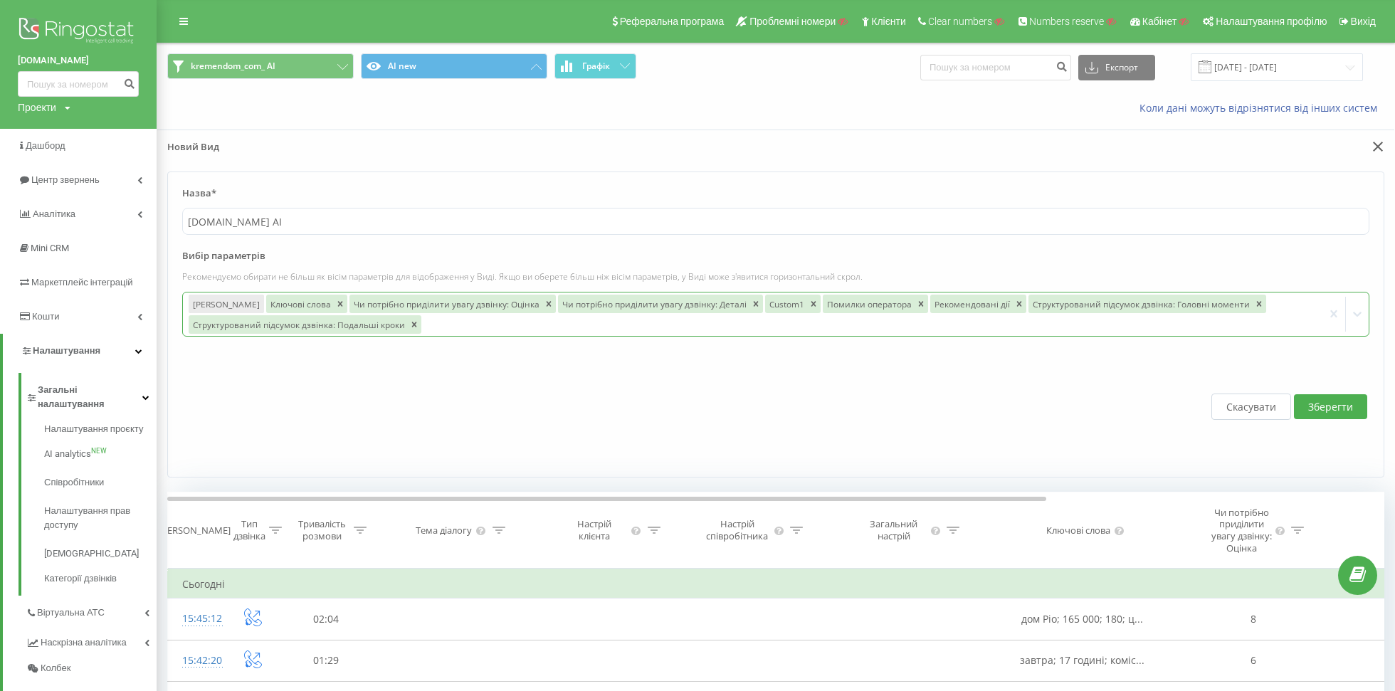
click at [1343, 407] on button "Зберегти" at bounding box center [1330, 406] width 73 height 25
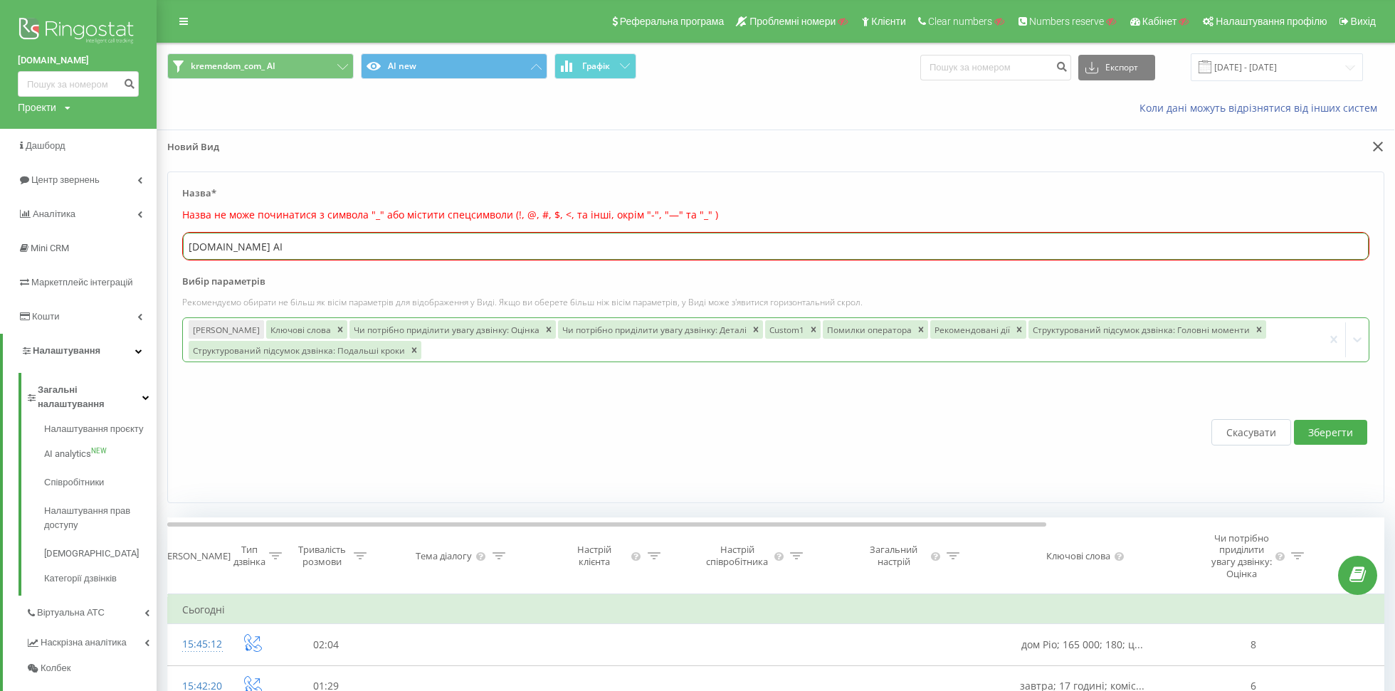
click at [353, 236] on input "kremendom.com AI" at bounding box center [776, 246] width 1186 height 27
click at [247, 250] on input "kremendom.com AI" at bounding box center [776, 246] width 1186 height 27
type input "kremendom_com AI"
click at [392, 359] on div "Дата дзвінка Ключові слова Чи потрібно приділити увагу дзвінку: Оцінка Чи потрі…" at bounding box center [775, 339] width 1187 height 45
click at [886, 161] on div at bounding box center [1085, 150] width 618 height 21
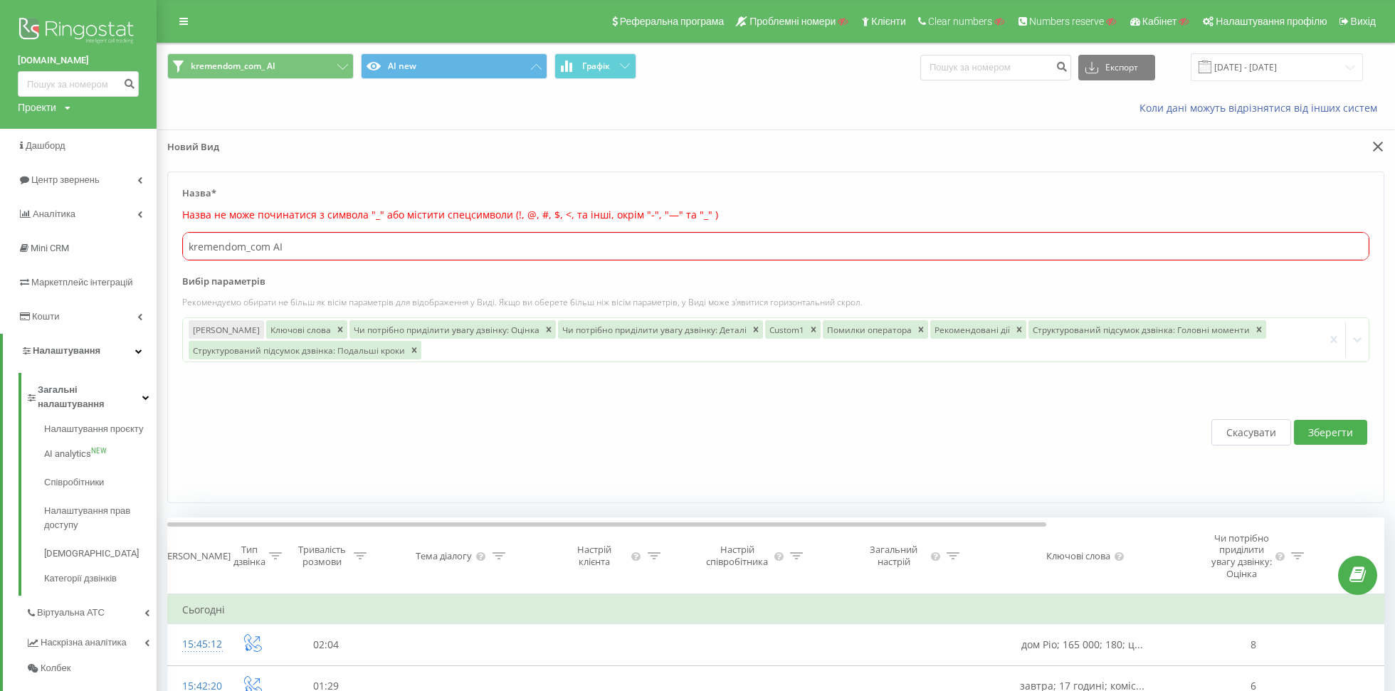
click at [1357, 431] on button "Зберегти" at bounding box center [1330, 432] width 73 height 25
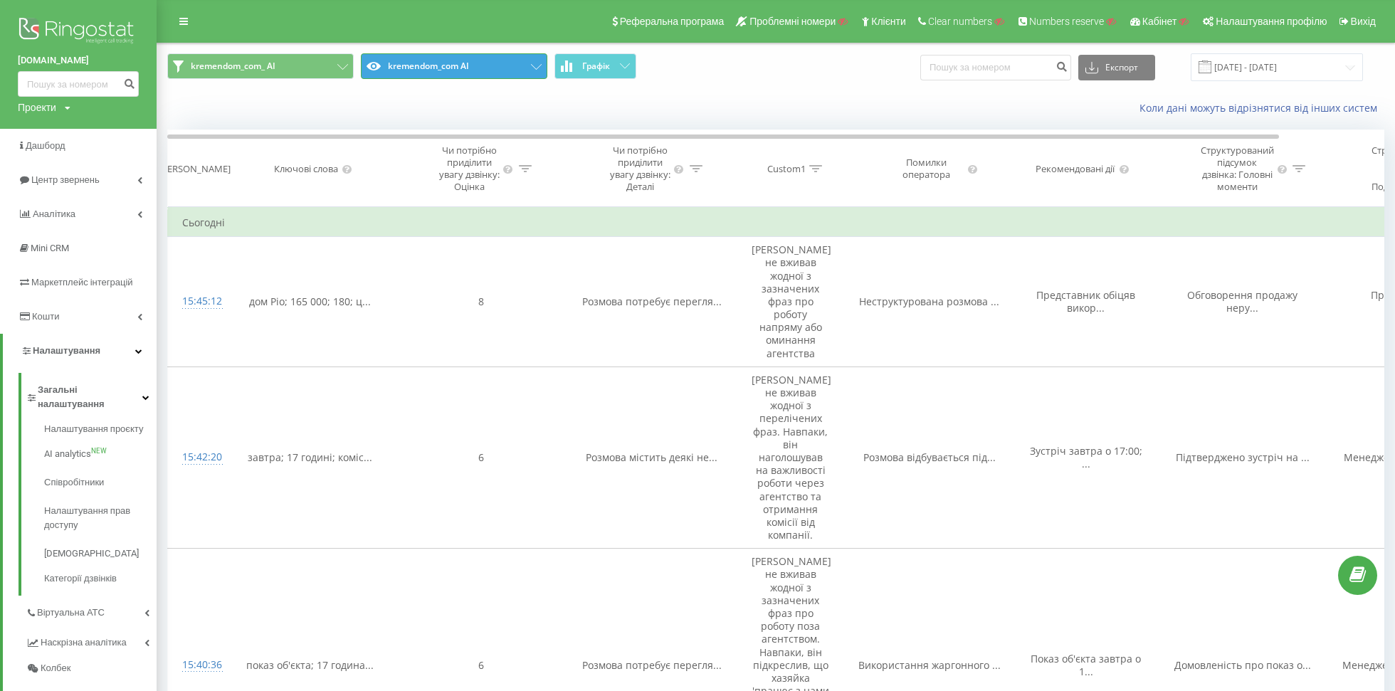
click at [426, 64] on button "kremendom_com AI" at bounding box center [454, 66] width 186 height 26
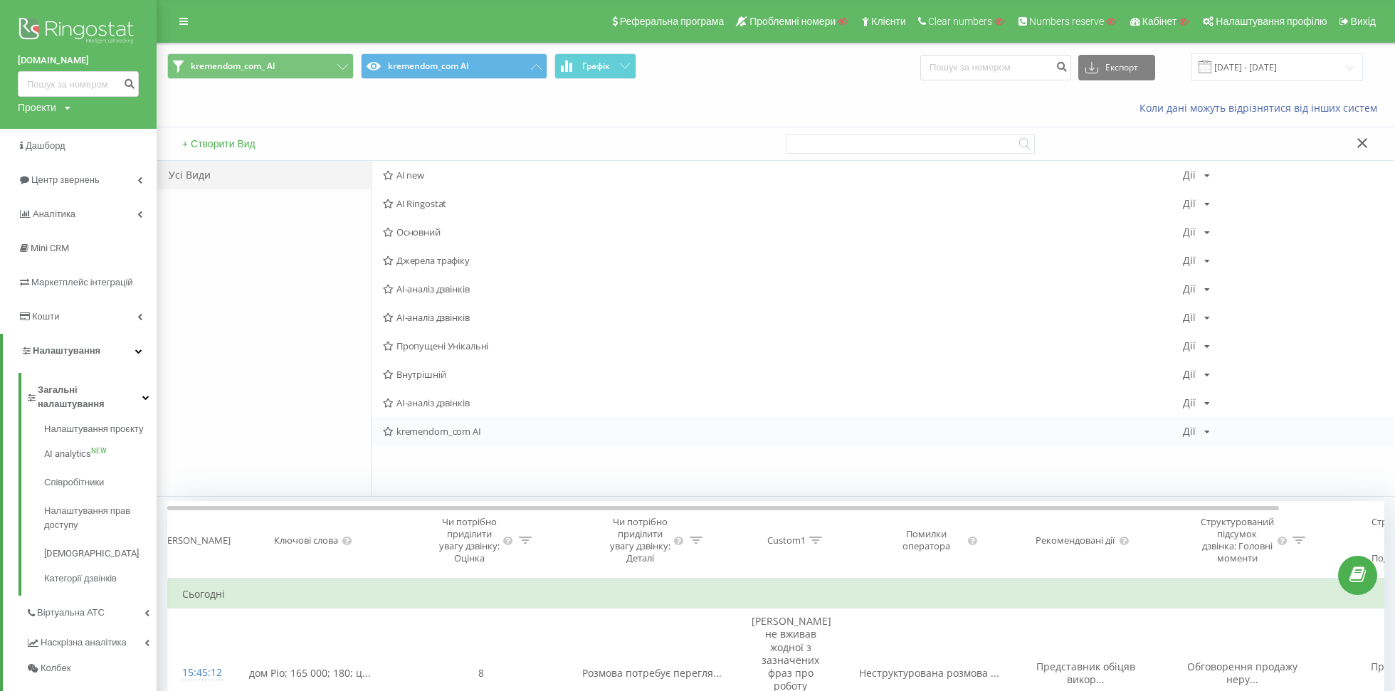
click at [1188, 428] on div "Дії" at bounding box center [1189, 431] width 13 height 10
click at [1213, 455] on div "Редагувати" at bounding box center [1251, 450] width 136 height 26
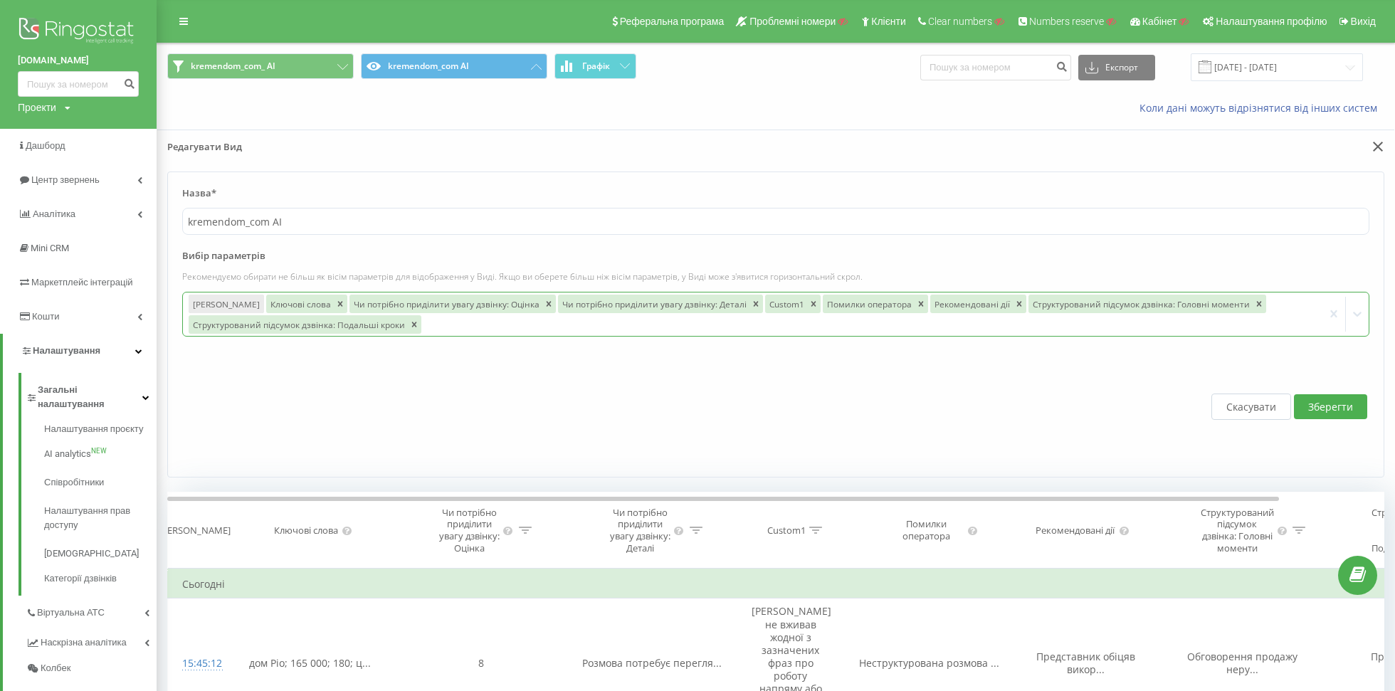
click at [573, 324] on div at bounding box center [870, 324] width 894 height 16
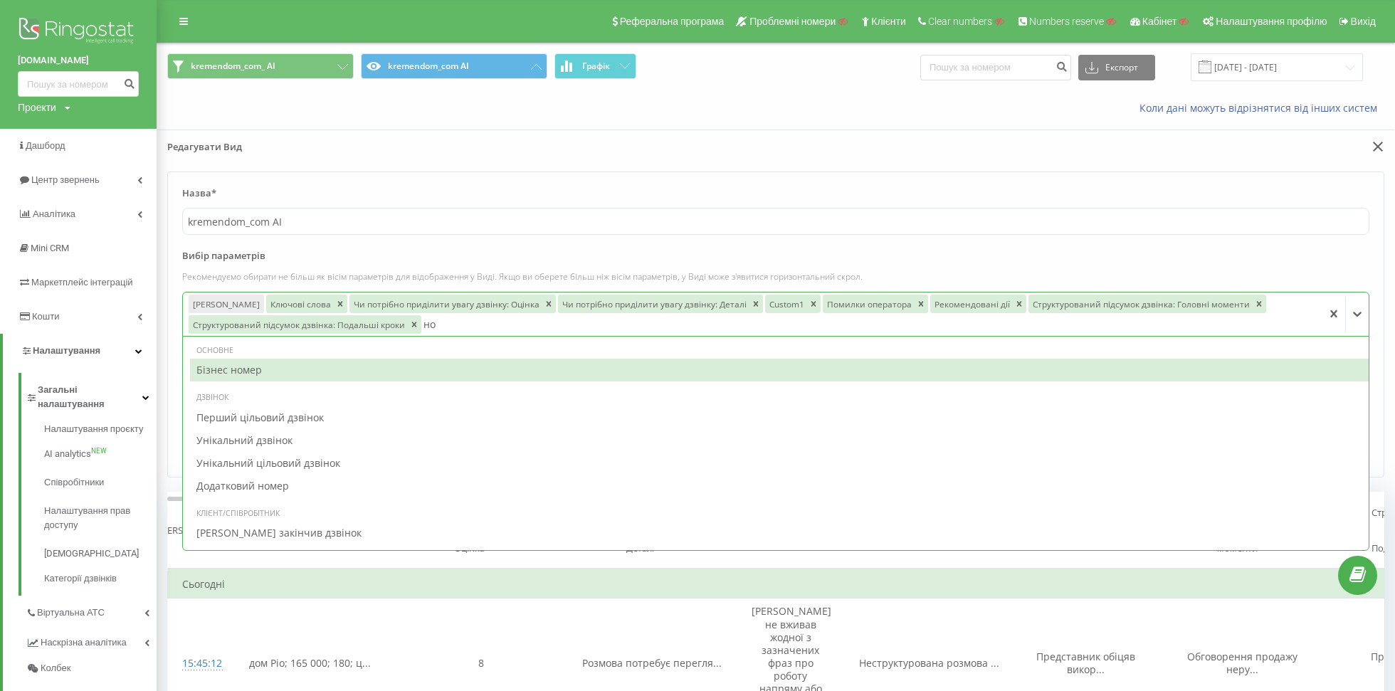
type input "ном"
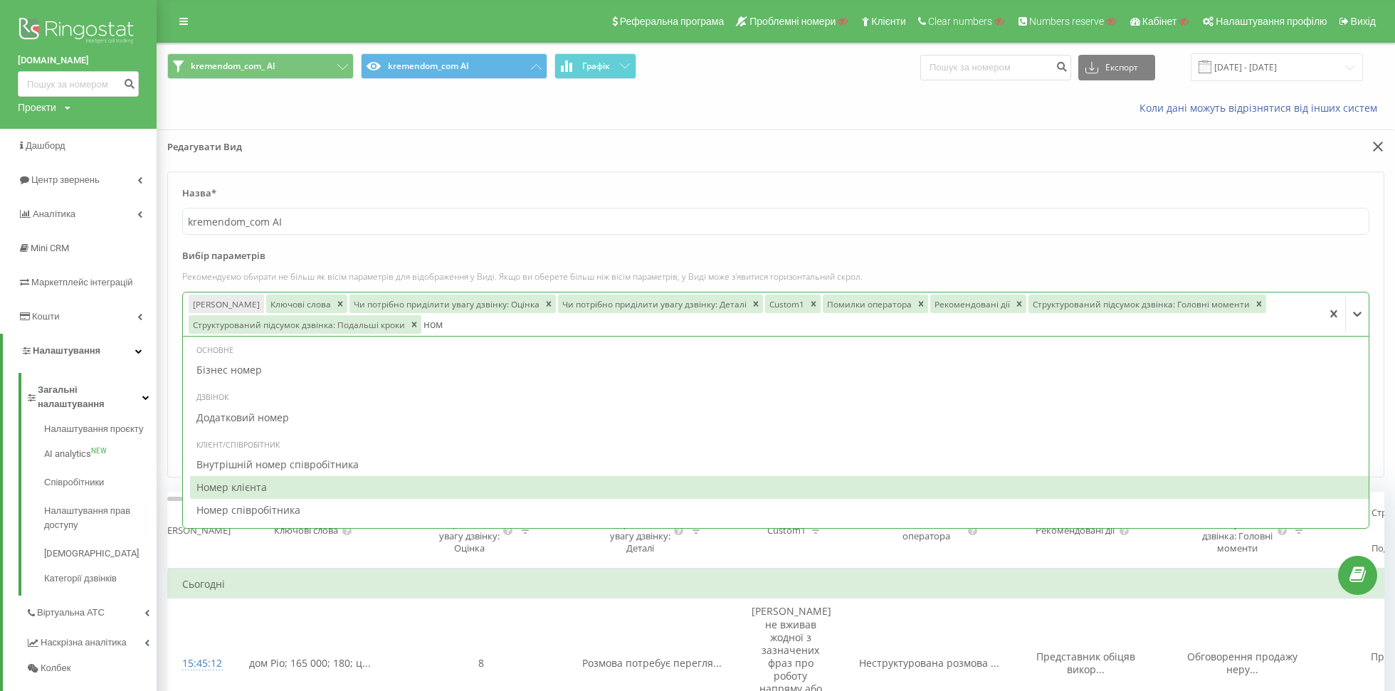
click at [217, 482] on div "Номер клієнта" at bounding box center [779, 487] width 1178 height 23
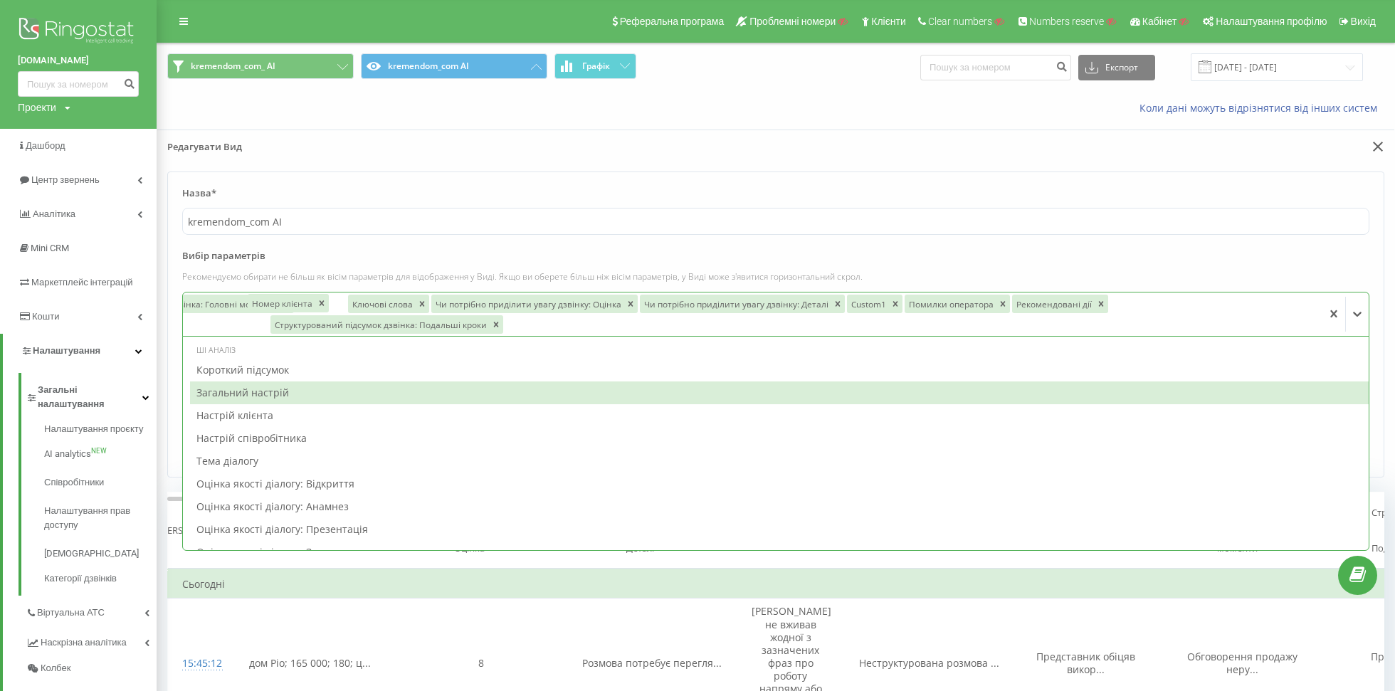
drag, startPoint x: 468, startPoint y: 317, endPoint x: 302, endPoint y: 290, distance: 168.0
click at [302, 292] on div "Номер клієнта" at bounding box center [287, 302] width 83 height 21
click at [335, 300] on icon "Remove Ключові слова" at bounding box center [340, 304] width 10 height 10
click at [321, 300] on div "Чи потрібно приділити увагу дзвінку: Оцінка" at bounding box center [362, 304] width 192 height 19
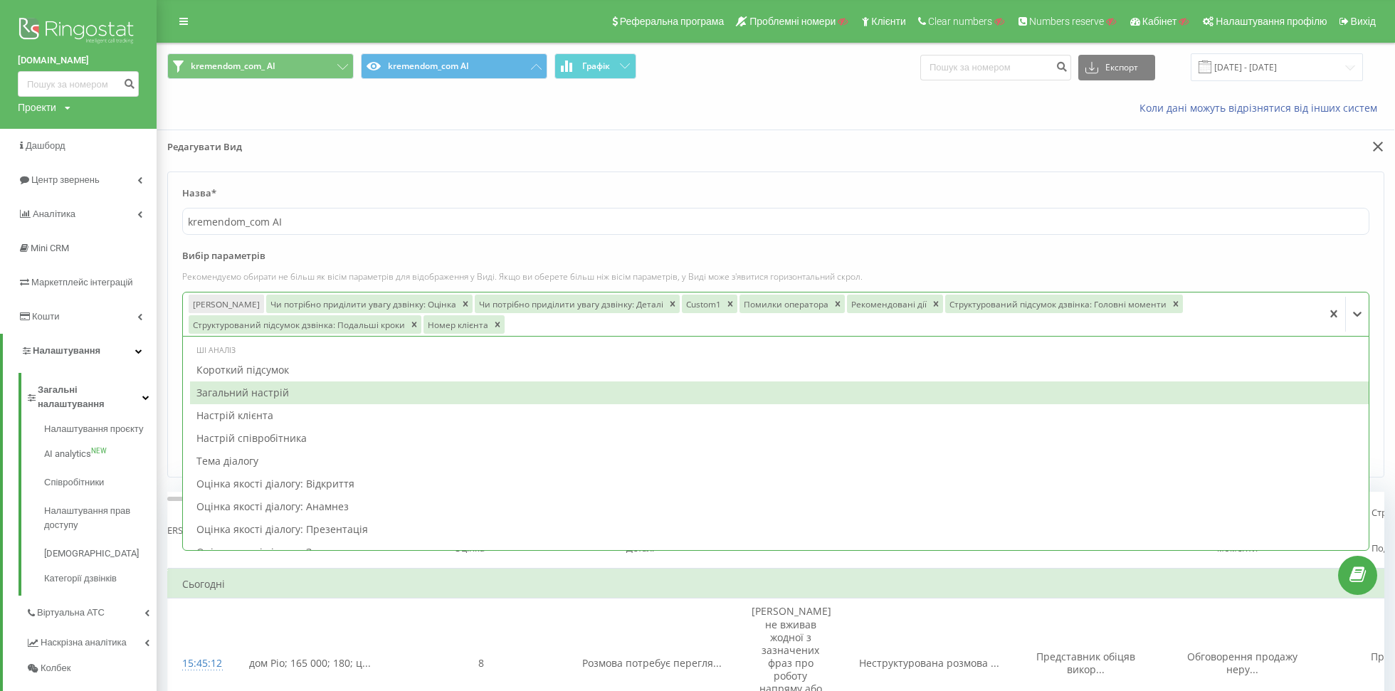
click at [321, 300] on div "Чи потрібно приділити увагу дзвінку: Оцінка" at bounding box center [362, 304] width 192 height 19
click at [458, 299] on div "Remove Чи потрібно приділити увагу дзвінку: Оцінка" at bounding box center [465, 304] width 14 height 19
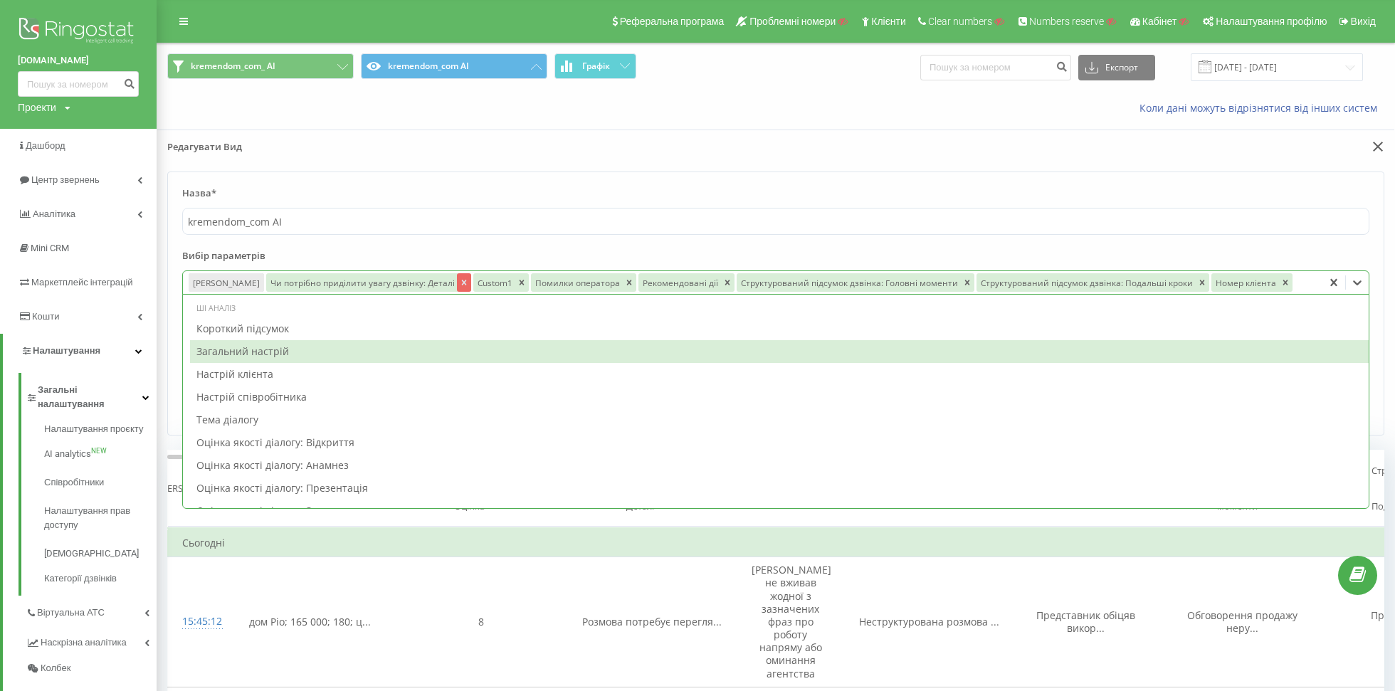
click at [457, 275] on div "Remove Чи потрібно приділити увагу дзвінку: Деталі" at bounding box center [464, 282] width 14 height 19
click at [445, 275] on div "Рекомендовані дії" at bounding box center [472, 282] width 82 height 19
click at [312, 282] on icon "Remove Custom1" at bounding box center [314, 282] width 5 height 5
click at [298, 282] on div "Помилки оператора" at bounding box center [311, 282] width 91 height 19
click at [359, 281] on icon "Remove Помилки оператора" at bounding box center [364, 283] width 10 height 10
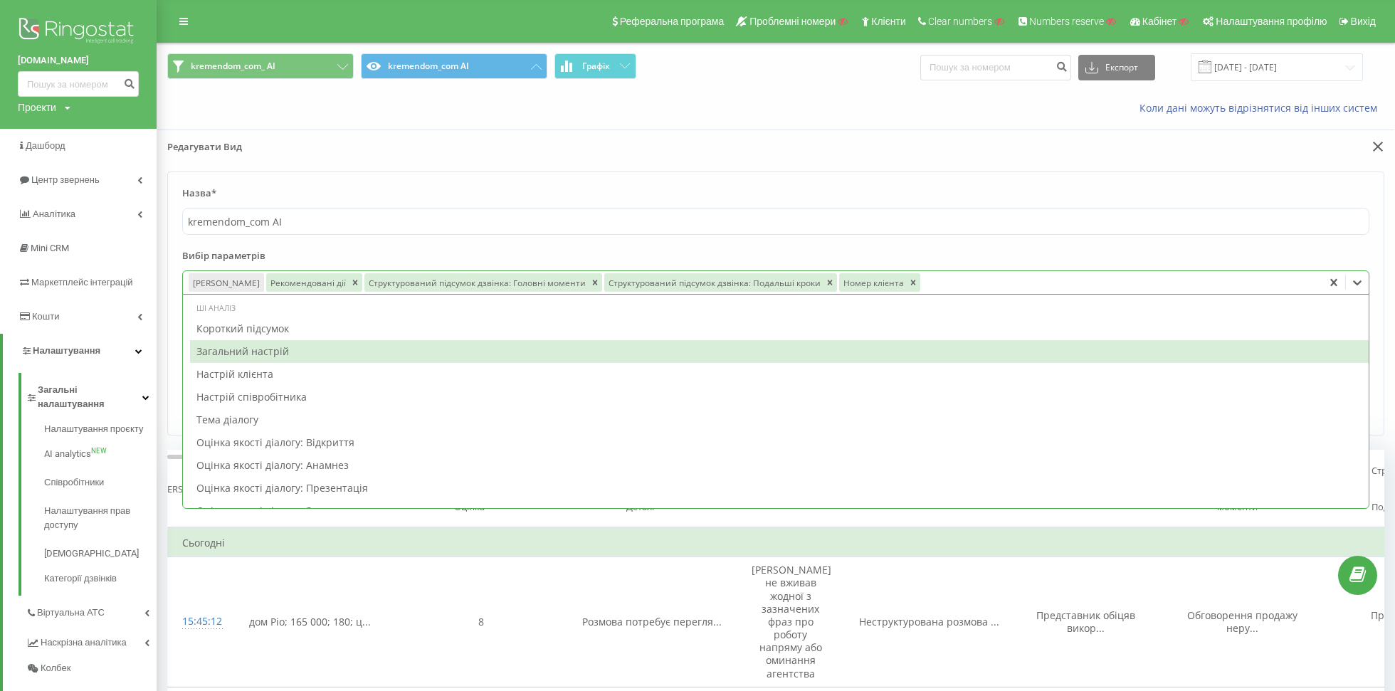
click at [348, 281] on div "Remove Рекомендовані дії" at bounding box center [355, 282] width 14 height 19
click at [492, 283] on icon "Remove Структурований підсумок дзвінка: Головні моменти" at bounding box center [497, 283] width 10 height 10
click at [487, 283] on icon "Remove Структурований підсумок дзвінка: Подальші кроки" at bounding box center [492, 283] width 10 height 10
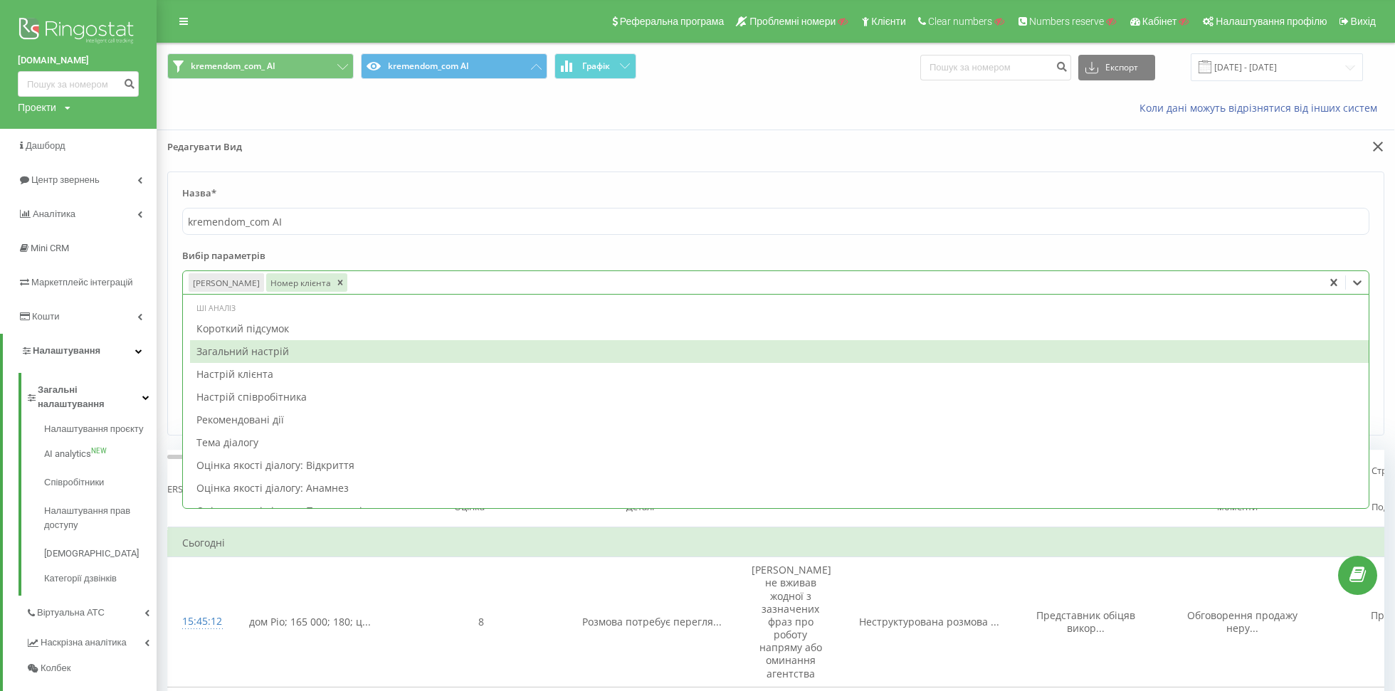
click at [396, 275] on div at bounding box center [833, 283] width 968 height 16
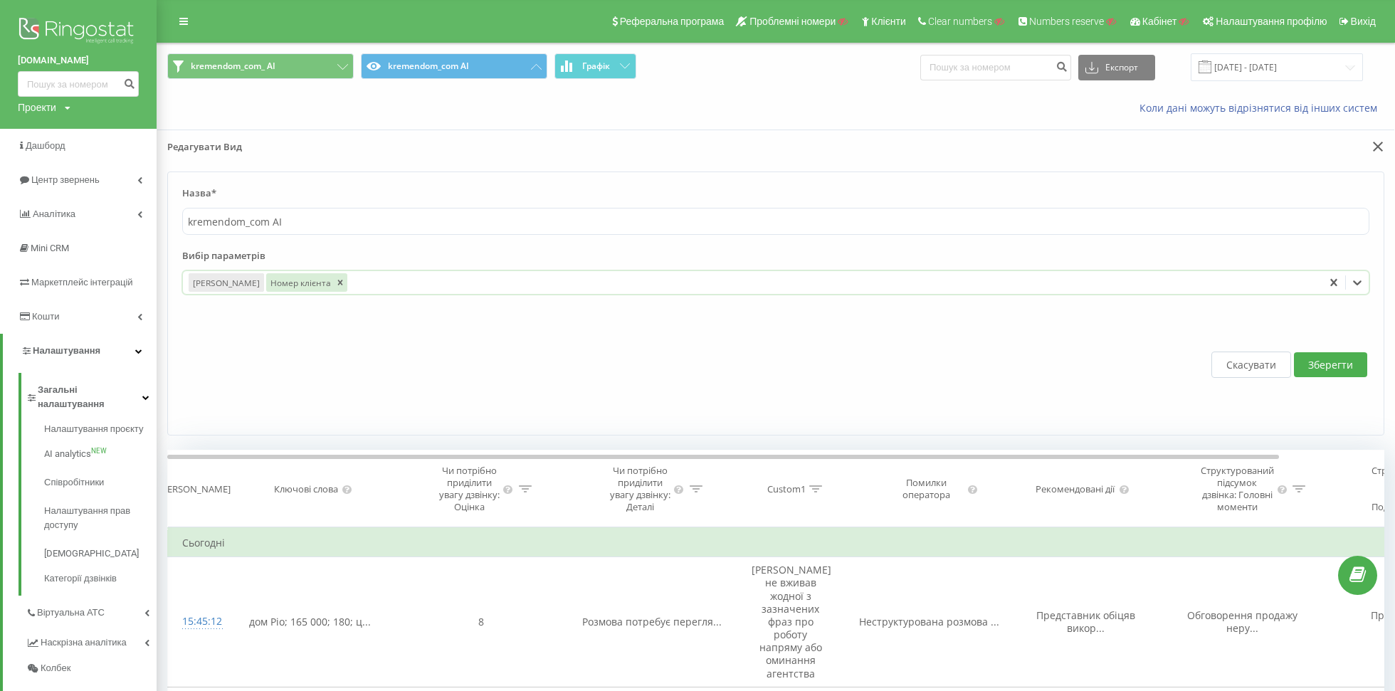
click at [396, 281] on div at bounding box center [833, 283] width 968 height 16
click at [395, 278] on div at bounding box center [833, 283] width 968 height 16
click at [383, 278] on div at bounding box center [833, 283] width 968 height 16
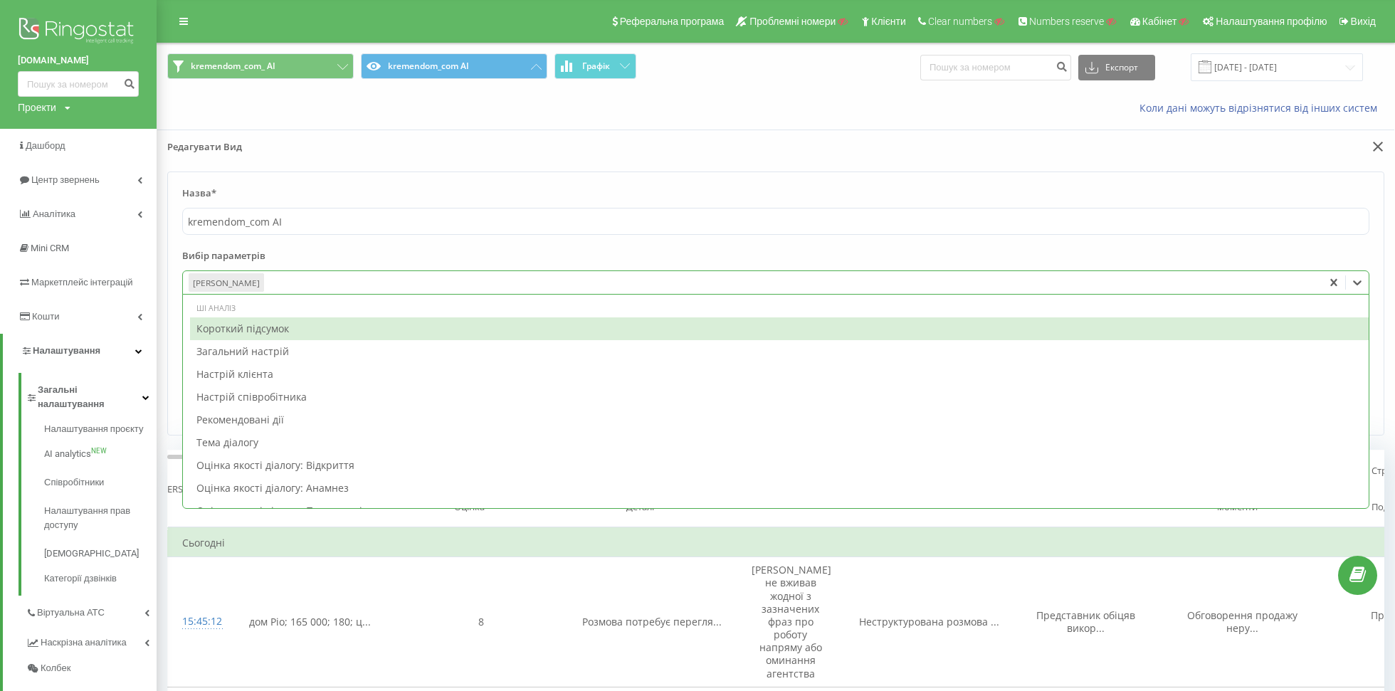
click at [316, 283] on div at bounding box center [791, 283] width 1051 height 16
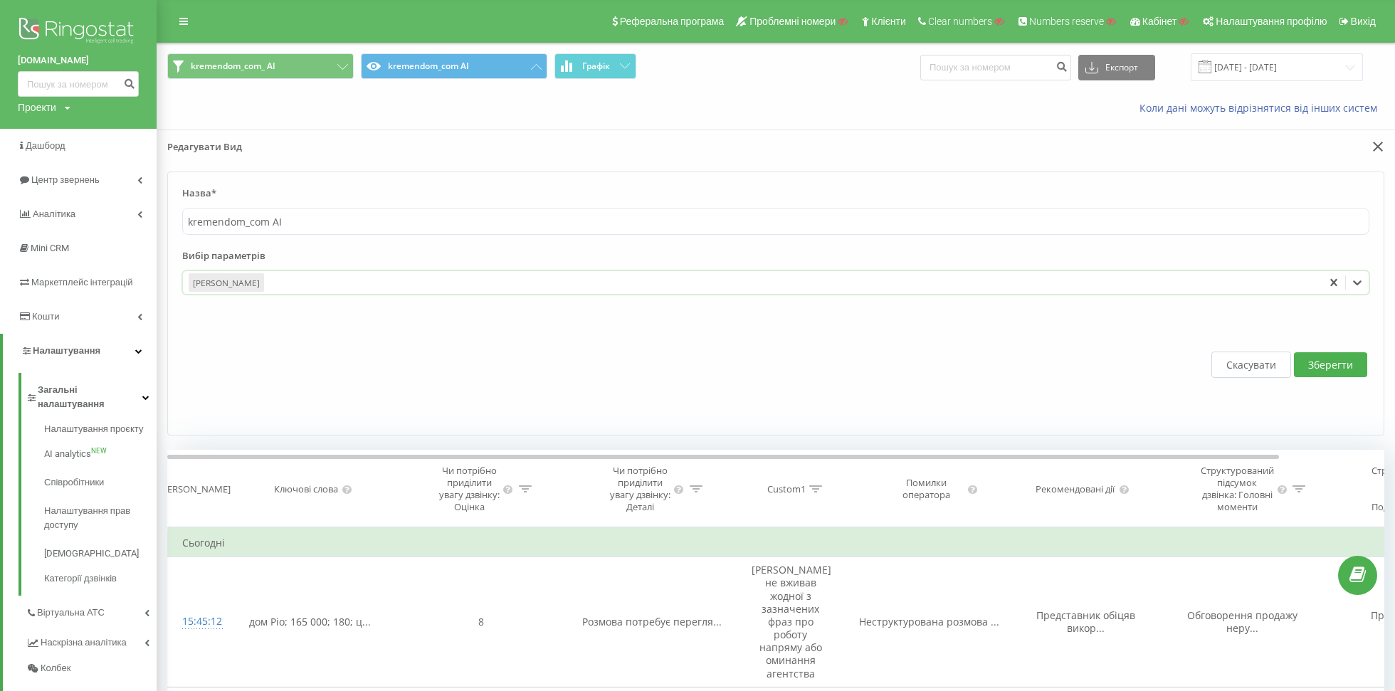
click at [312, 283] on div at bounding box center [791, 283] width 1051 height 16
click at [1359, 278] on icon at bounding box center [1357, 282] width 14 height 14
click at [1028, 284] on div at bounding box center [791, 283] width 1051 height 16
click at [954, 272] on div "Дата дзвінка" at bounding box center [752, 282] width 1139 height 23
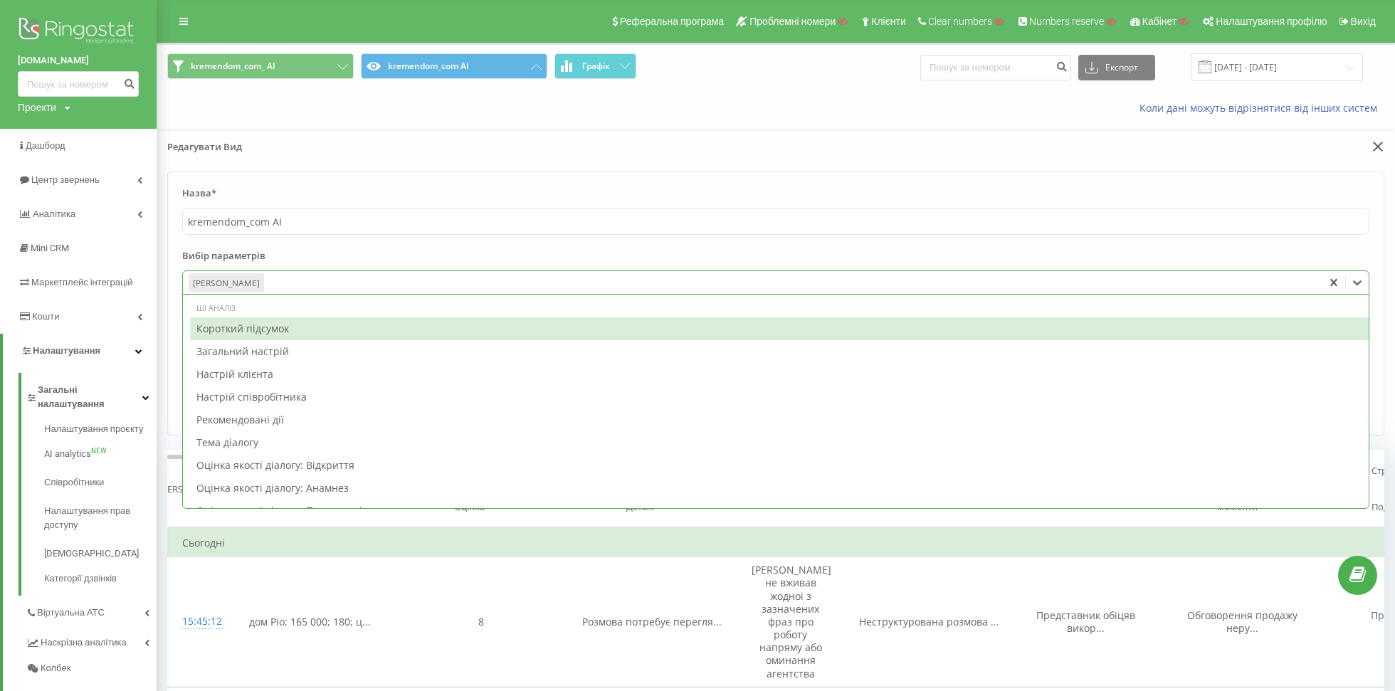
click at [266, 281] on div at bounding box center [791, 283] width 1051 height 16
click at [1383, 135] on div "Редагувати Вид" at bounding box center [775, 151] width 1237 height 42
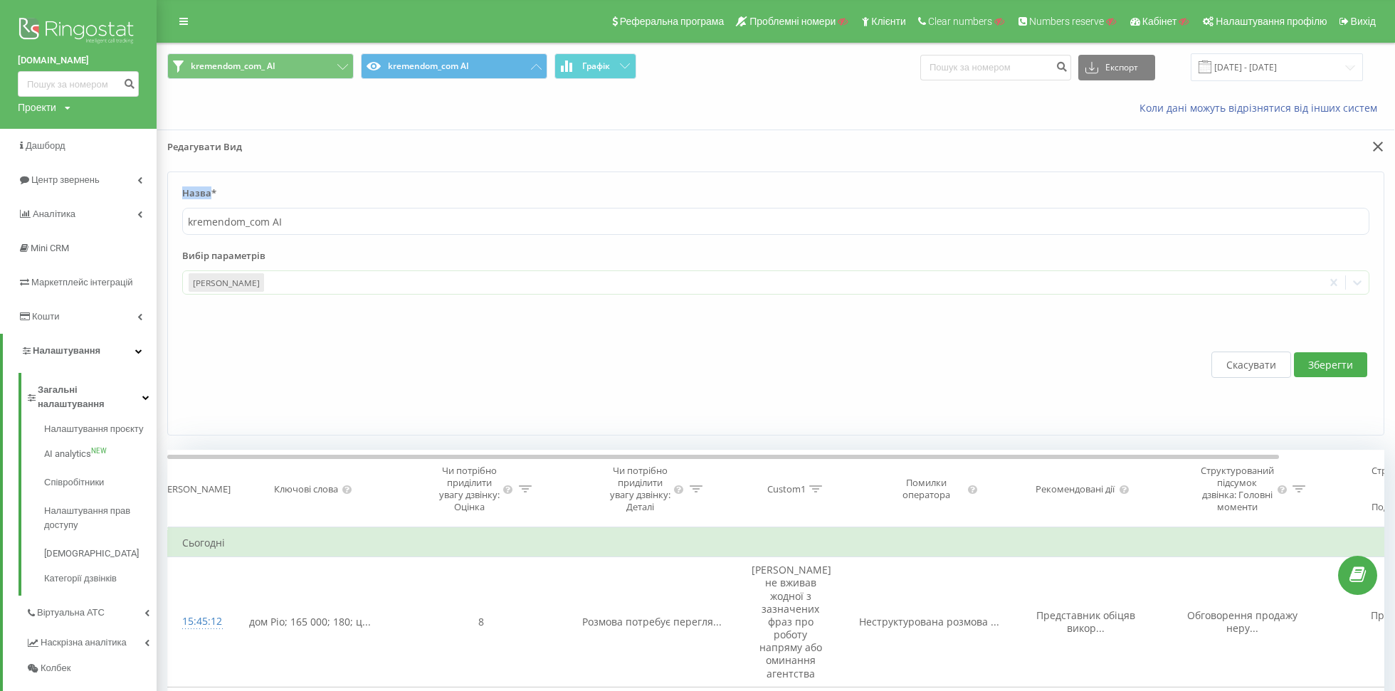
click at [1383, 135] on div "Редагувати Вид" at bounding box center [775, 151] width 1237 height 42
click at [1373, 154] on div at bounding box center [1085, 150] width 618 height 21
click at [1373, 151] on button at bounding box center [1376, 147] width 16 height 15
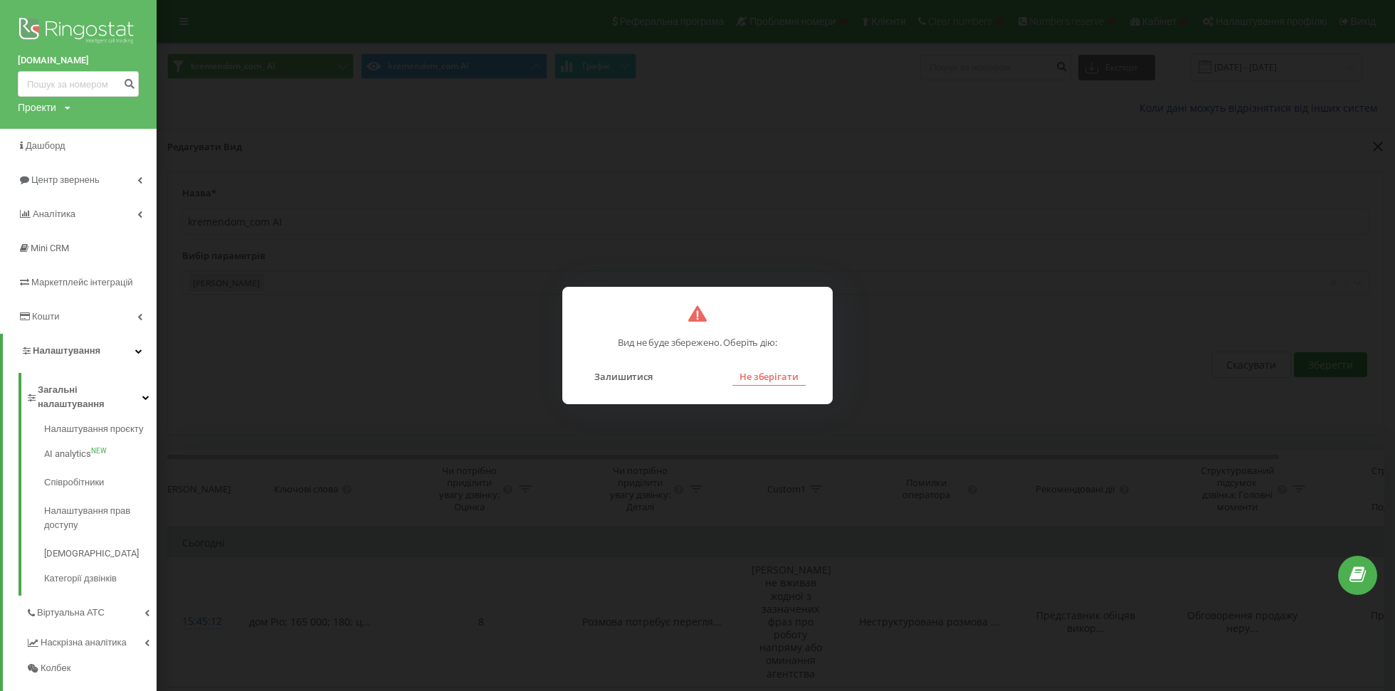
click at [758, 370] on button "Не зберігати" at bounding box center [768, 376] width 73 height 19
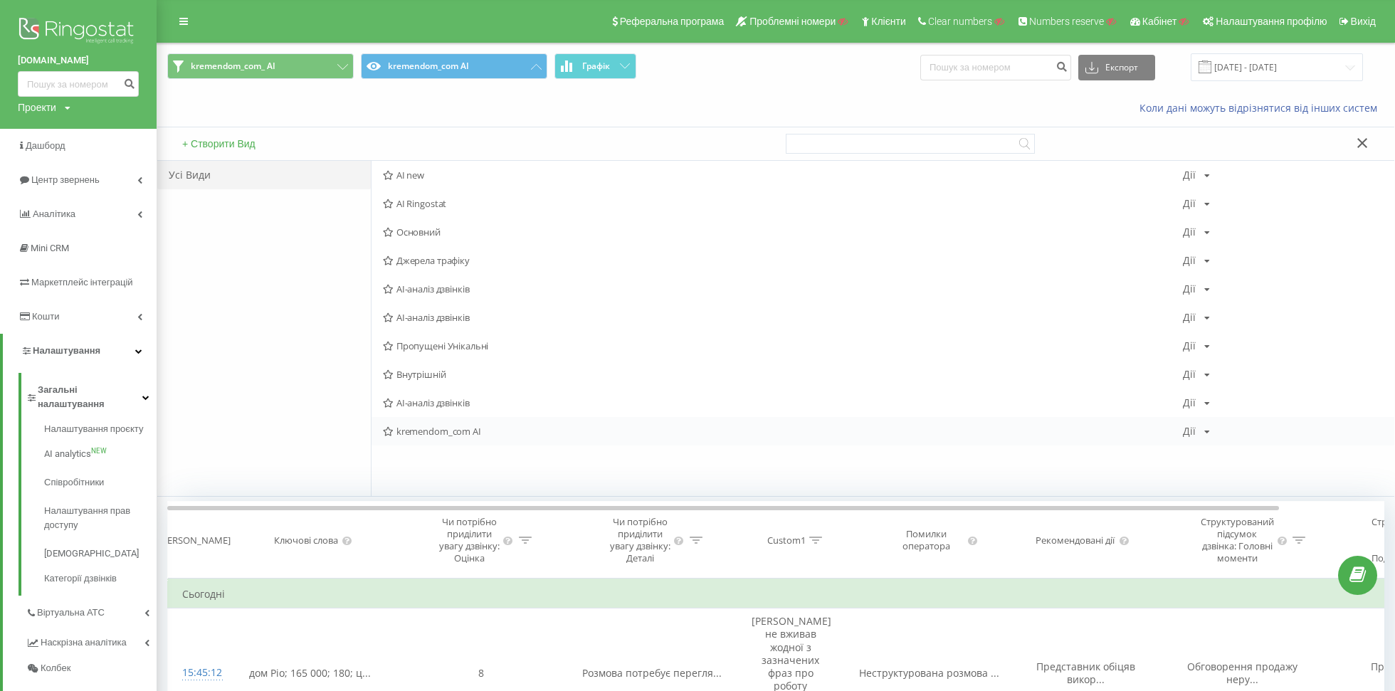
click at [1199, 428] on div "Дії Редагувати Копіювати Видалити За замовчуванням Поділитися" at bounding box center [1196, 431] width 27 height 10
click at [1209, 442] on div "Редагувати" at bounding box center [1251, 450] width 136 height 26
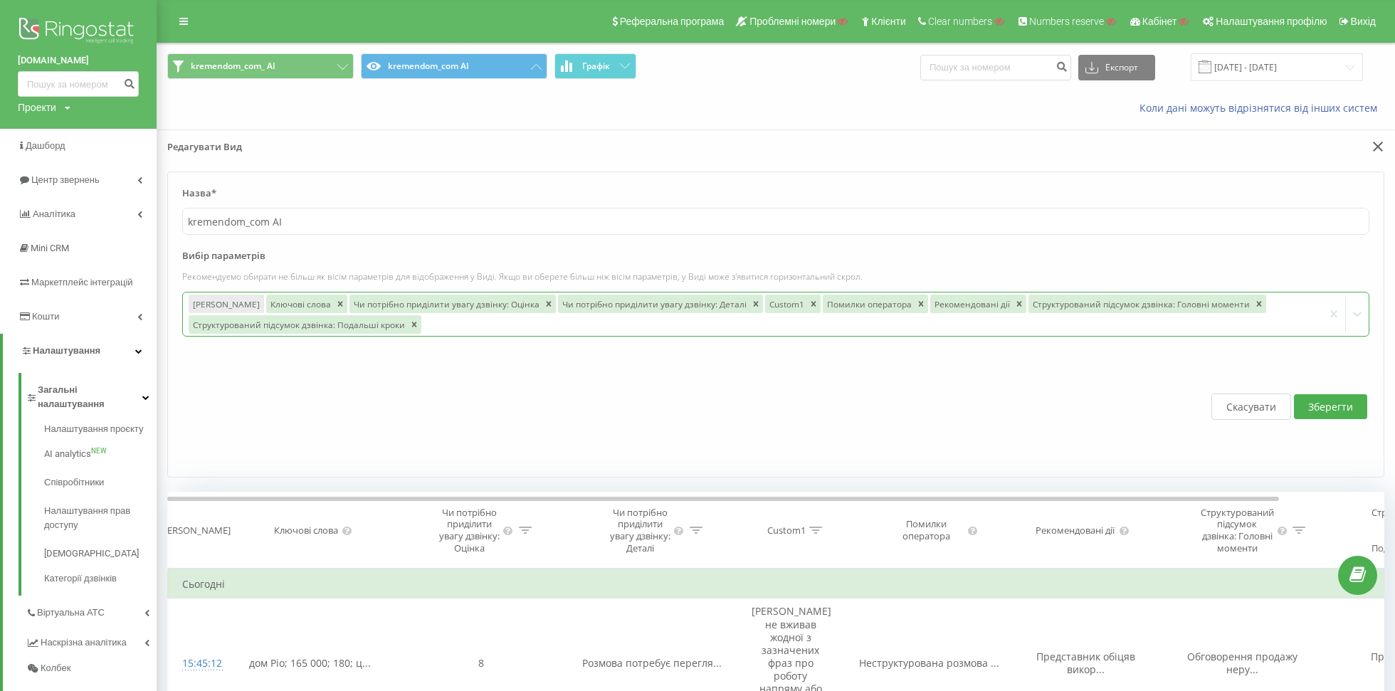
click at [432, 325] on div at bounding box center [870, 324] width 894 height 16
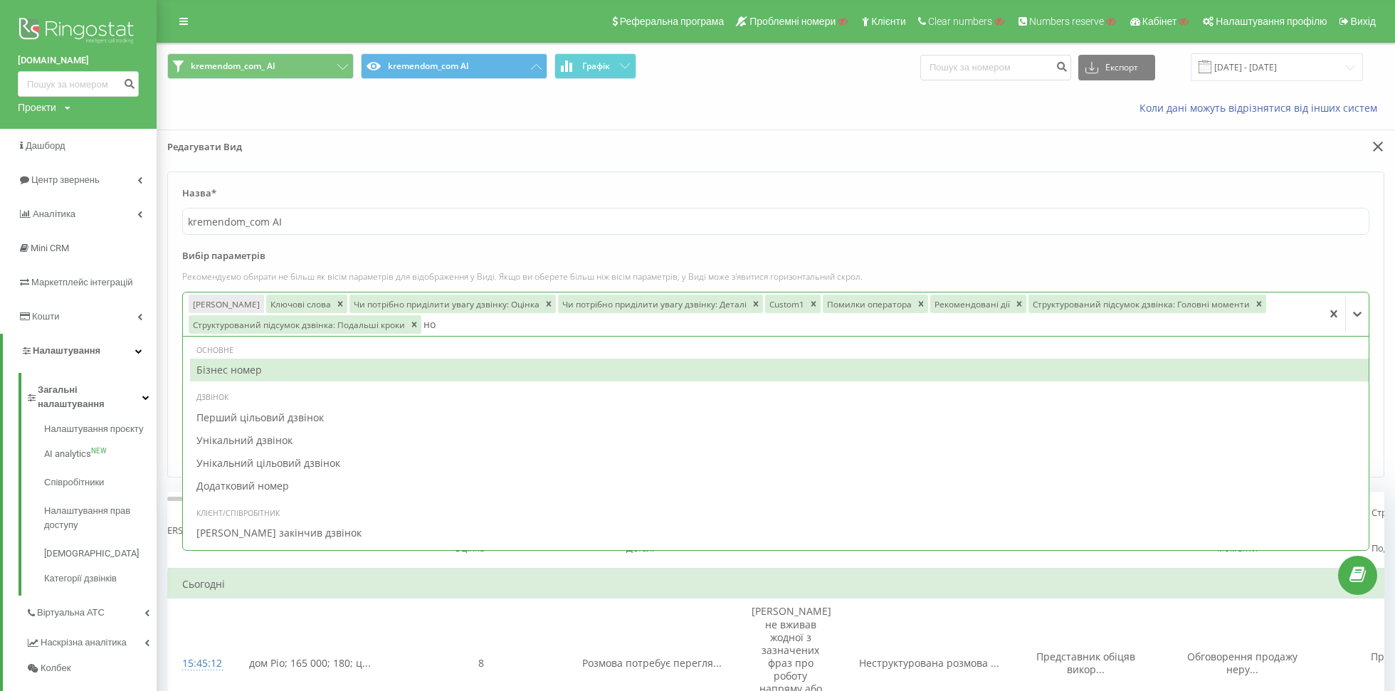
type input "ном"
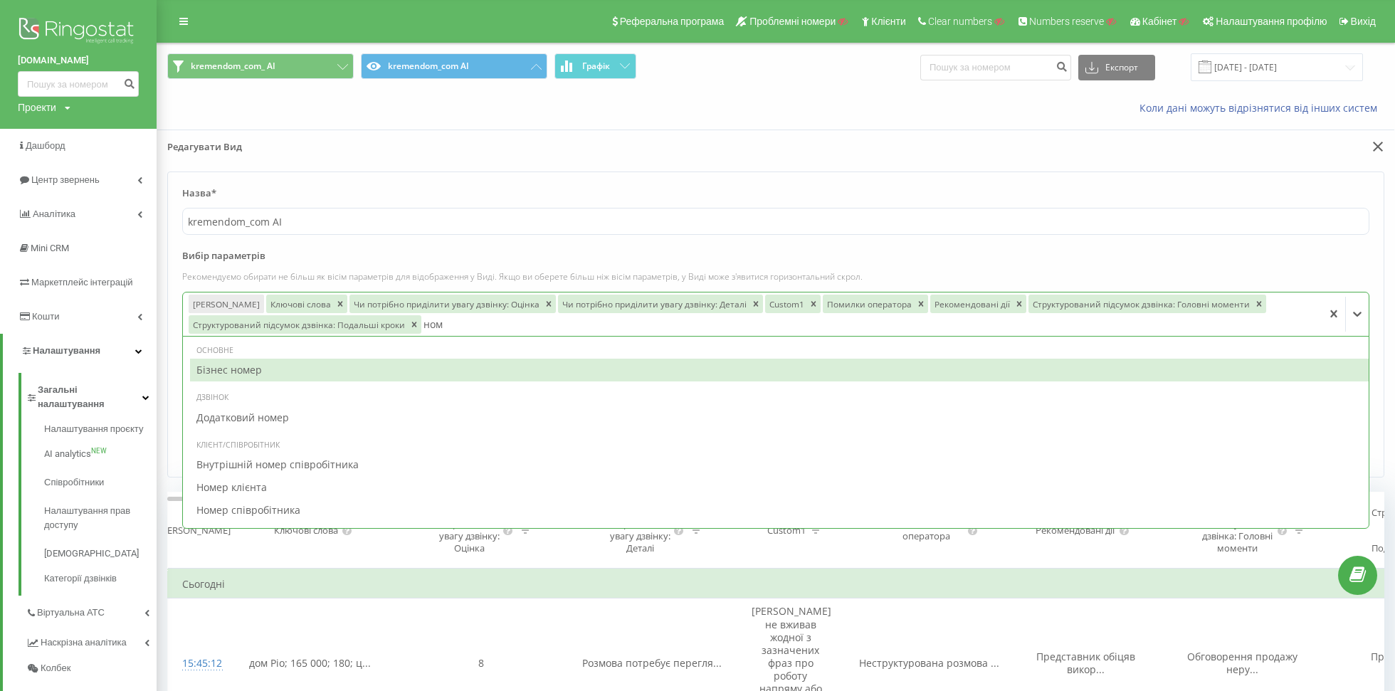
click at [299, 375] on div "Бізнес номер" at bounding box center [779, 370] width 1178 height 23
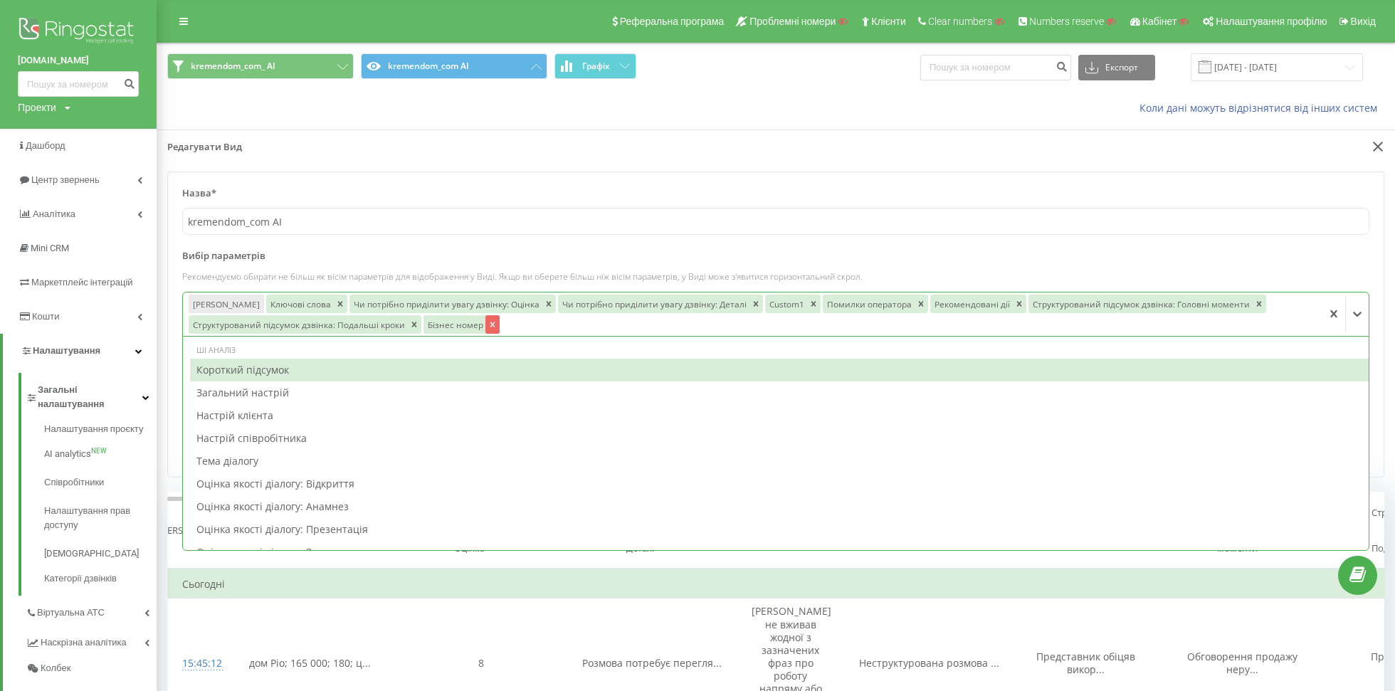
click at [487, 324] on icon "Remove Бізнес номер" at bounding box center [492, 325] width 10 height 10
type input "номе"
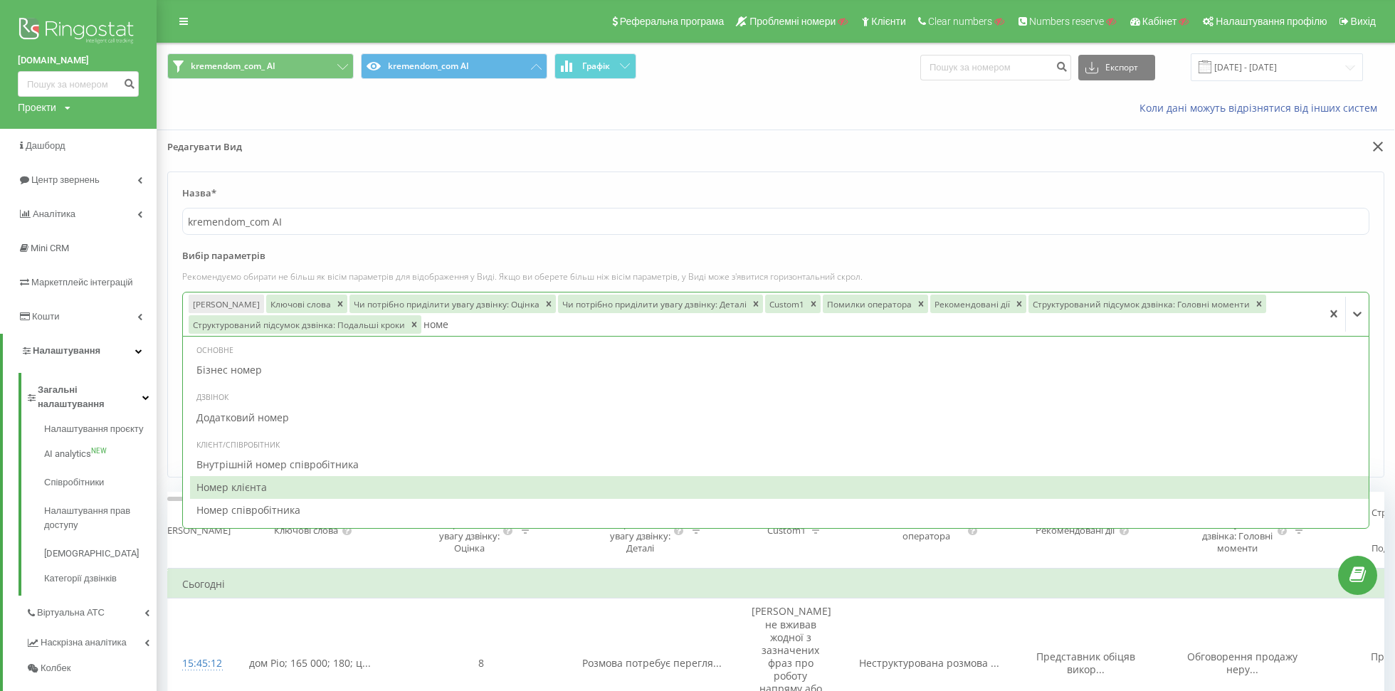
click at [342, 490] on div "Номер клієнта" at bounding box center [779, 487] width 1178 height 23
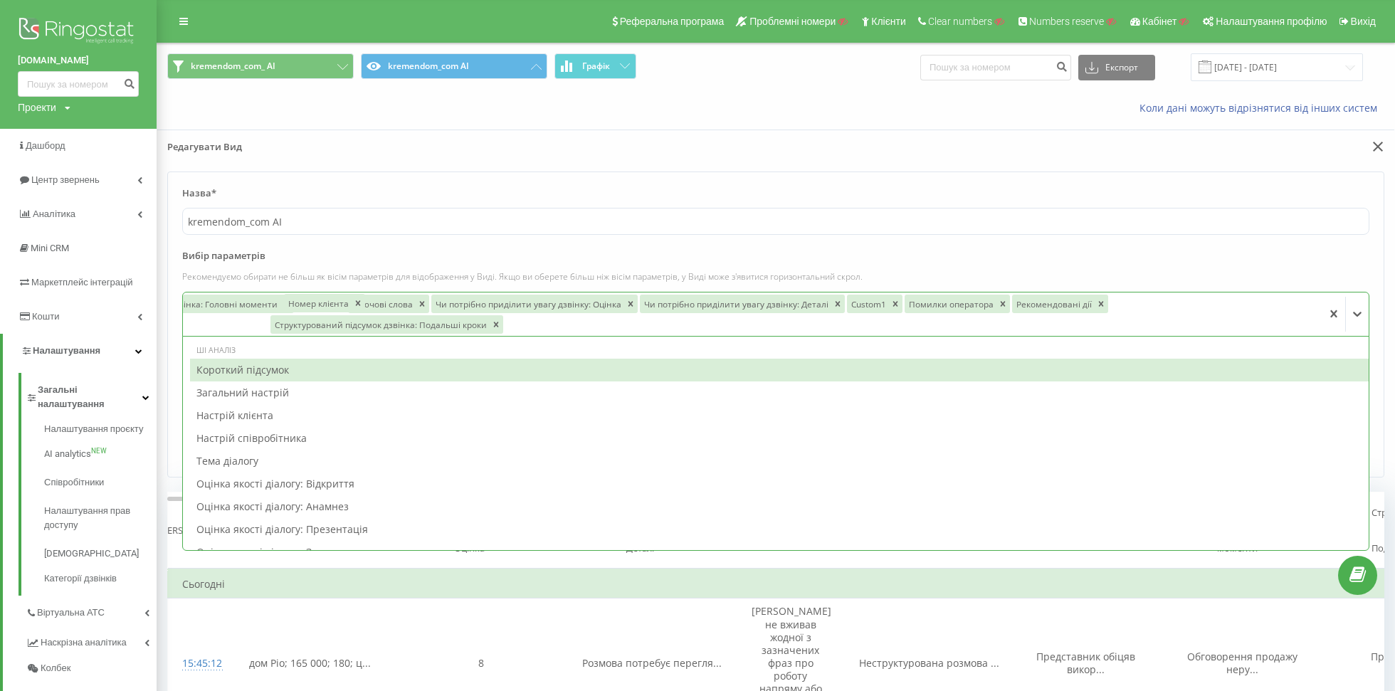
drag, startPoint x: 444, startPoint y: 321, endPoint x: 305, endPoint y: 285, distance: 144.1
click at [305, 285] on div "Вибір параметрів Рекомендуємо обирати не більш як вісім параметрів для відображ…" at bounding box center [775, 292] width 1187 height 87
drag, startPoint x: 460, startPoint y: 329, endPoint x: 471, endPoint y: 312, distance: 21.1
click at [471, 312] on div "Номер клієнта" at bounding box center [468, 306] width 67 height 19
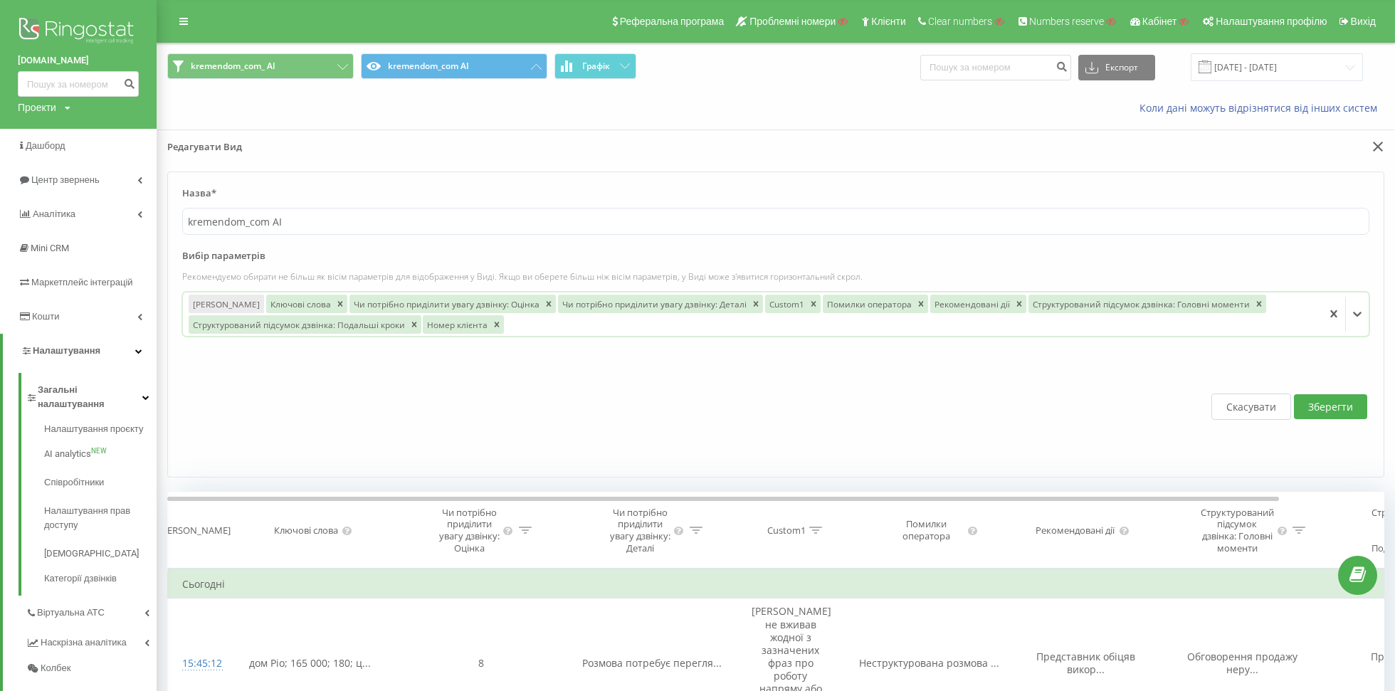
click at [471, 314] on div "Номер клієнта" at bounding box center [462, 324] width 83 height 21
drag, startPoint x: 441, startPoint y: 319, endPoint x: 352, endPoint y: 290, distance: 94.1
click at [352, 292] on div "Номер клієнта" at bounding box center [373, 302] width 83 height 21
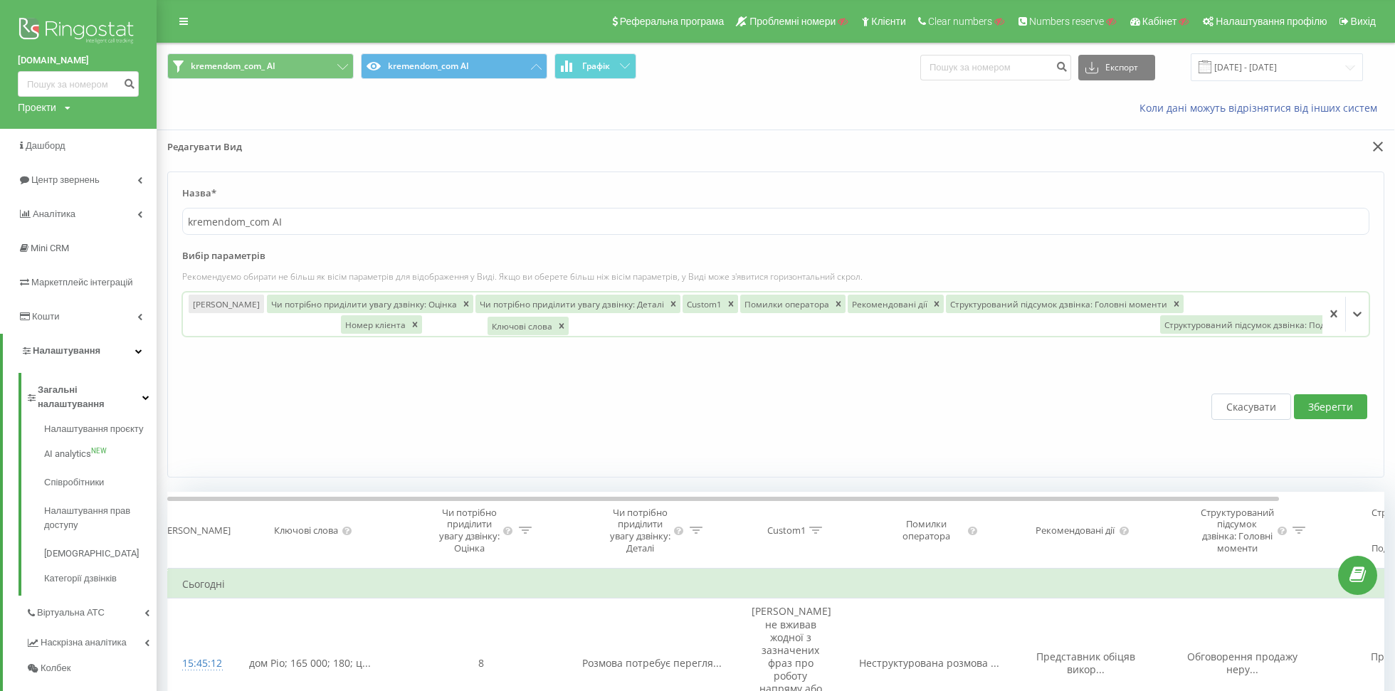
drag, startPoint x: 294, startPoint y: 306, endPoint x: 515, endPoint y: 332, distance: 222.8
click at [515, 332] on div "Ключові слова" at bounding box center [520, 326] width 67 height 19
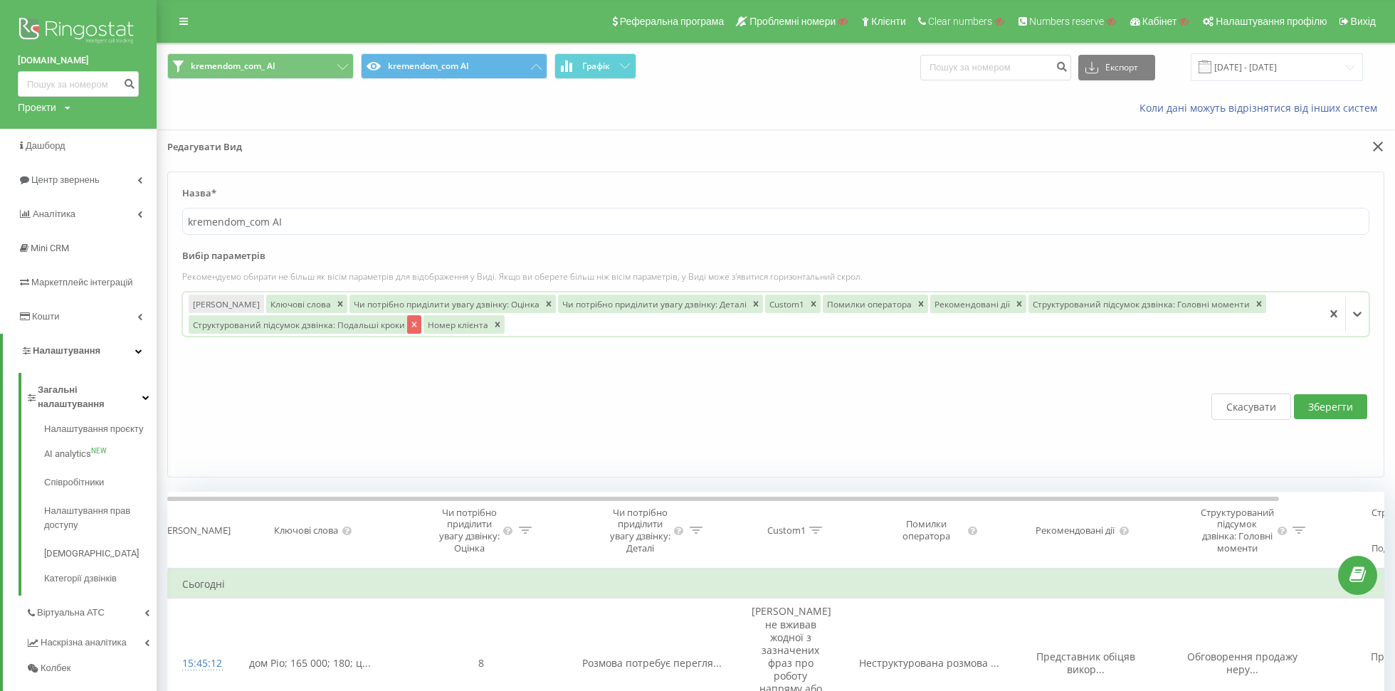
click at [413, 322] on icon "Remove Структурований підсумок дзвінка: Подальші кроки" at bounding box center [414, 325] width 10 height 10
drag, startPoint x: 413, startPoint y: 322, endPoint x: 331, endPoint y: 321, distance: 81.8
click at [407, 322] on div at bounding box center [794, 324] width 1045 height 16
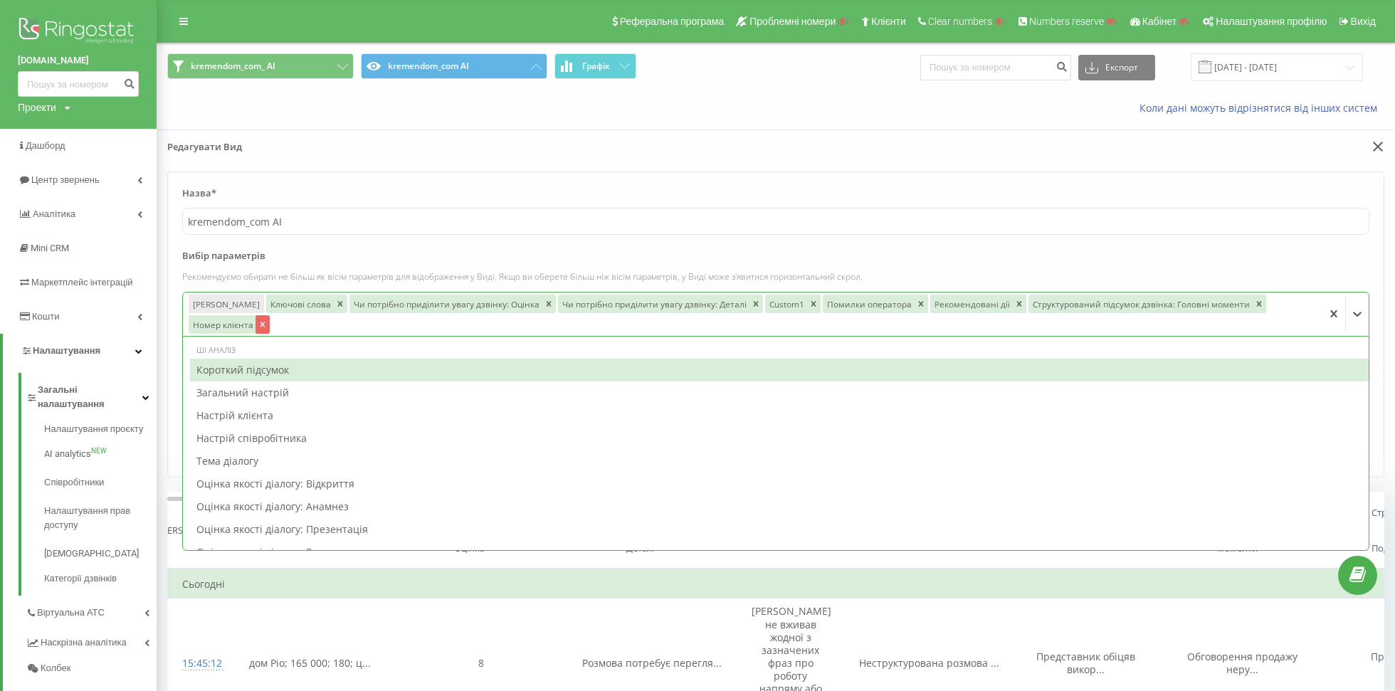
click at [266, 324] on div "Remove Номер клієнта" at bounding box center [262, 324] width 14 height 19
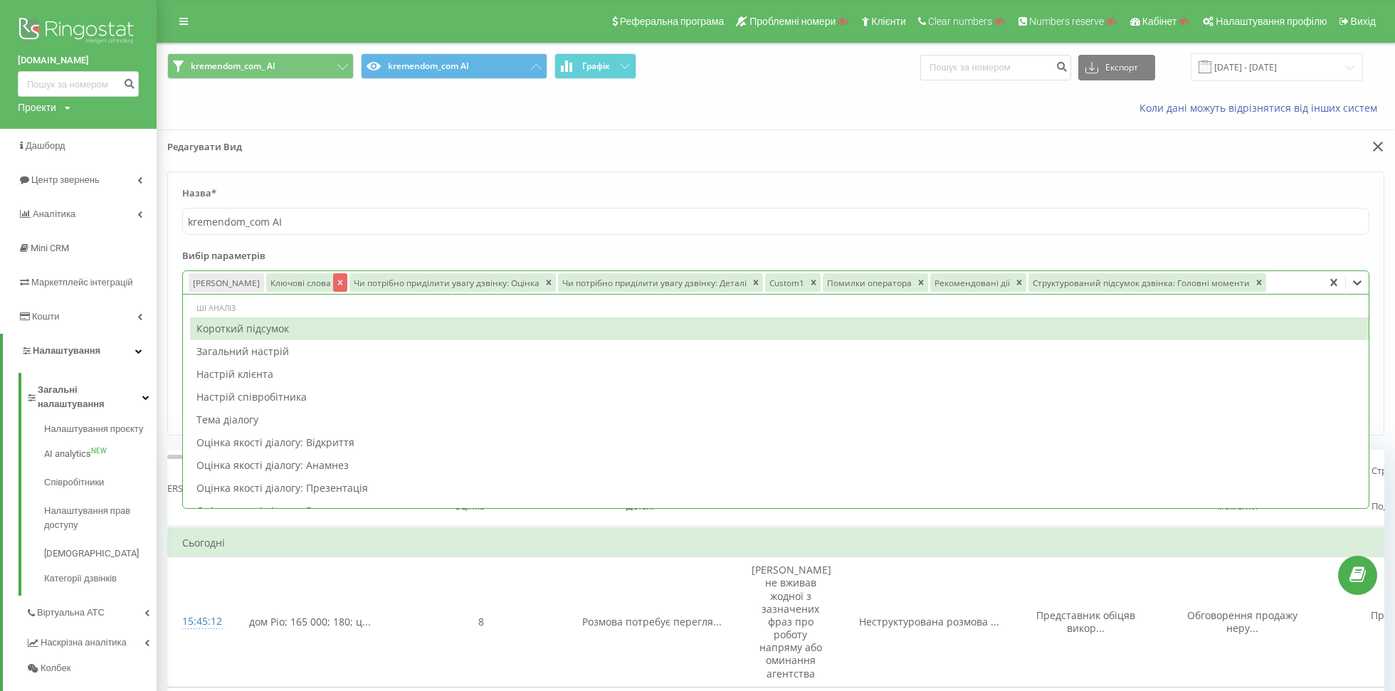
click at [335, 285] on icon "Remove Ключові слова" at bounding box center [340, 283] width 10 height 10
click at [460, 285] on icon "Remove Чи потрібно приділити увагу дзвінку: Оцінка" at bounding box center [465, 283] width 10 height 10
click at [459, 285] on icon "Remove Чи потрібно приділити увагу дзвінку: Деталі" at bounding box center [464, 283] width 10 height 10
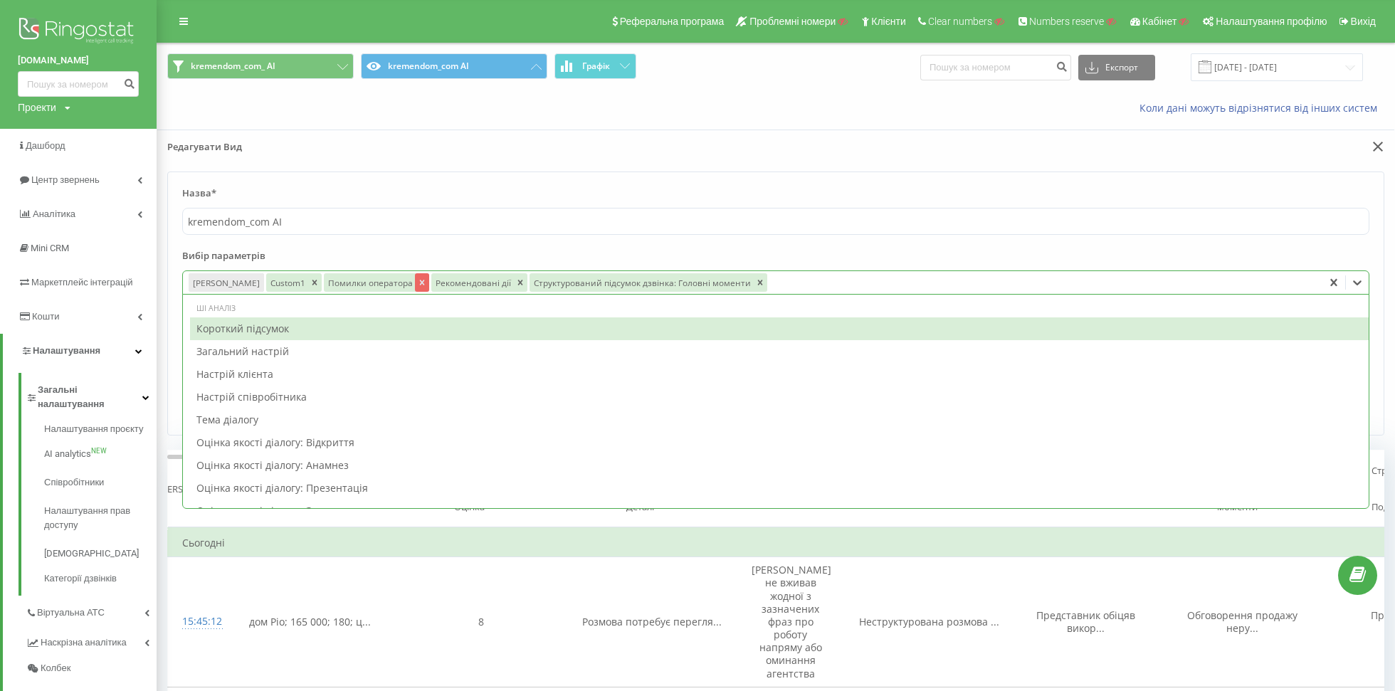
click at [415, 284] on div "Remove Помилки оператора" at bounding box center [422, 282] width 14 height 19
click at [312, 280] on icon "Remove Custom1" at bounding box center [314, 282] width 5 height 5
click at [350, 284] on icon "Remove Рекомендовані дії" at bounding box center [355, 283] width 10 height 10
click at [492, 278] on icon "Remove Структурований підсумок дзвінка: Головні моменти" at bounding box center [497, 283] width 10 height 10
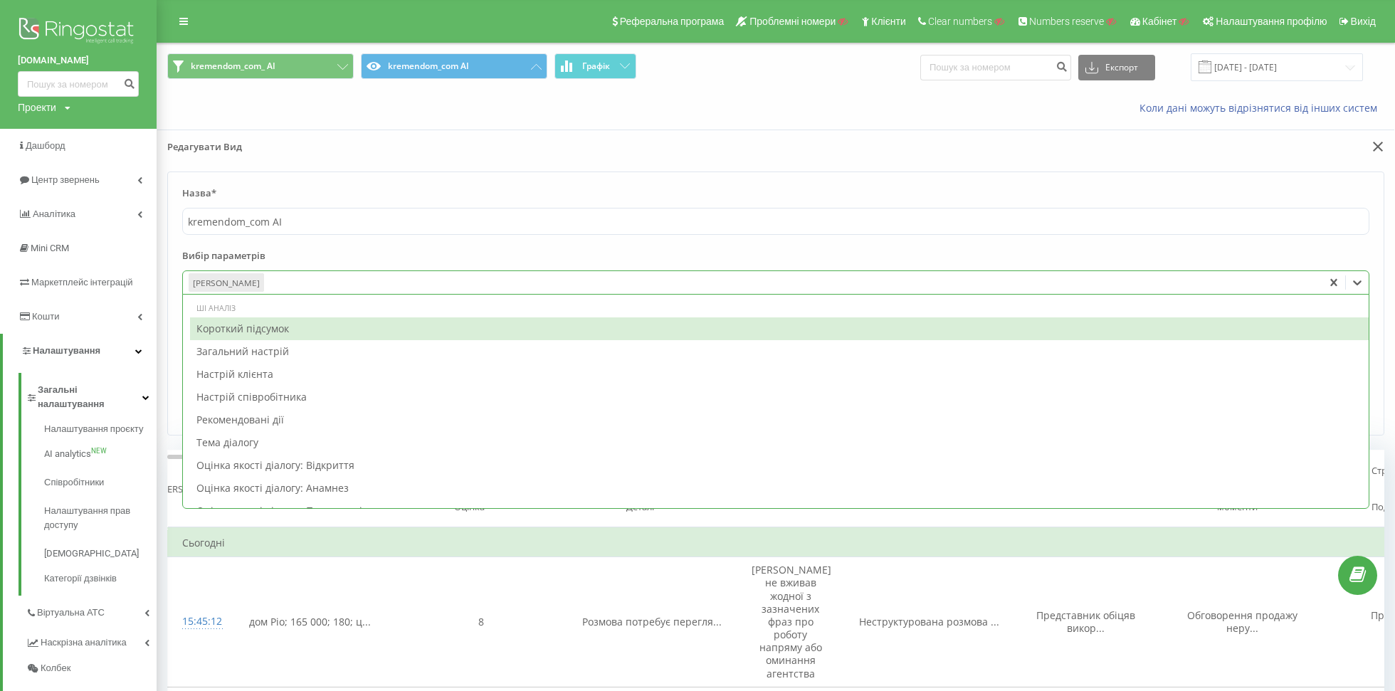
click at [1358, 278] on icon at bounding box center [1357, 282] width 14 height 14
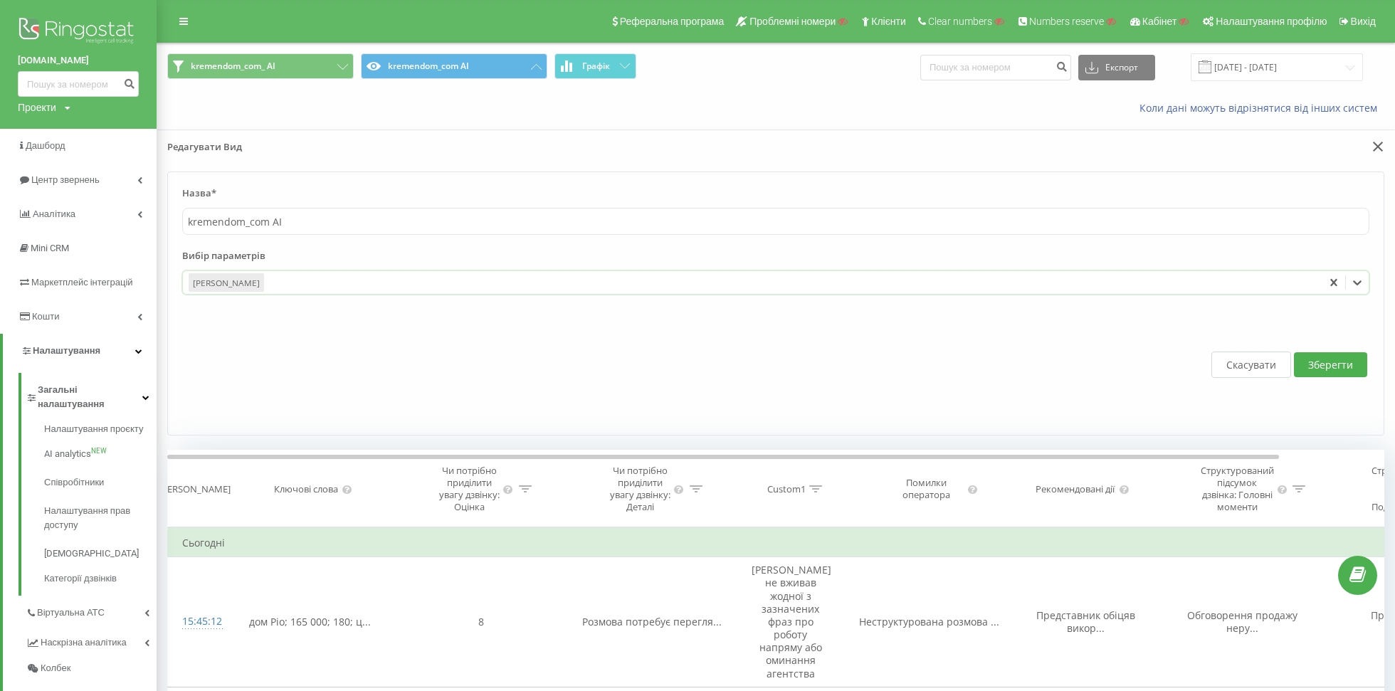
click at [1358, 278] on icon at bounding box center [1357, 282] width 14 height 14
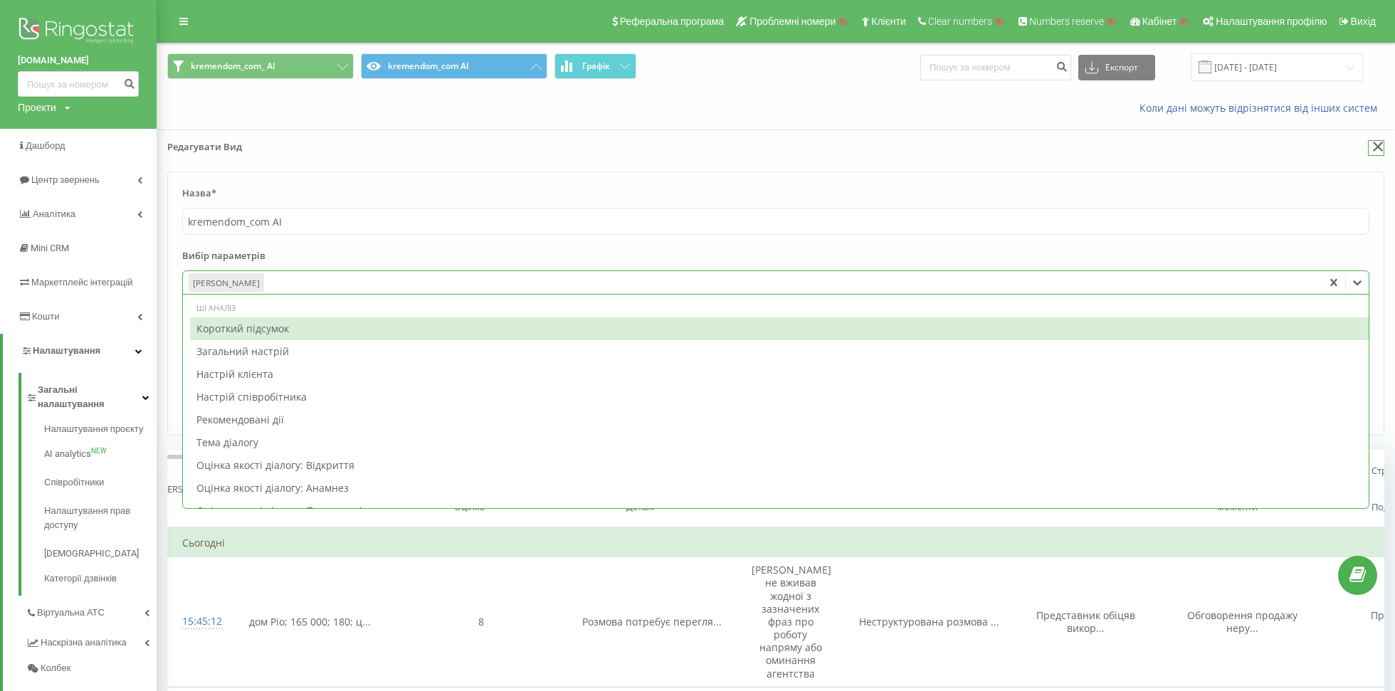
click at [1378, 143] on icon at bounding box center [1378, 147] width 11 height 10
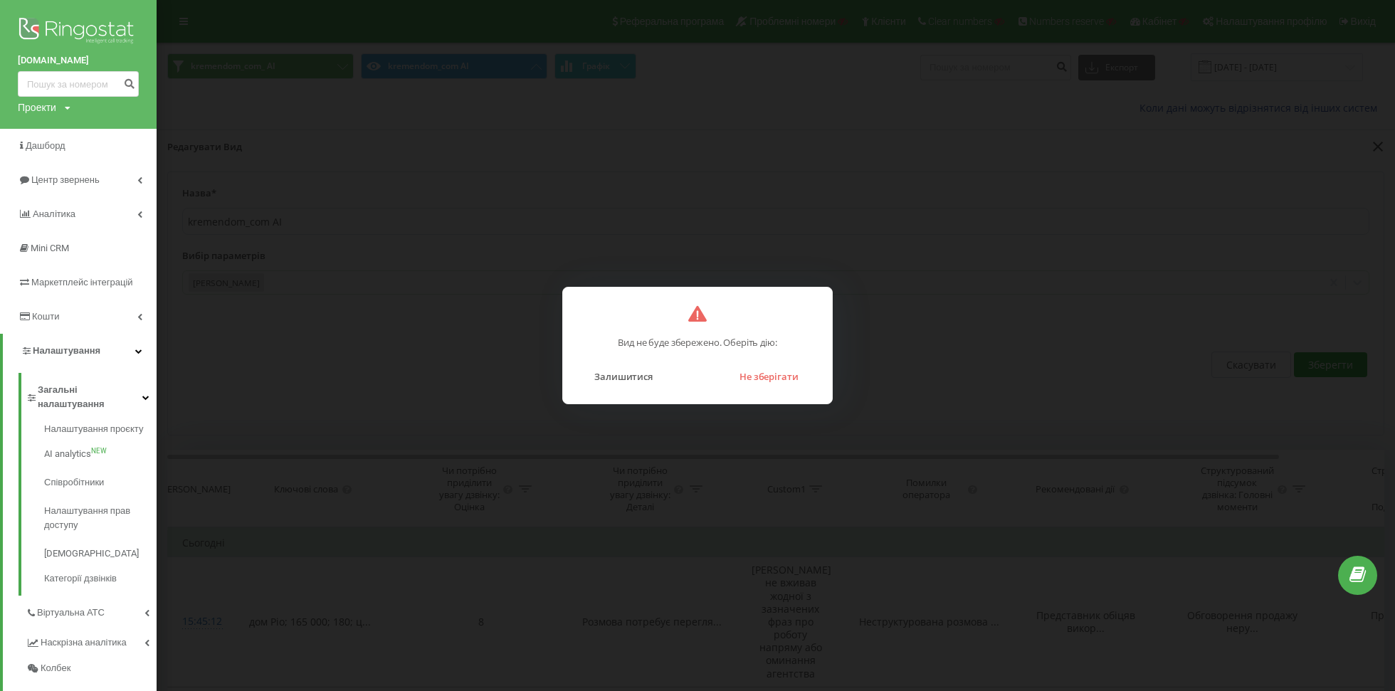
click at [754, 389] on div "Вид не буде збережено. Оберіть дію: Залишитися Не зберігати" at bounding box center [697, 345] width 270 height 117
click at [754, 374] on button "Не зберігати" at bounding box center [768, 376] width 73 height 19
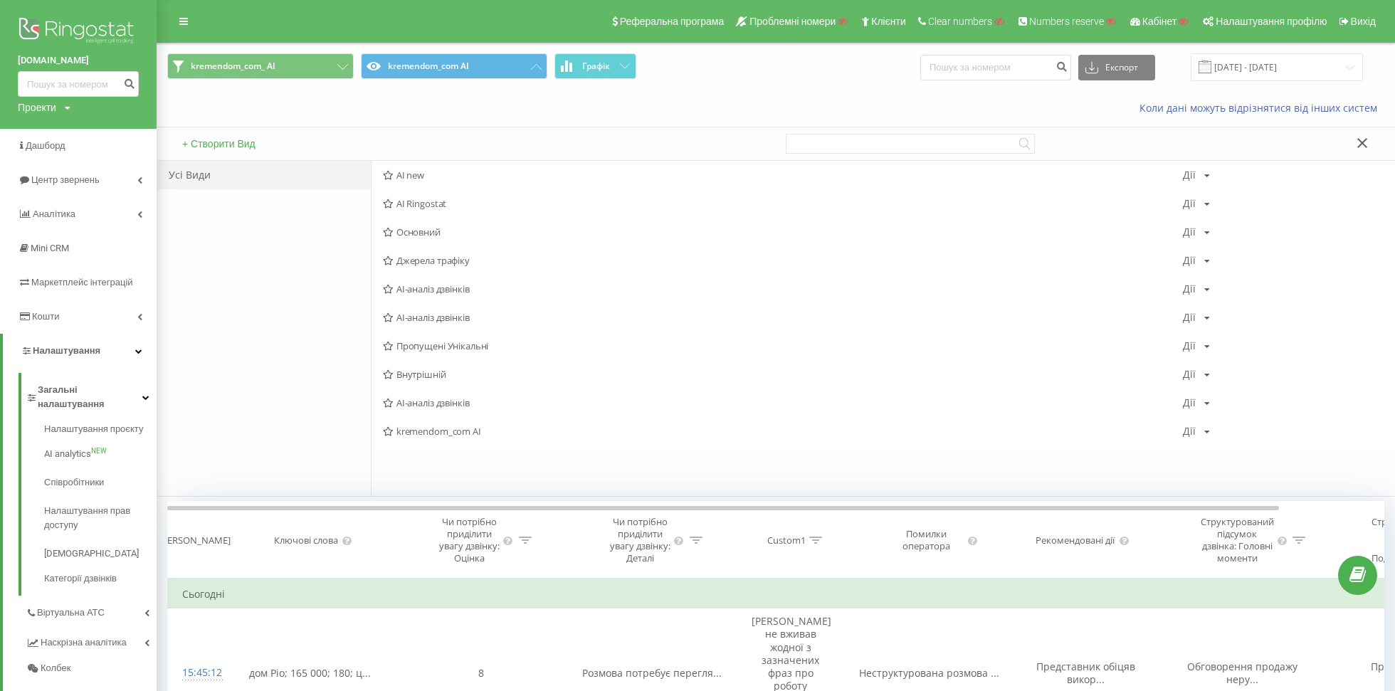
click at [250, 133] on div "+ Створити Вид" at bounding box center [466, 143] width 618 height 33
click at [228, 139] on button "+ Створити Вид" at bounding box center [219, 143] width 82 height 13
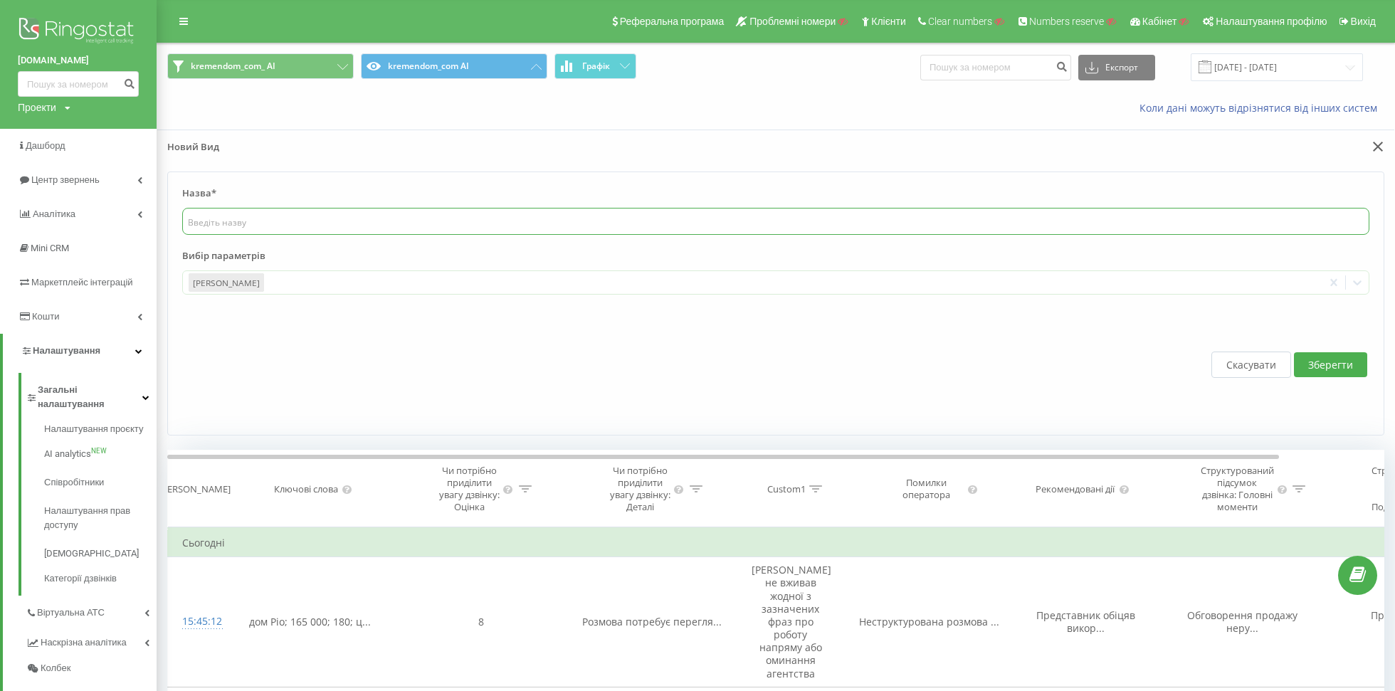
click at [265, 221] on input "text" at bounding box center [775, 221] width 1187 height 27
paste input "kremendom.com"
click at [250, 226] on input "kremendom.com АІ" at bounding box center [775, 221] width 1187 height 27
click at [260, 226] on input "kremendom.com АІ" at bounding box center [775, 221] width 1187 height 27
click at [271, 226] on input "kremendom.com АІ" at bounding box center [775, 221] width 1187 height 27
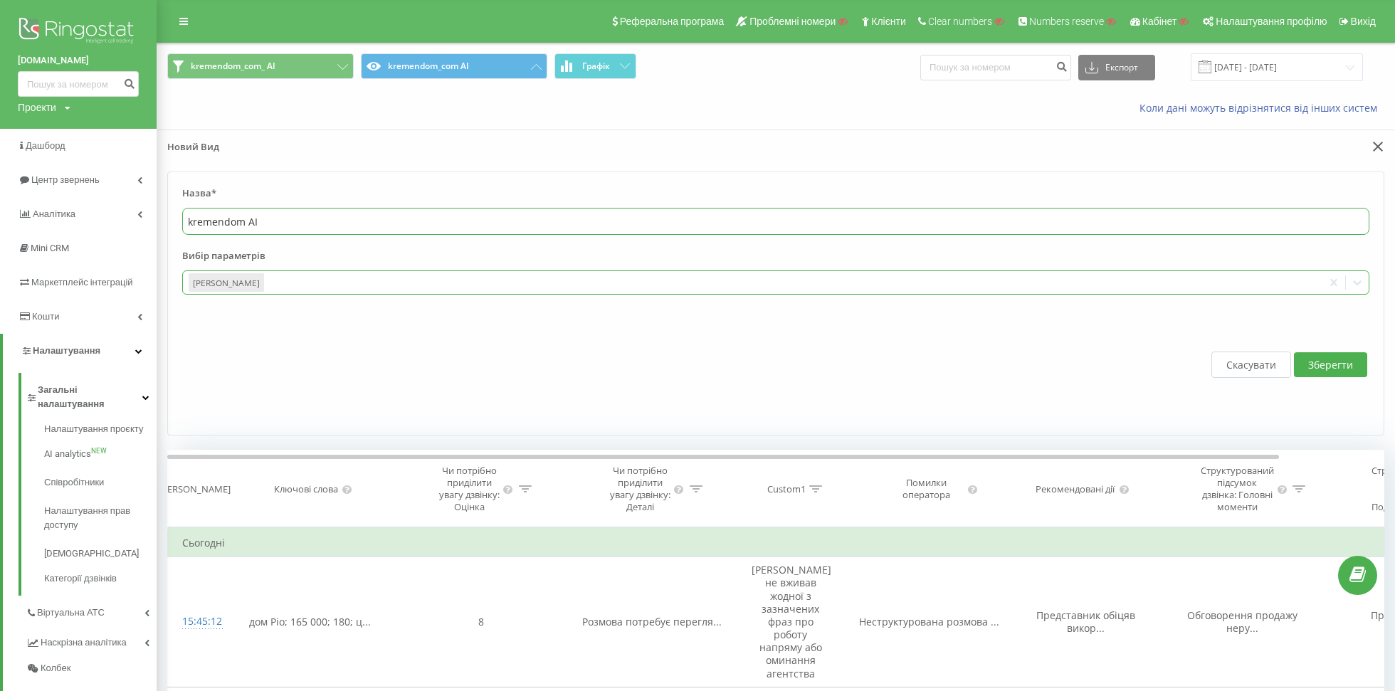
type input "kremendom АІ"
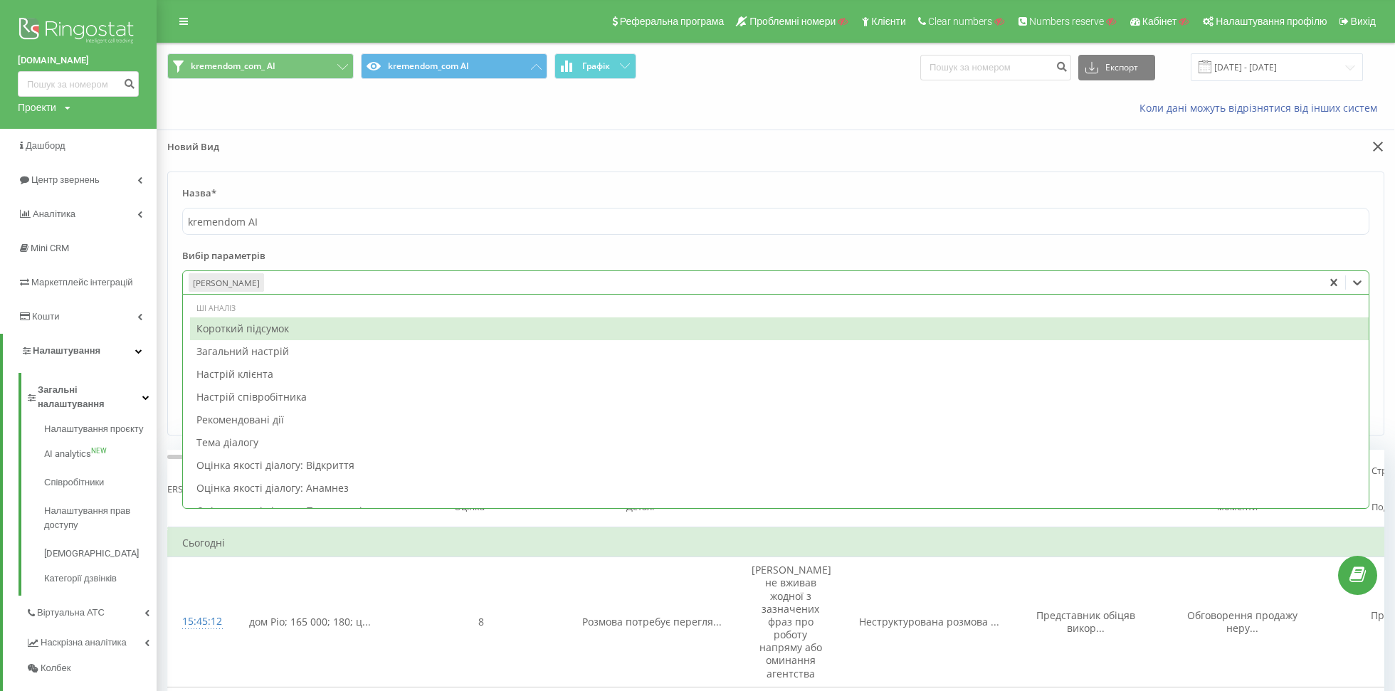
click at [308, 284] on div at bounding box center [791, 283] width 1051 height 16
type input "тип"
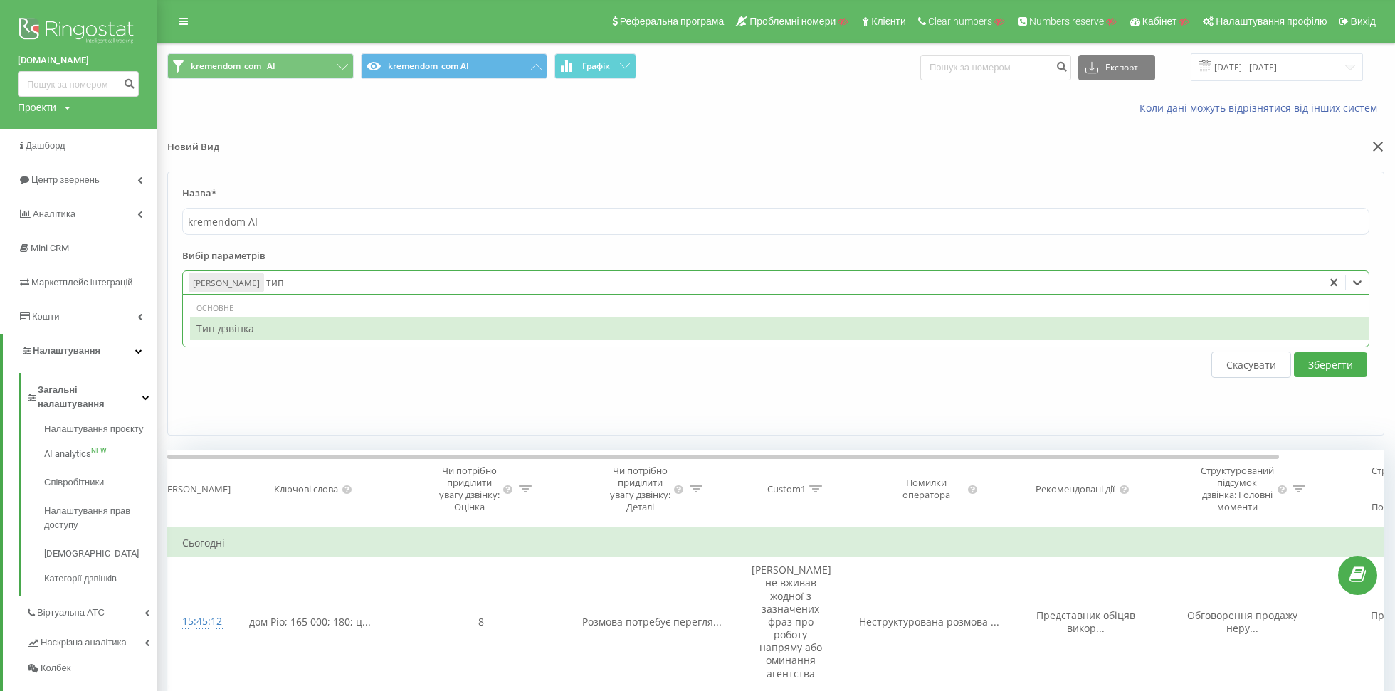
click at [287, 330] on div "Тип дзвінка" at bounding box center [779, 328] width 1178 height 23
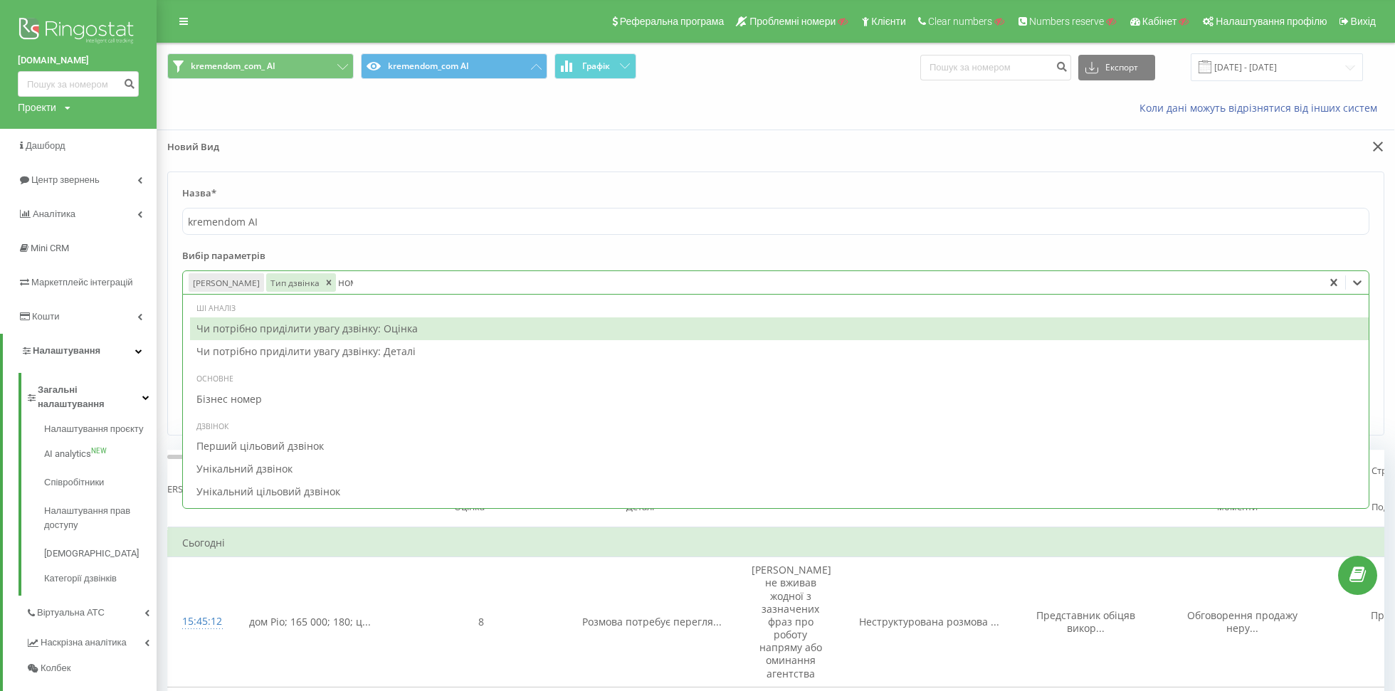
type input "номе"
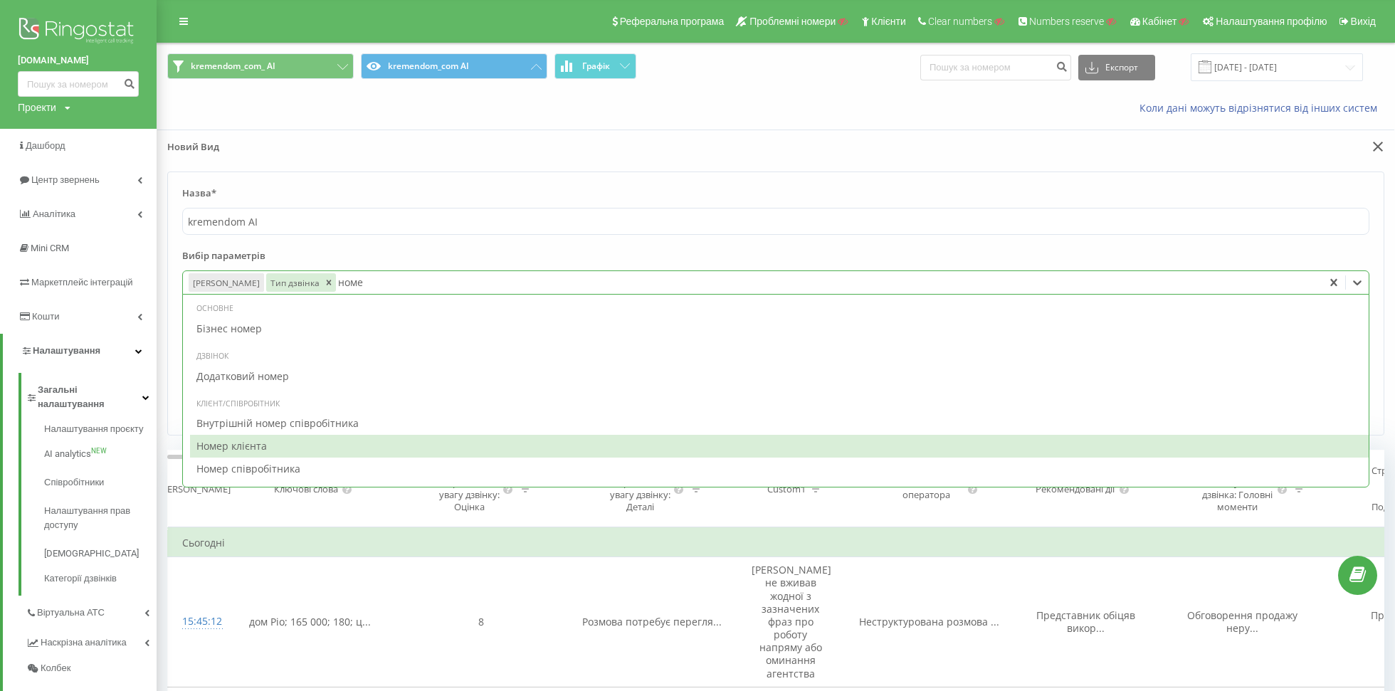
click at [271, 443] on div "Номер клієнта" at bounding box center [779, 446] width 1178 height 23
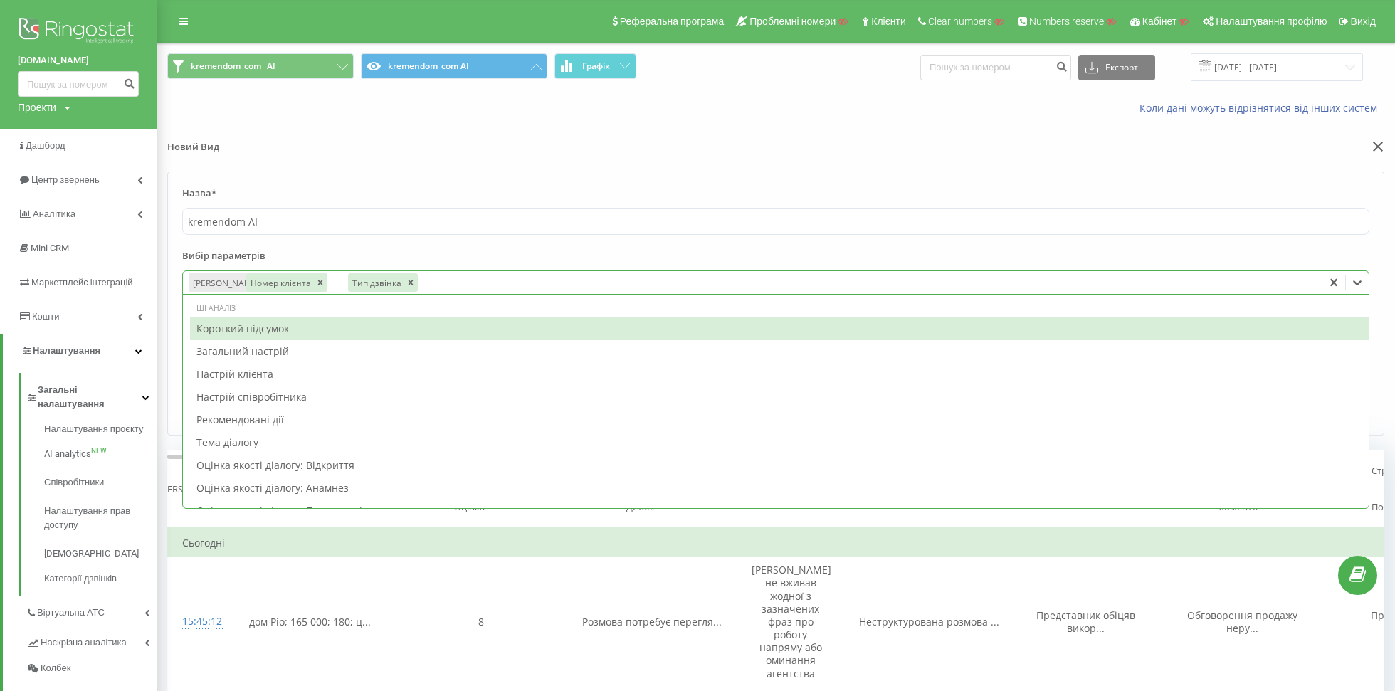
drag, startPoint x: 379, startPoint y: 280, endPoint x: 280, endPoint y: 278, distance: 99.6
click at [280, 279] on div "Номер клієнта" at bounding box center [279, 282] width 67 height 19
click at [684, 247] on form "Назва* kremendom АІ Вибір параметрів option Номер клієнта, selected. Короткий п…" at bounding box center [775, 303] width 1217 height 264
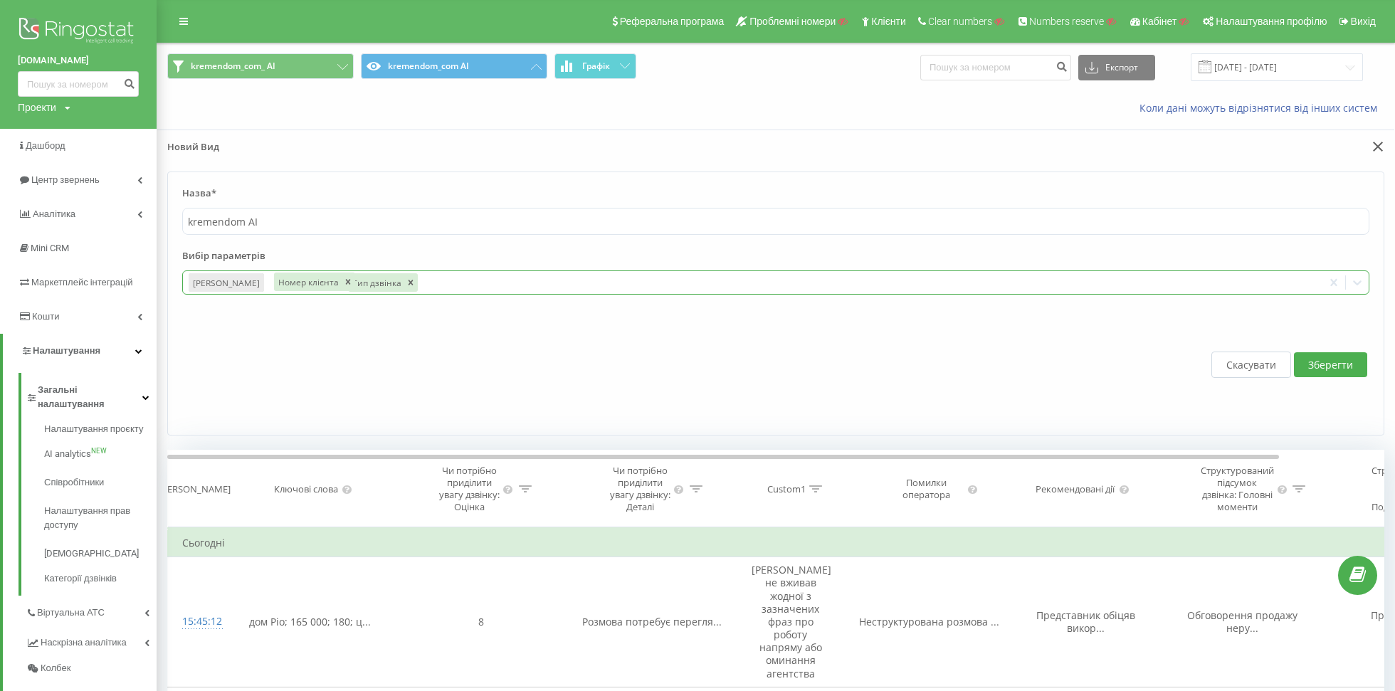
drag, startPoint x: 360, startPoint y: 285, endPoint x: 273, endPoint y: 280, distance: 86.9
click at [274, 280] on div "Номер клієнта" at bounding box center [307, 282] width 67 height 19
click at [1255, 369] on button "Скасувати" at bounding box center [1251, 365] width 80 height 26
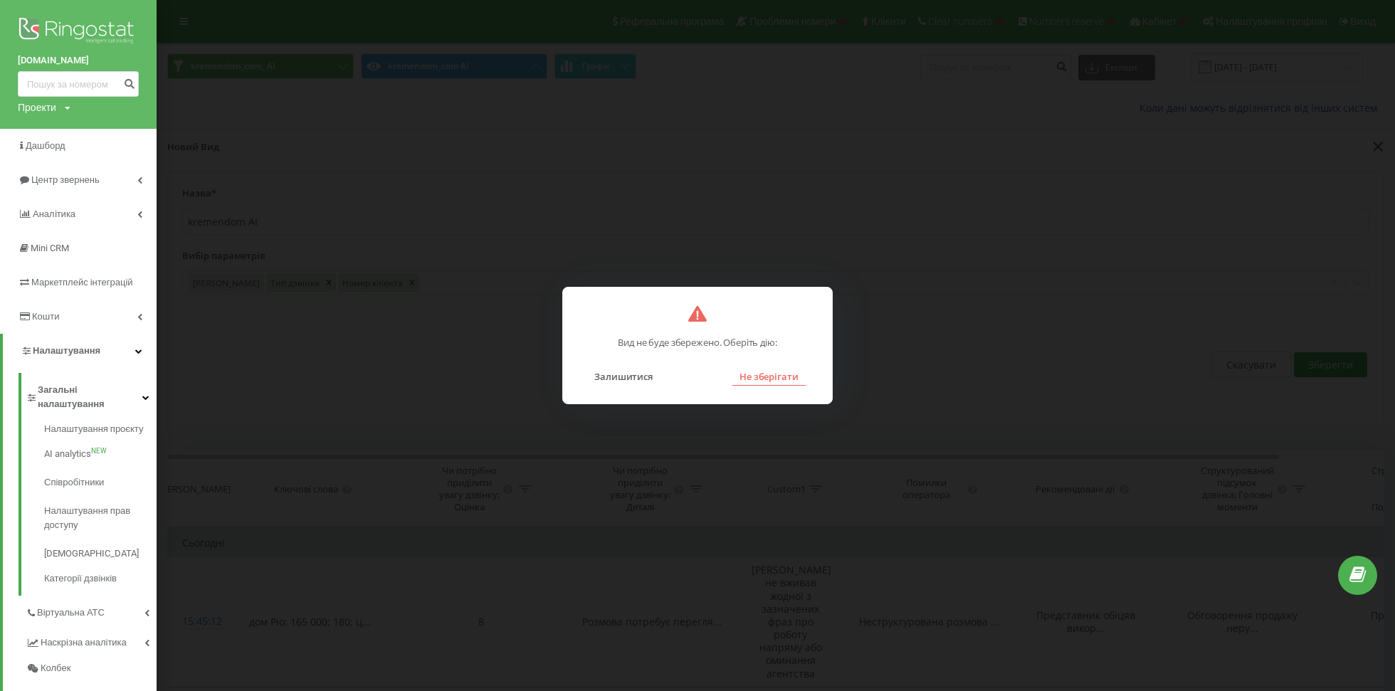
click at [788, 378] on button "Не зберігати" at bounding box center [768, 376] width 73 height 19
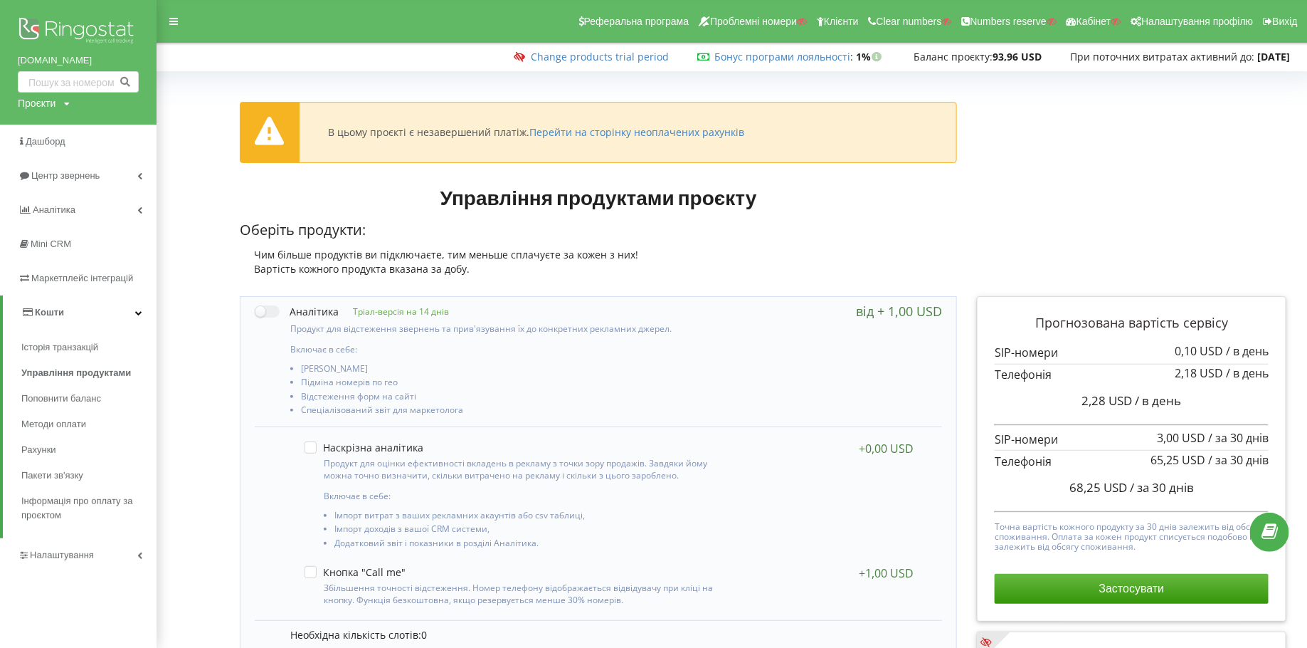
click at [48, 100] on div "Проєкти" at bounding box center [37, 103] width 38 height 14
click at [57, 126] on input "text" at bounding box center [61, 132] width 71 height 21
type input "[DOMAIN_NAME]"
click at [125, 124] on link "Пошук" at bounding box center [117, 132] width 40 height 21
